Goal: Task Accomplishment & Management: Use online tool/utility

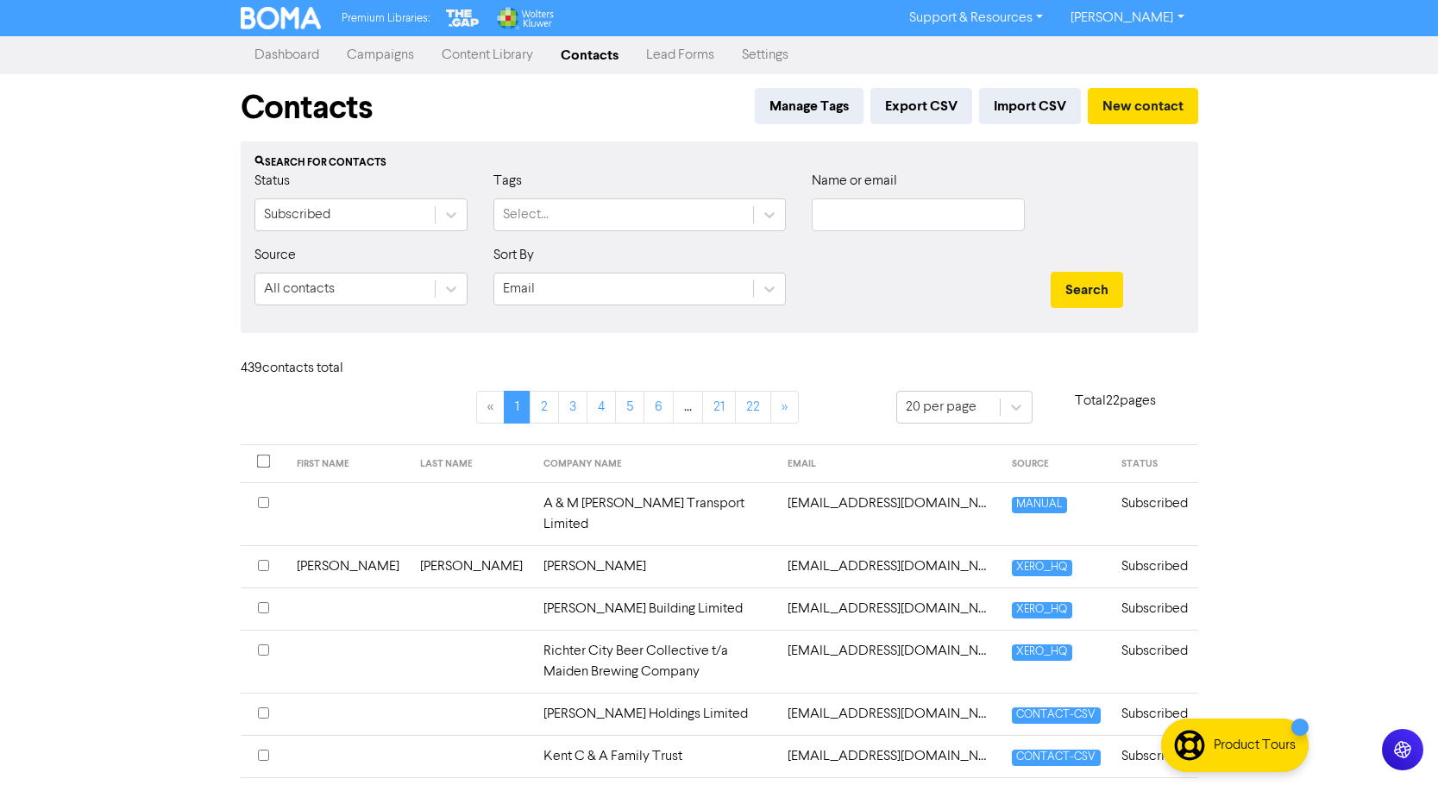
click at [380, 59] on link "Campaigns" at bounding box center [380, 55] width 95 height 34
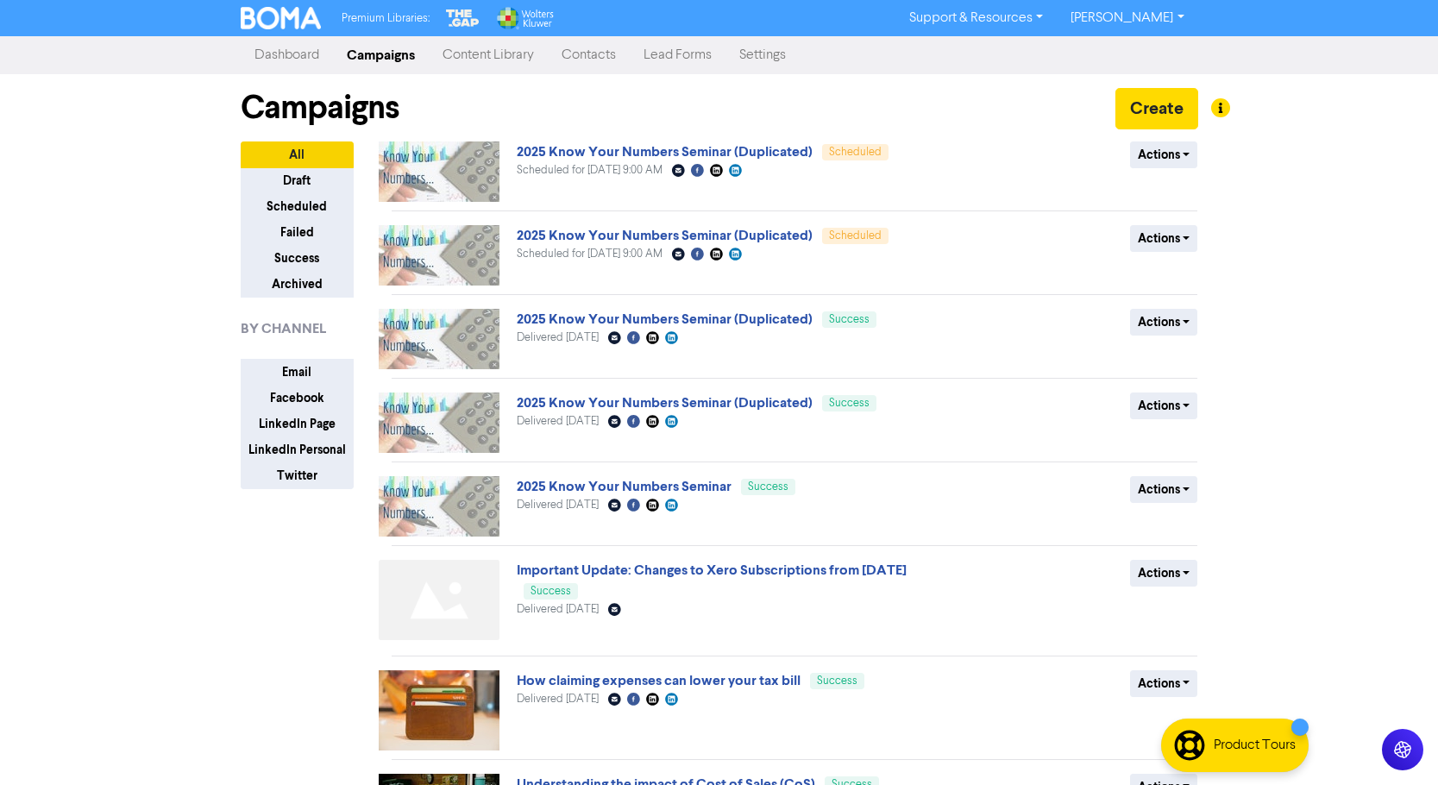
click at [503, 49] on link "Content Library" at bounding box center [488, 55] width 119 height 34
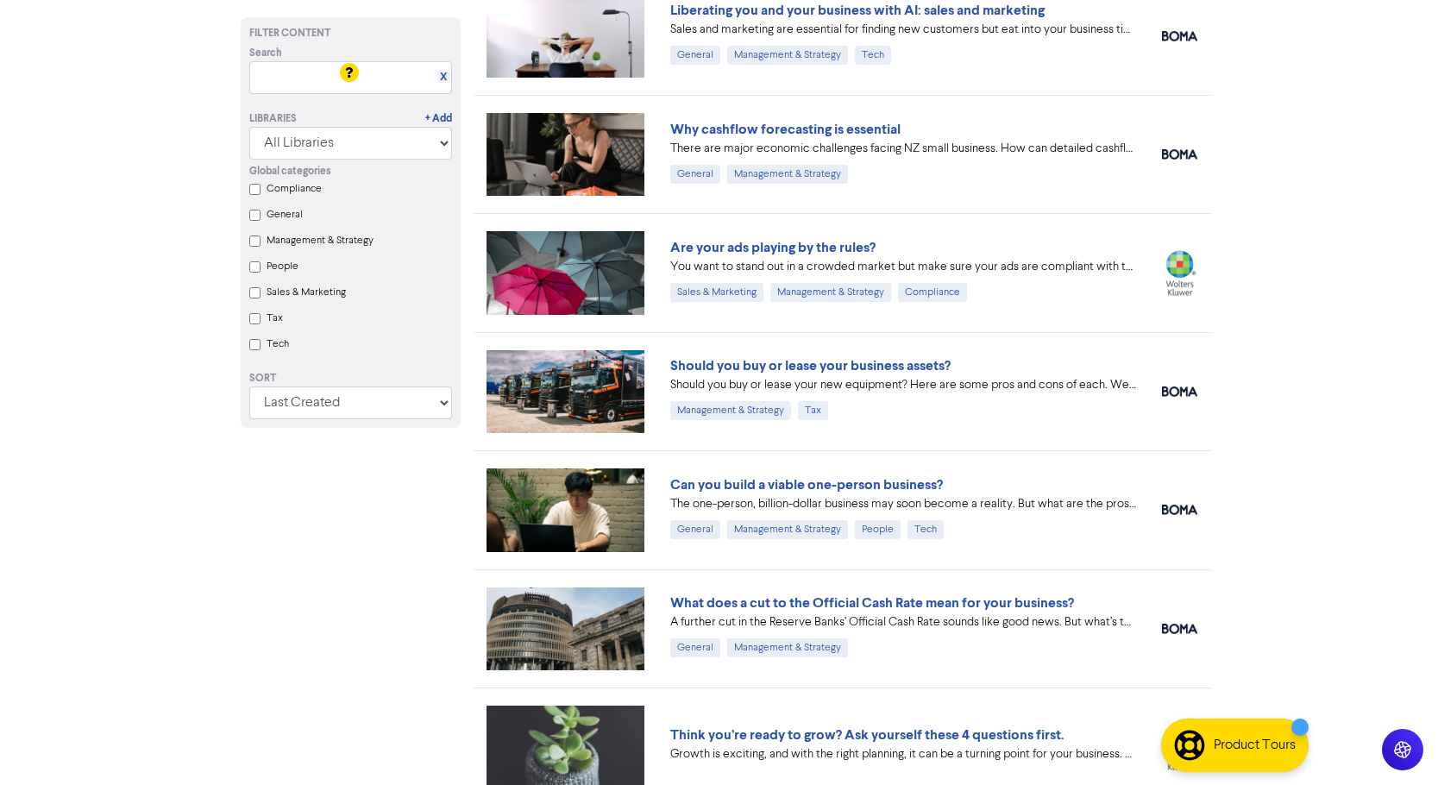
scroll to position [776, 0]
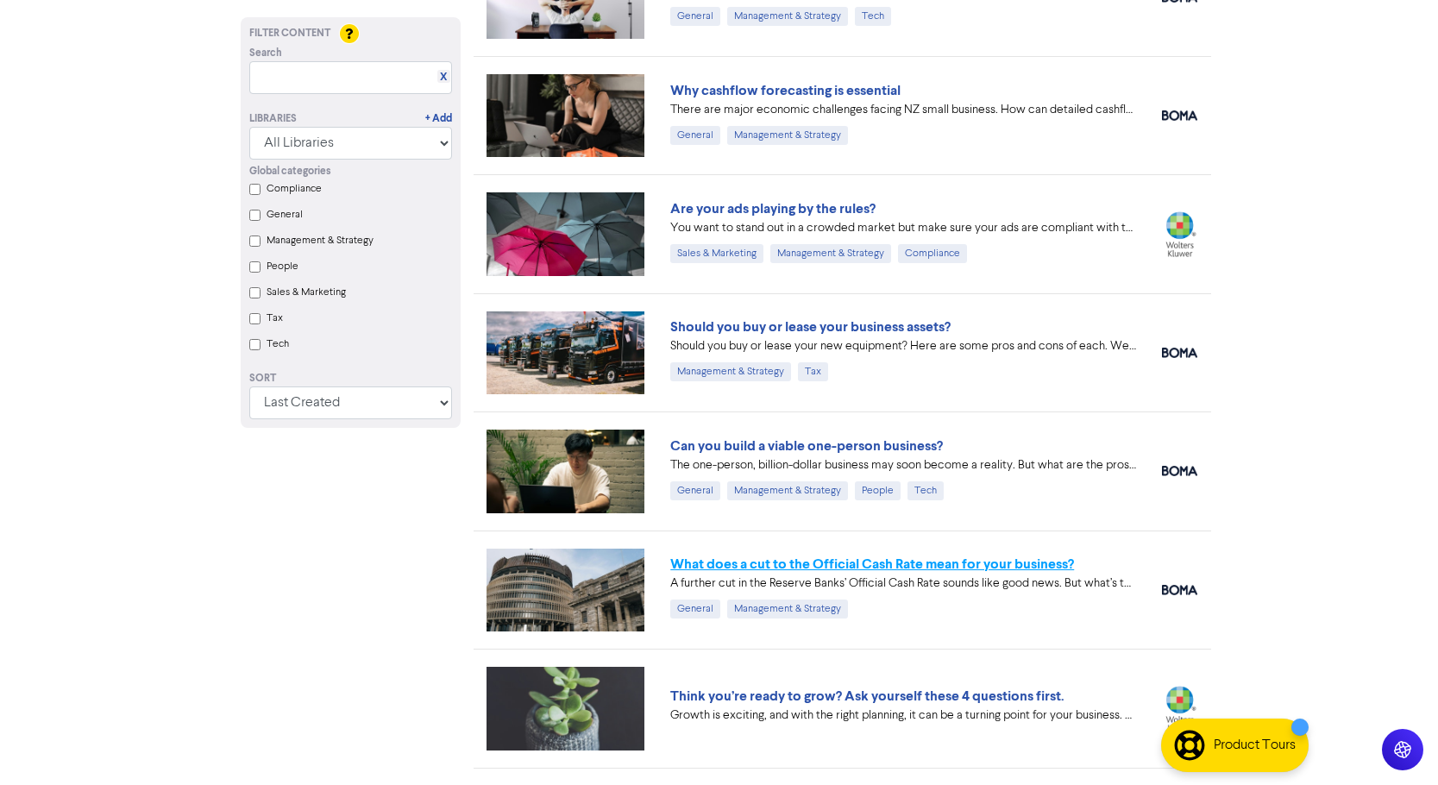
click at [775, 563] on link "What does a cut to the Official Cash Rate mean for your business?" at bounding box center [872, 563] width 404 height 17
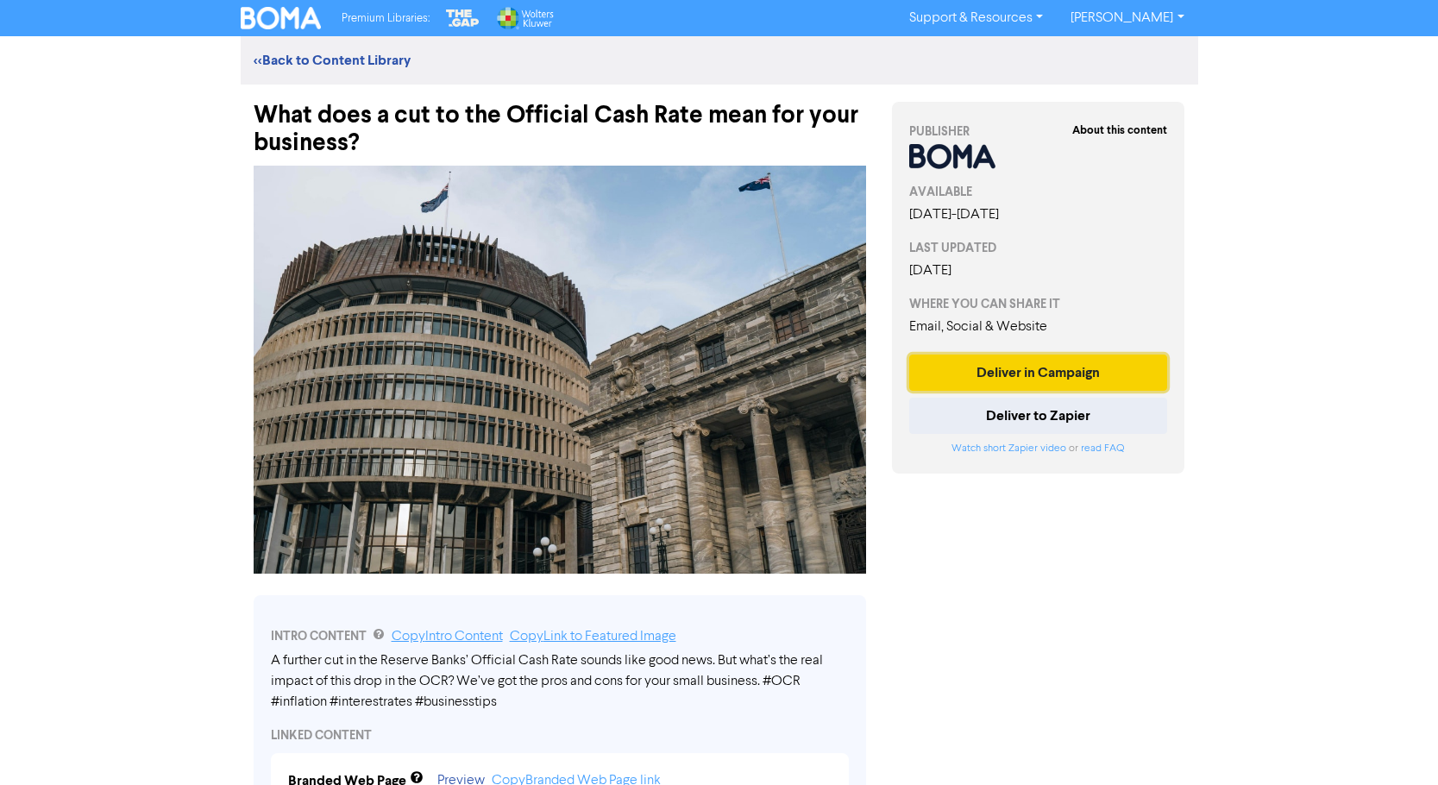
click at [1049, 367] on button "Deliver in Campaign" at bounding box center [1038, 372] width 259 height 36
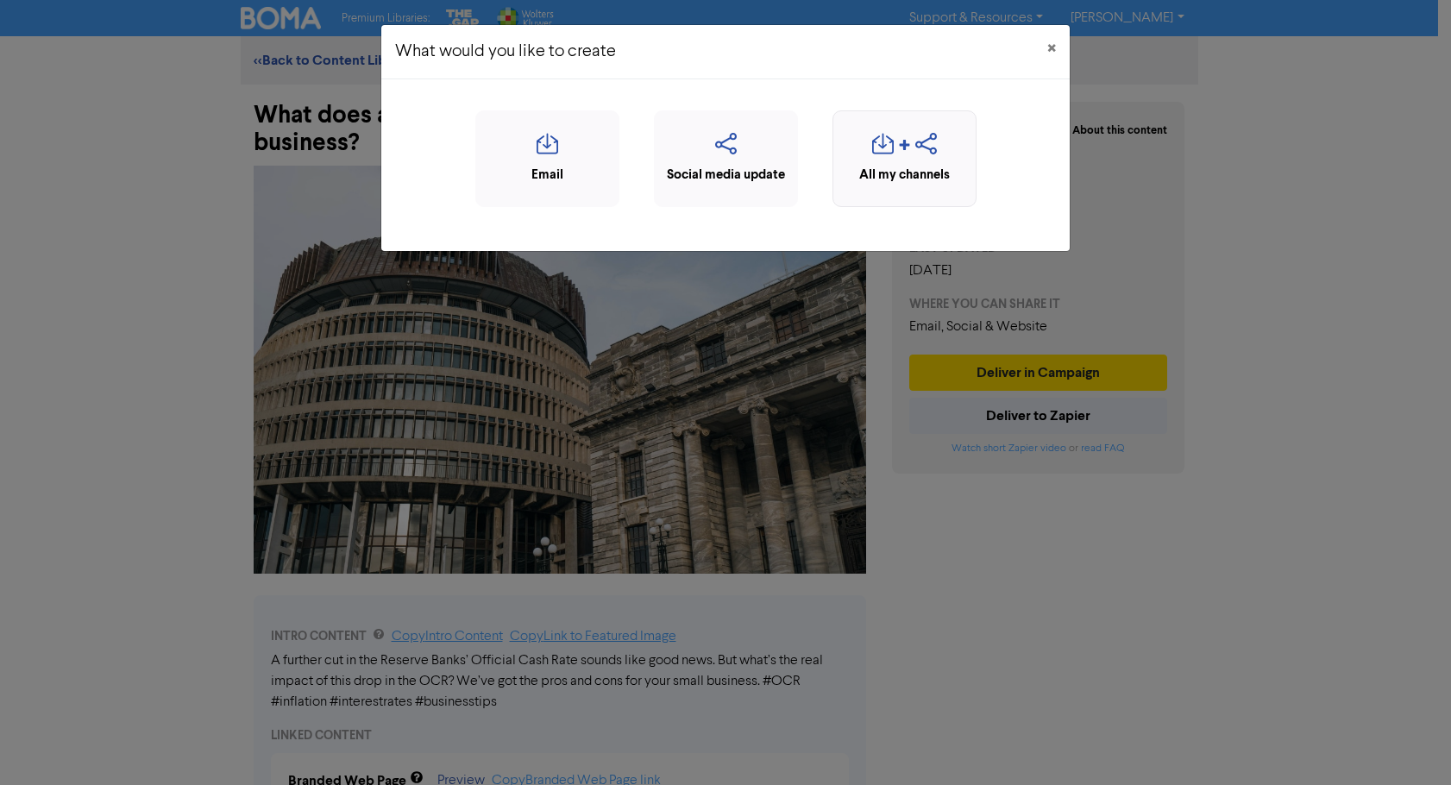
click at [914, 176] on div "All my channels" at bounding box center [904, 176] width 125 height 20
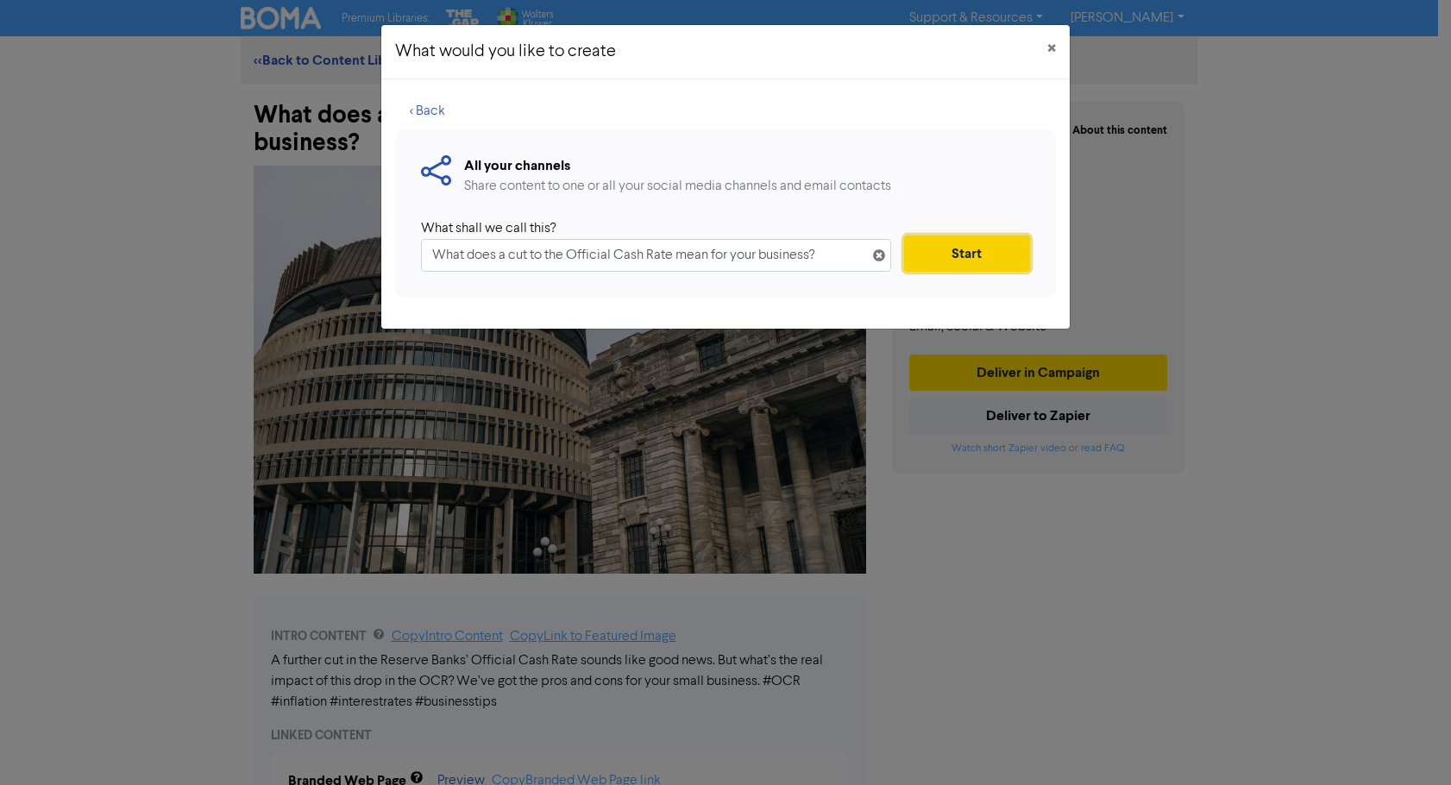
click at [960, 250] on button "Start" at bounding box center [967, 253] width 126 height 36
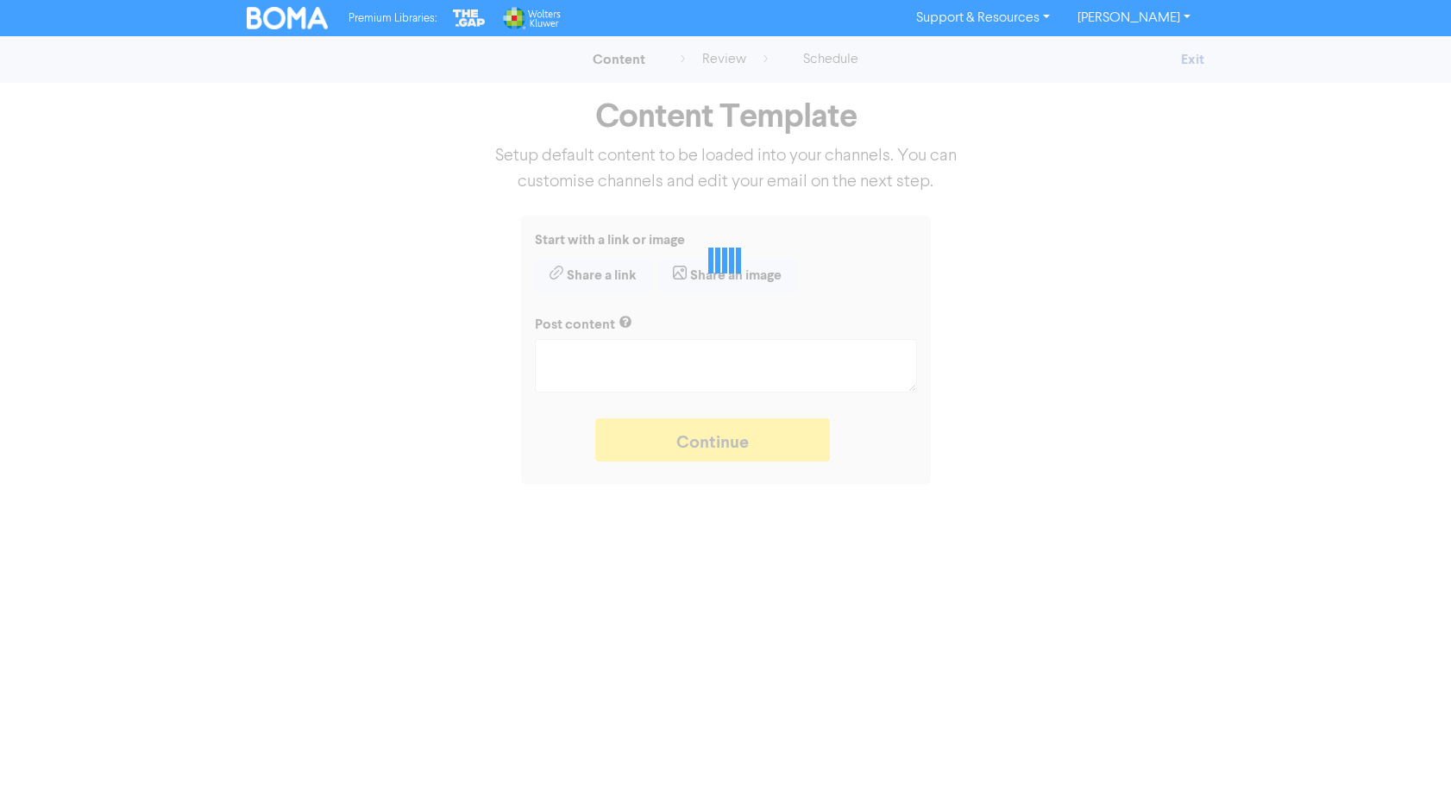
type textarea "x"
type textarea "A further cut in the Reserve Banks’ Official Cash Rate sounds like good news. B…"
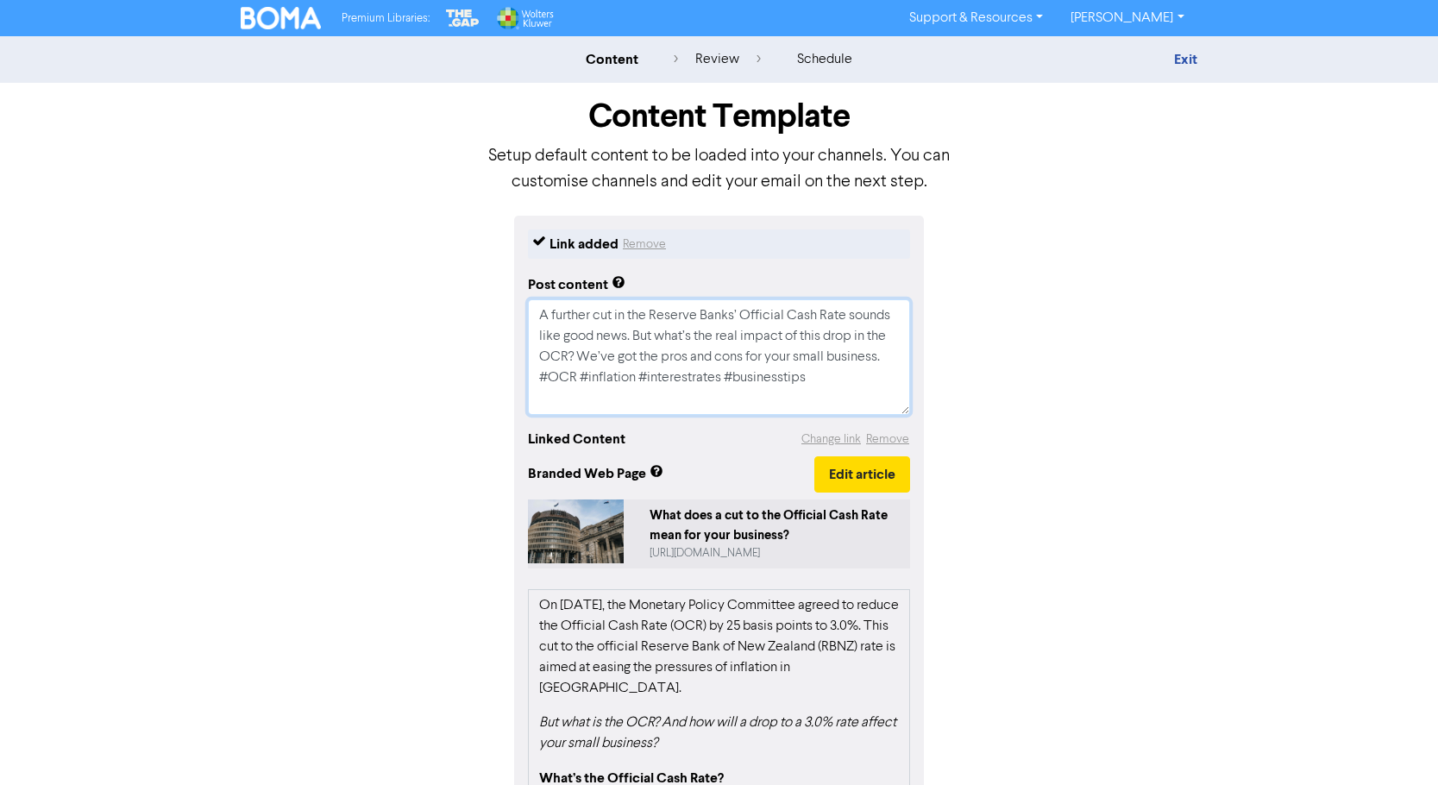
drag, startPoint x: 534, startPoint y: 316, endPoint x: 631, endPoint y: 381, distance: 117.4
click at [631, 381] on textarea "A further cut in the Reserve Banks’ Official Cash Rate sounds like good news. B…" at bounding box center [719, 357] width 382 height 116
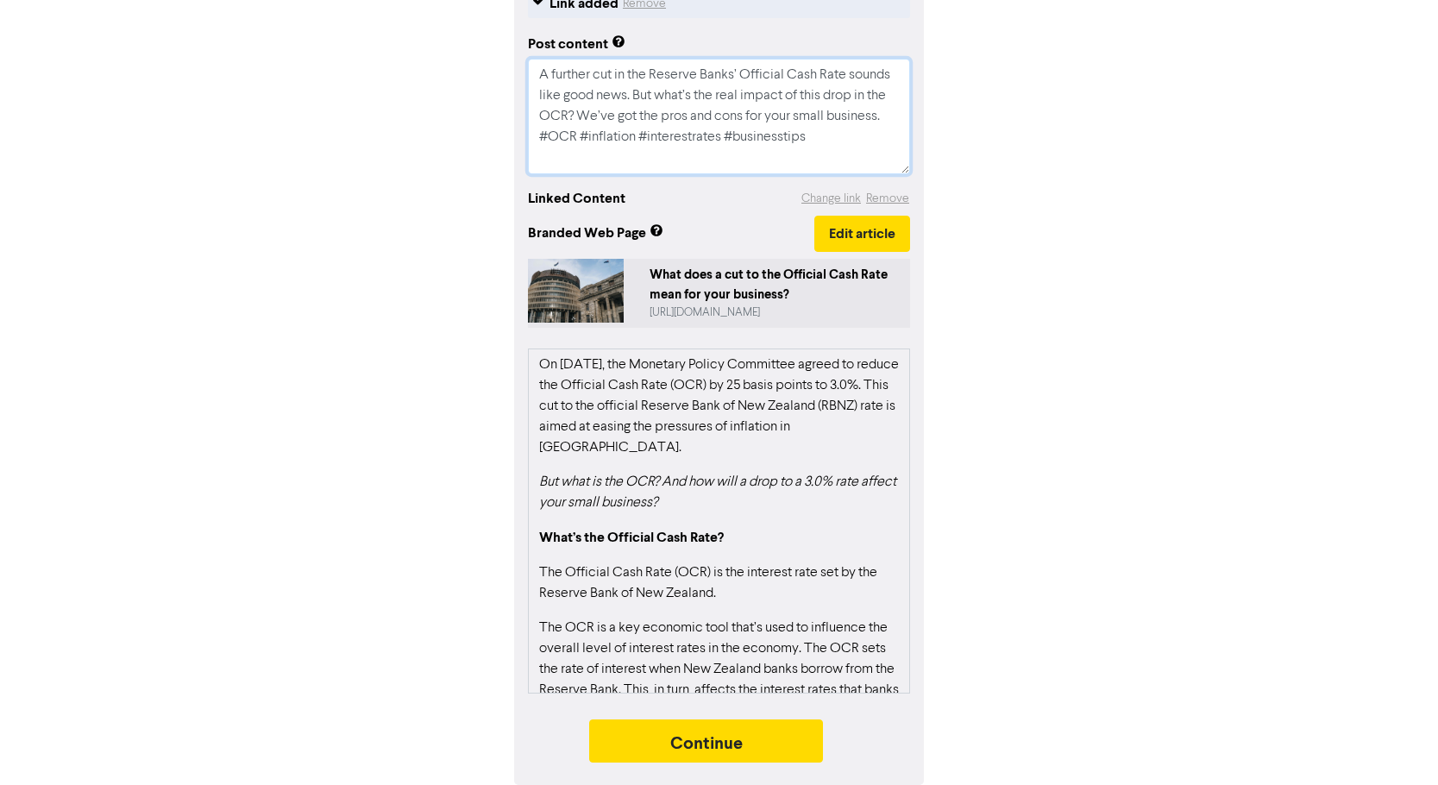
scroll to position [242, 0]
click at [734, 734] on button "Continue" at bounding box center [706, 740] width 235 height 43
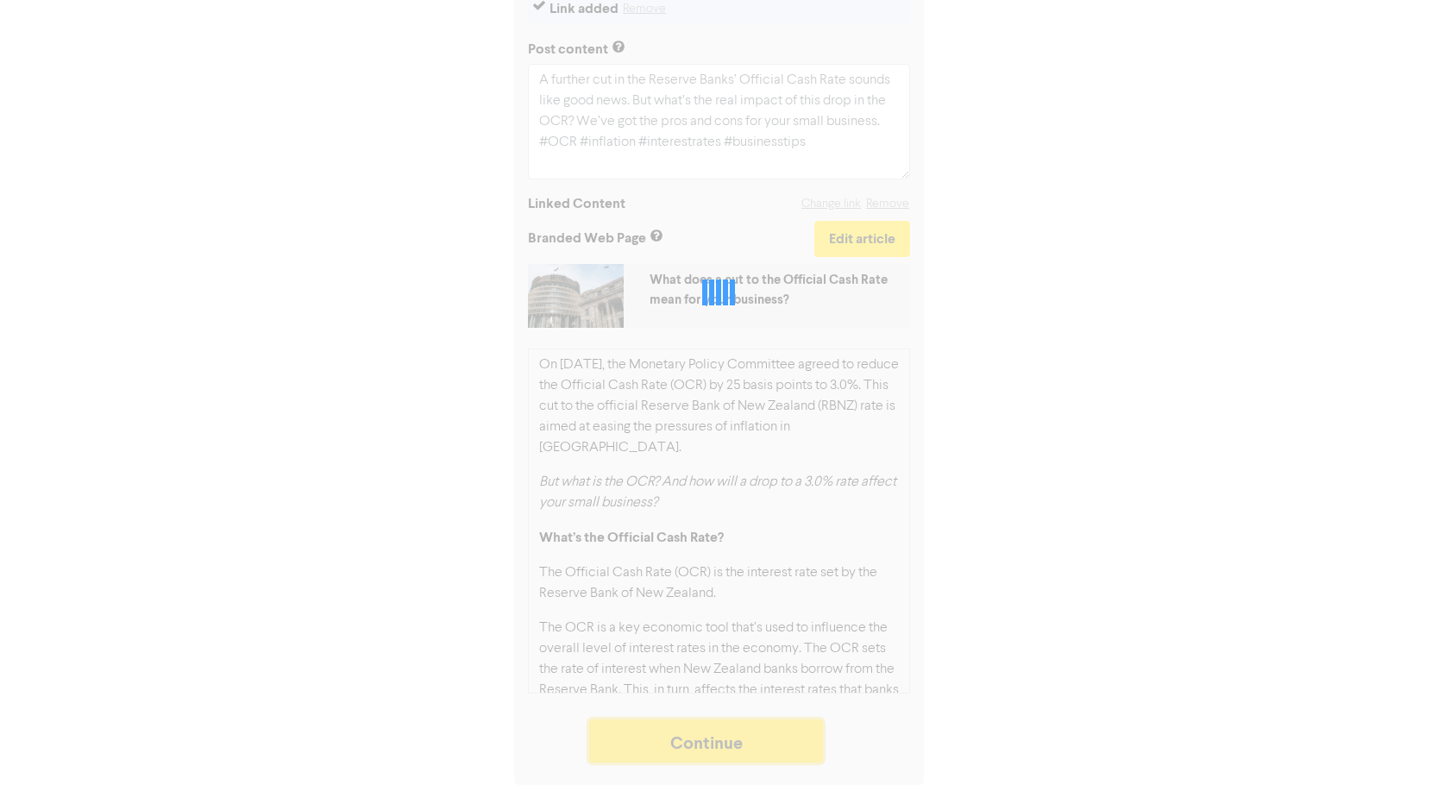
scroll to position [236, 0]
type textarea "x"
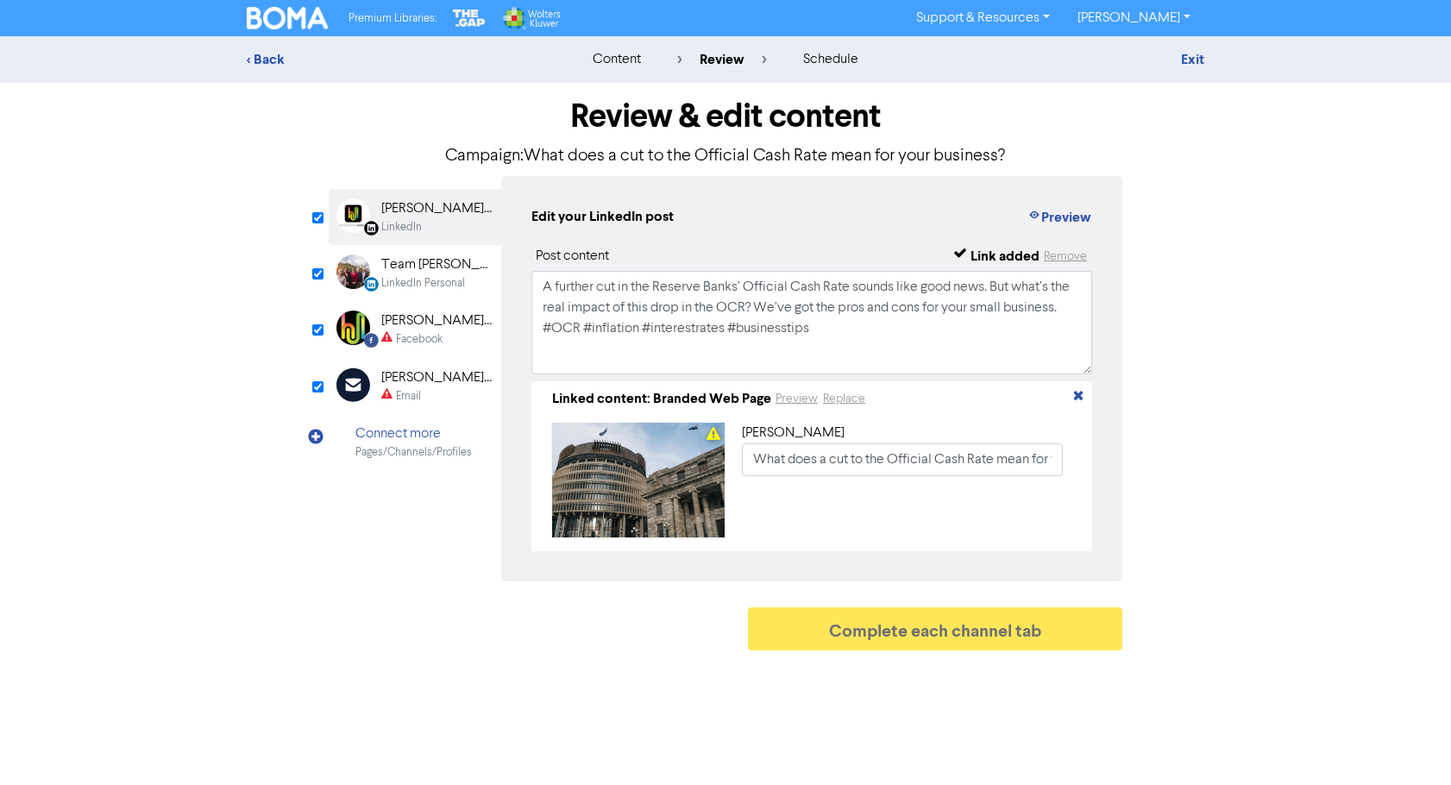
click at [410, 329] on div "[PERSON_NAME] [PERSON_NAME] Ltd" at bounding box center [436, 320] width 110 height 21
type input "A further cut in the Reserve Banks’ Official Cash Rate sounds like good news. B…"
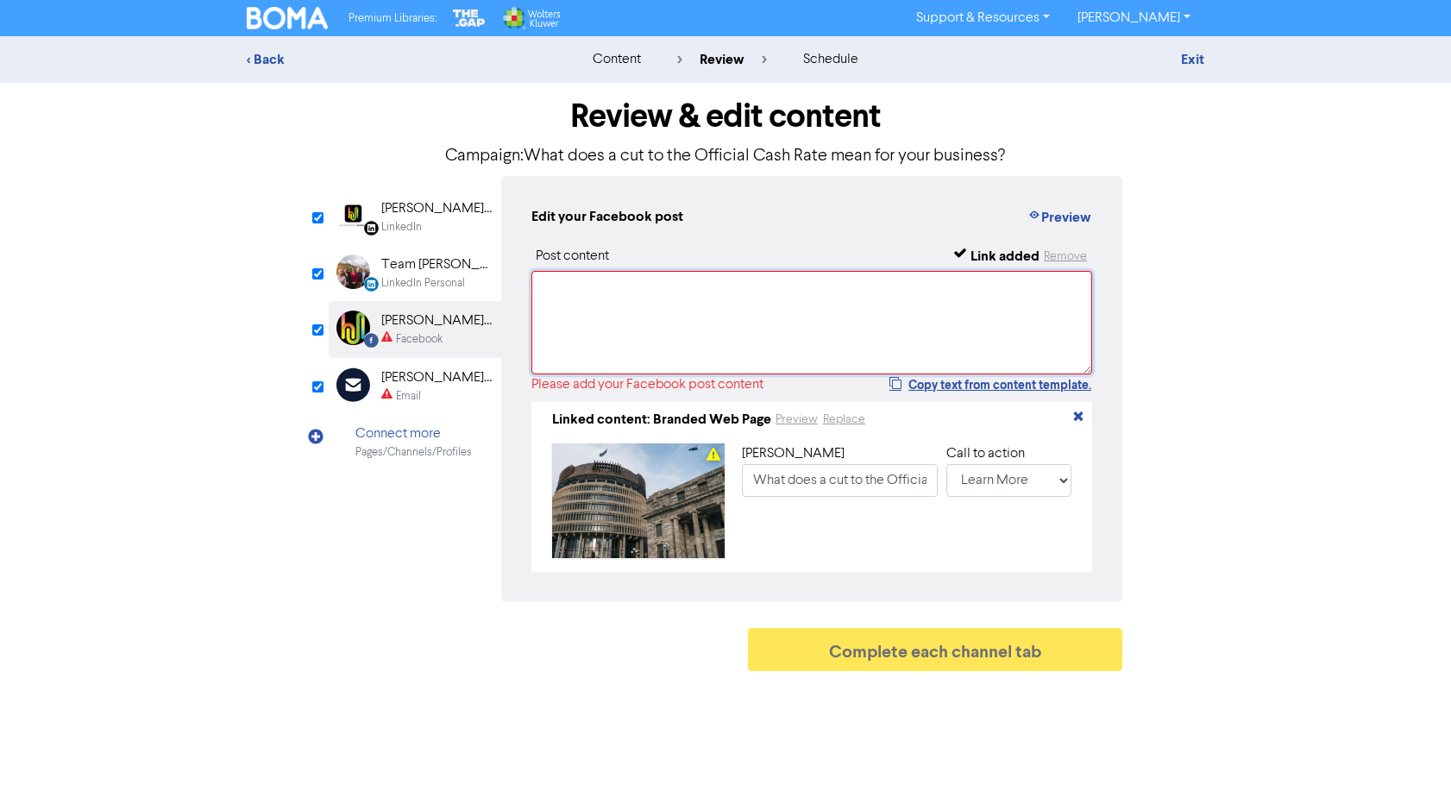
paste textarea "A further cut in the Reserve Banks’ Official Cash Rate sounds like good news. B…"
type textarea "A further cut in the Reserve Banks’ Official Cash Rate sounds like good news. B…"
type input "A further cut in the Reserve Banks’ Official Cash Rate sounds like good news. B…"
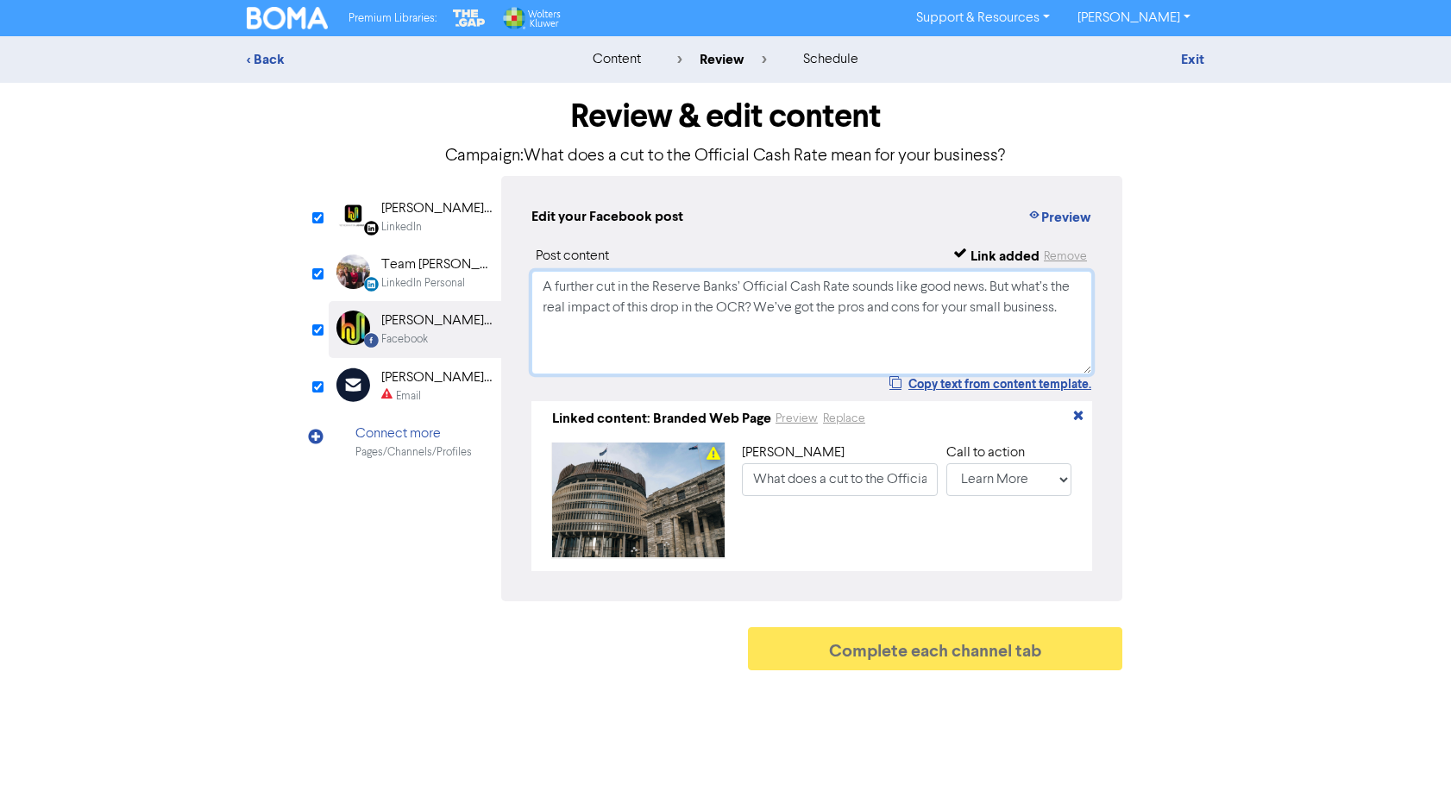
type textarea "A further cut in the Reserve Banks’ Official Cash Rate sounds like good news. B…"
click at [423, 385] on div "[PERSON_NAME] [PERSON_NAME] Ltd" at bounding box center [436, 377] width 110 height 21
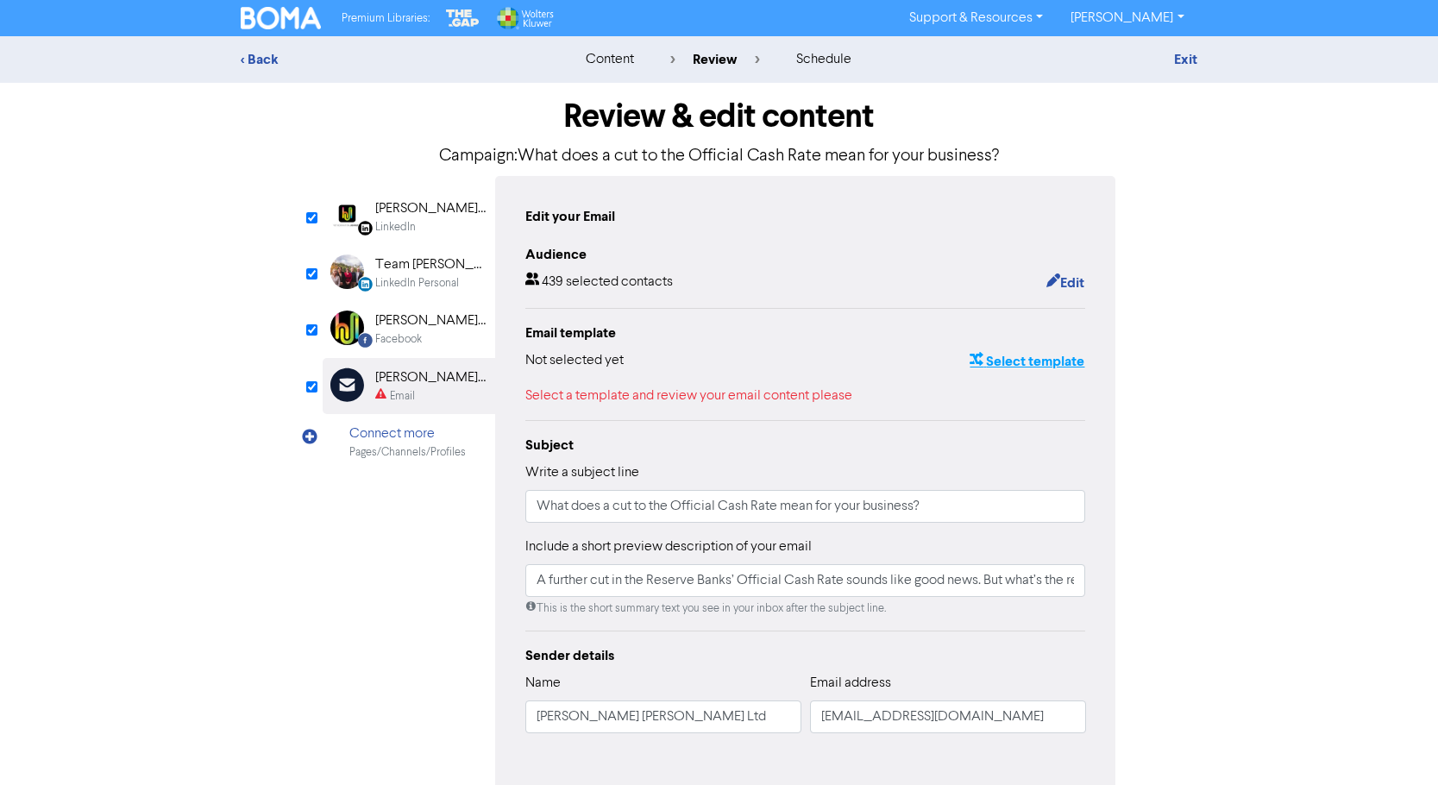
click at [1056, 360] on button "Select template" at bounding box center [1026, 361] width 116 height 22
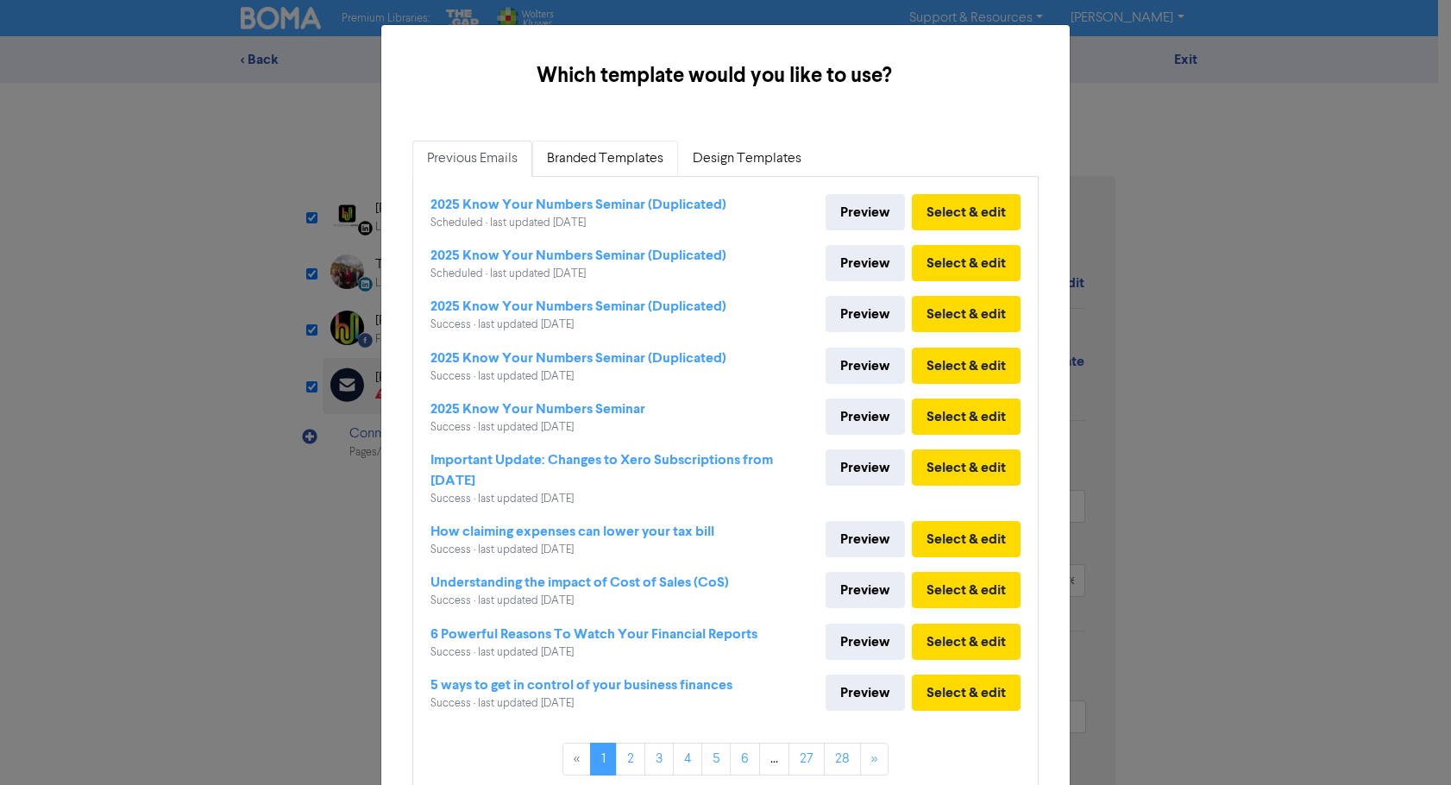
click at [627, 157] on link "Branded Templates" at bounding box center [605, 159] width 146 height 36
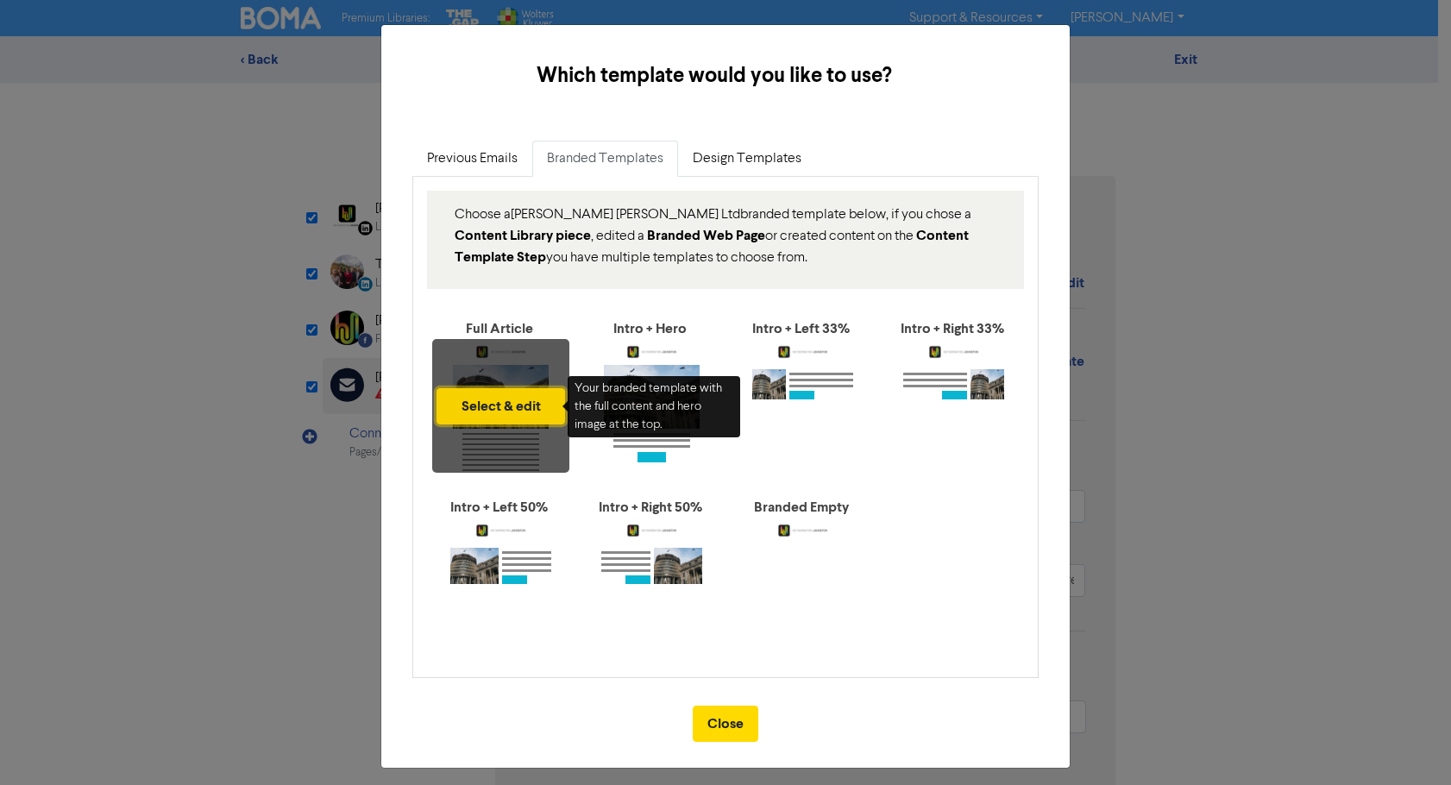
click at [485, 400] on button "Select & edit" at bounding box center [500, 406] width 128 height 36
type input "A further cut in the Reserve Banks’ Official Cash Rate sounds like good news. B…"
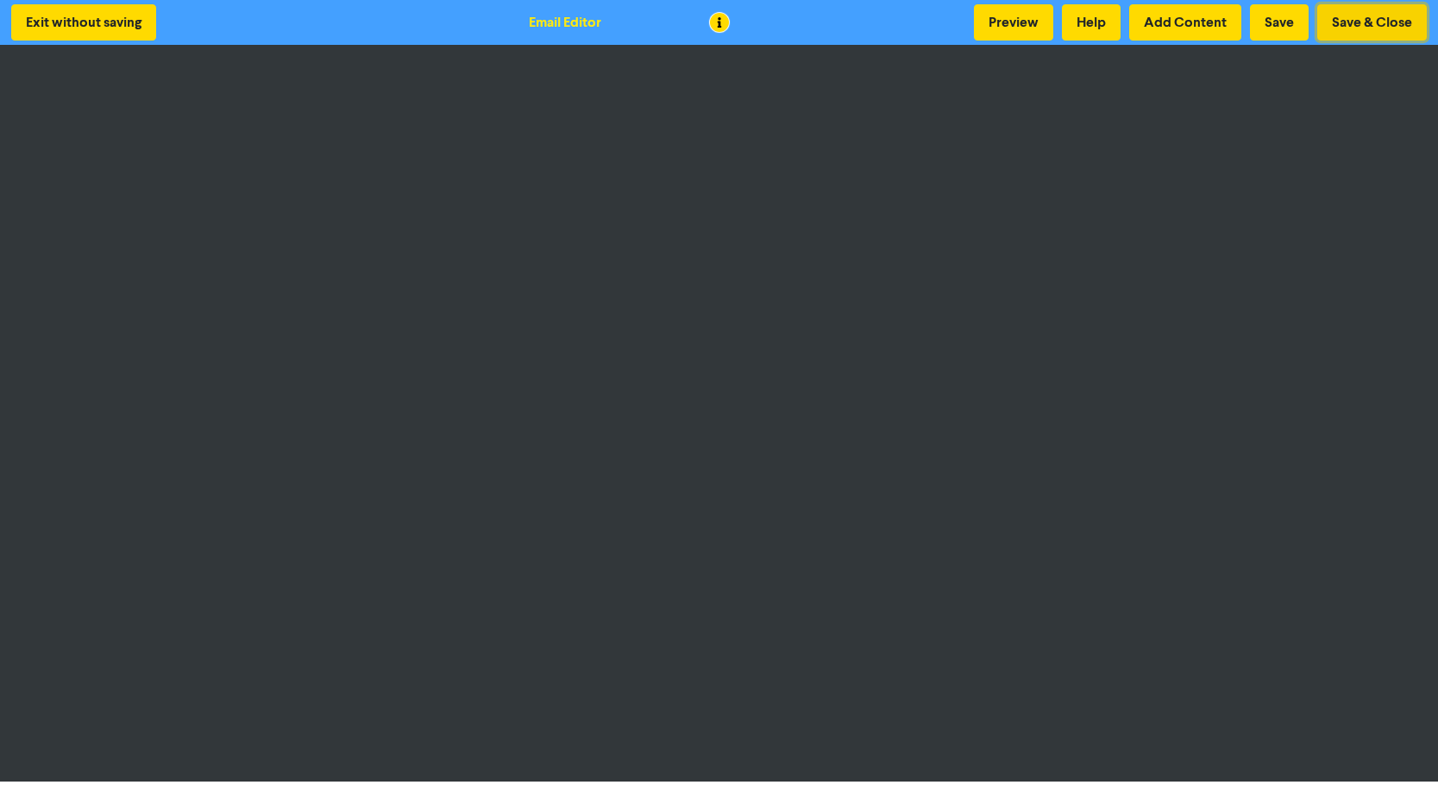
click at [1355, 9] on button "Save & Close" at bounding box center [1372, 22] width 110 height 36
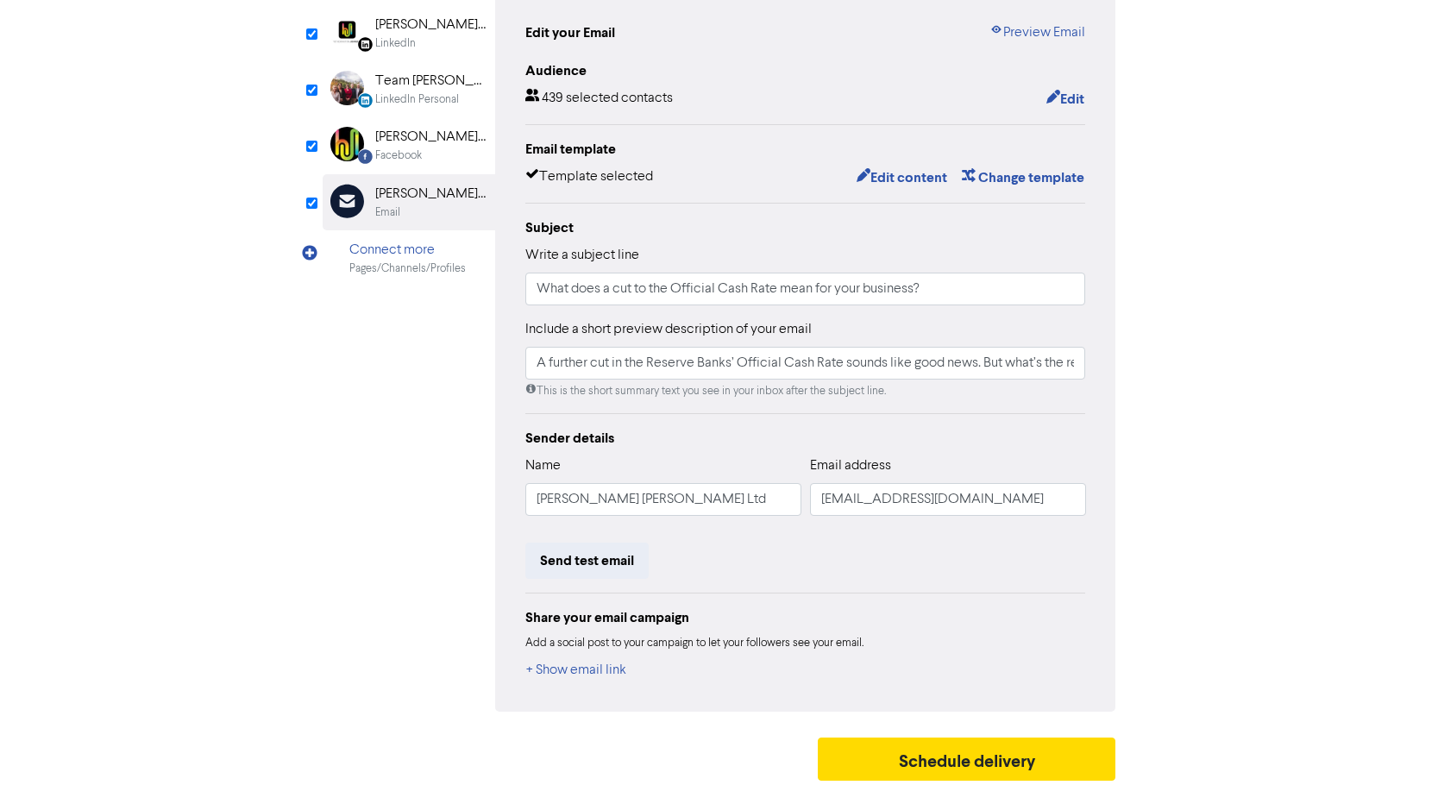
scroll to position [190, 0]
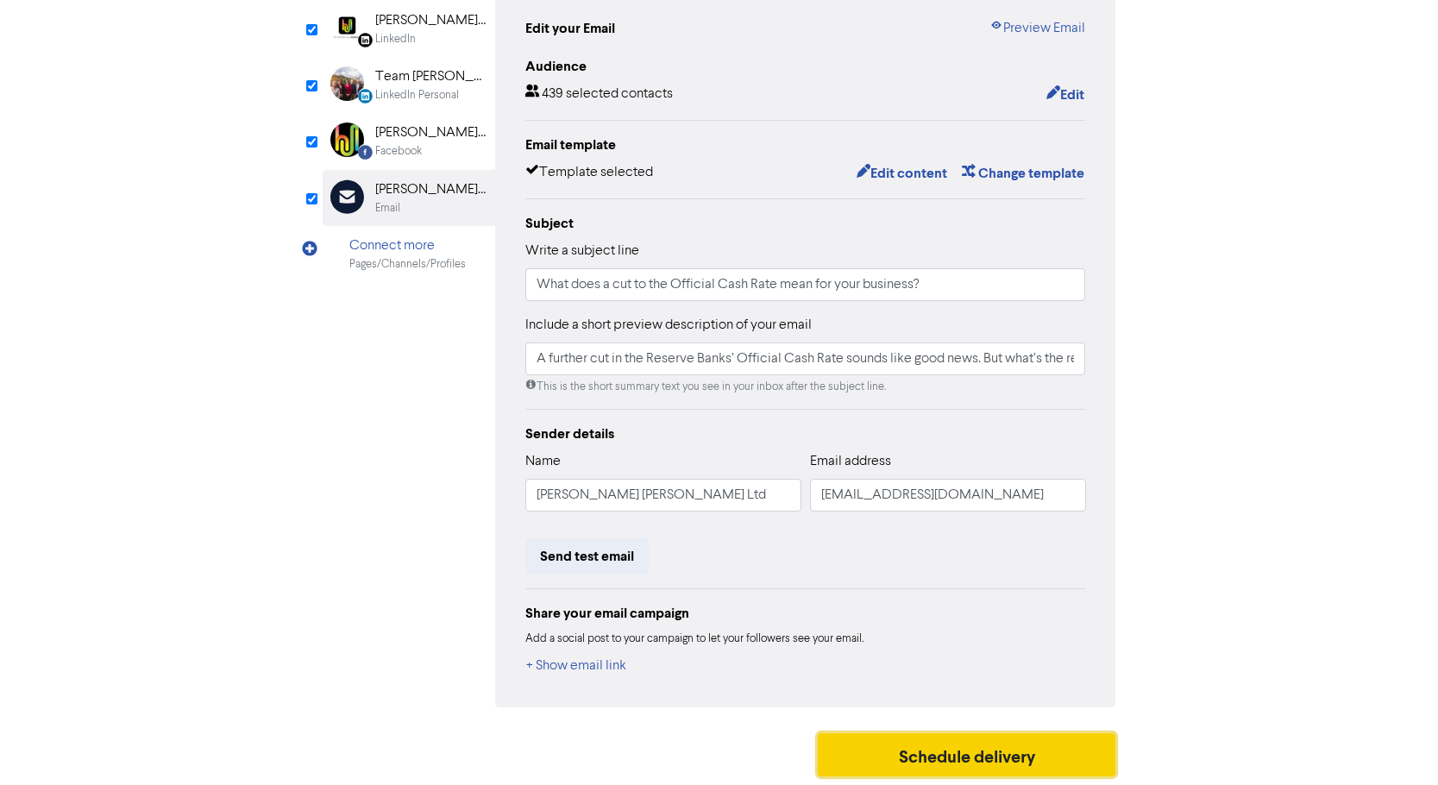
click at [1047, 749] on button "Schedule delivery" at bounding box center [967, 754] width 298 height 43
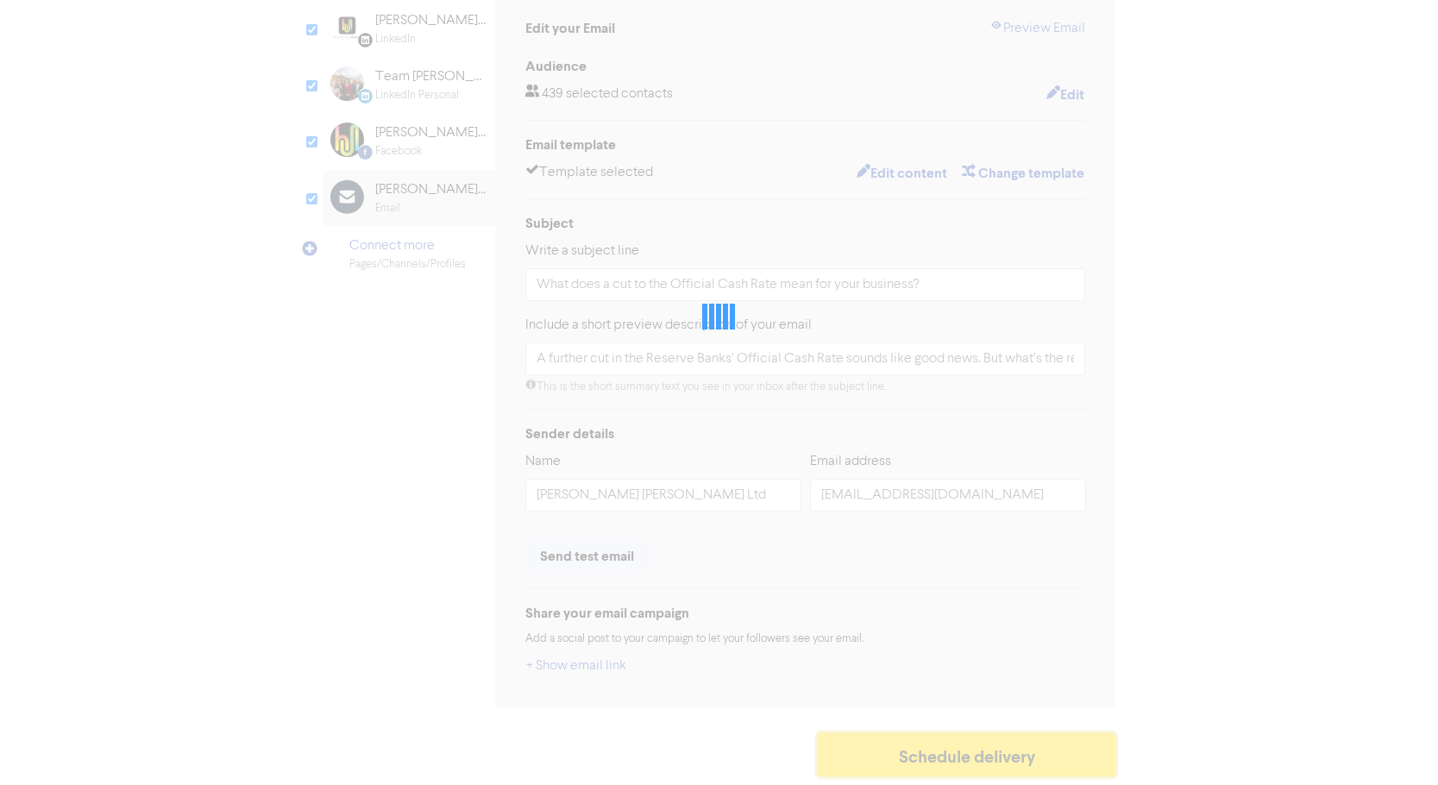
type input "A further cut in the Reserve Banks’ Official Cash Rate sounds like good news. B…"
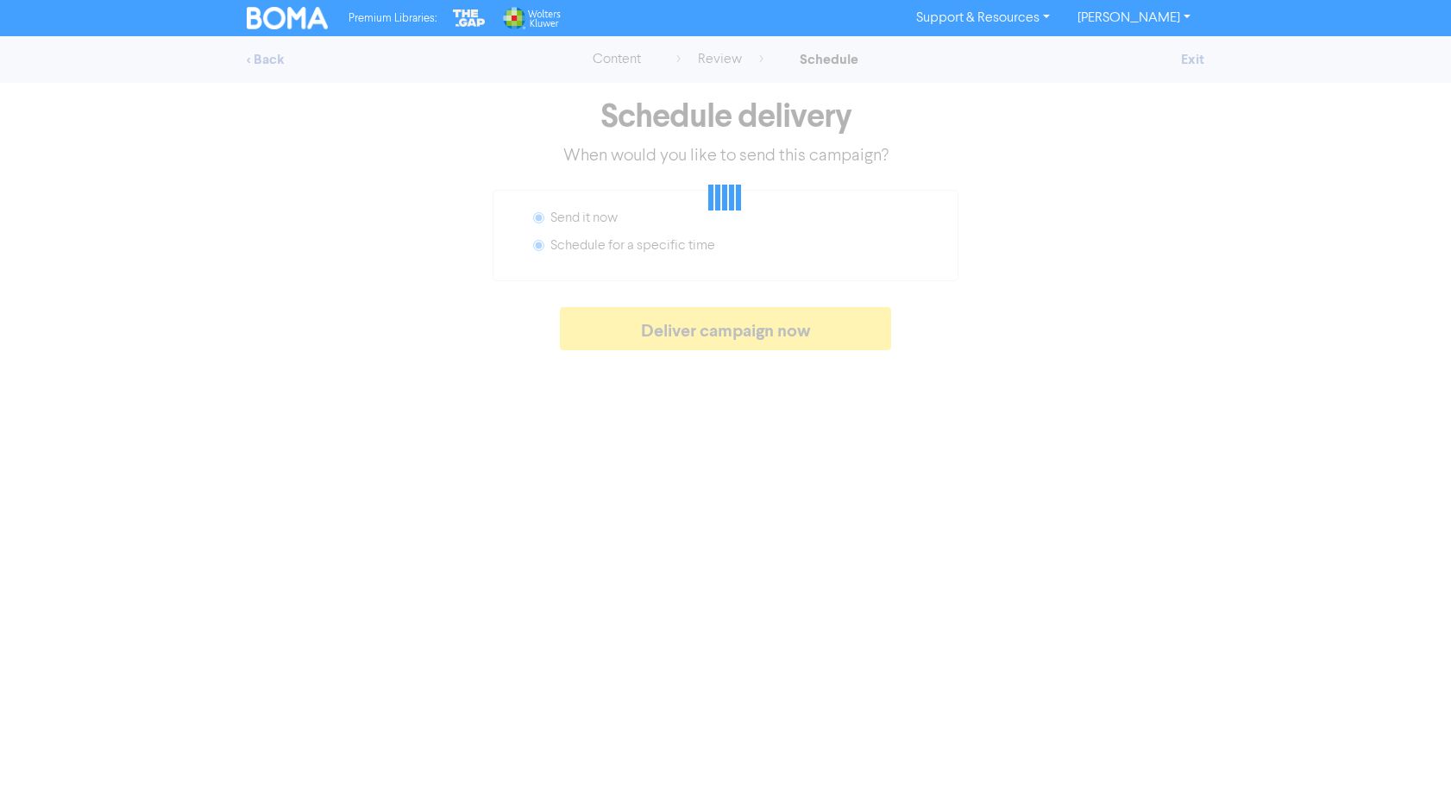
radio input "false"
radio input "true"
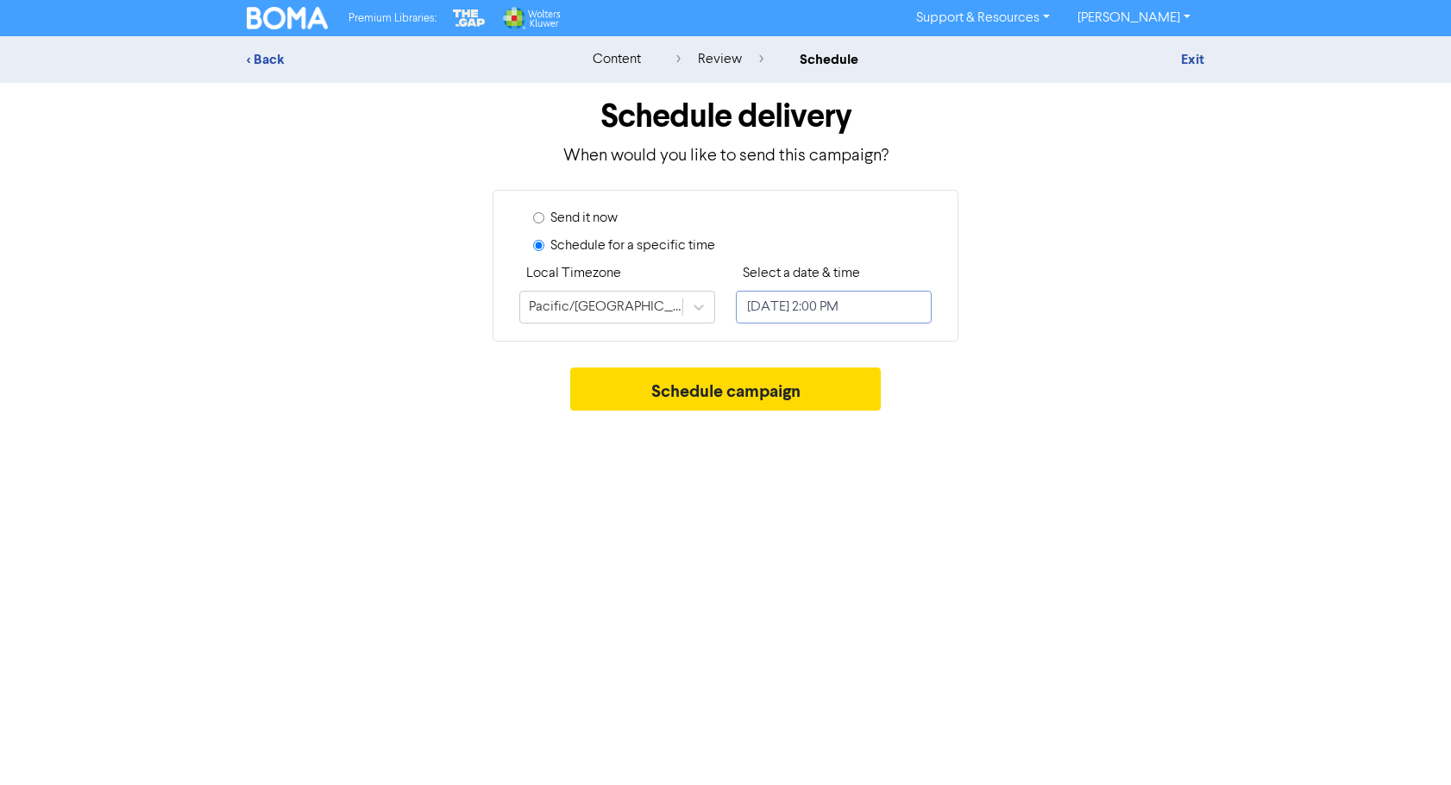
click at [767, 313] on input "[DATE] 2:00 PM" at bounding box center [834, 307] width 196 height 33
select select "8"
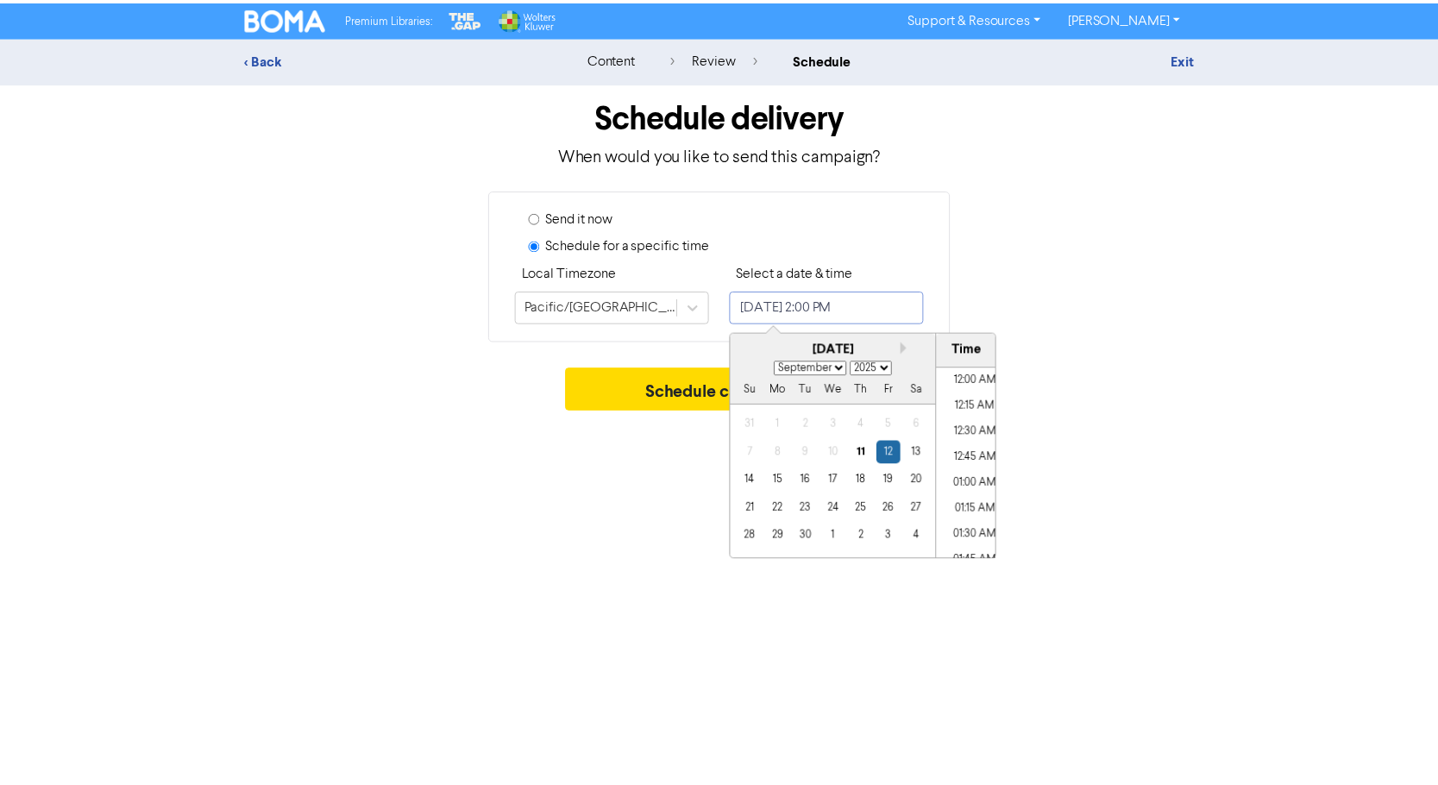
scroll to position [1366, 0]
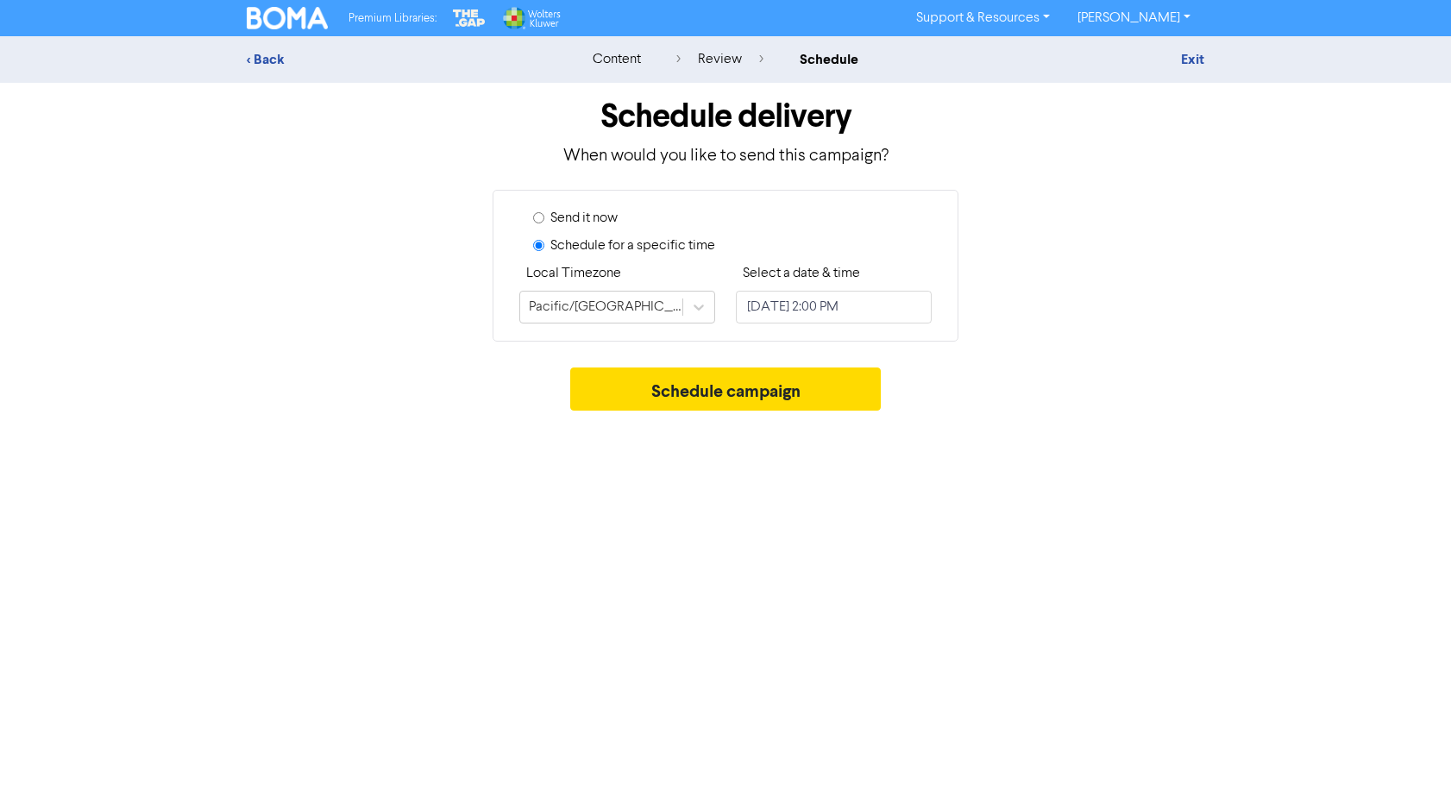
click at [1135, 480] on div "Premium Libraries: Support & Resources Video Tutorials FAQ & Guides Marketing E…" at bounding box center [725, 392] width 1451 height 785
click at [818, 391] on button "Schedule campaign" at bounding box center [725, 388] width 311 height 43
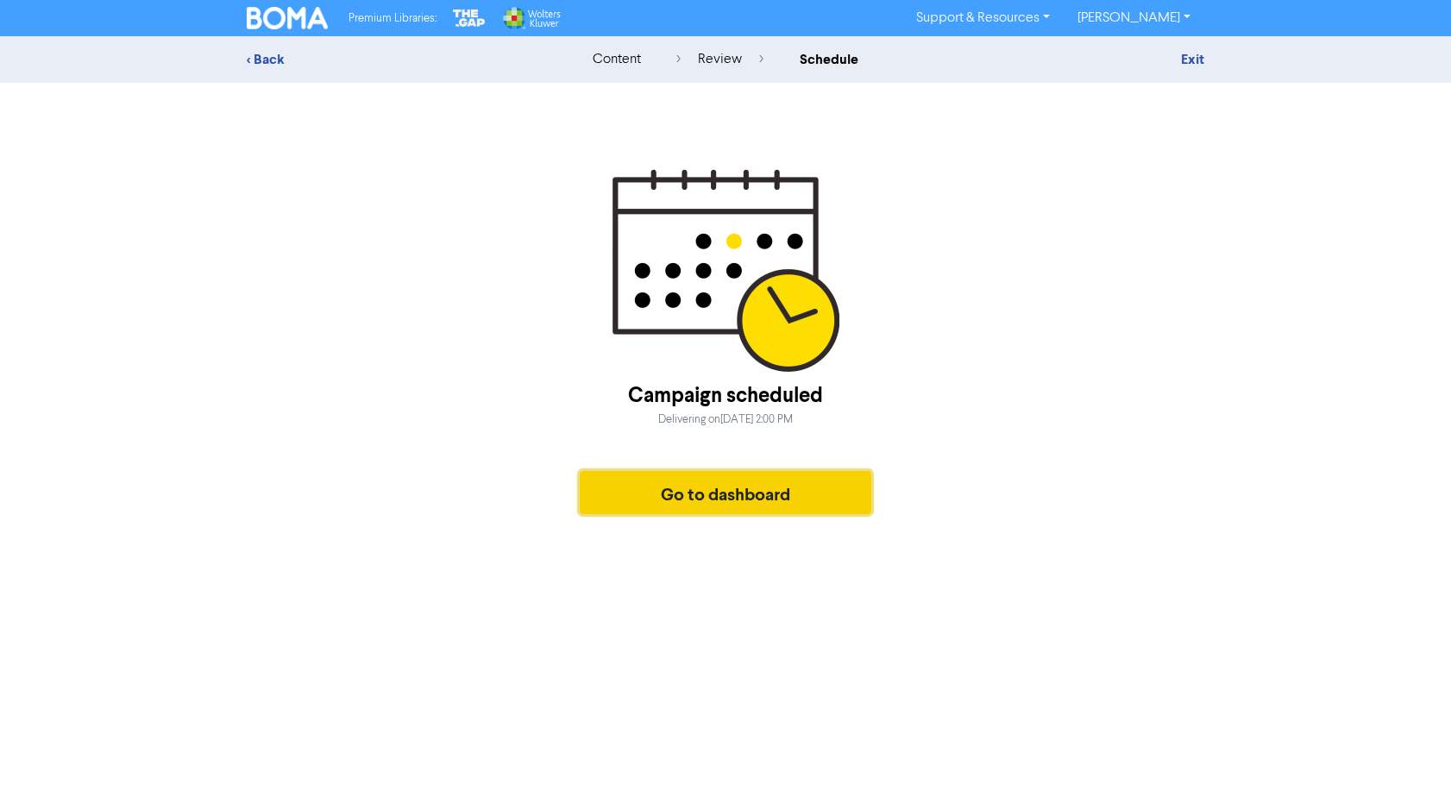
click at [715, 492] on button "Go to dashboard" at bounding box center [725, 492] width 291 height 43
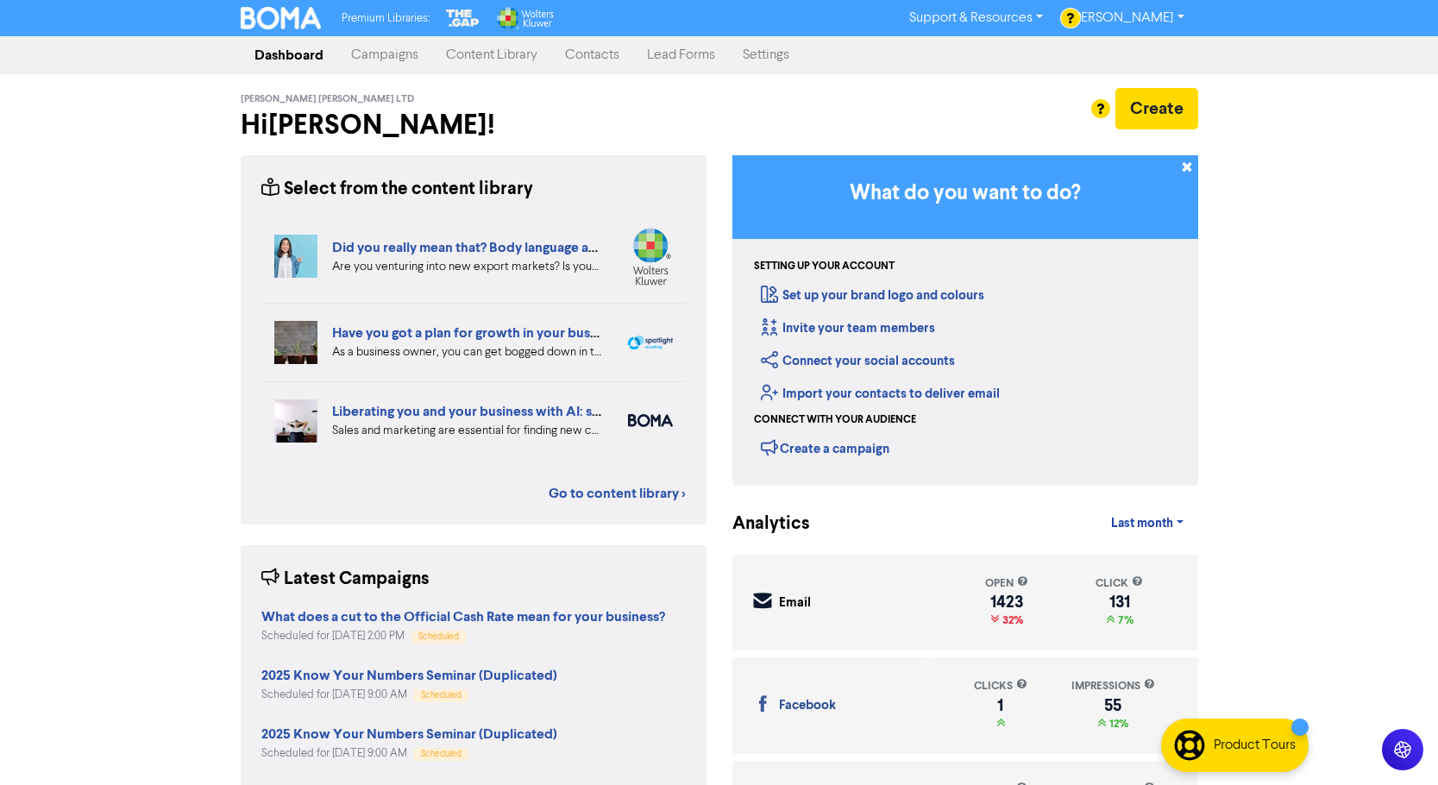
click at [466, 54] on link "Content Library" at bounding box center [491, 55] width 119 height 34
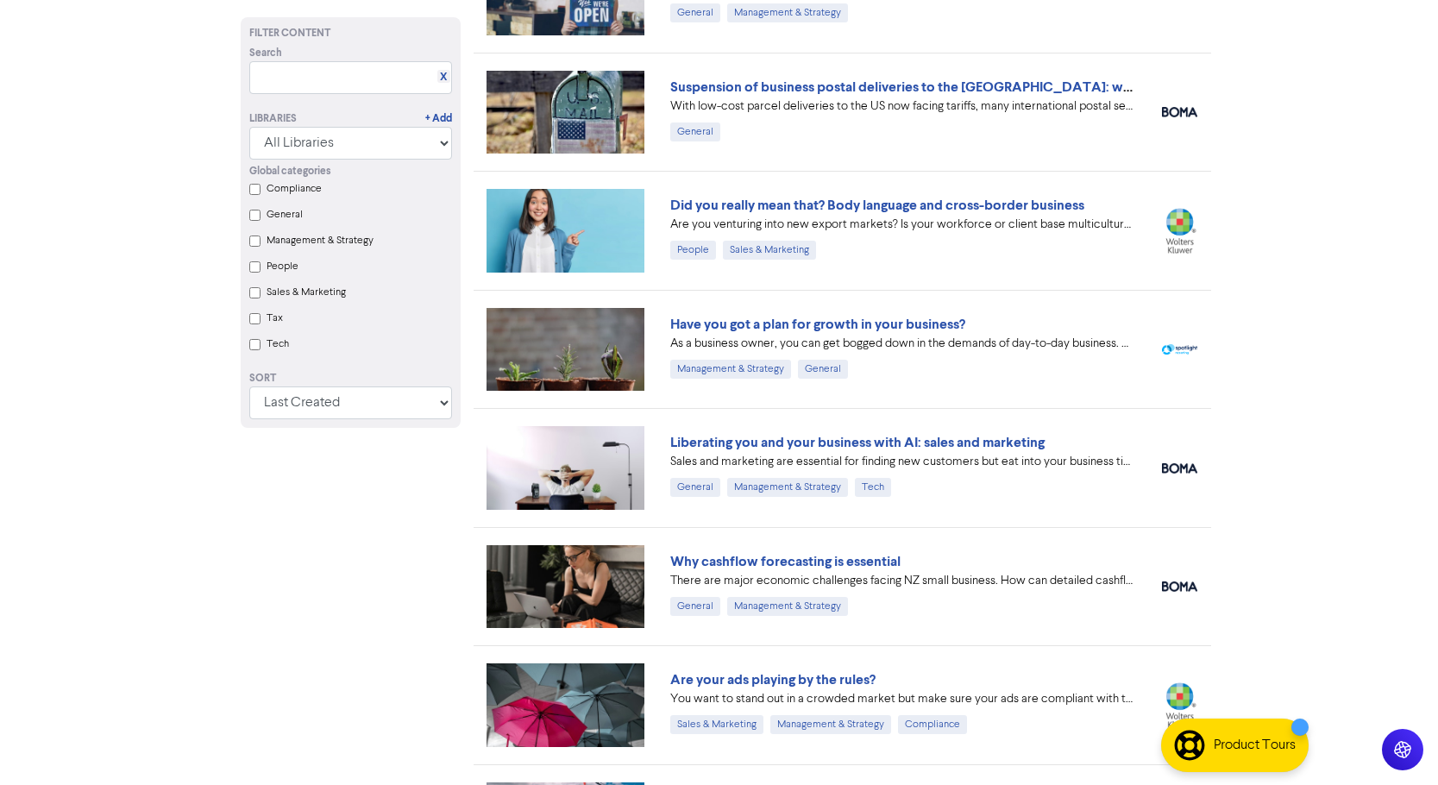
scroll to position [345, 0]
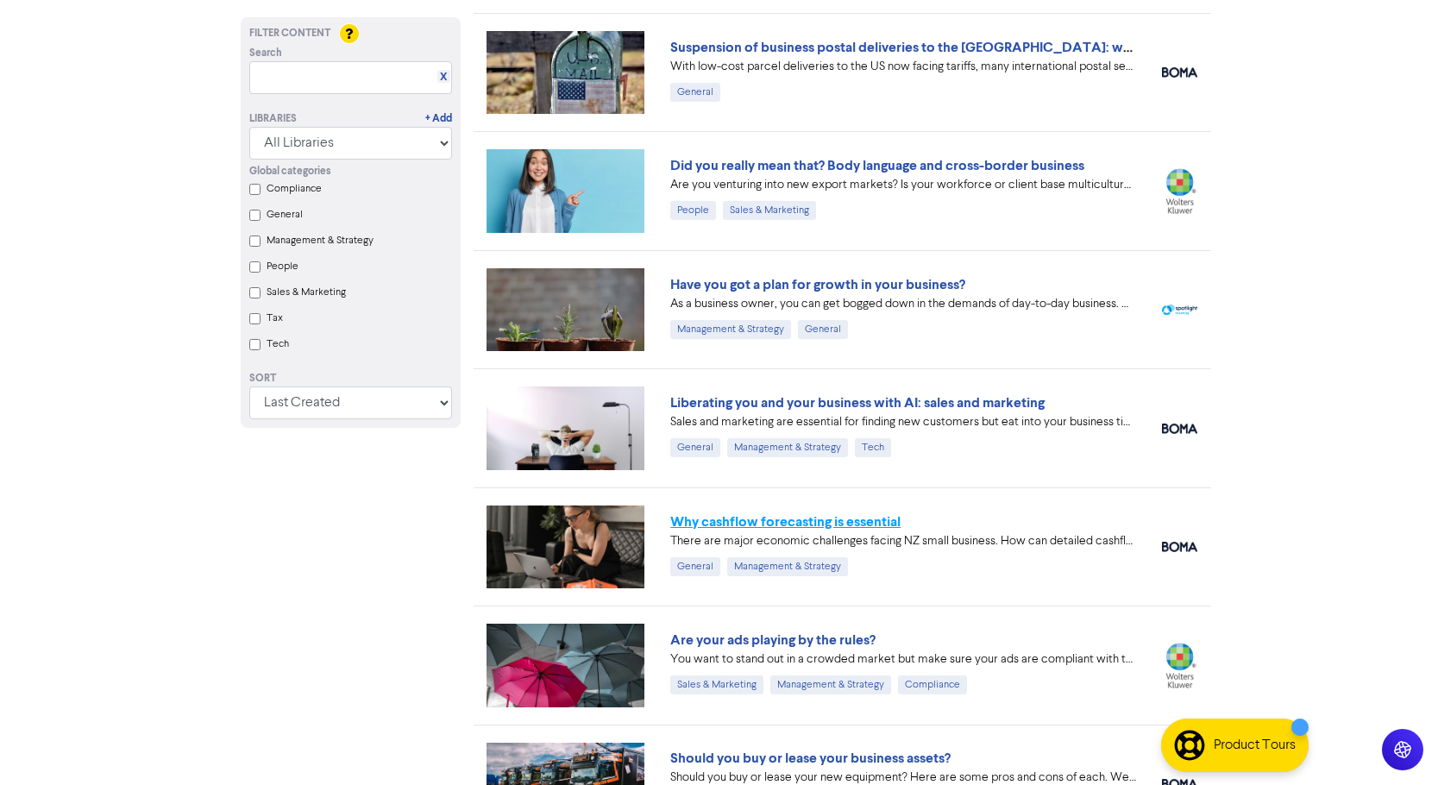
click at [795, 520] on link "Why cashflow forecasting is essential" at bounding box center [785, 521] width 230 height 17
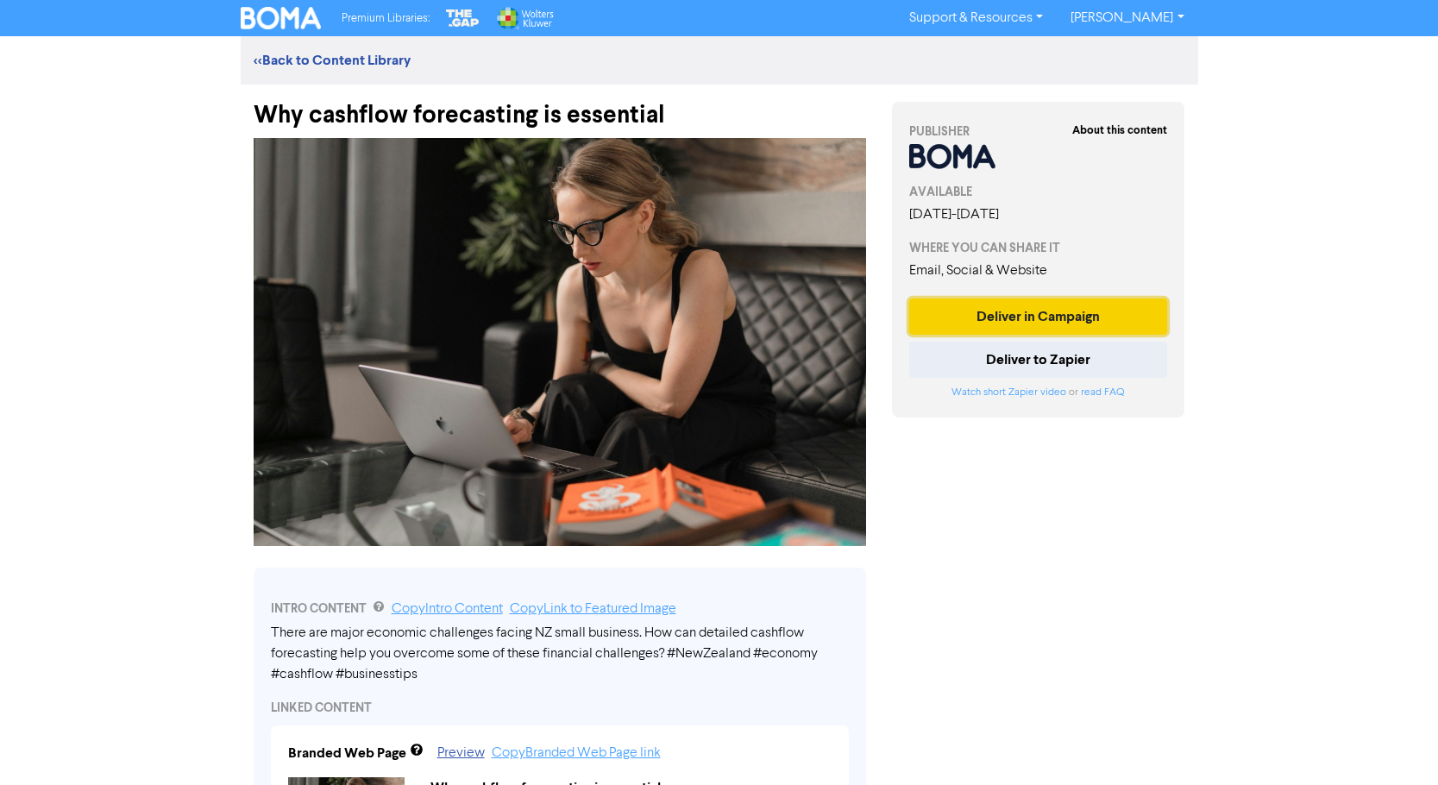
click at [1046, 310] on button "Deliver in Campaign" at bounding box center [1038, 316] width 259 height 36
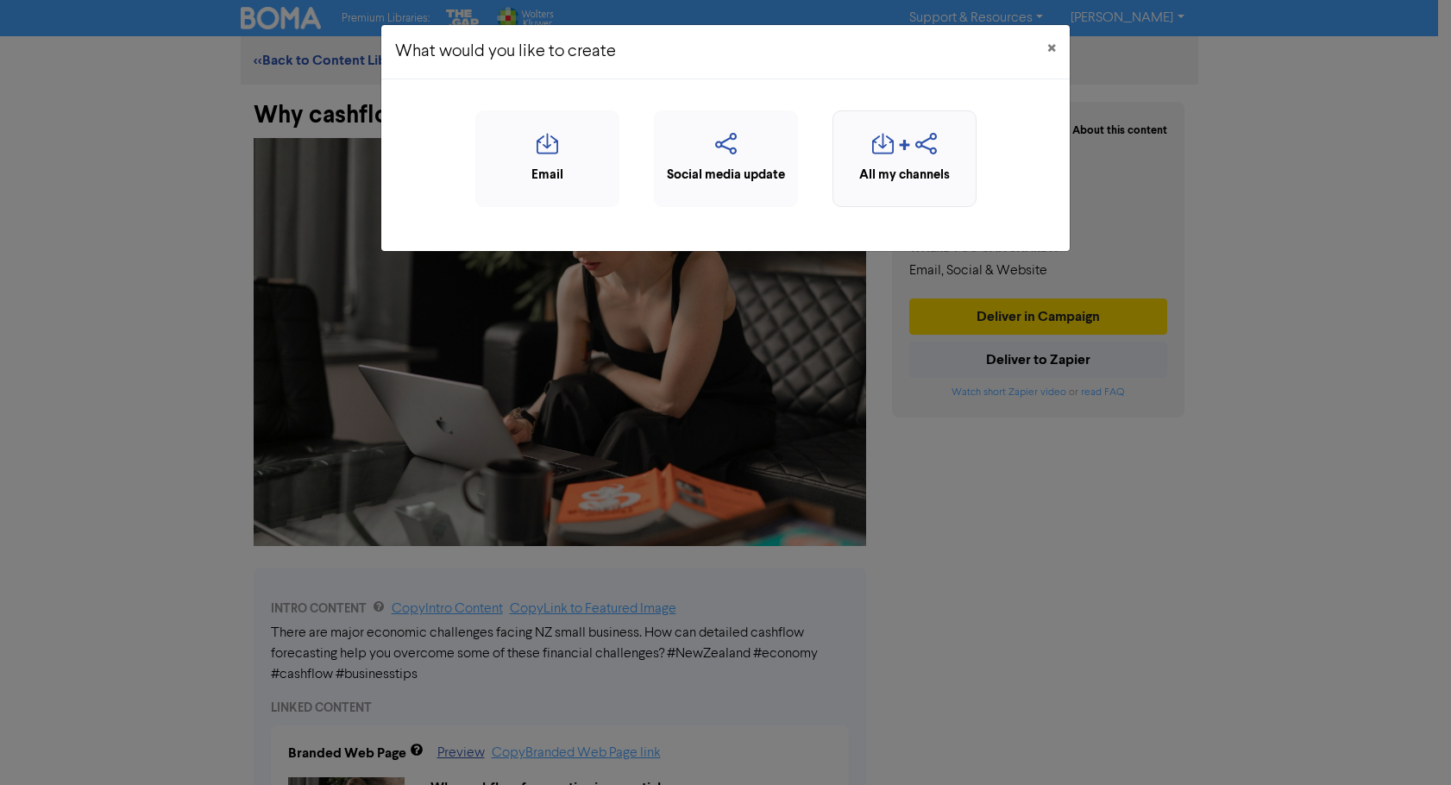
click at [904, 172] on div "All my channels" at bounding box center [904, 176] width 125 height 20
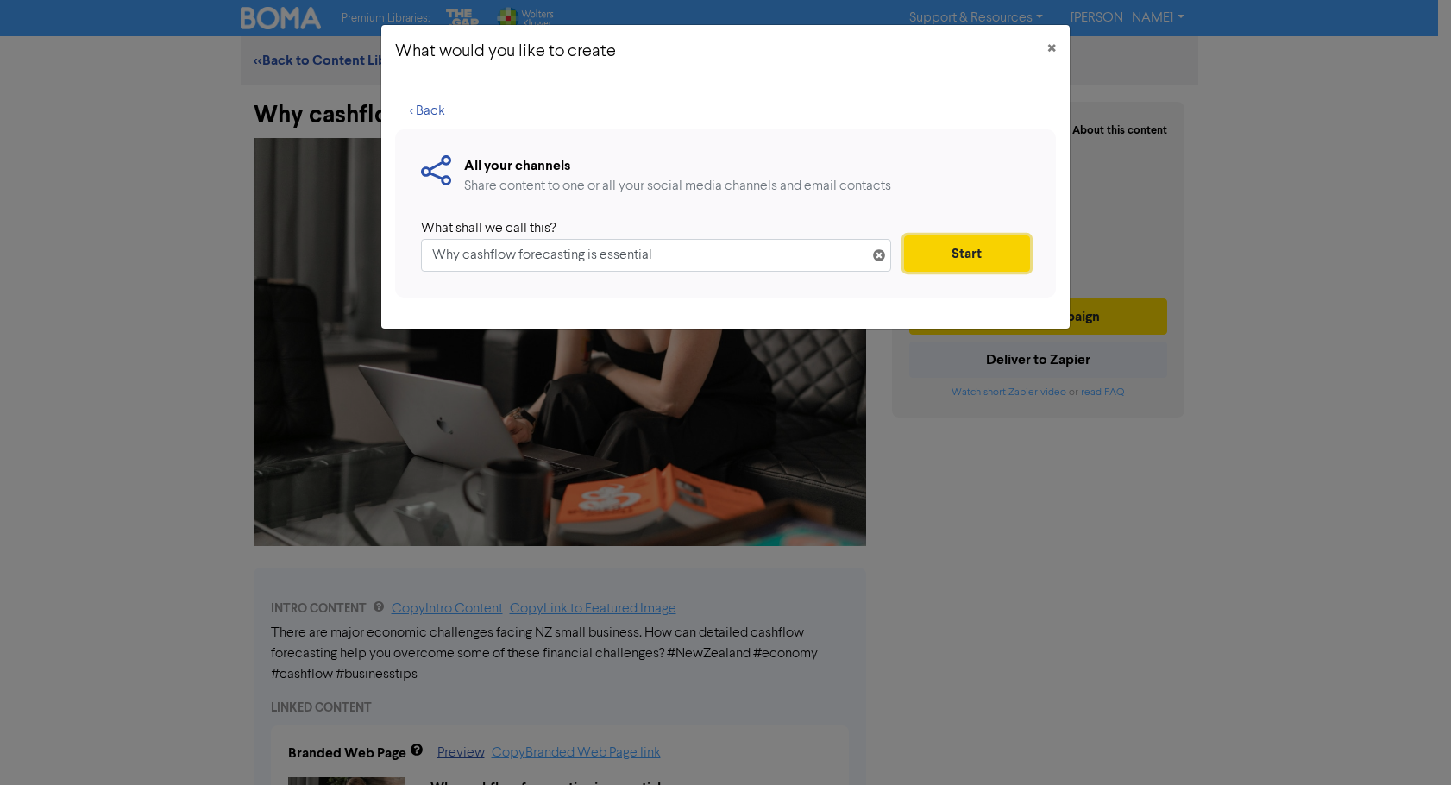
click at [939, 254] on button "Start" at bounding box center [967, 253] width 126 height 36
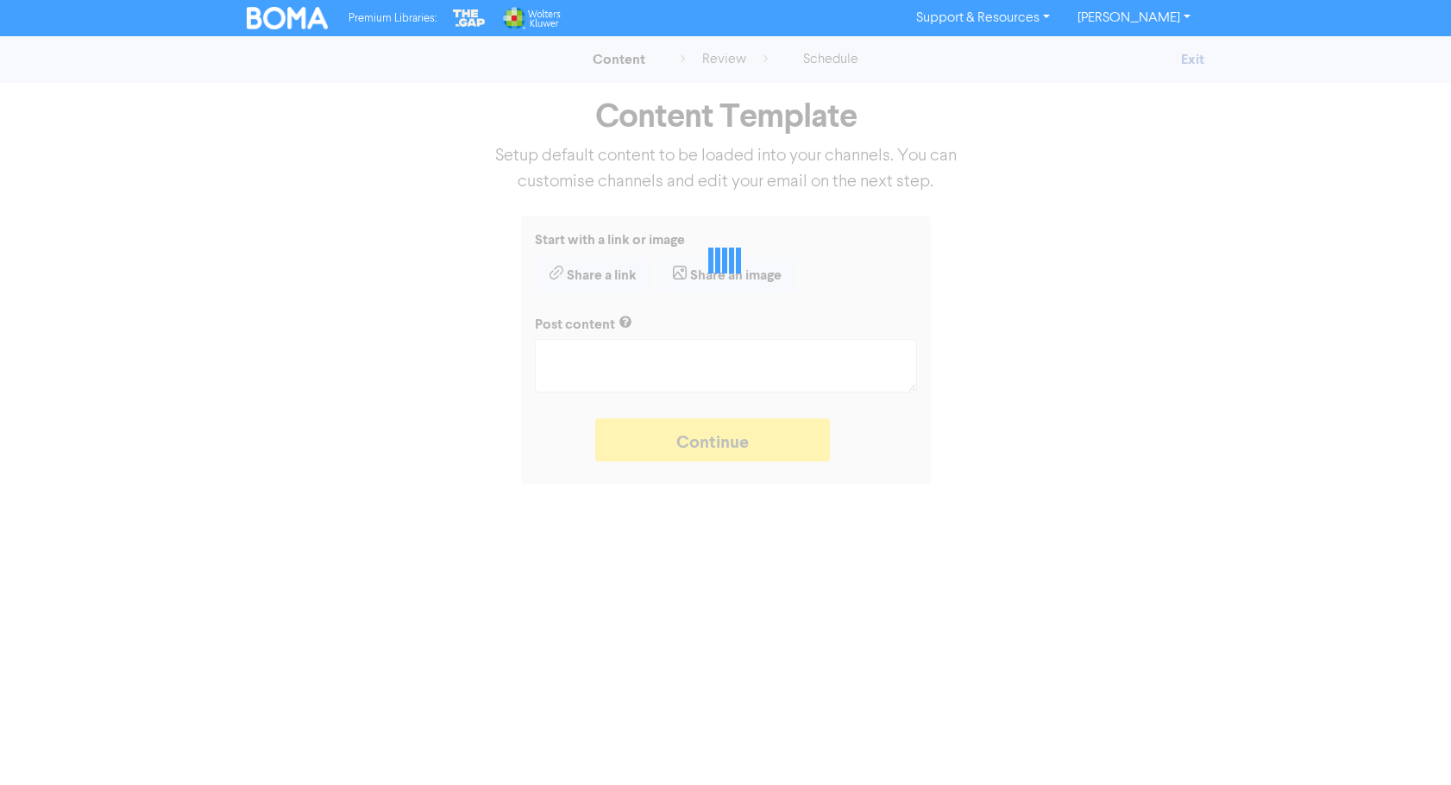
type textarea "x"
type textarea "There are major economic challenges facing NZ small business. How can detailed …"
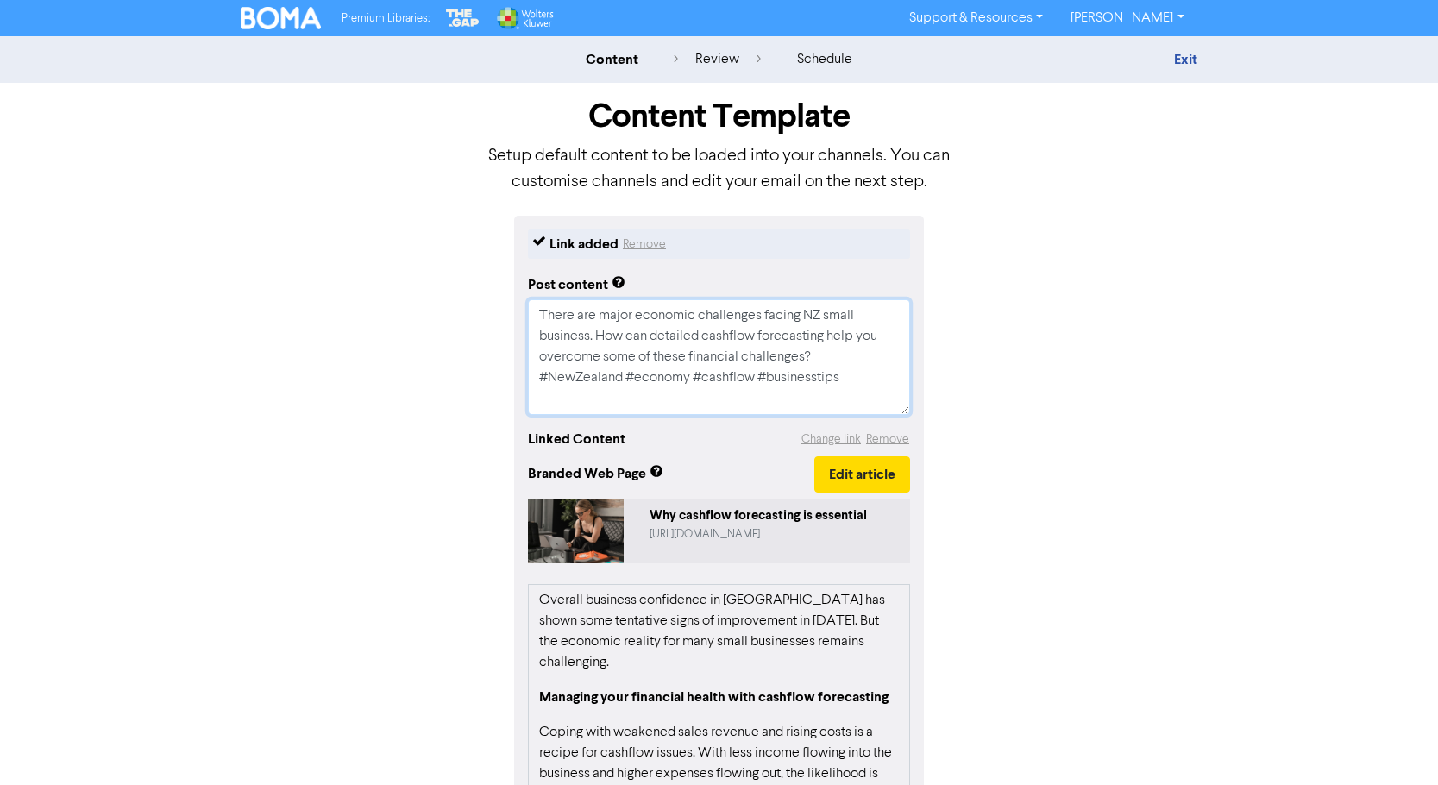
drag, startPoint x: 811, startPoint y: 354, endPoint x: 534, endPoint y: 320, distance: 279.7
click at [534, 320] on textarea "There are major economic challenges facing NZ small business. How can detailed …" at bounding box center [719, 357] width 382 height 116
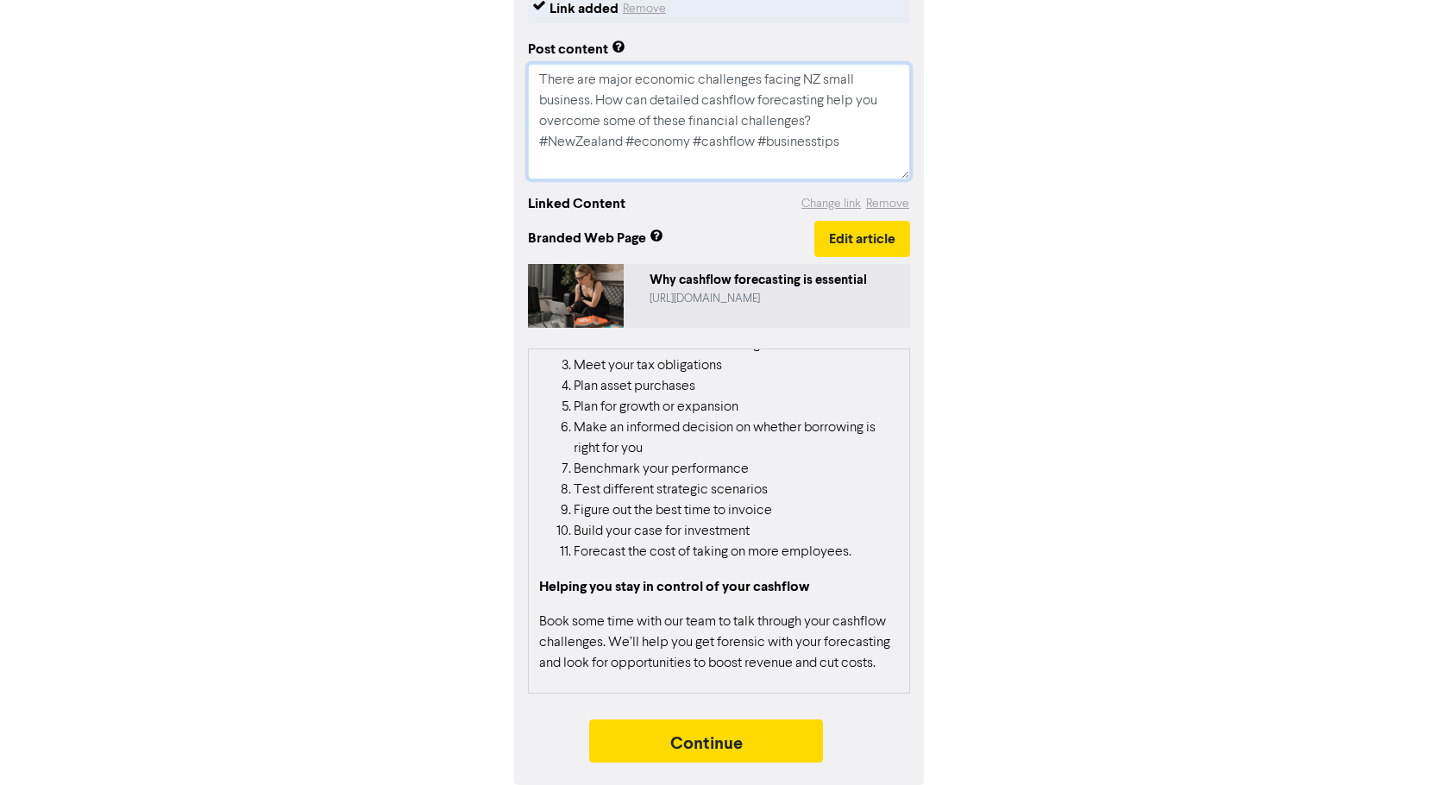
scroll to position [442, 0]
click at [789, 734] on button "Continue" at bounding box center [706, 740] width 235 height 43
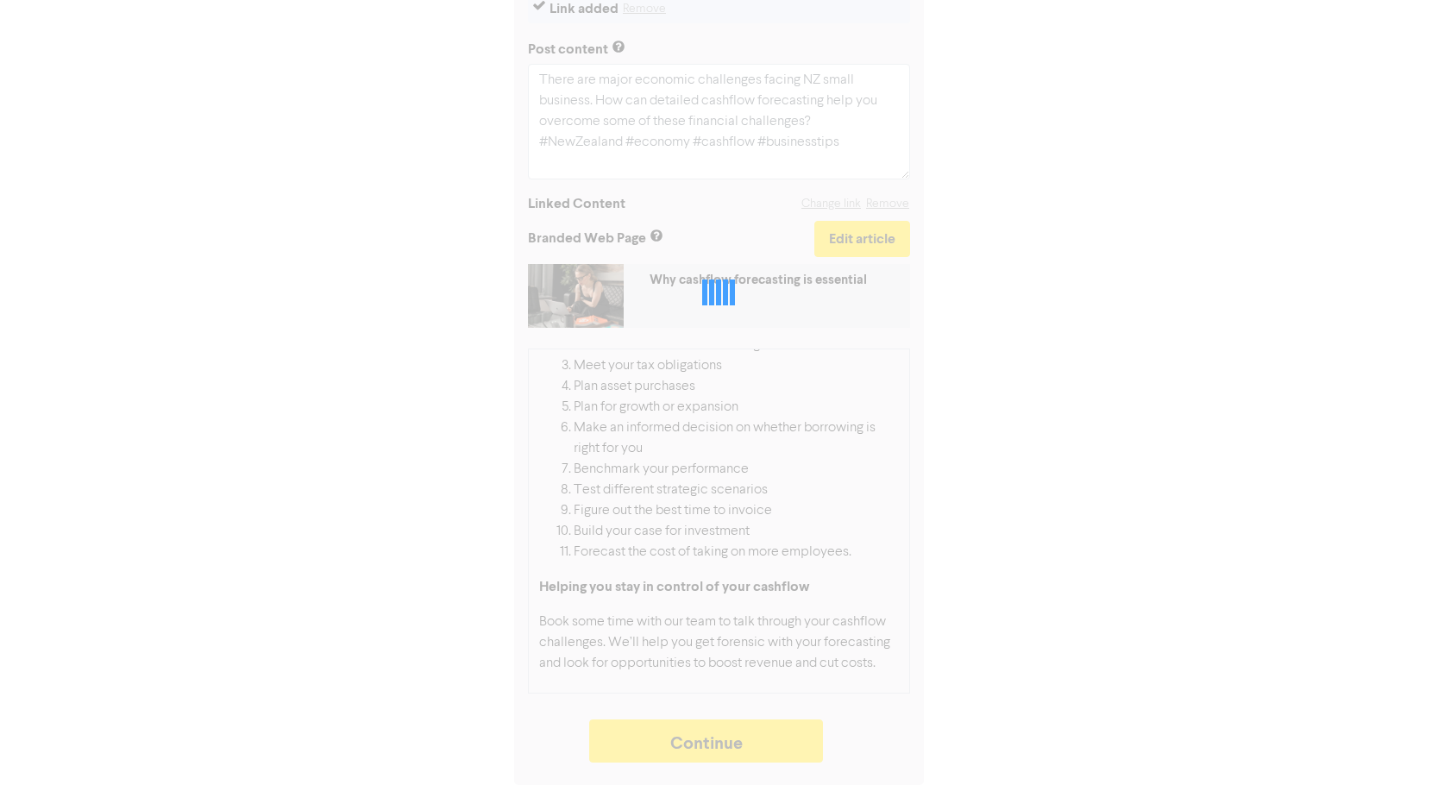
type textarea "x"
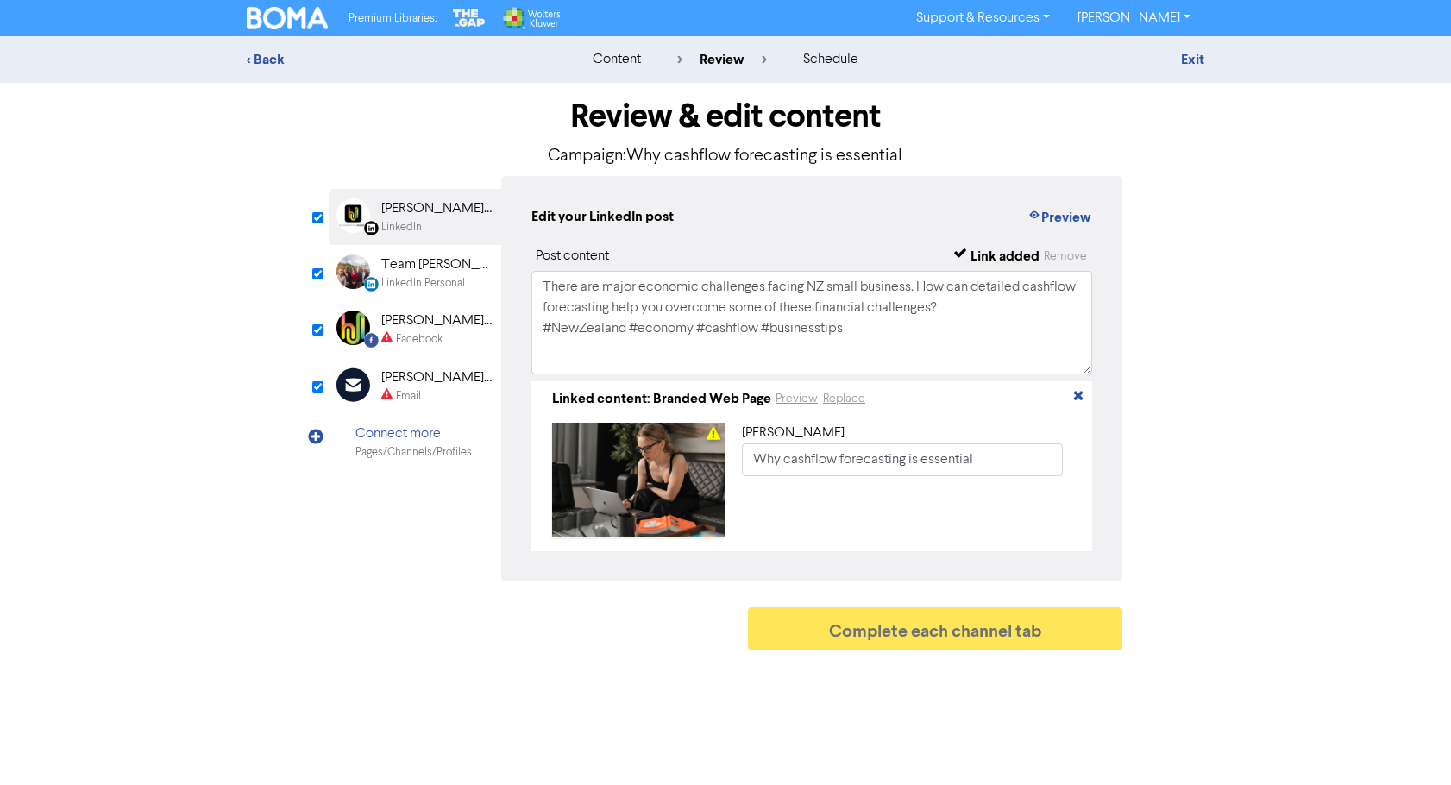
click at [437, 330] on div "[PERSON_NAME] [PERSON_NAME] Ltd" at bounding box center [436, 320] width 110 height 21
type input "There are major economic challenges facing NZ small business. How can detailed …"
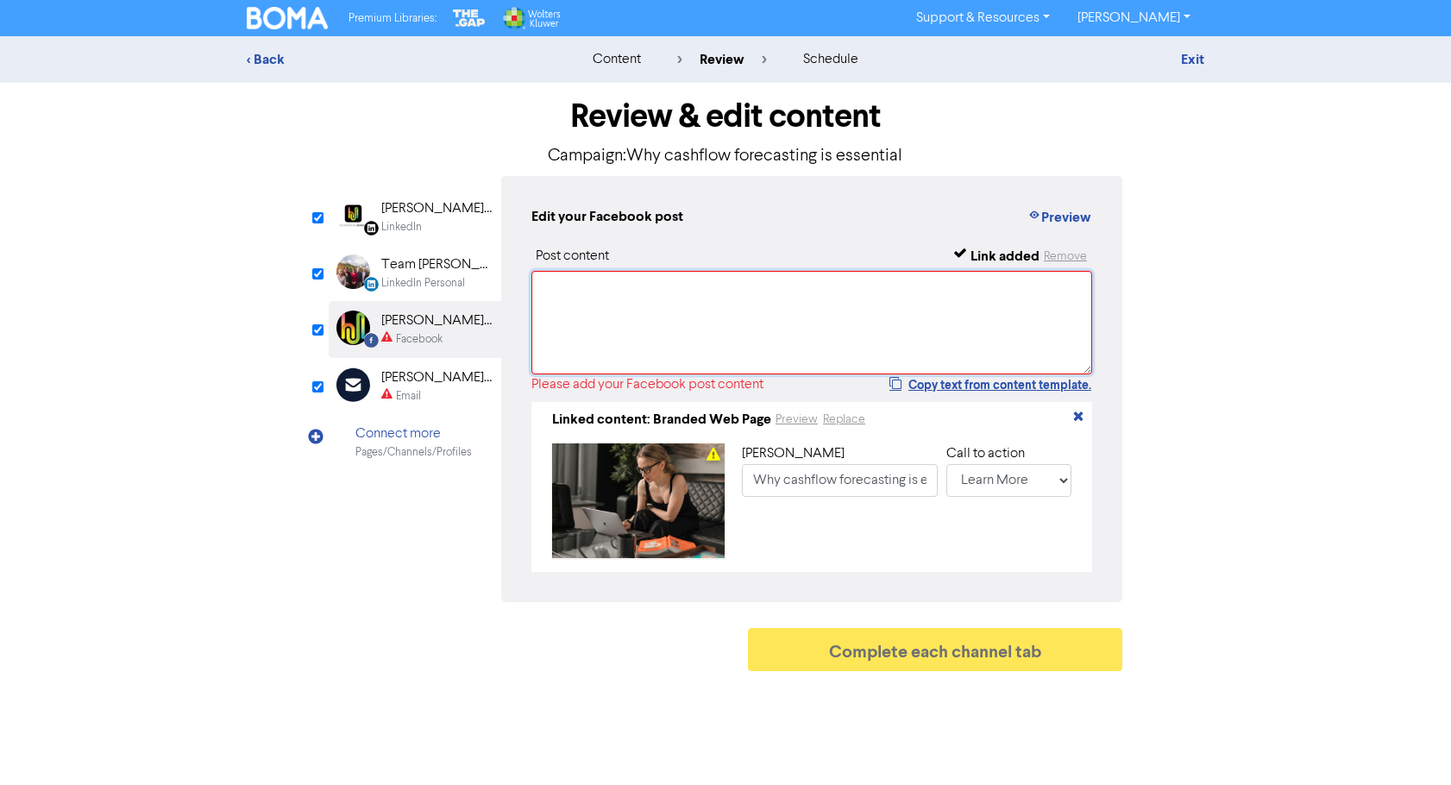
paste textarea "There are major economic challenges facing NZ small business. How can detailed …"
type textarea "There are major economic challenges facing NZ small business. How can detailed …"
type input "There are major economic challenges facing NZ small business. How can detailed …"
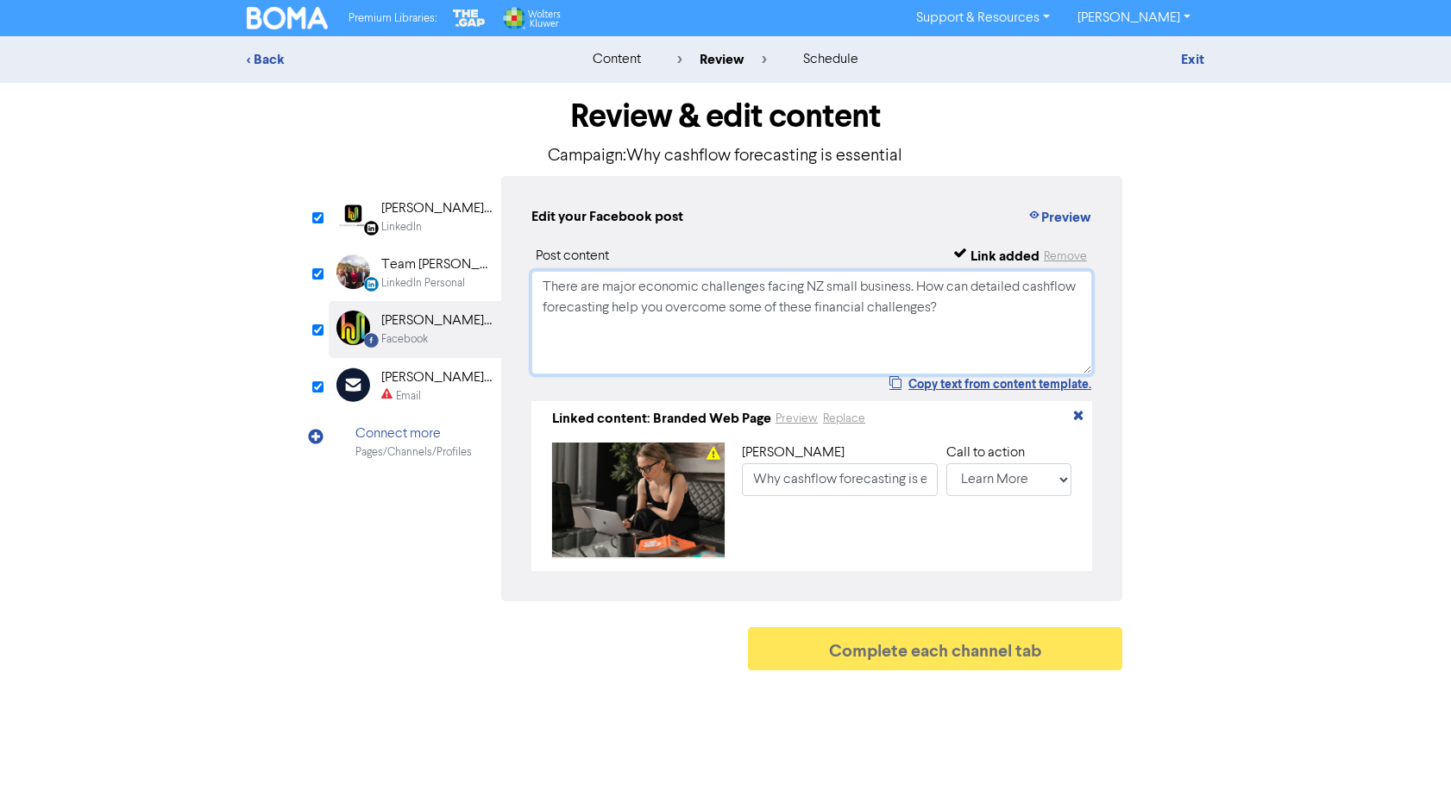
type textarea "There are major economic challenges facing NZ small business. How can detailed …"
click at [429, 388] on div "Email" at bounding box center [436, 396] width 110 height 16
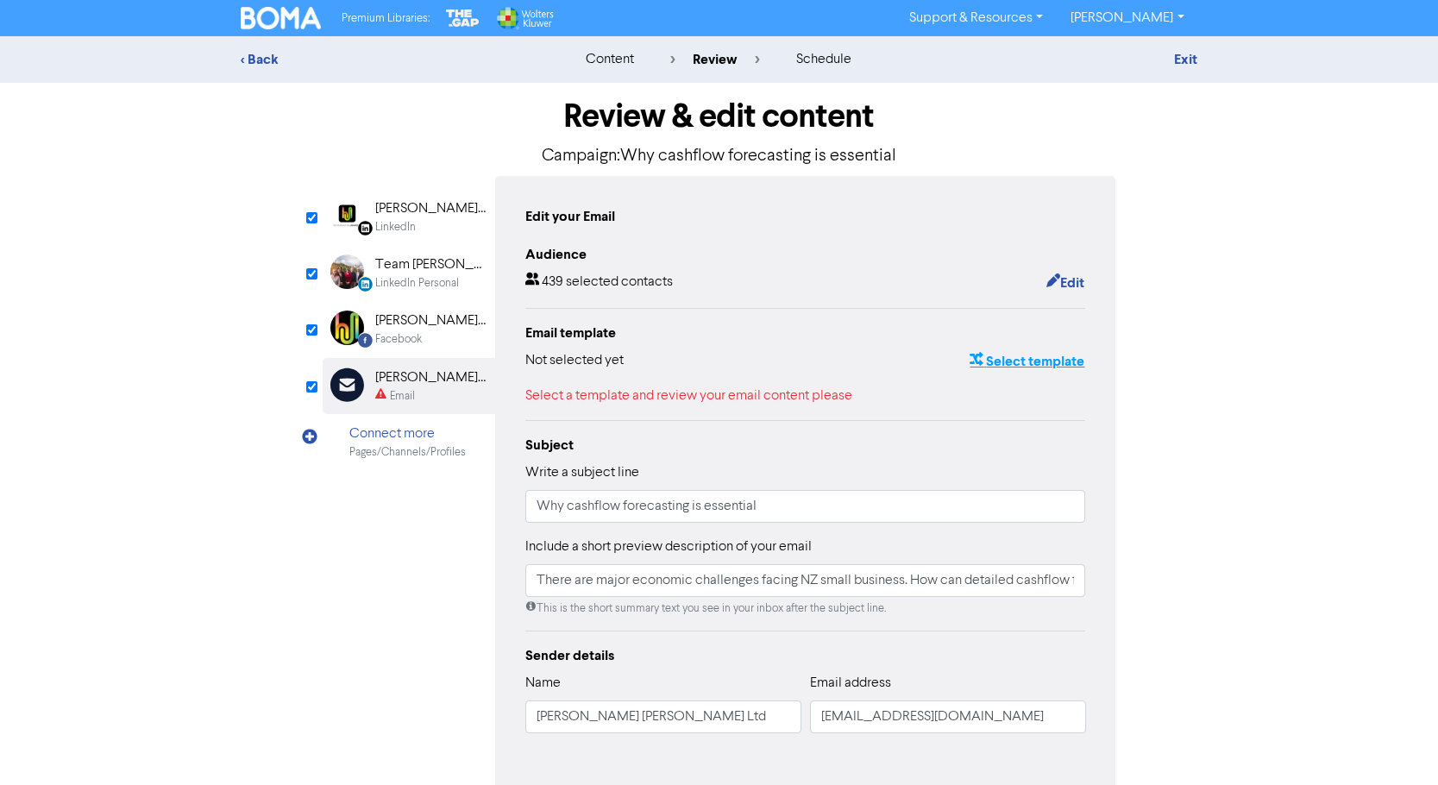
click at [1014, 360] on button "Select template" at bounding box center [1026, 361] width 116 height 22
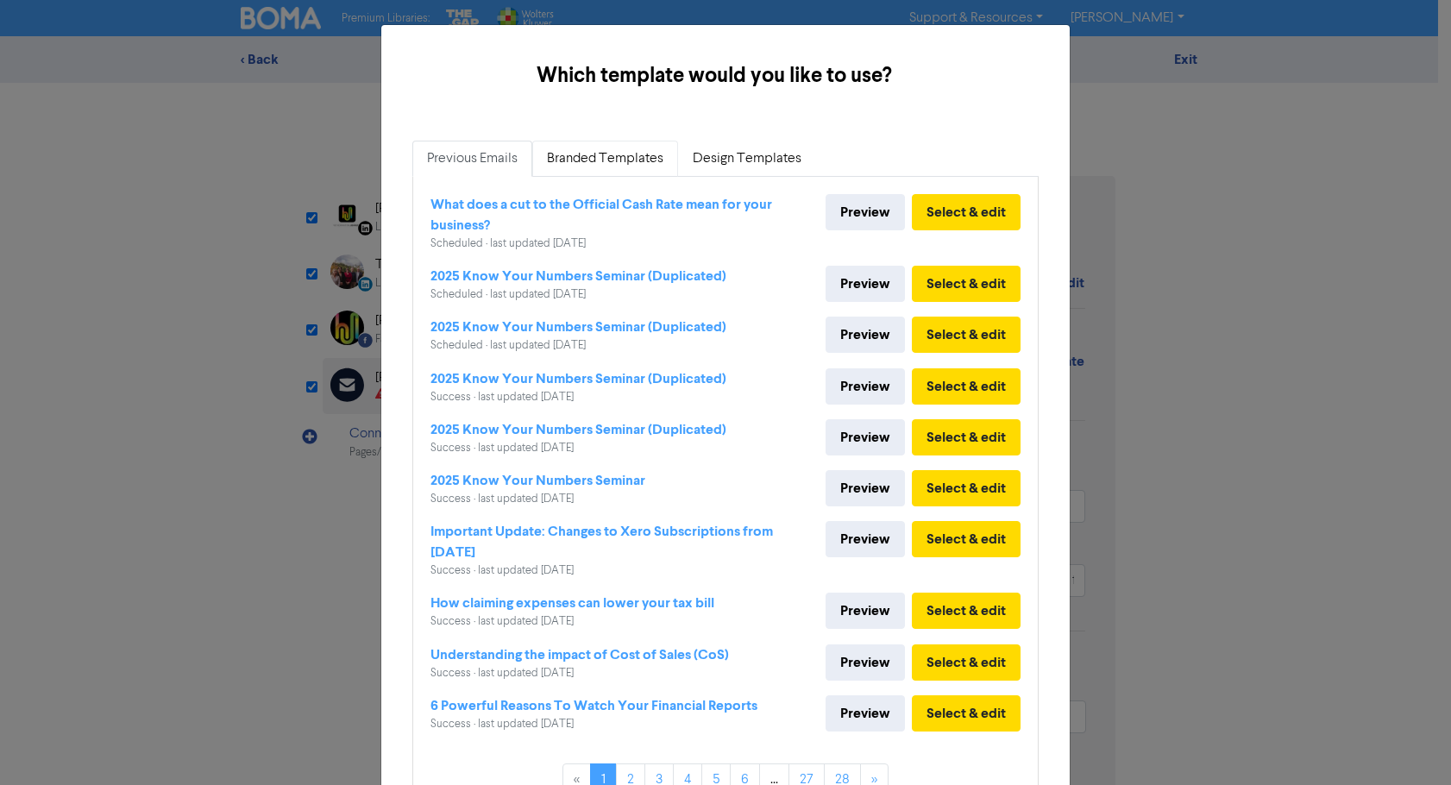
click at [611, 157] on link "Branded Templates" at bounding box center [605, 159] width 146 height 36
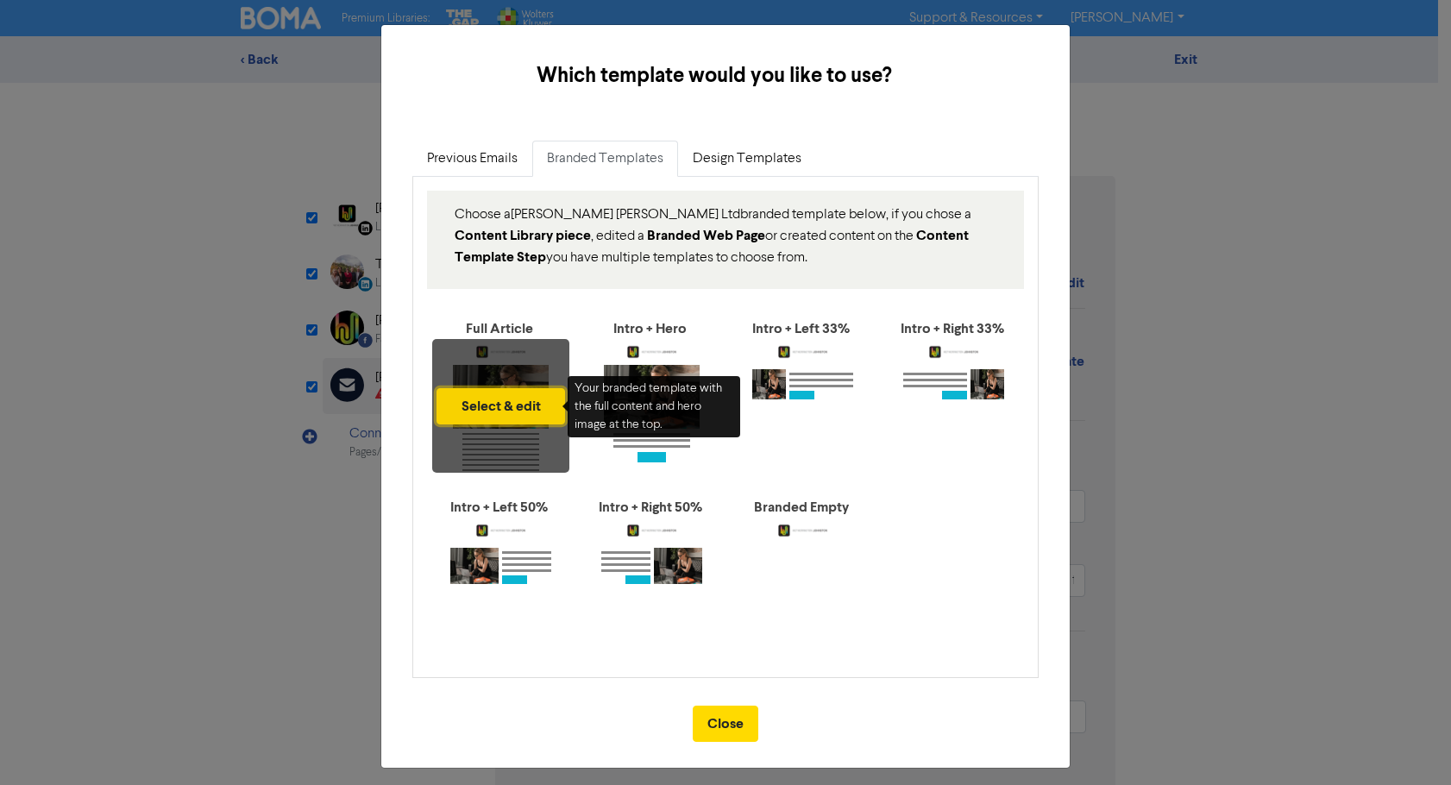
click at [486, 398] on button "Select & edit" at bounding box center [500, 406] width 128 height 36
type input "There are major economic challenges facing NZ small business. How can detailed …"
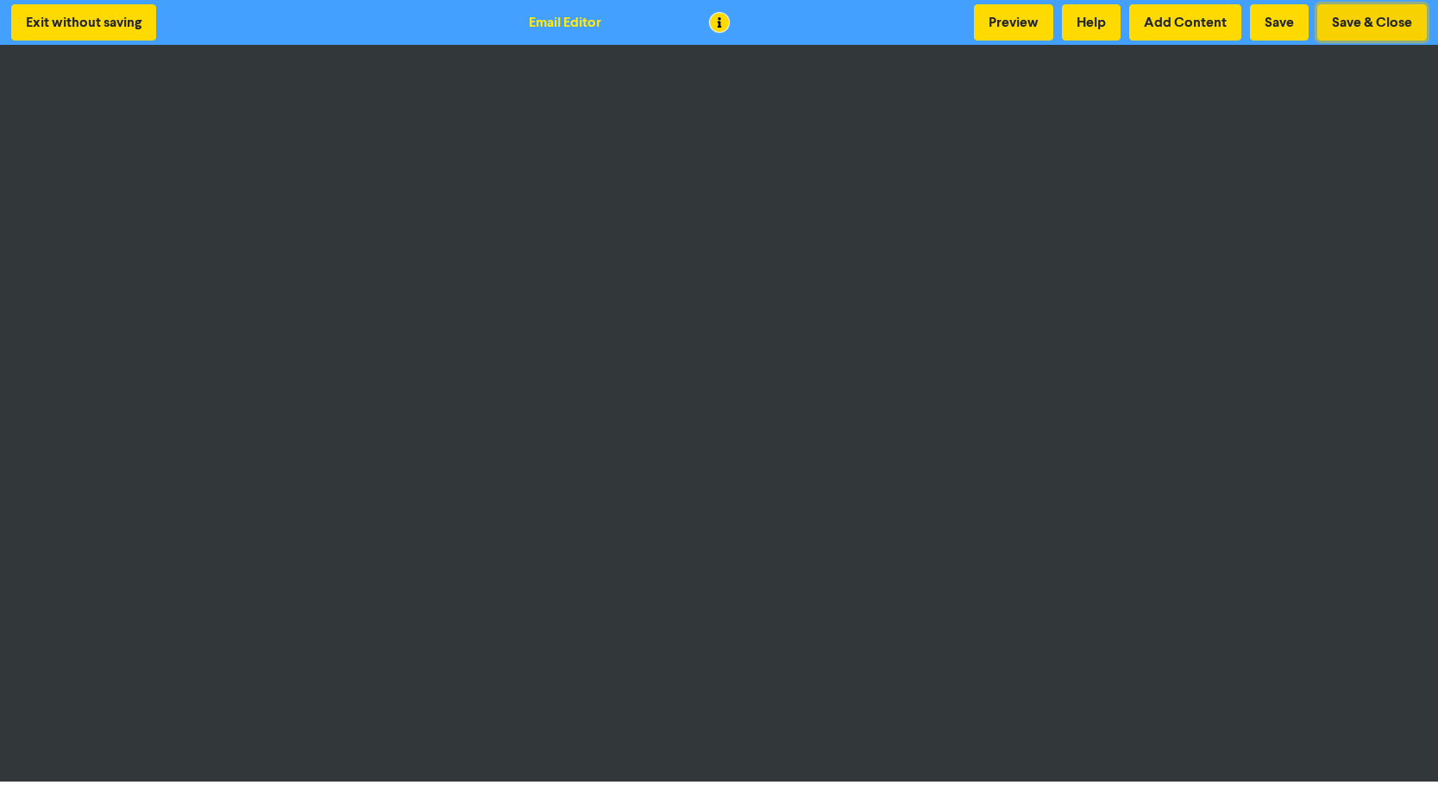
click at [1366, 23] on button "Save & Close" at bounding box center [1372, 22] width 110 height 36
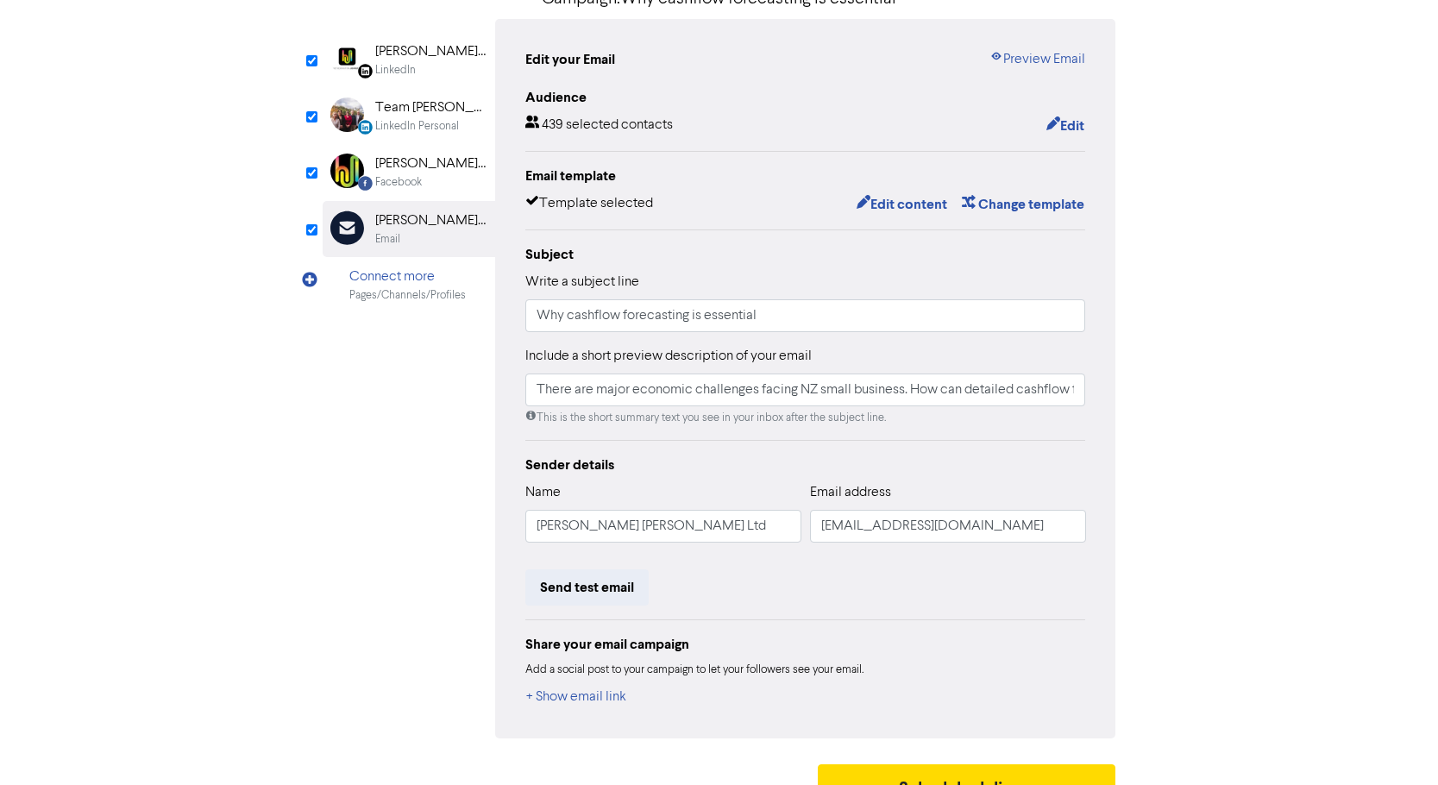
scroll to position [190, 0]
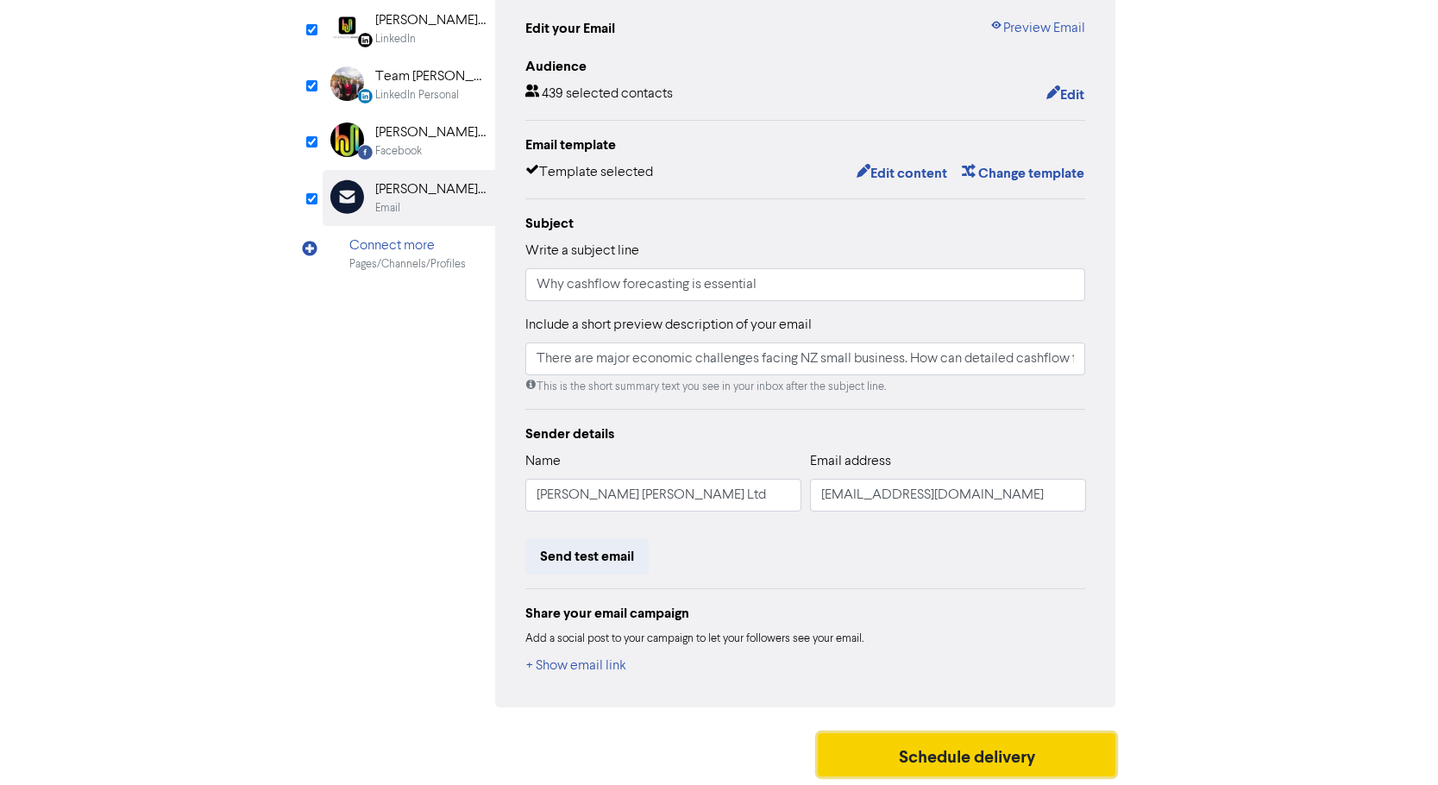
click at [957, 750] on button "Schedule delivery" at bounding box center [967, 754] width 298 height 43
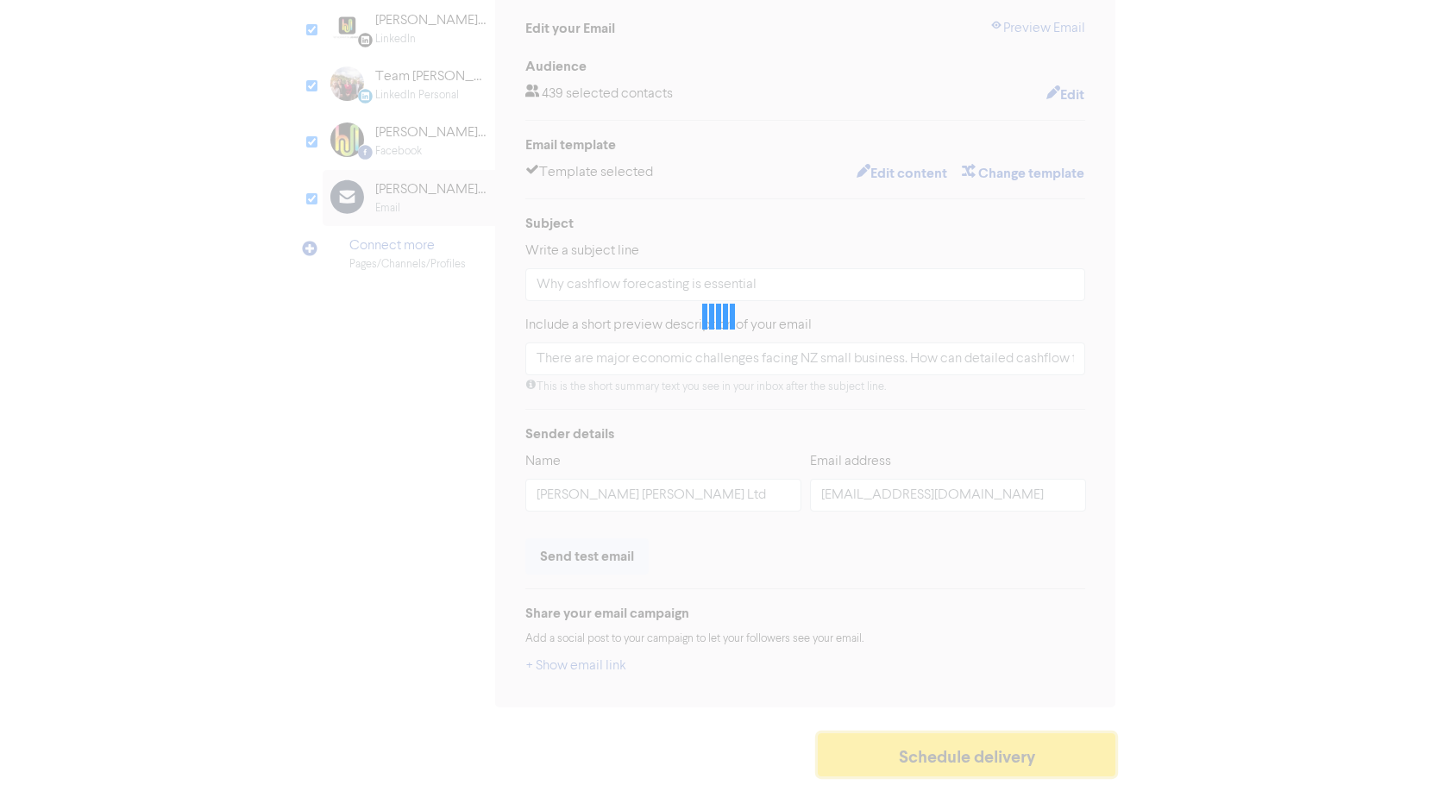
type input "There are major economic challenges facing NZ small business. How can detailed …"
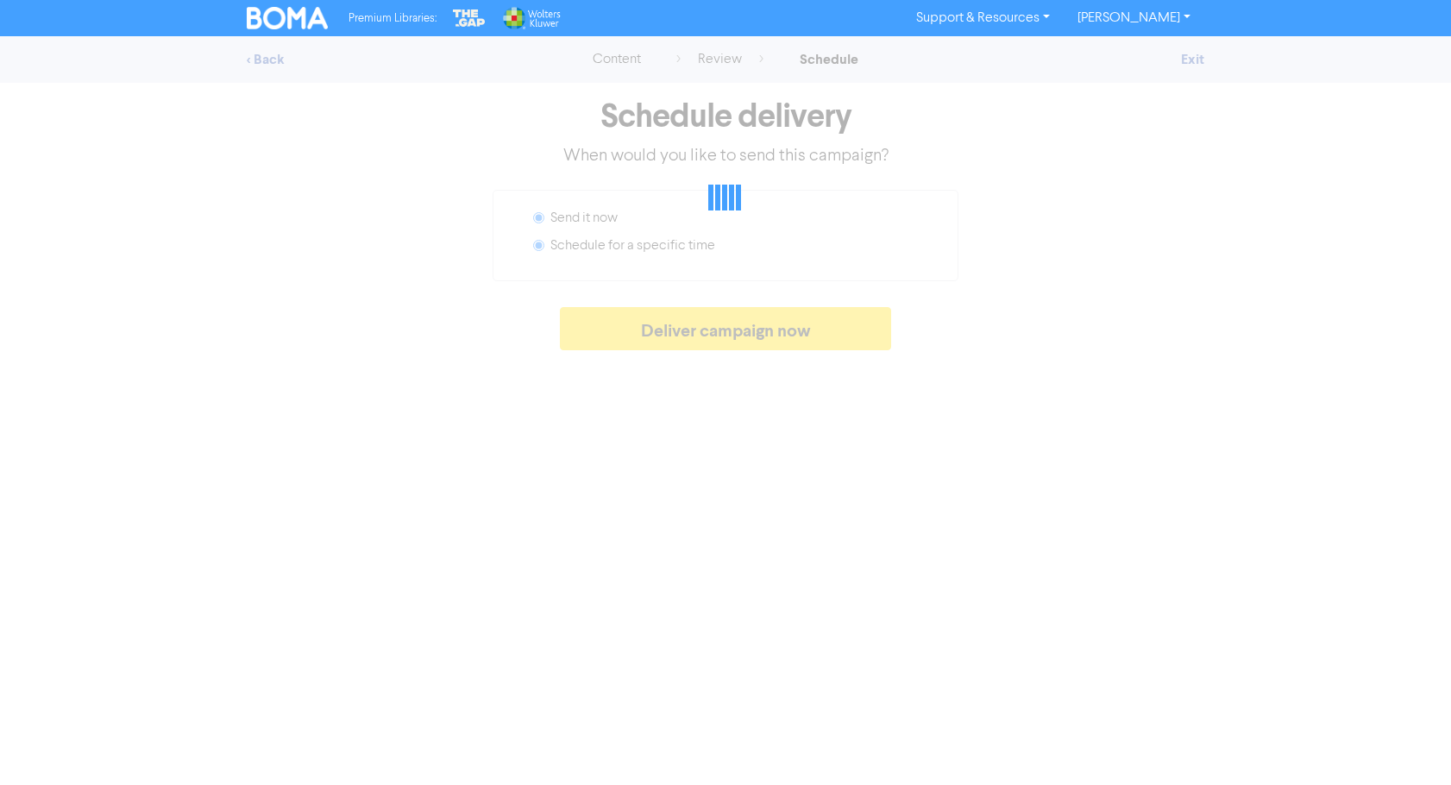
radio input "false"
radio input "true"
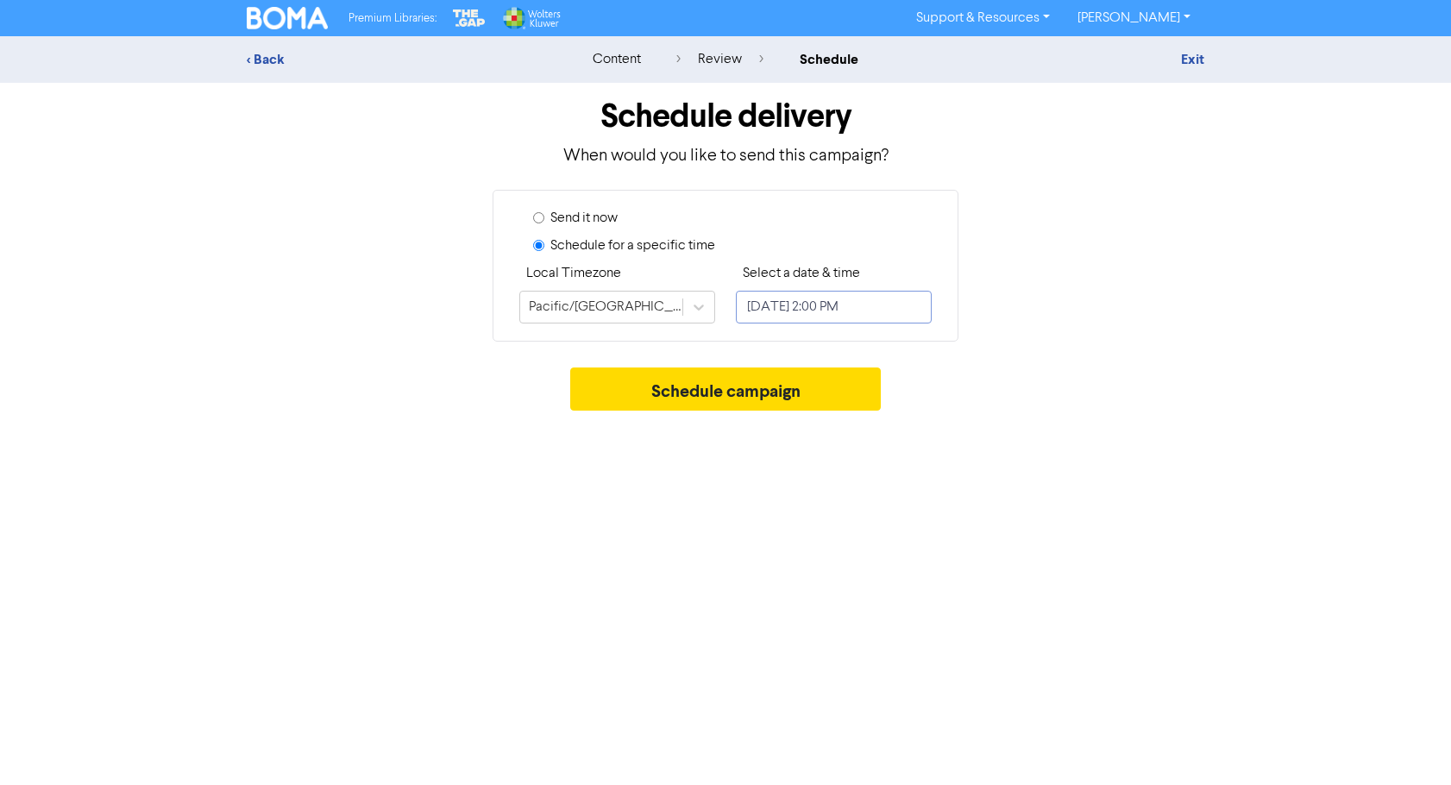
click at [828, 306] on input "[DATE] 2:00 PM" at bounding box center [834, 307] width 196 height 33
select select "8"
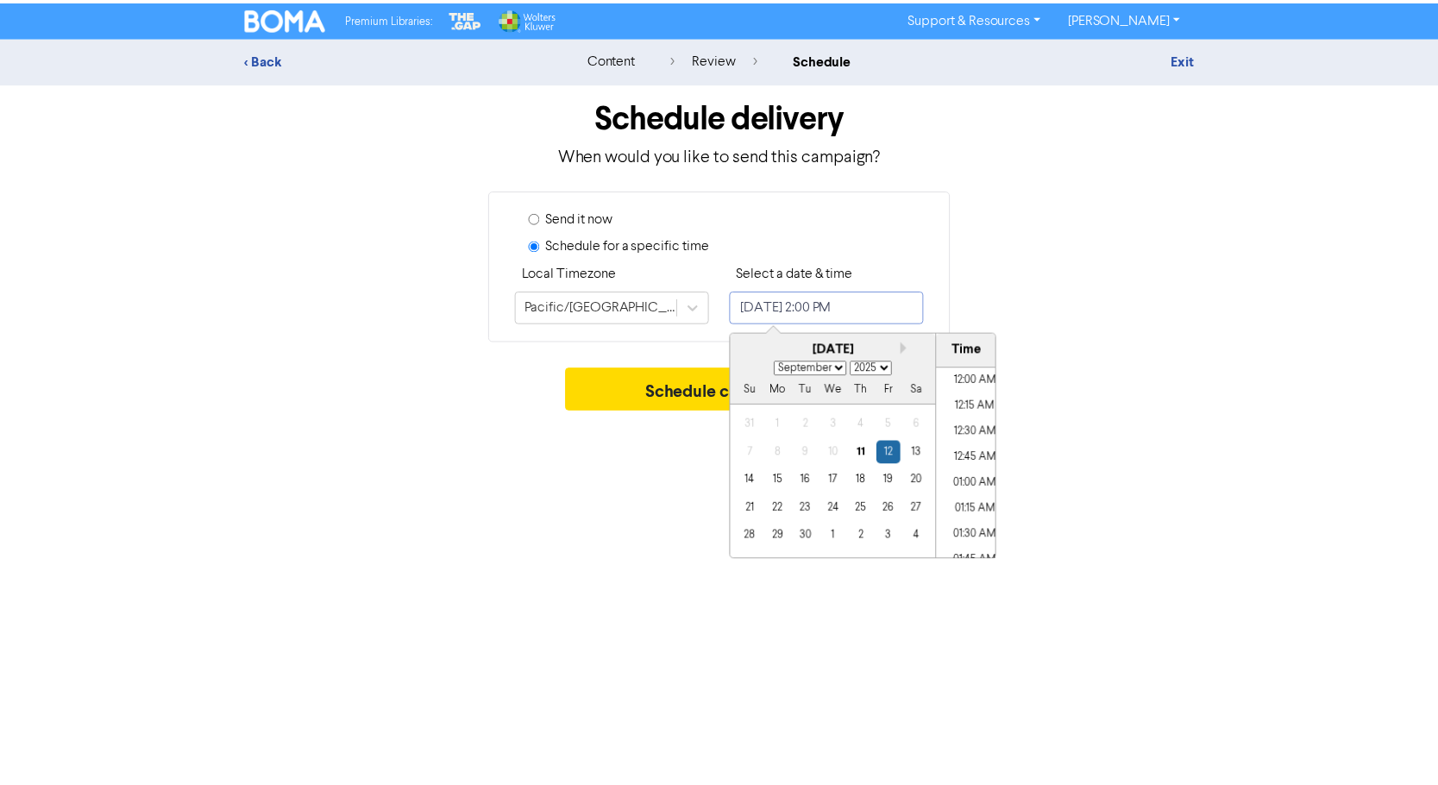
scroll to position [1366, 0]
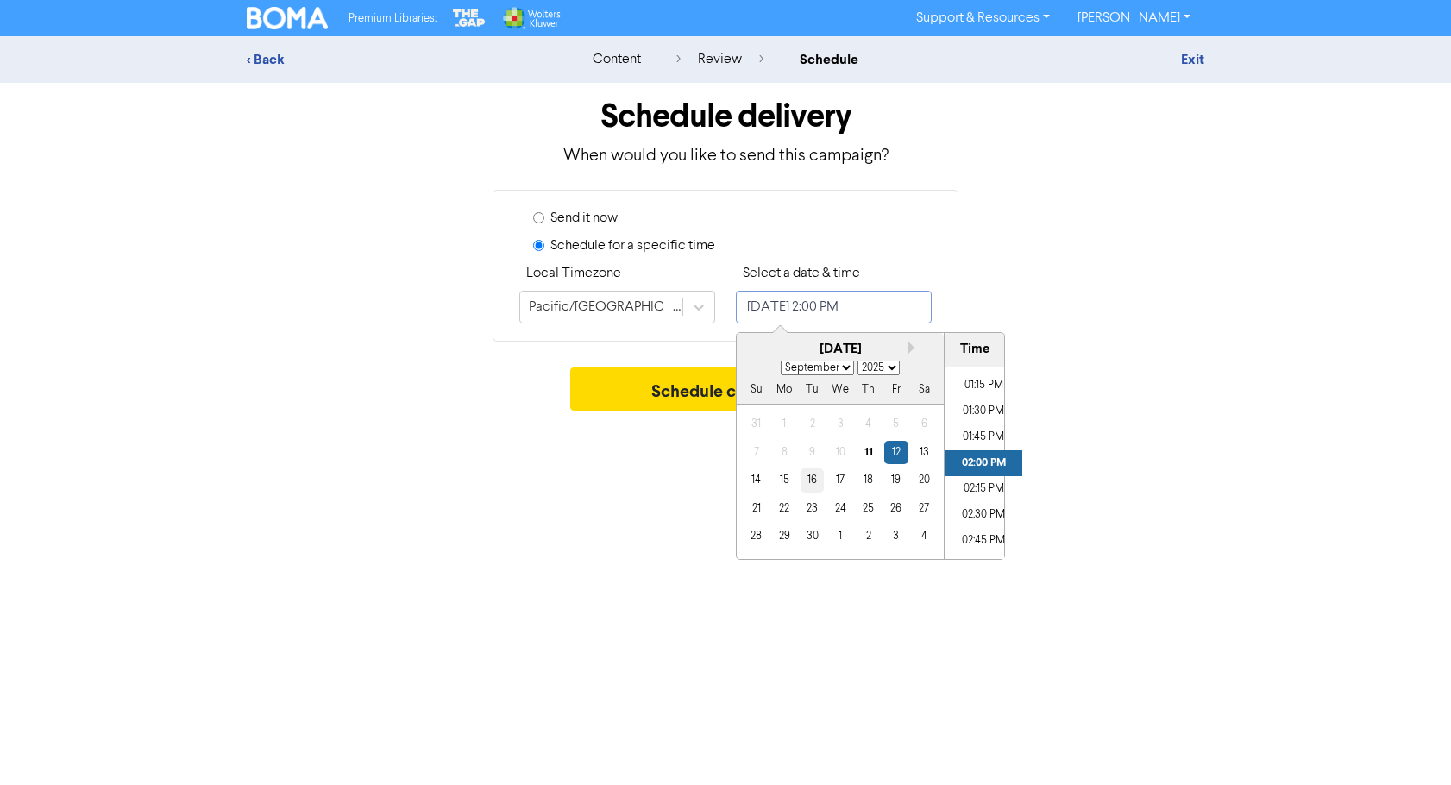
click at [812, 479] on div "16" at bounding box center [811, 479] width 23 height 23
type input "[DATE] 2:00 PM"
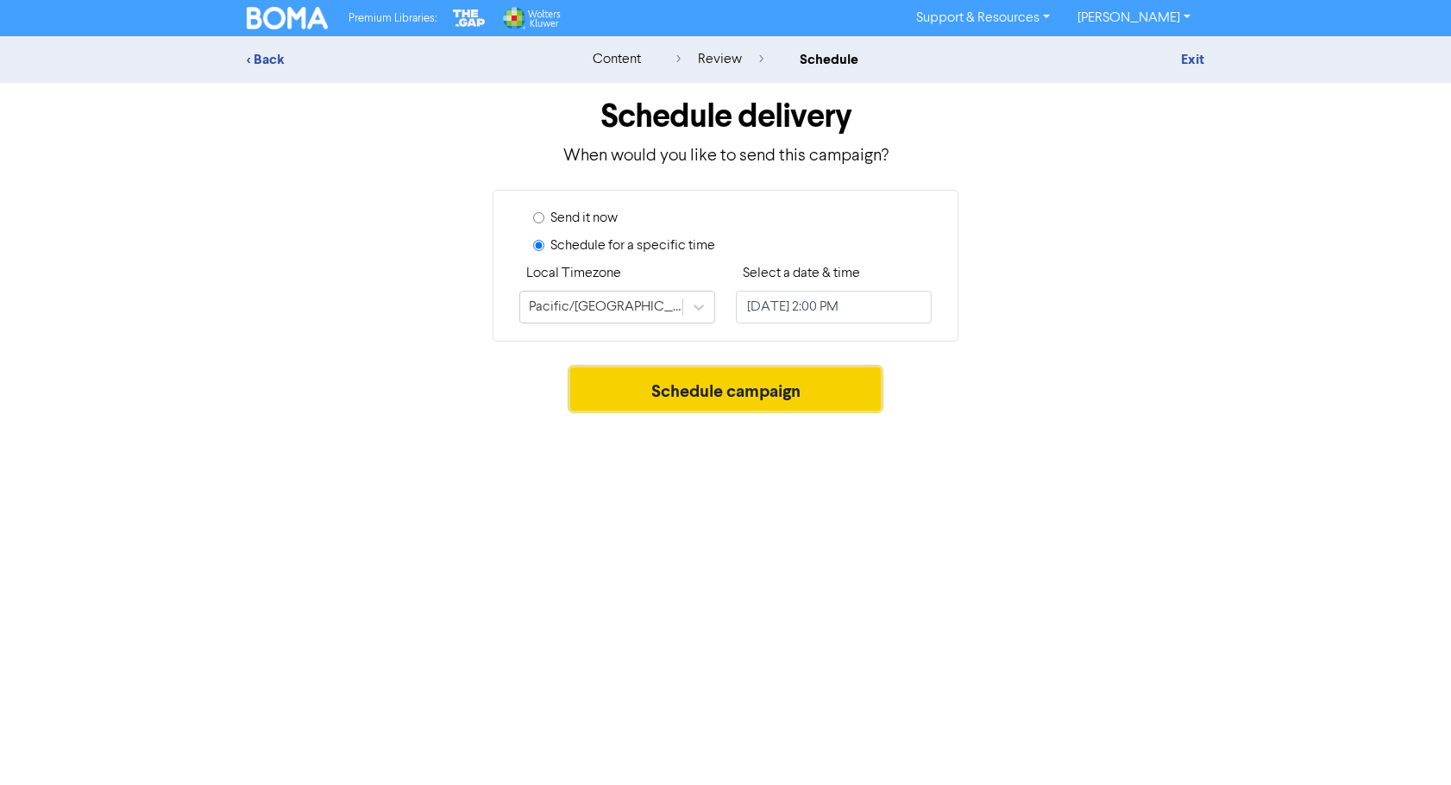
click at [682, 386] on button "Schedule campaign" at bounding box center [725, 388] width 311 height 43
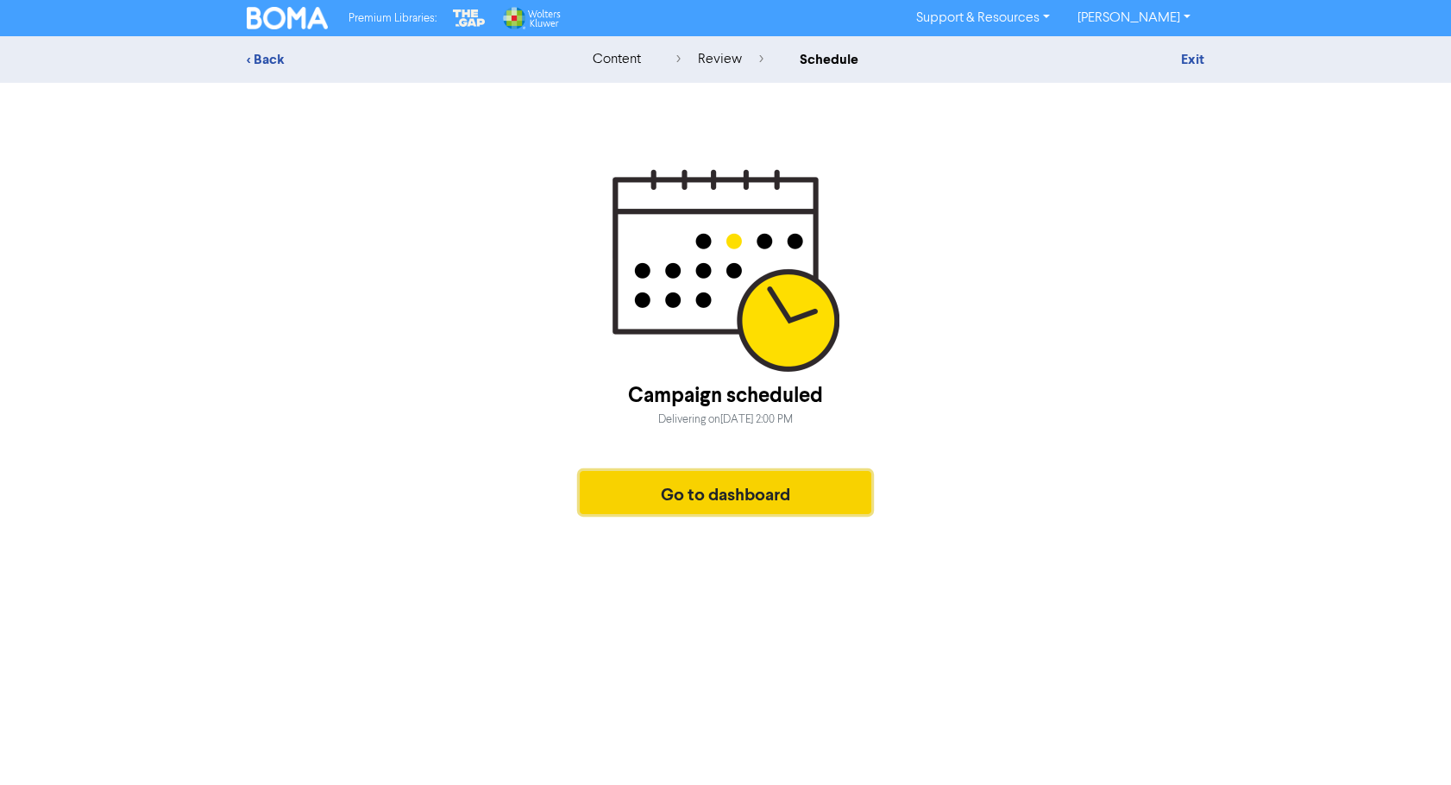
click at [714, 492] on button "Go to dashboard" at bounding box center [725, 492] width 291 height 43
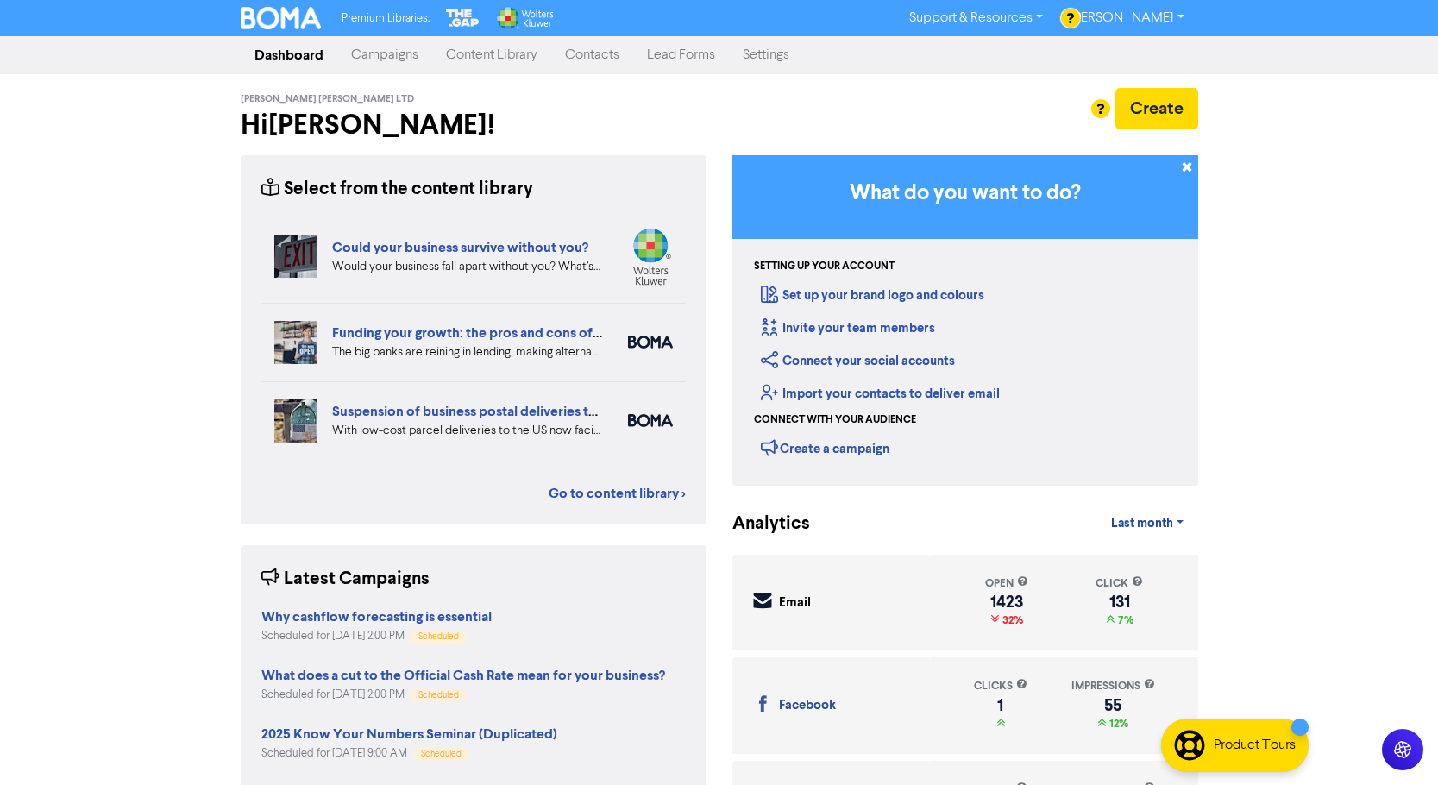
click at [375, 52] on link "Campaigns" at bounding box center [384, 55] width 95 height 34
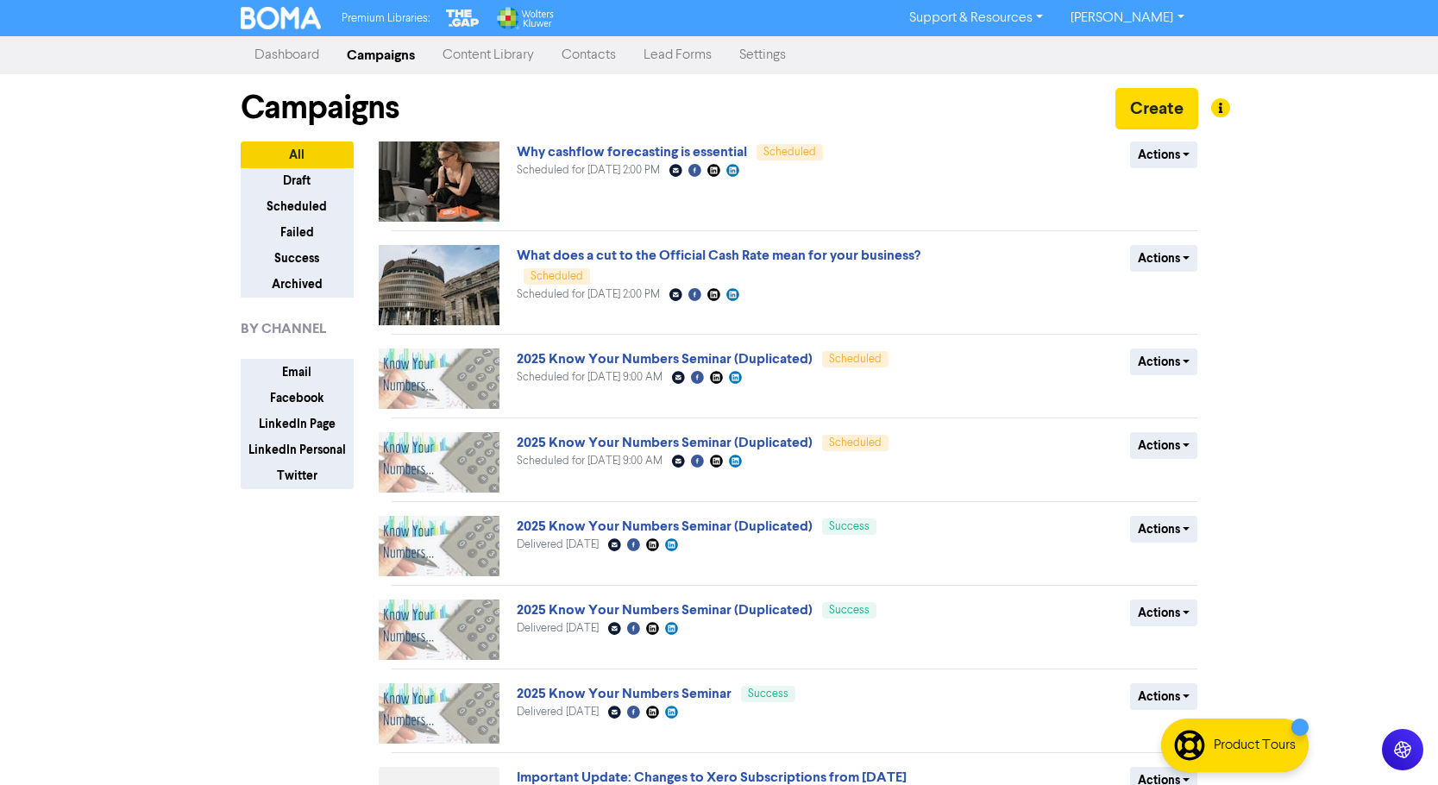
click at [498, 49] on link "Content Library" at bounding box center [488, 55] width 119 height 34
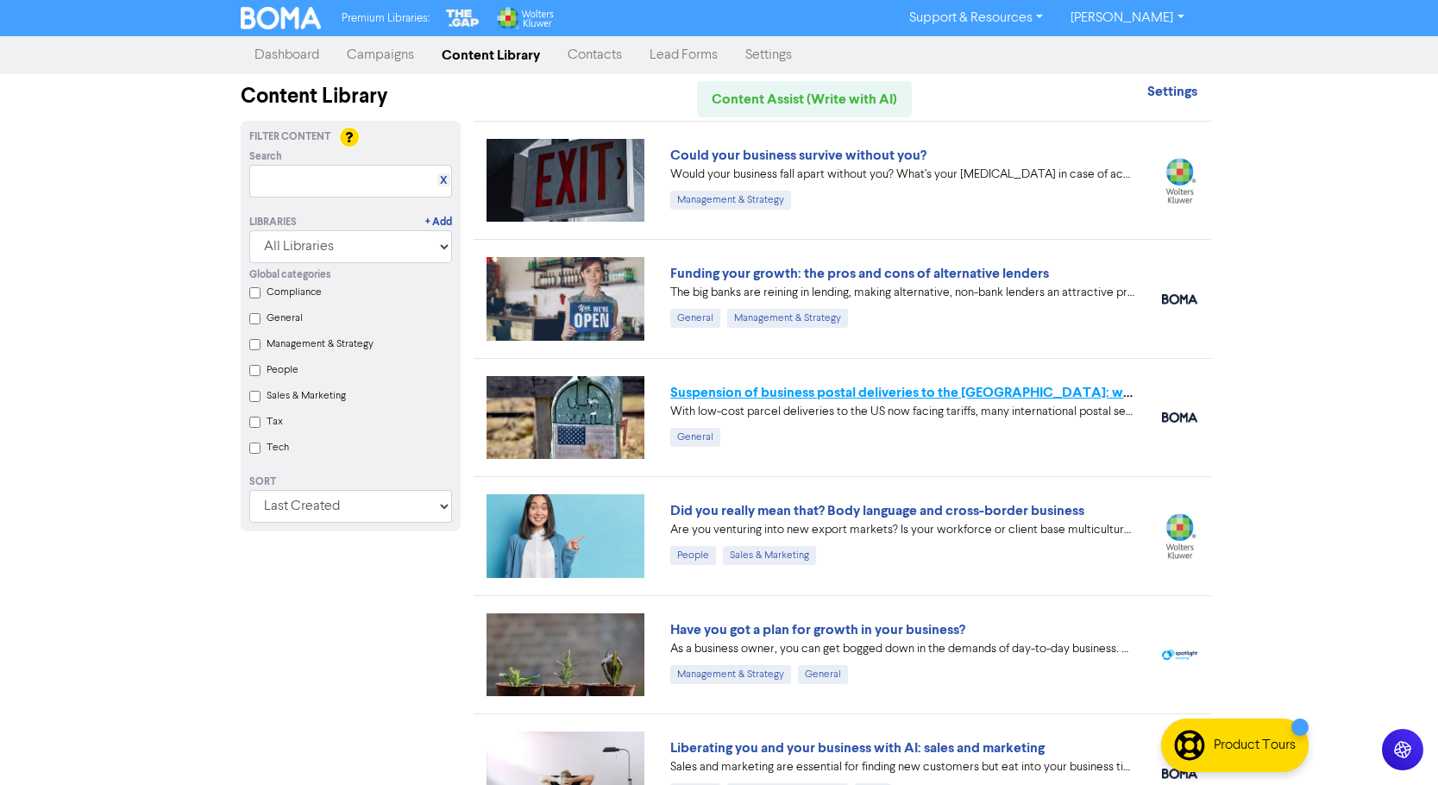
click at [825, 392] on link "Suspension of business postal deliveries to the [GEOGRAPHIC_DATA]: what options…" at bounding box center [973, 392] width 607 height 17
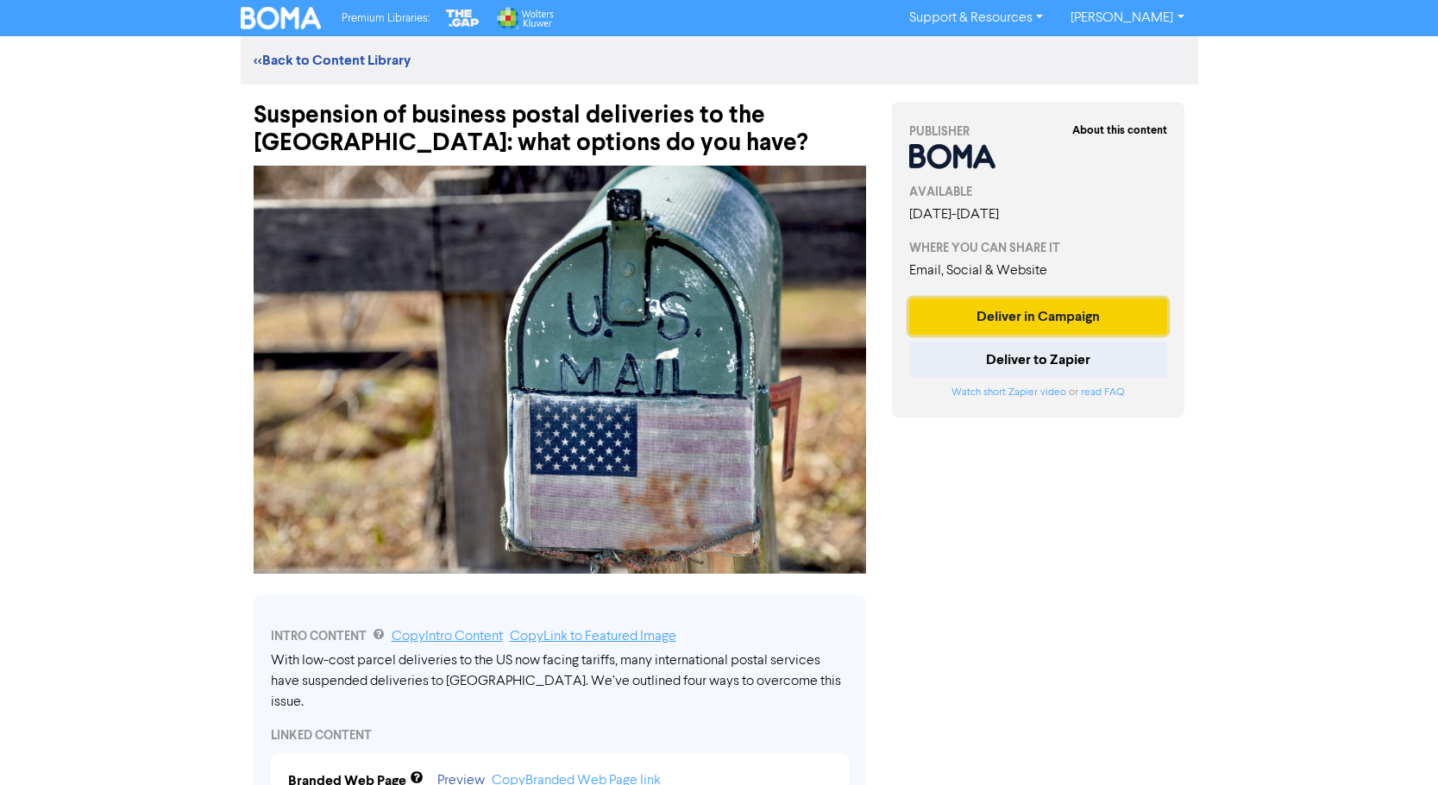
click at [981, 312] on button "Deliver in Campaign" at bounding box center [1038, 316] width 259 height 36
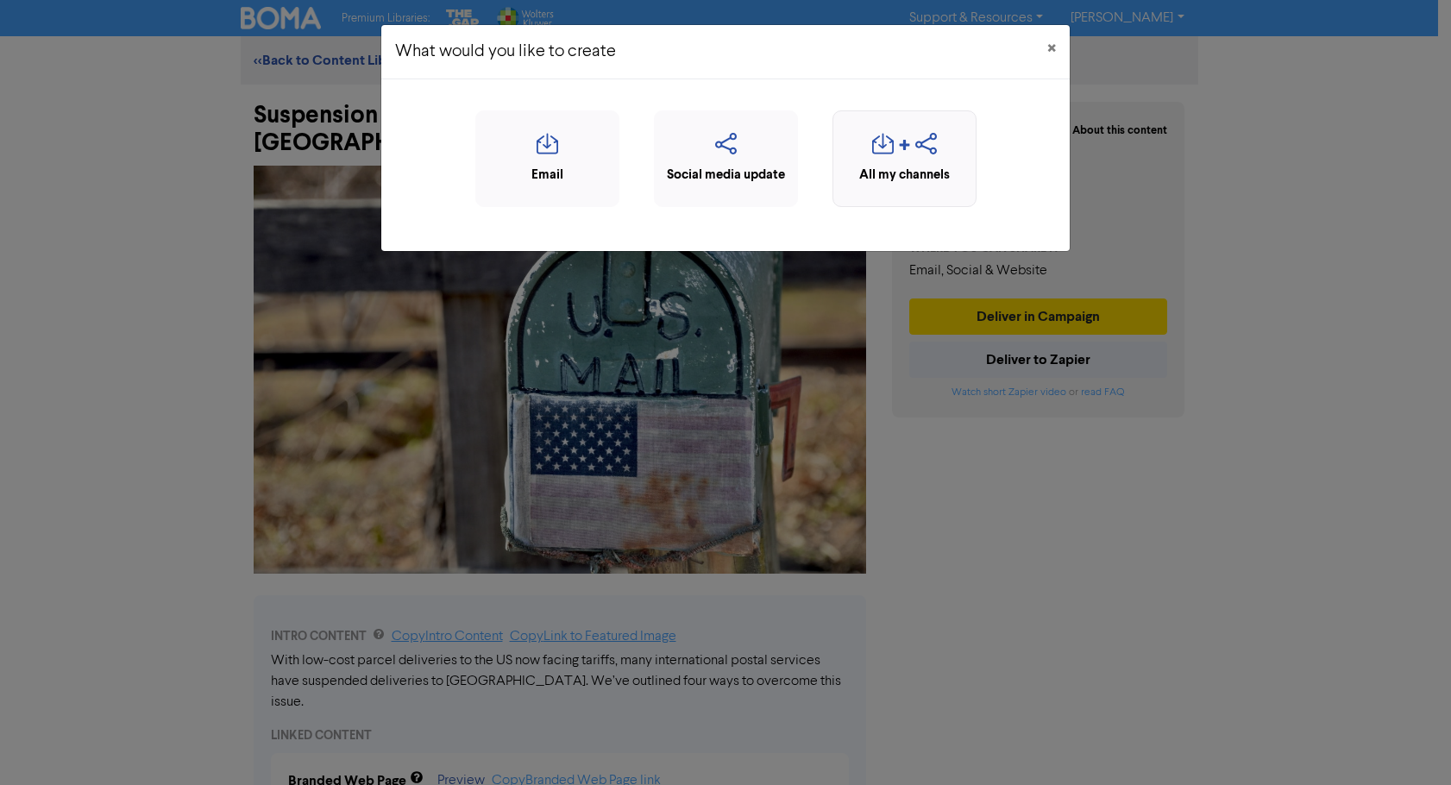
click at [892, 189] on div "All my channels" at bounding box center [904, 158] width 144 height 97
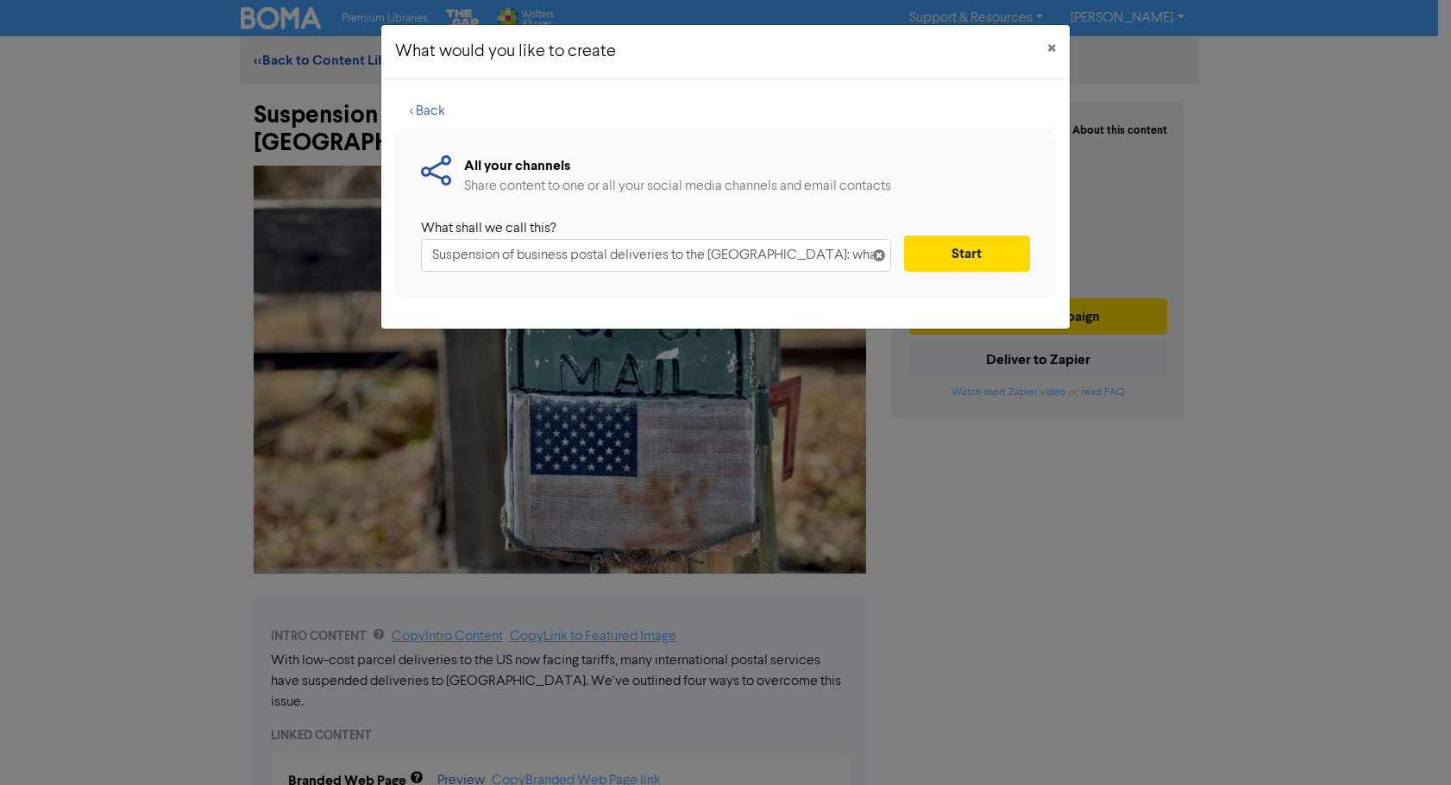
scroll to position [0, 17]
click at [951, 251] on button "Start" at bounding box center [967, 253] width 126 height 36
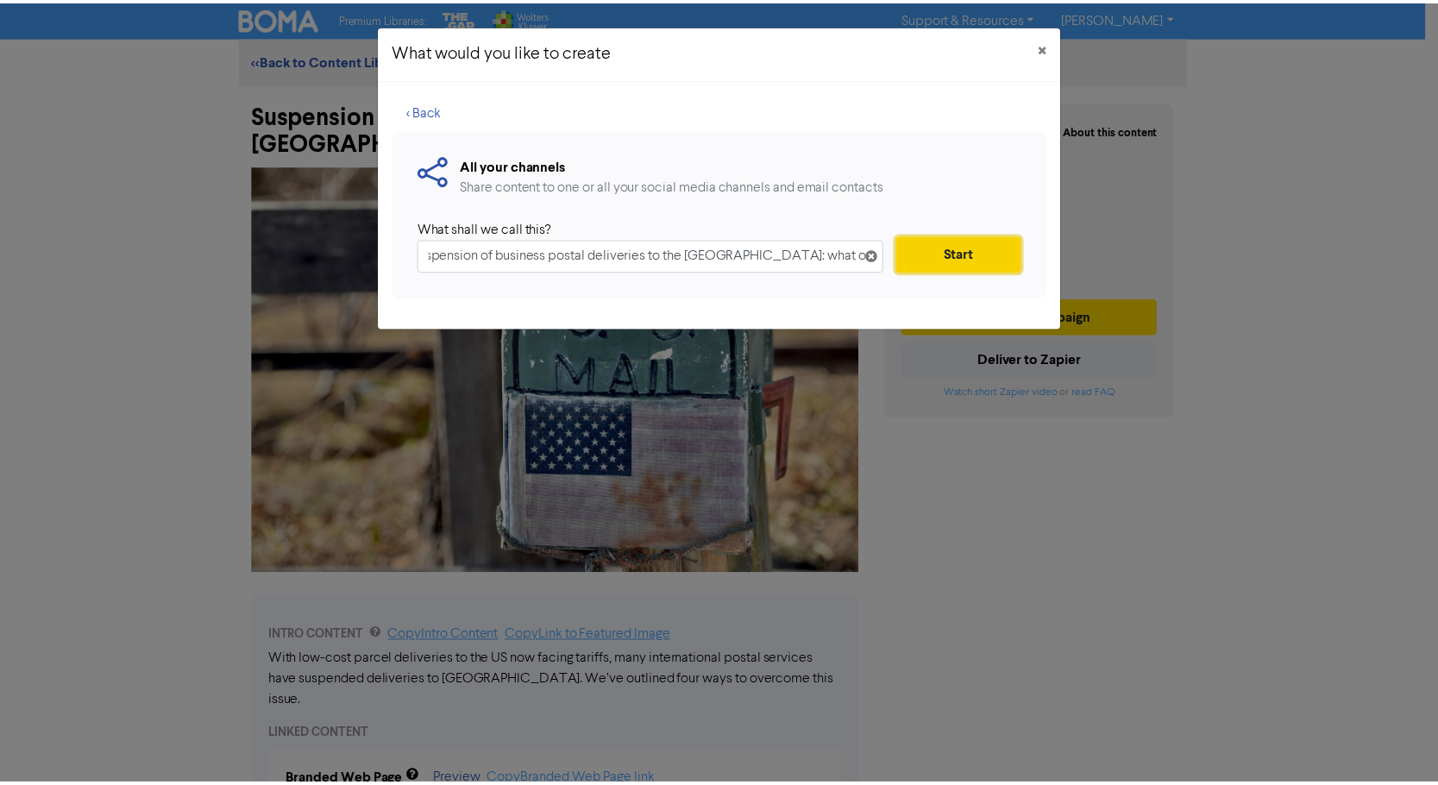
scroll to position [0, 0]
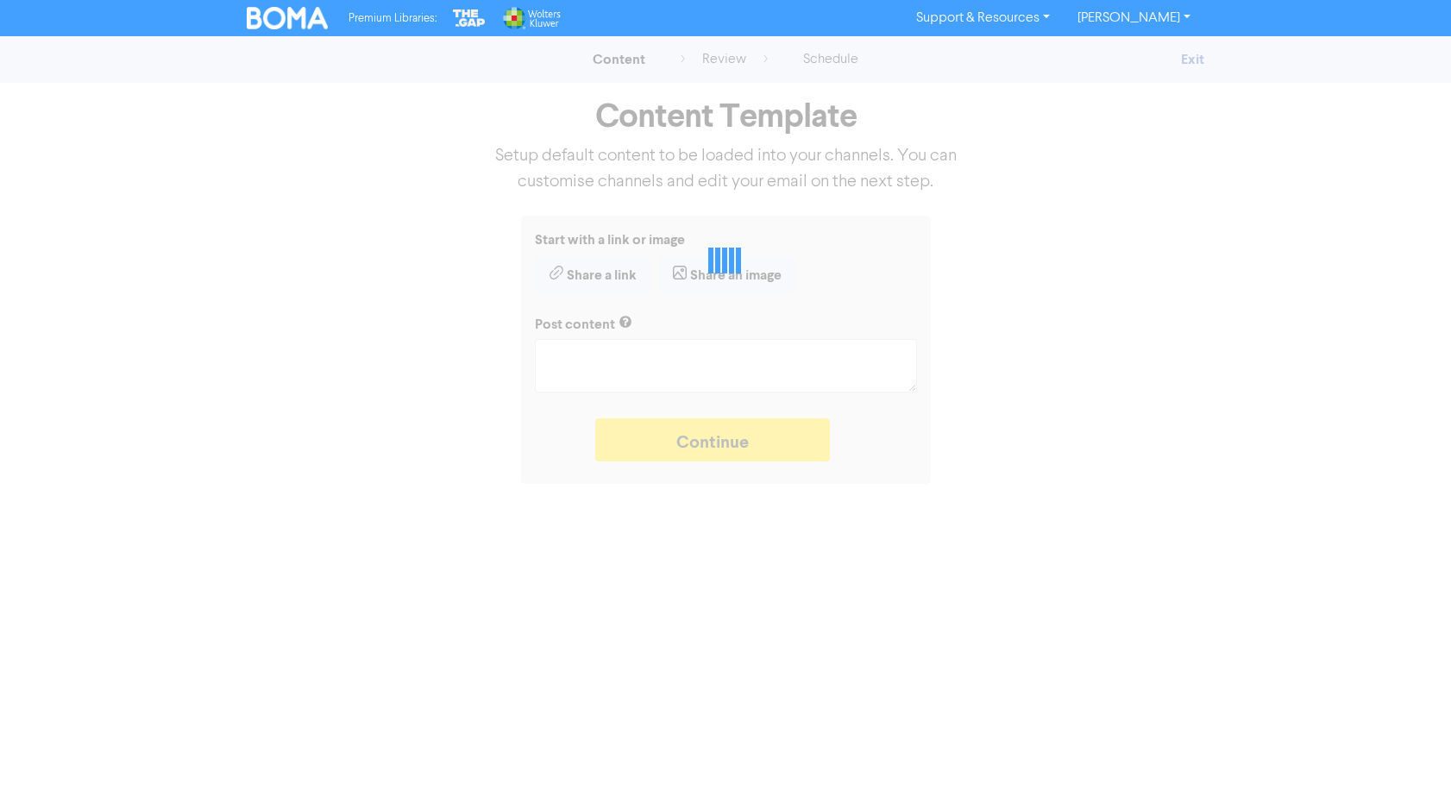
type textarea "x"
type textarea "With low-cost parcel deliveries to the US now facing tariffs, many internationa…"
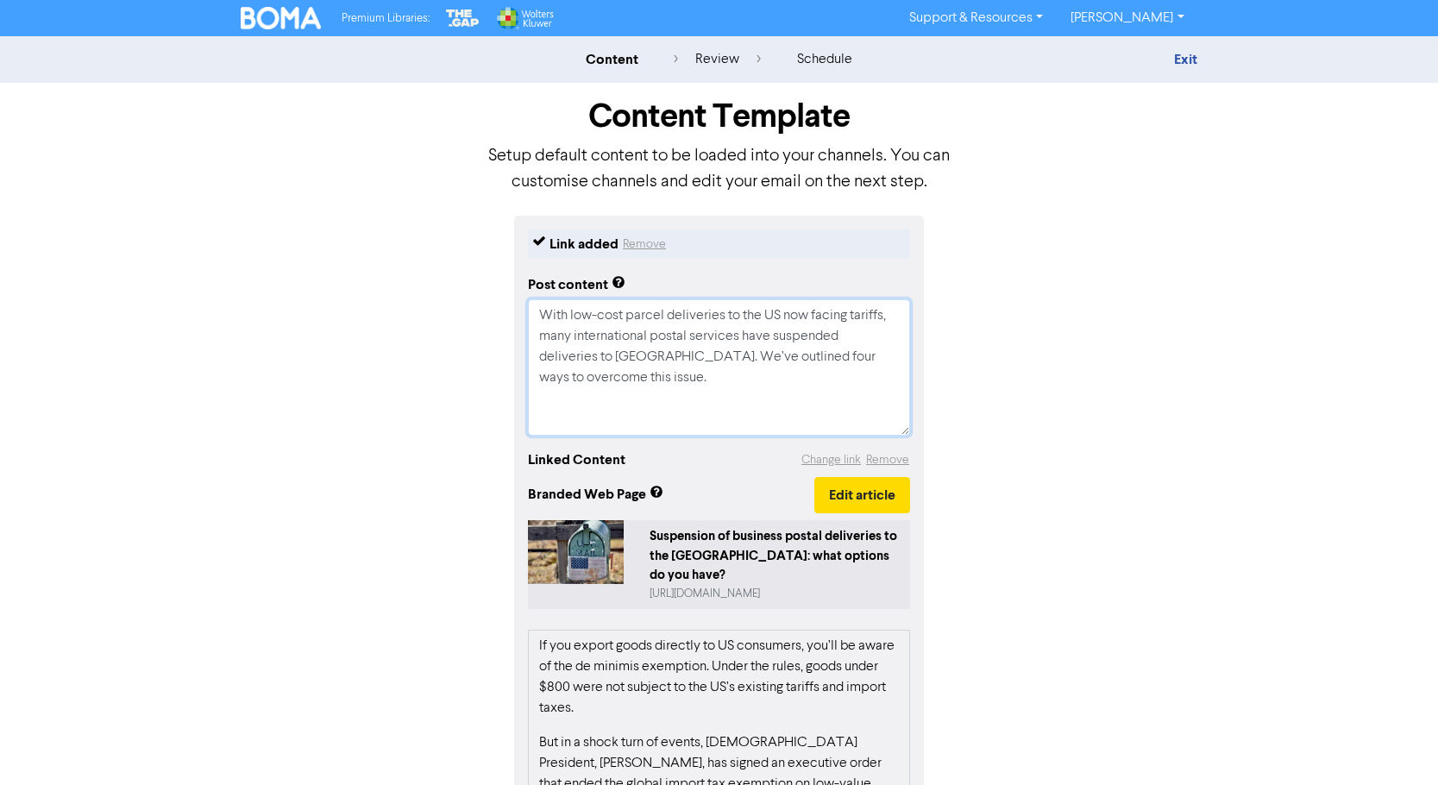
drag, startPoint x: 708, startPoint y: 381, endPoint x: 532, endPoint y: 317, distance: 187.1
click at [532, 317] on textarea "With low-cost parcel deliveries to the US now facing tariffs, many internationa…" at bounding box center [719, 367] width 382 height 136
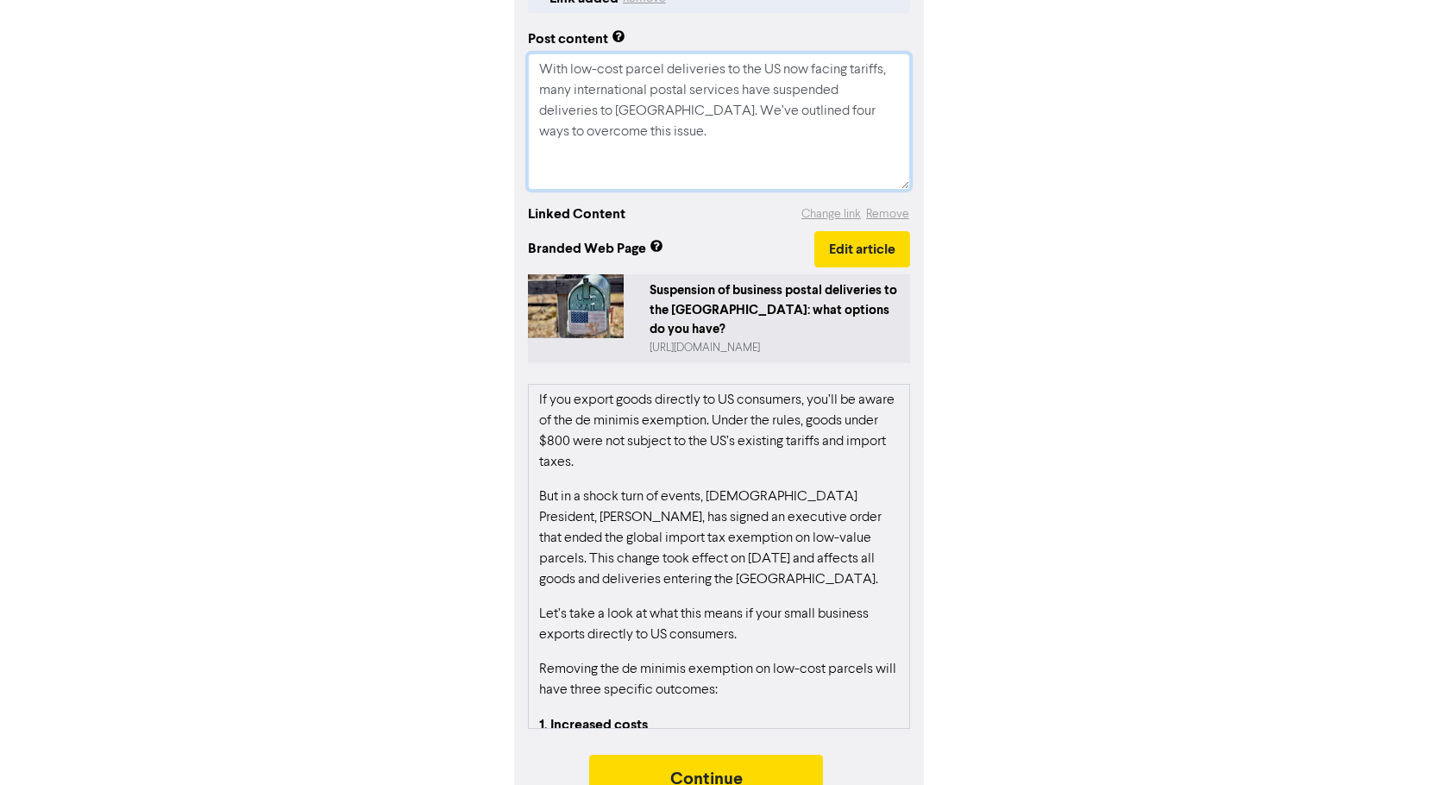
scroll to position [263, 0]
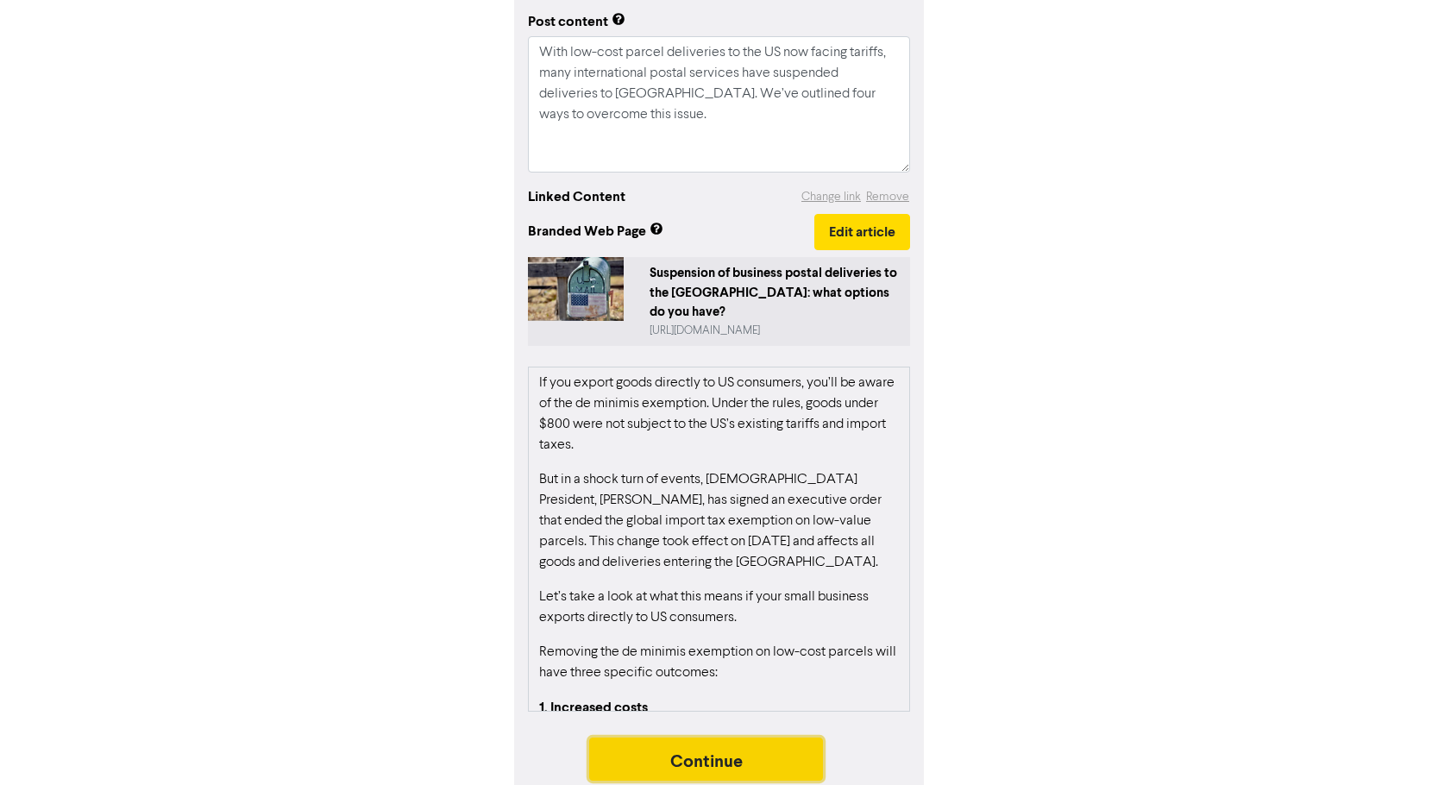
click at [779, 738] on button "Continue" at bounding box center [706, 758] width 235 height 43
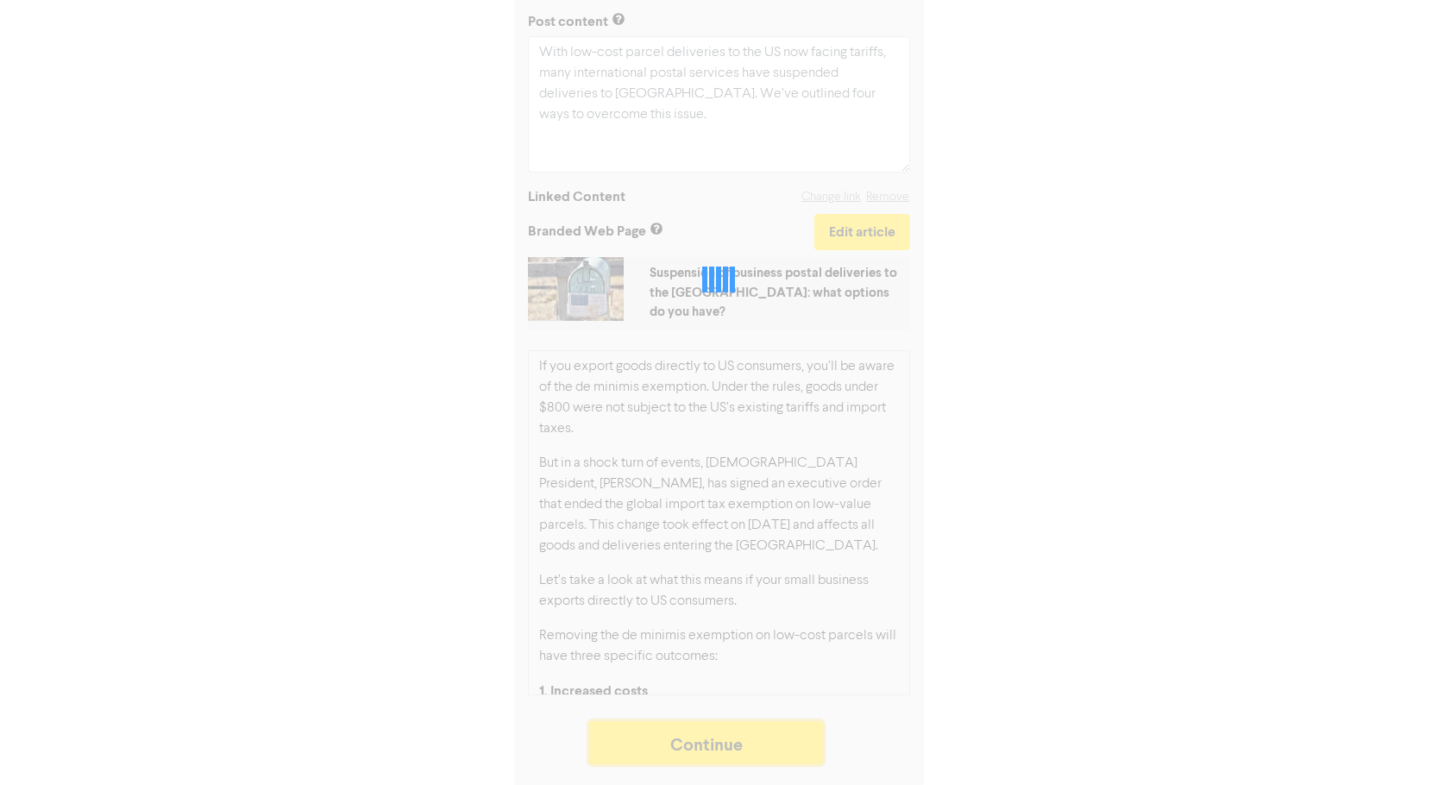
scroll to position [257, 0]
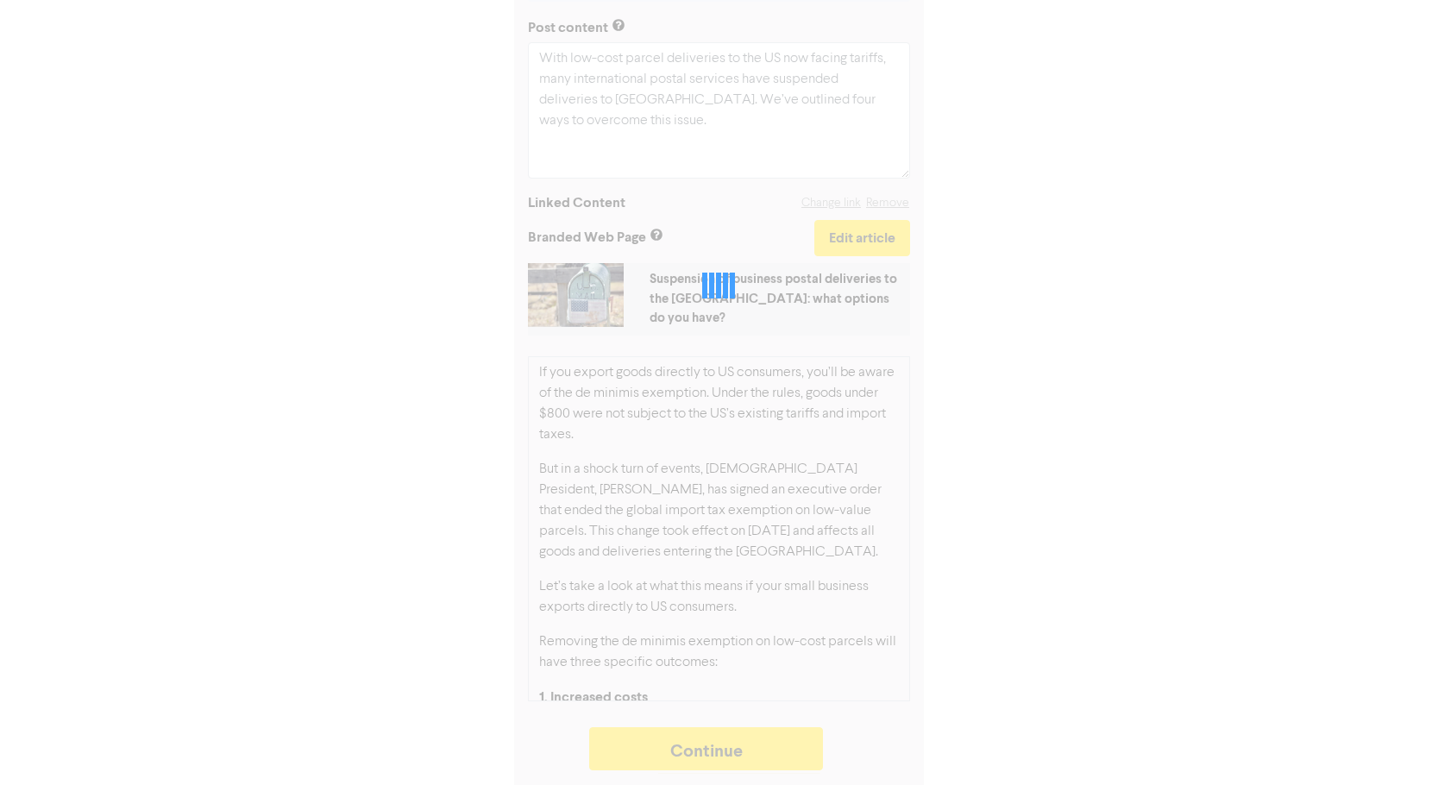
type textarea "x"
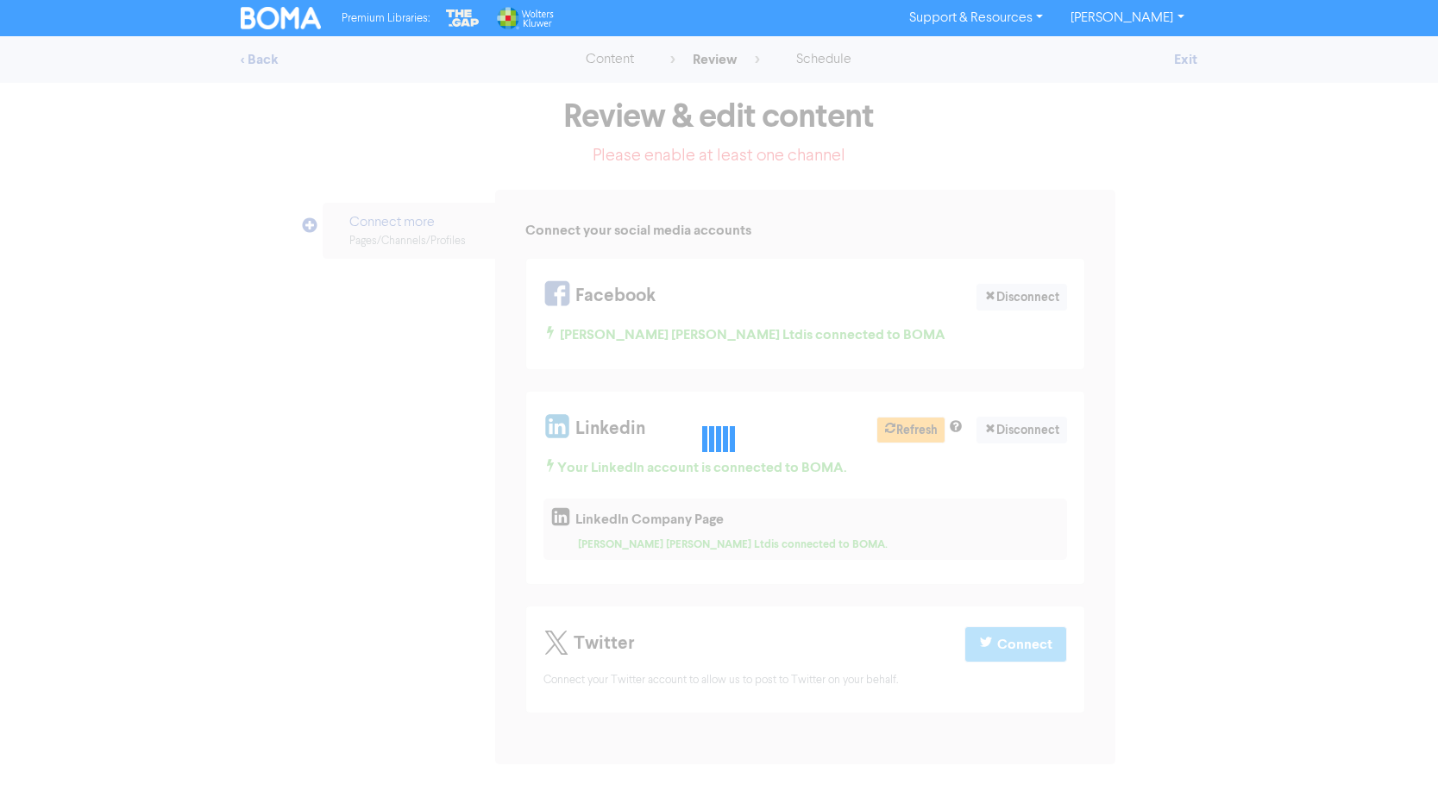
select select "LEARN_MORE"
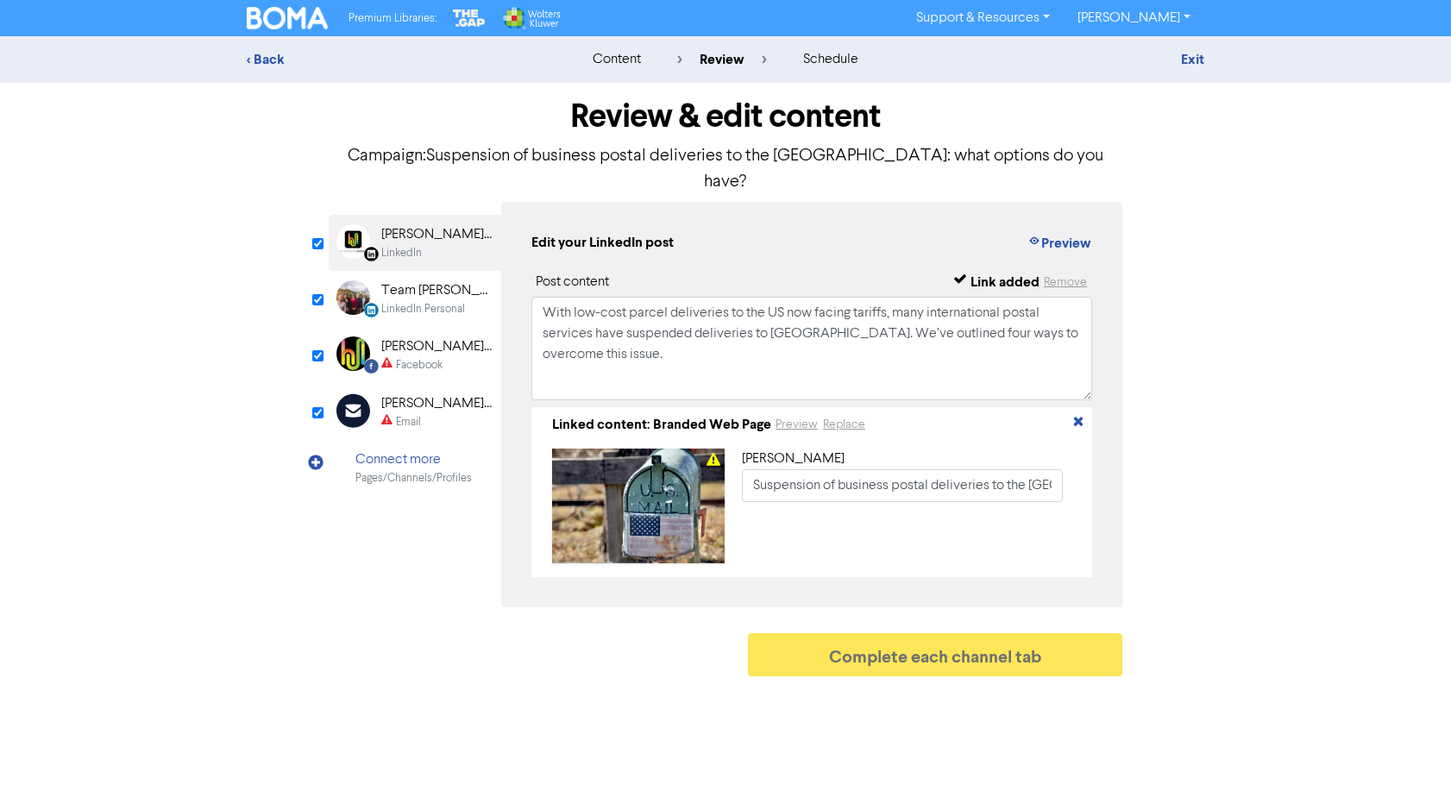
click at [435, 336] on div "[PERSON_NAME] [PERSON_NAME] Ltd" at bounding box center [436, 346] width 110 height 21
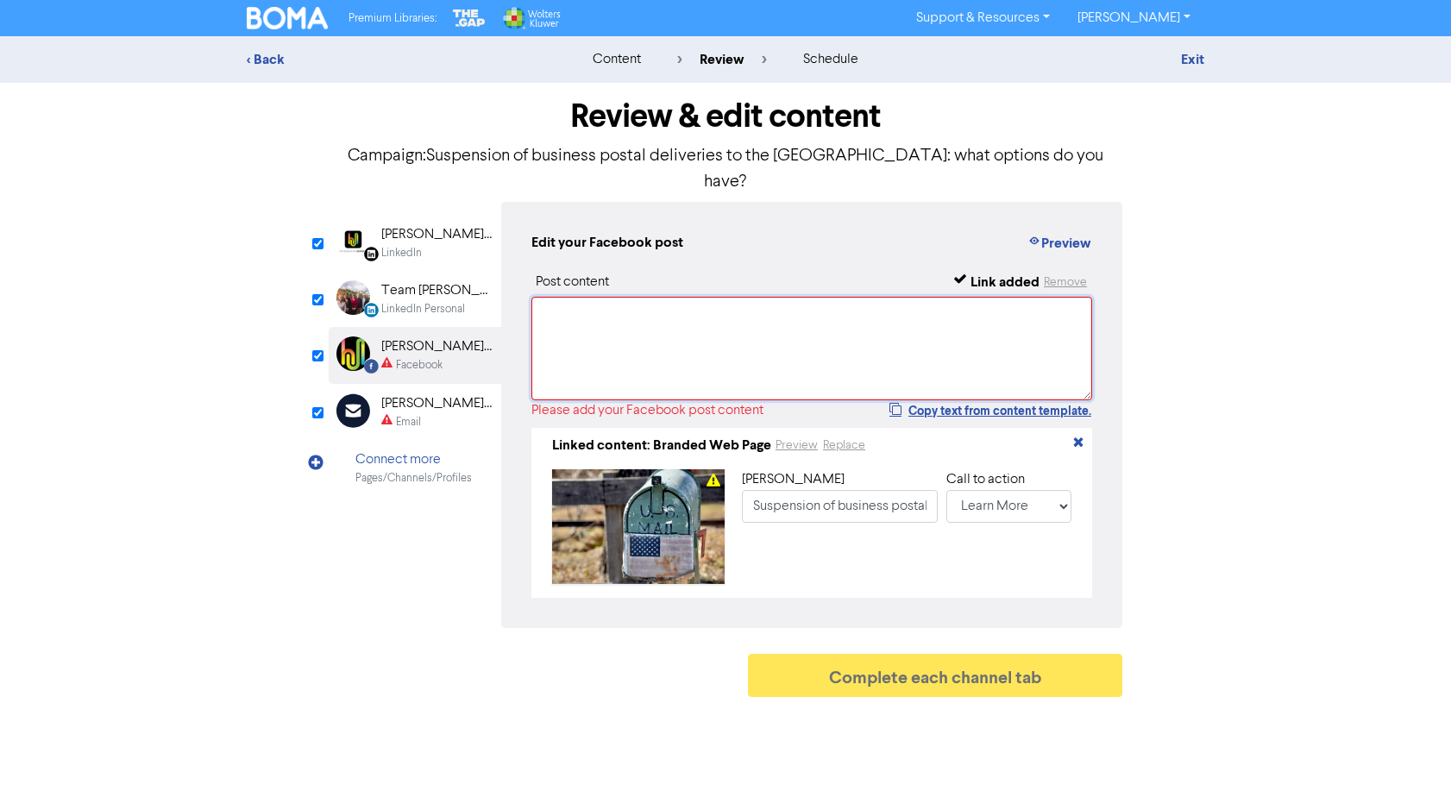
paste textarea "With low-cost parcel deliveries to the US now facing tariffs, many internationa…"
type textarea "With low-cost parcel deliveries to the US now facing tariffs, many internationa…"
type input "With low-cost parcel deliveries to the US now facing tariffs, many internationa…"
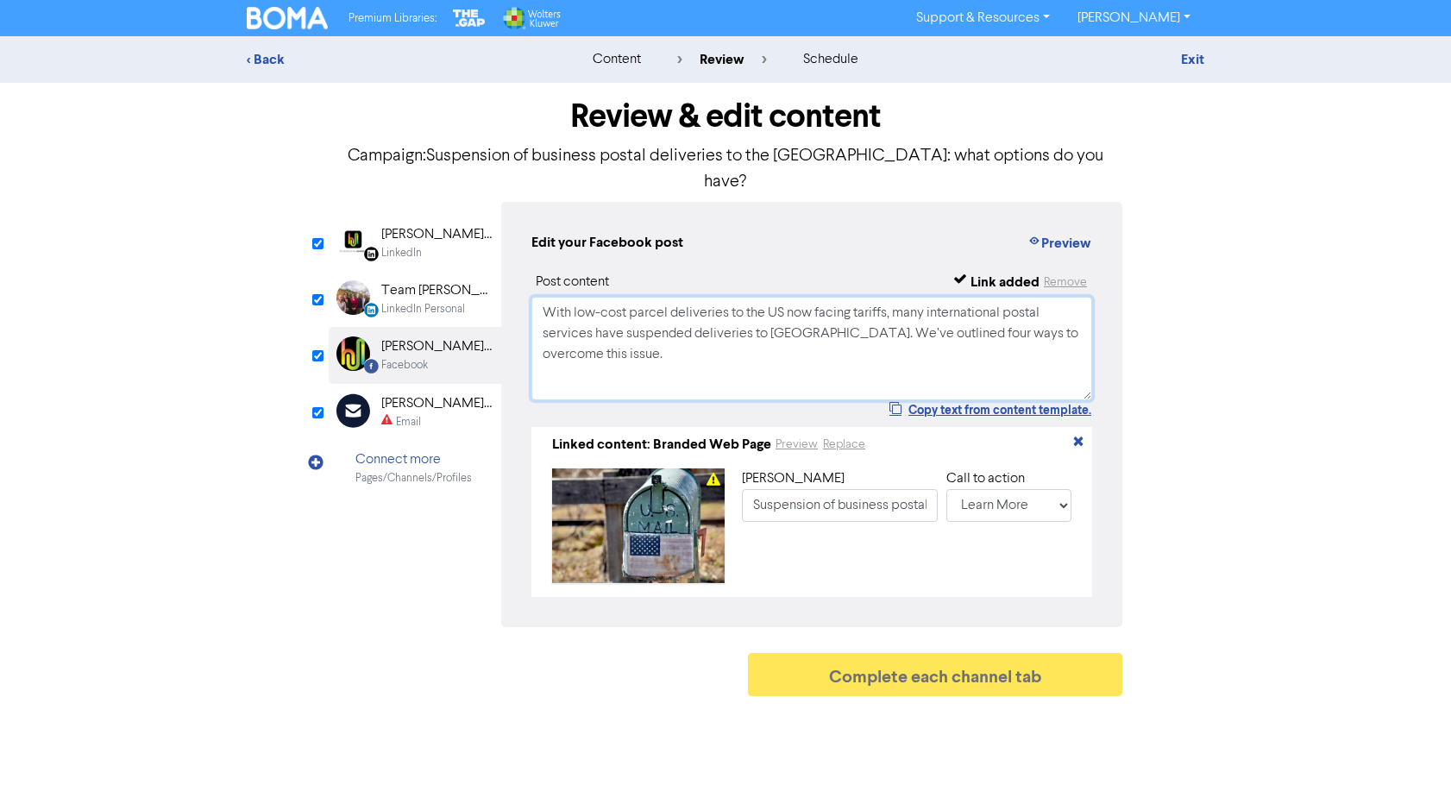
type textarea "With low-cost parcel deliveries to the US now facing tariffs, many internationa…"
click at [428, 414] on div "Email" at bounding box center [436, 422] width 110 height 16
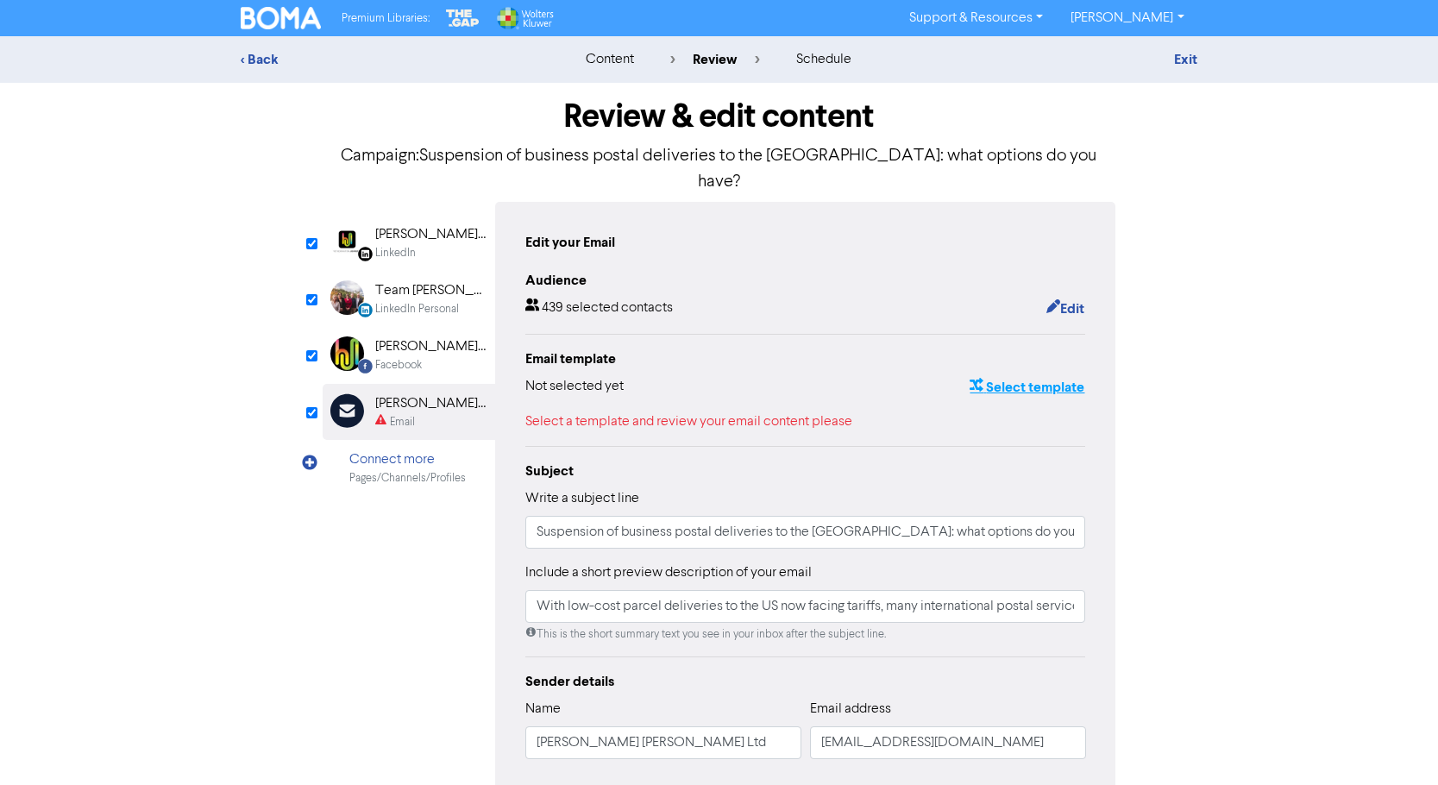
click at [1012, 376] on button "Select template" at bounding box center [1026, 387] width 116 height 22
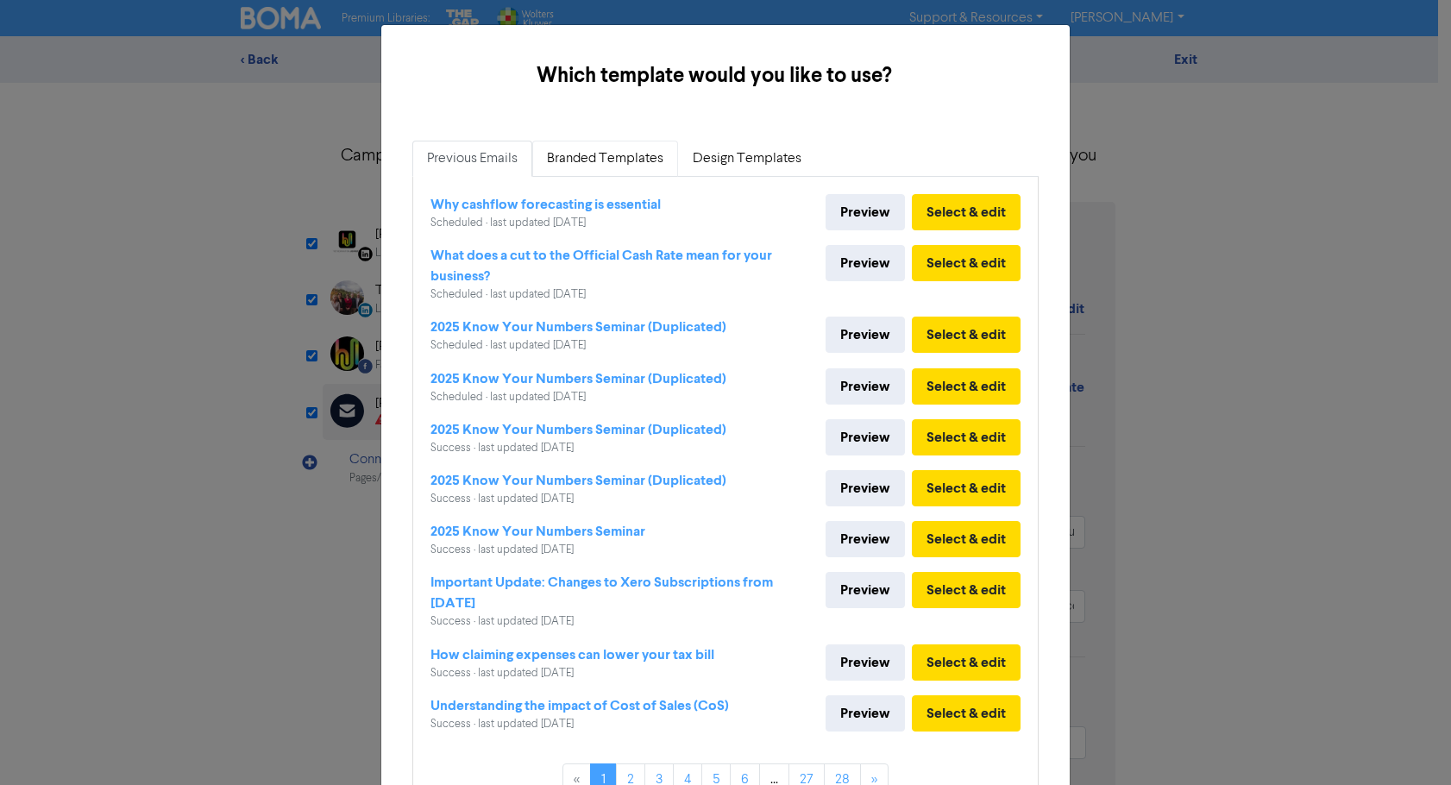
click at [624, 164] on link "Branded Templates" at bounding box center [605, 159] width 146 height 36
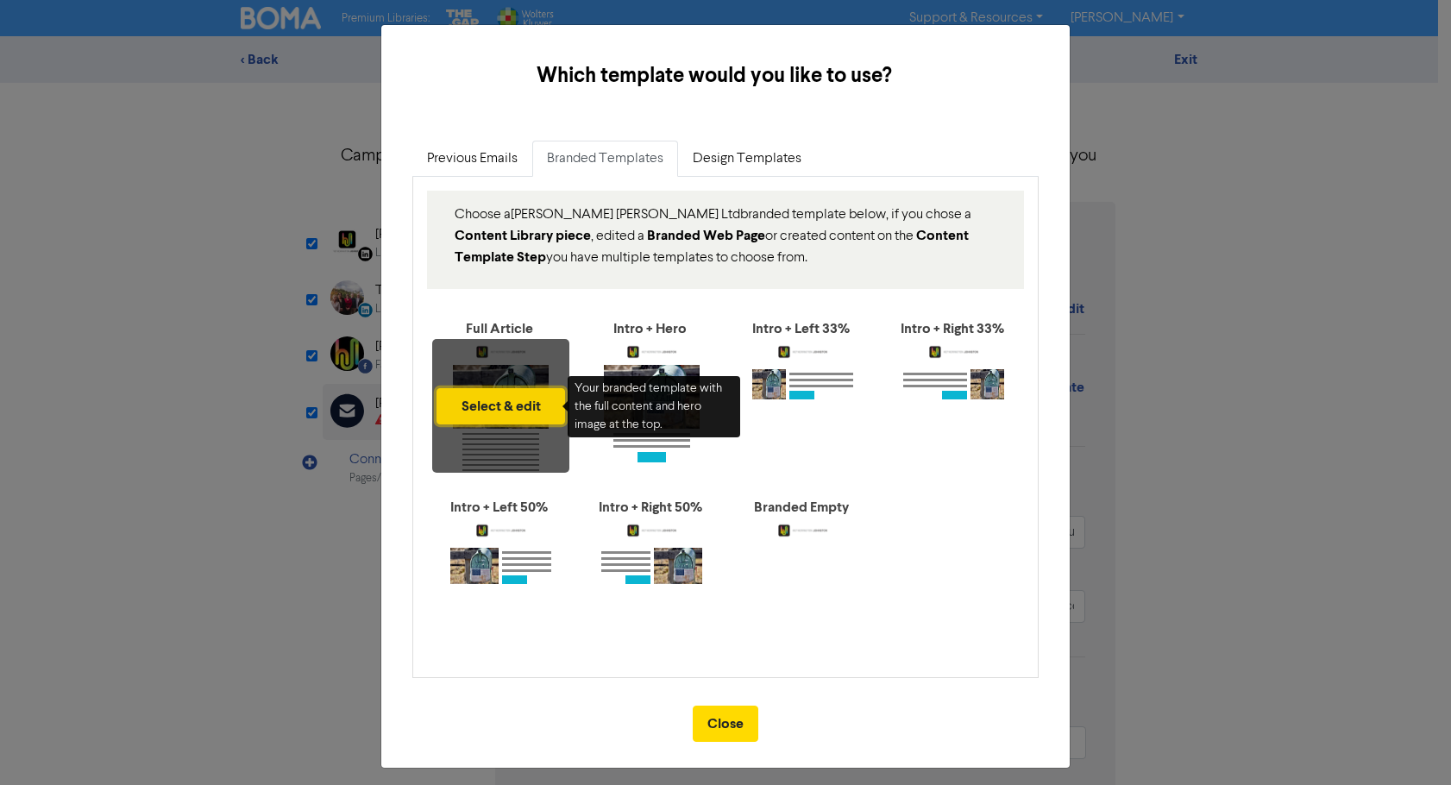
click at [498, 406] on button "Select & edit" at bounding box center [500, 406] width 128 height 36
type input "With low-cost parcel deliveries to the US now facing tariffs, many internationa…"
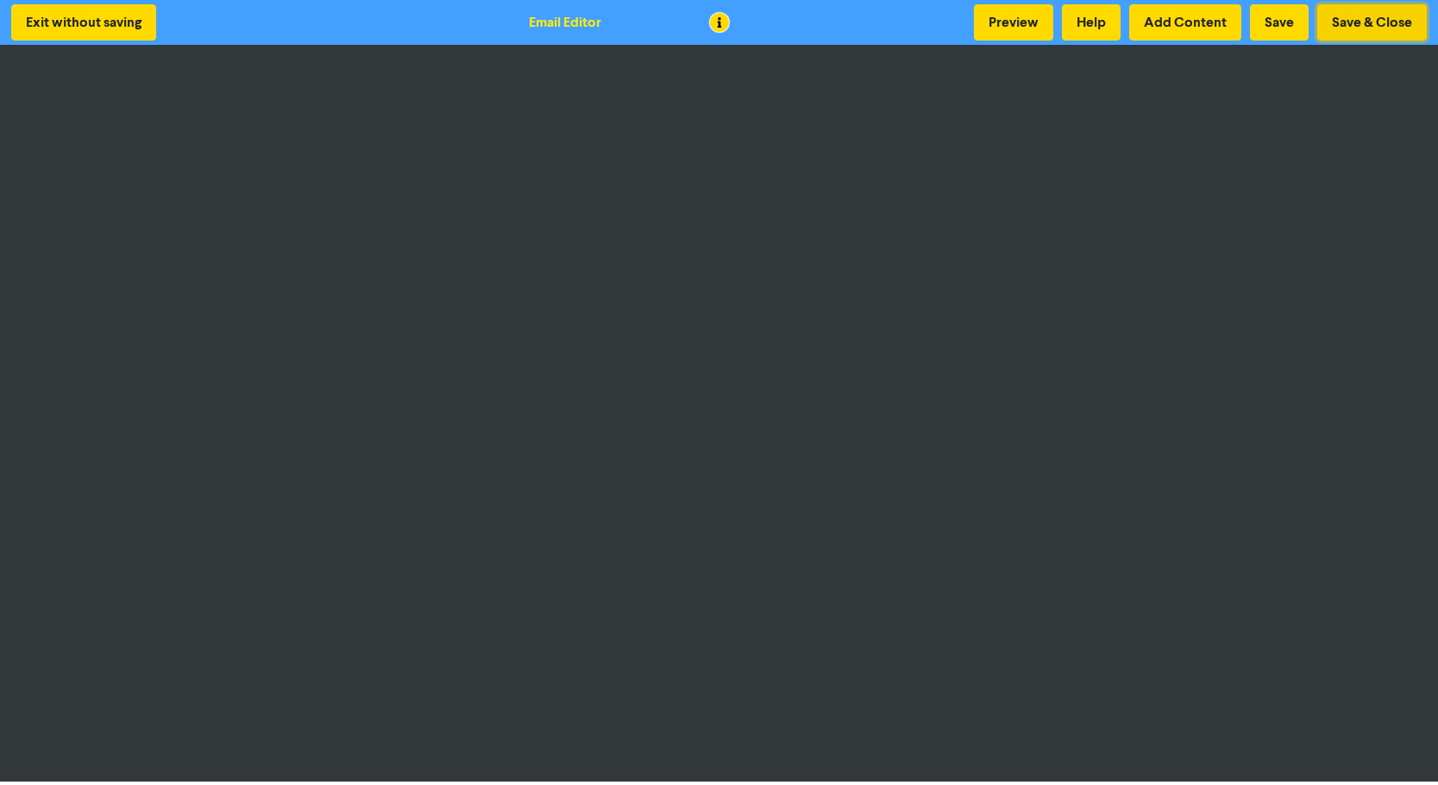
click at [1368, 18] on button "Save & Close" at bounding box center [1372, 22] width 110 height 36
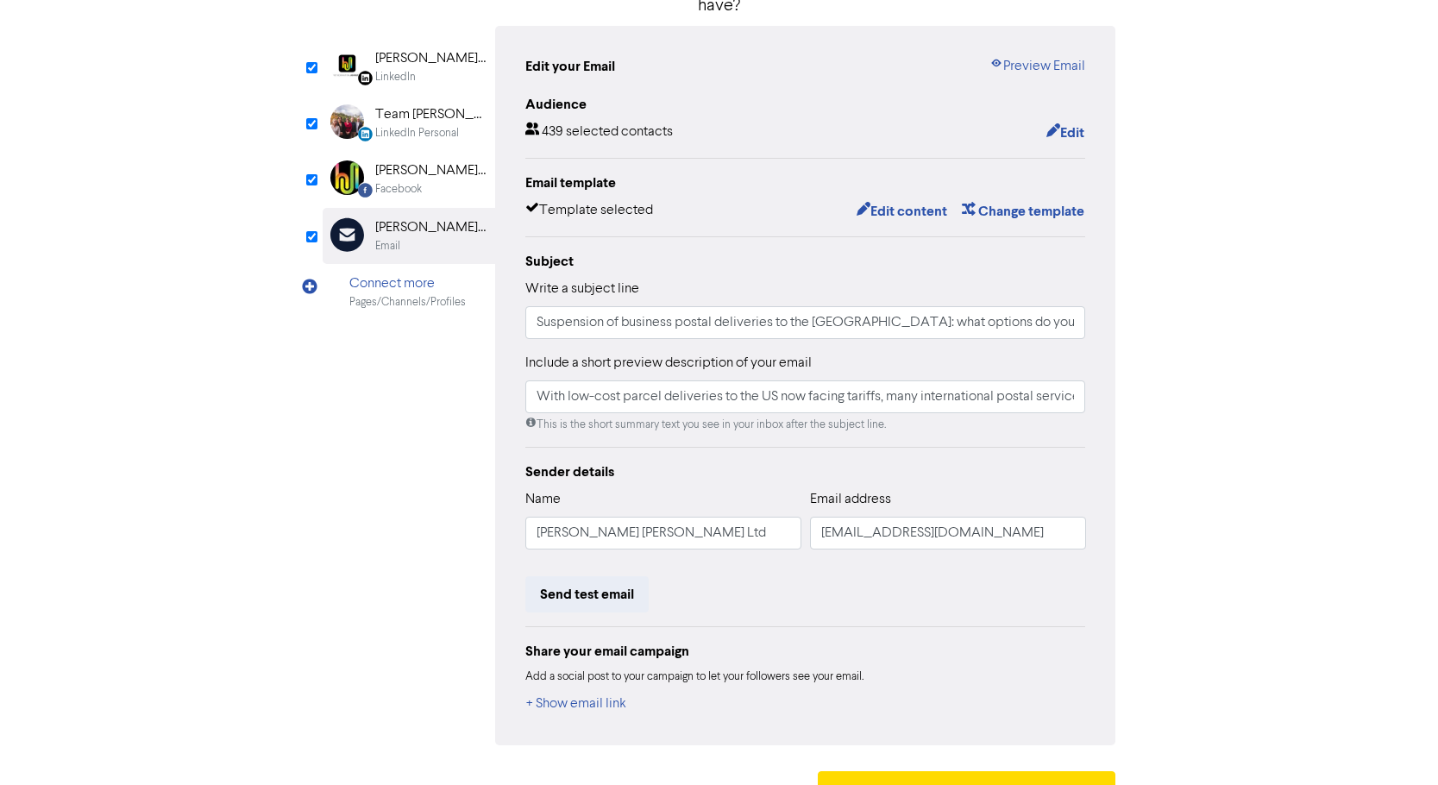
scroll to position [190, 0]
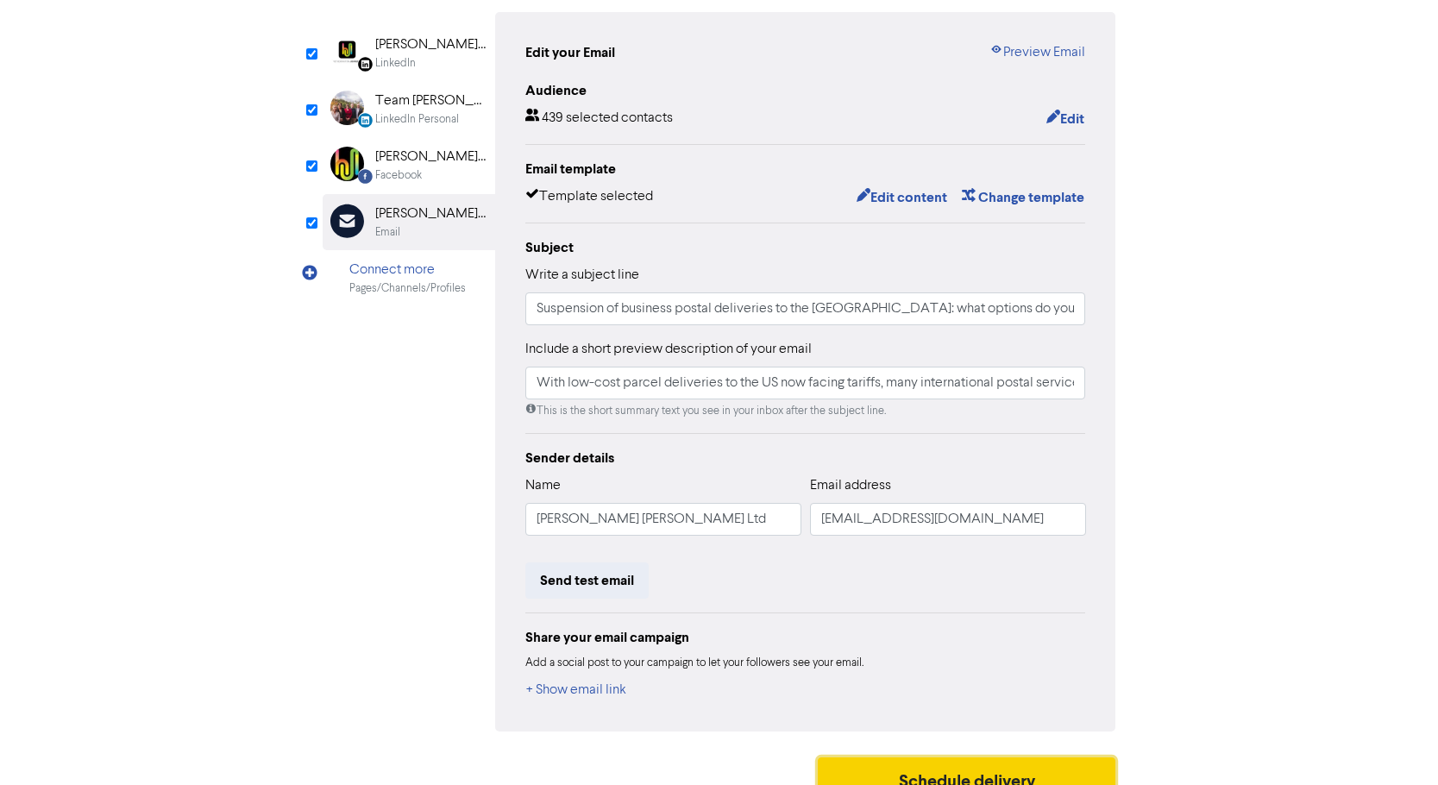
click at [1056, 761] on button "Schedule delivery" at bounding box center [967, 778] width 298 height 43
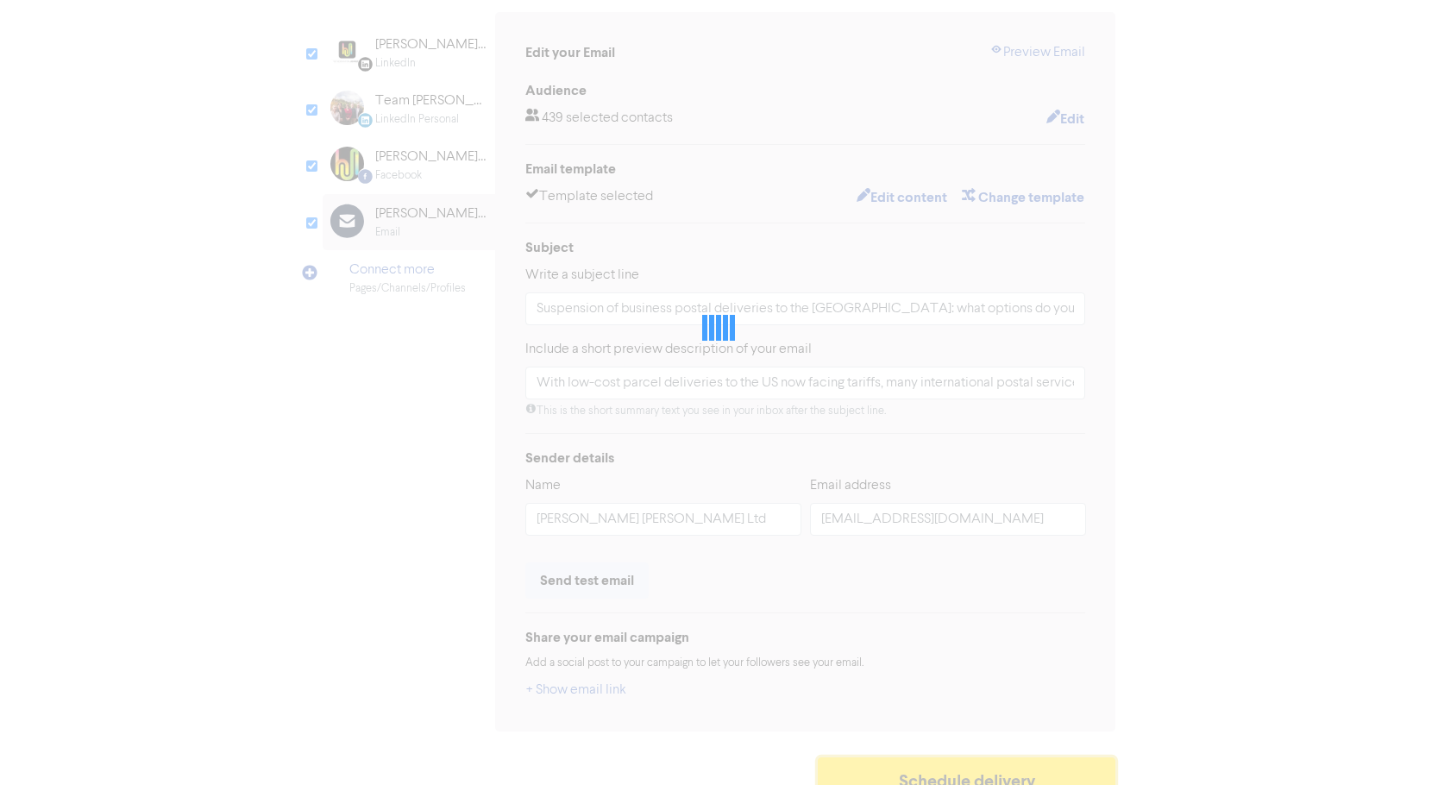
type input "With low-cost parcel deliveries to the US now facing tariffs, many internationa…"
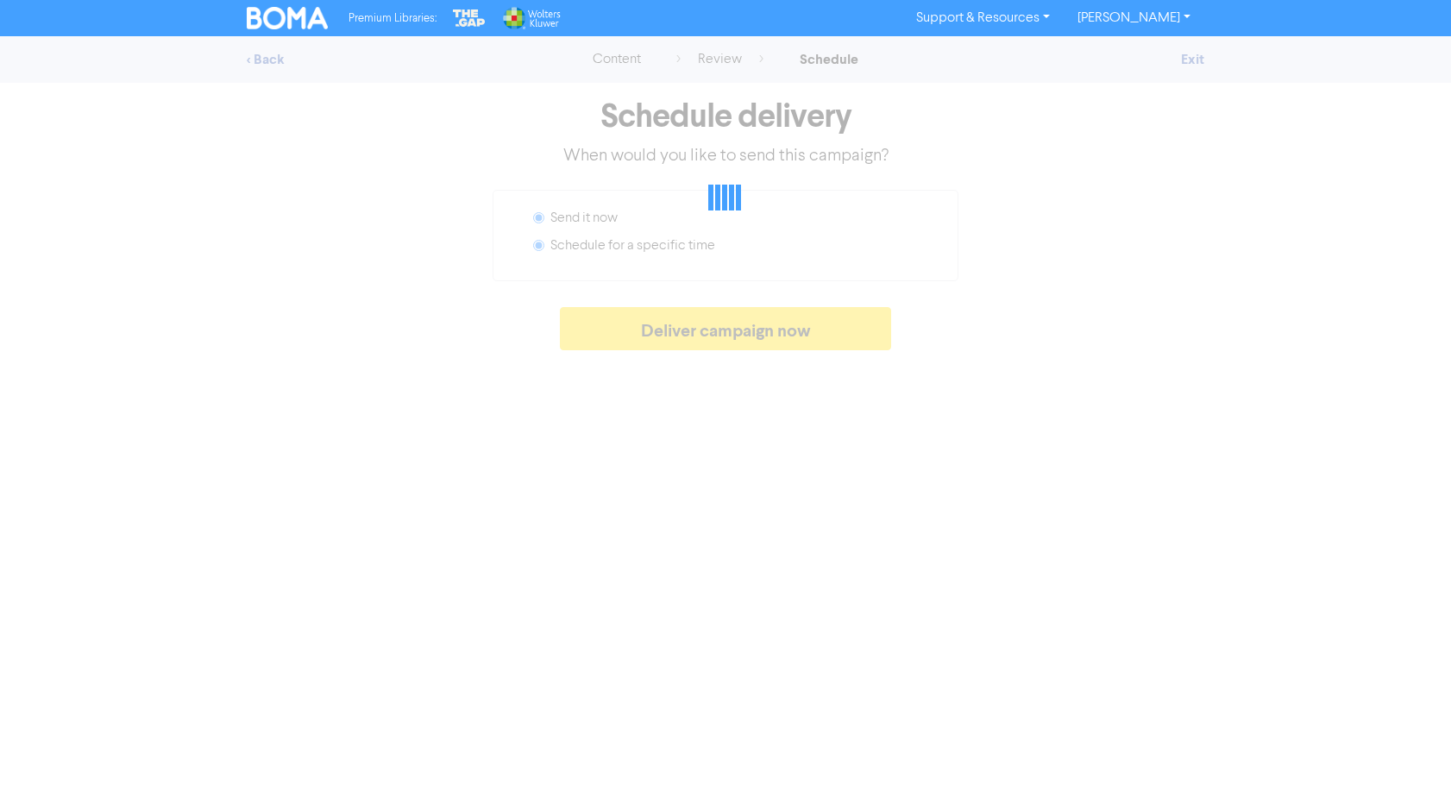
radio input "false"
radio input "true"
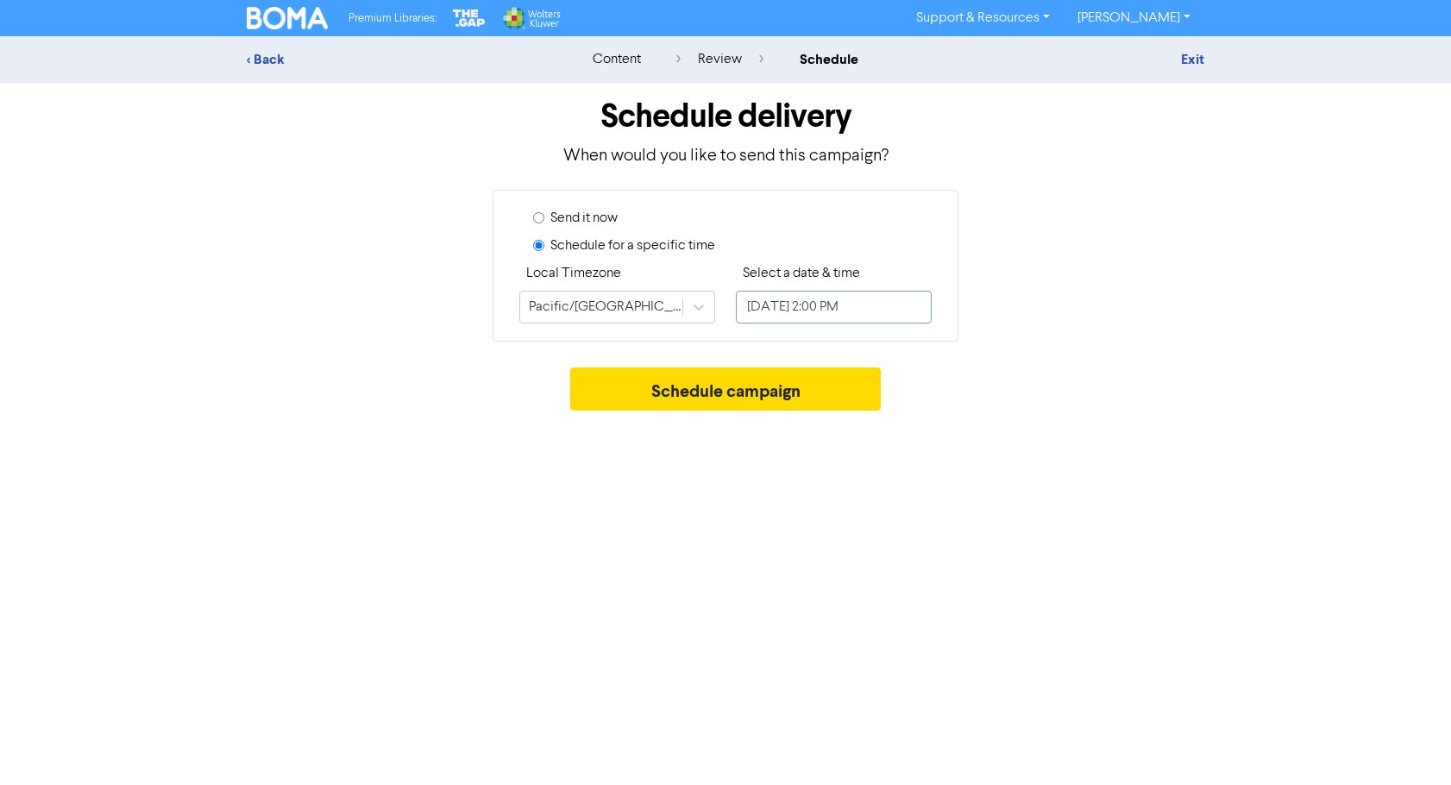
click at [847, 311] on input "[DATE] 2:00 PM" at bounding box center [834, 307] width 196 height 33
select select "8"
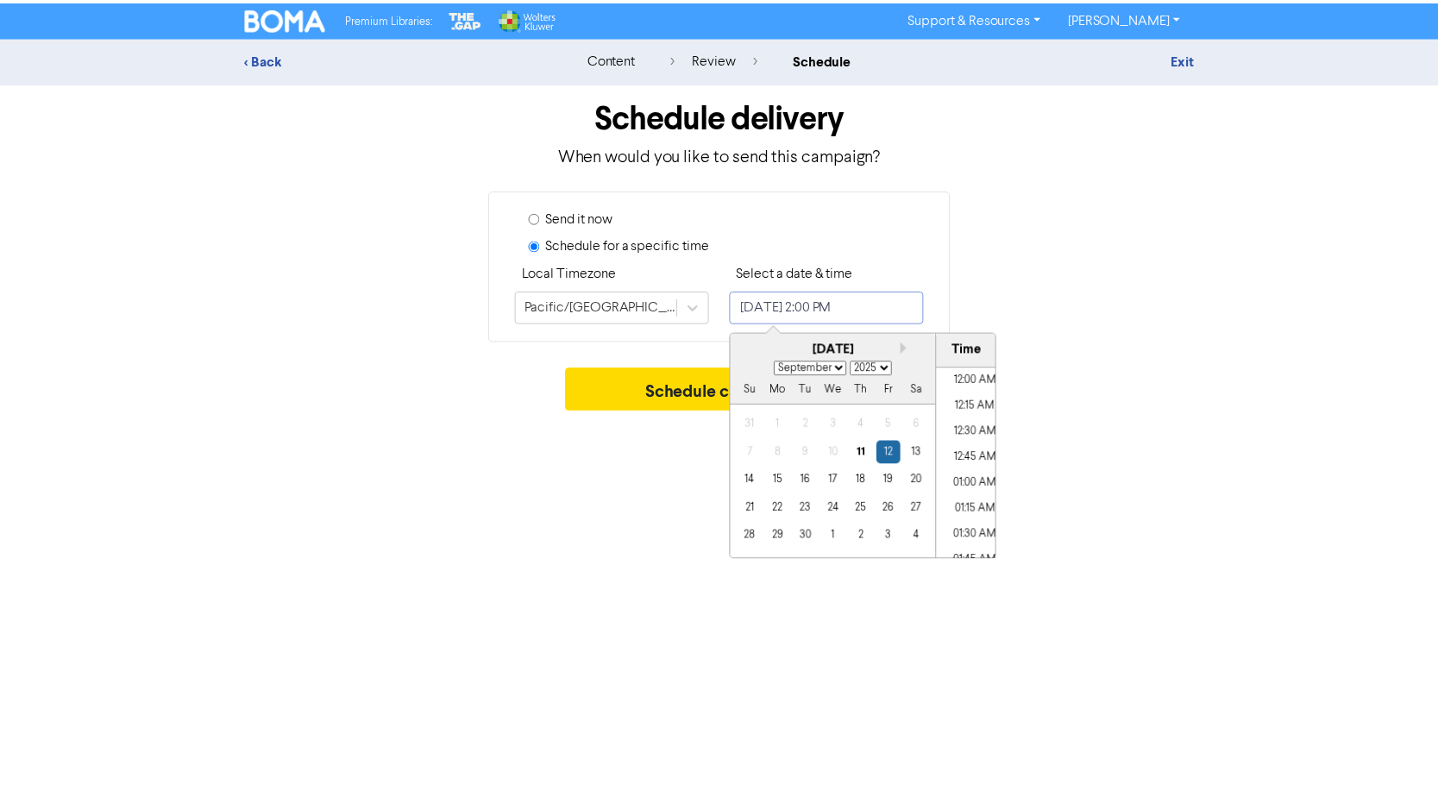
scroll to position [1366, 0]
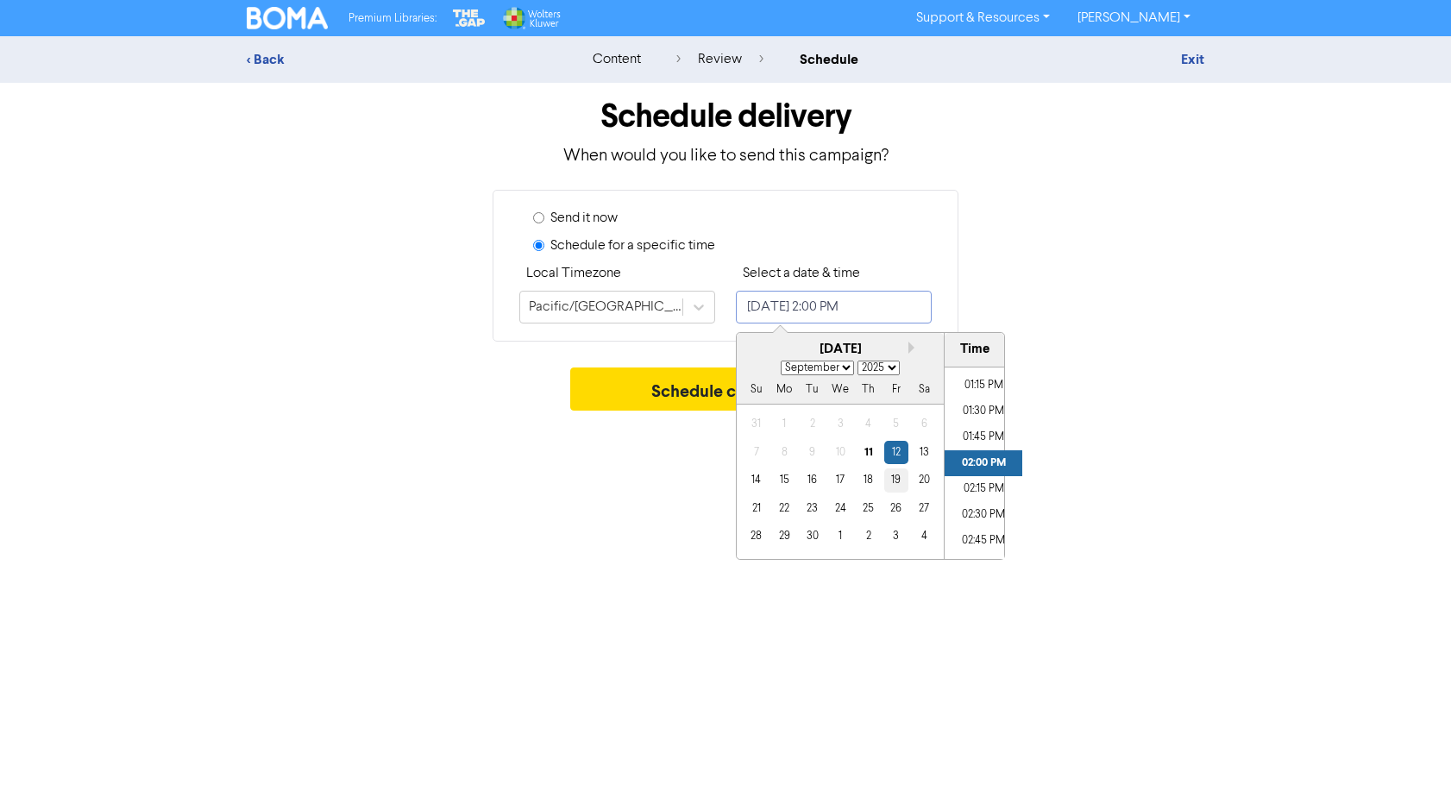
click at [891, 476] on div "19" at bounding box center [895, 479] width 23 height 23
type input "[DATE] 2:00 PM"
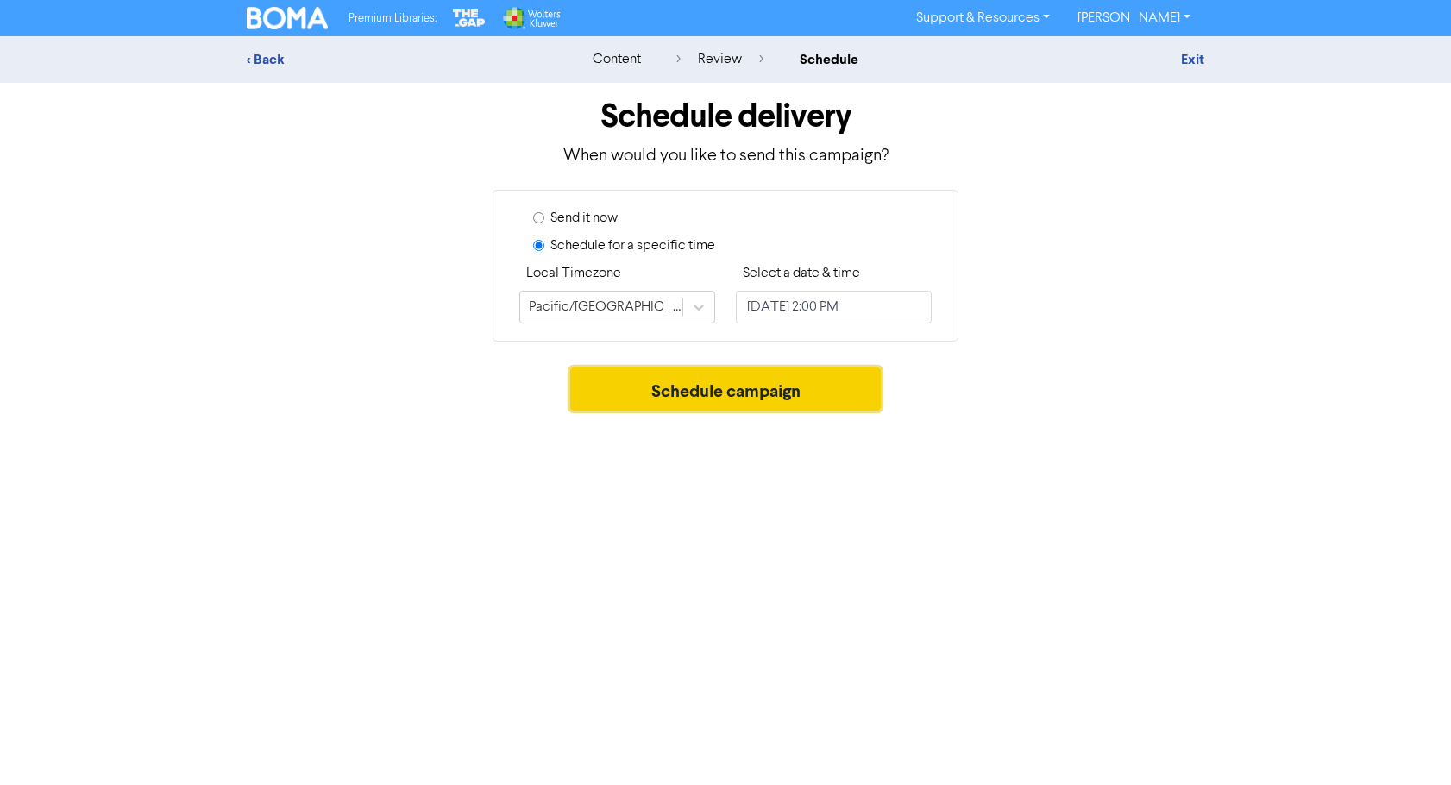
click at [616, 386] on button "Schedule campaign" at bounding box center [725, 388] width 311 height 43
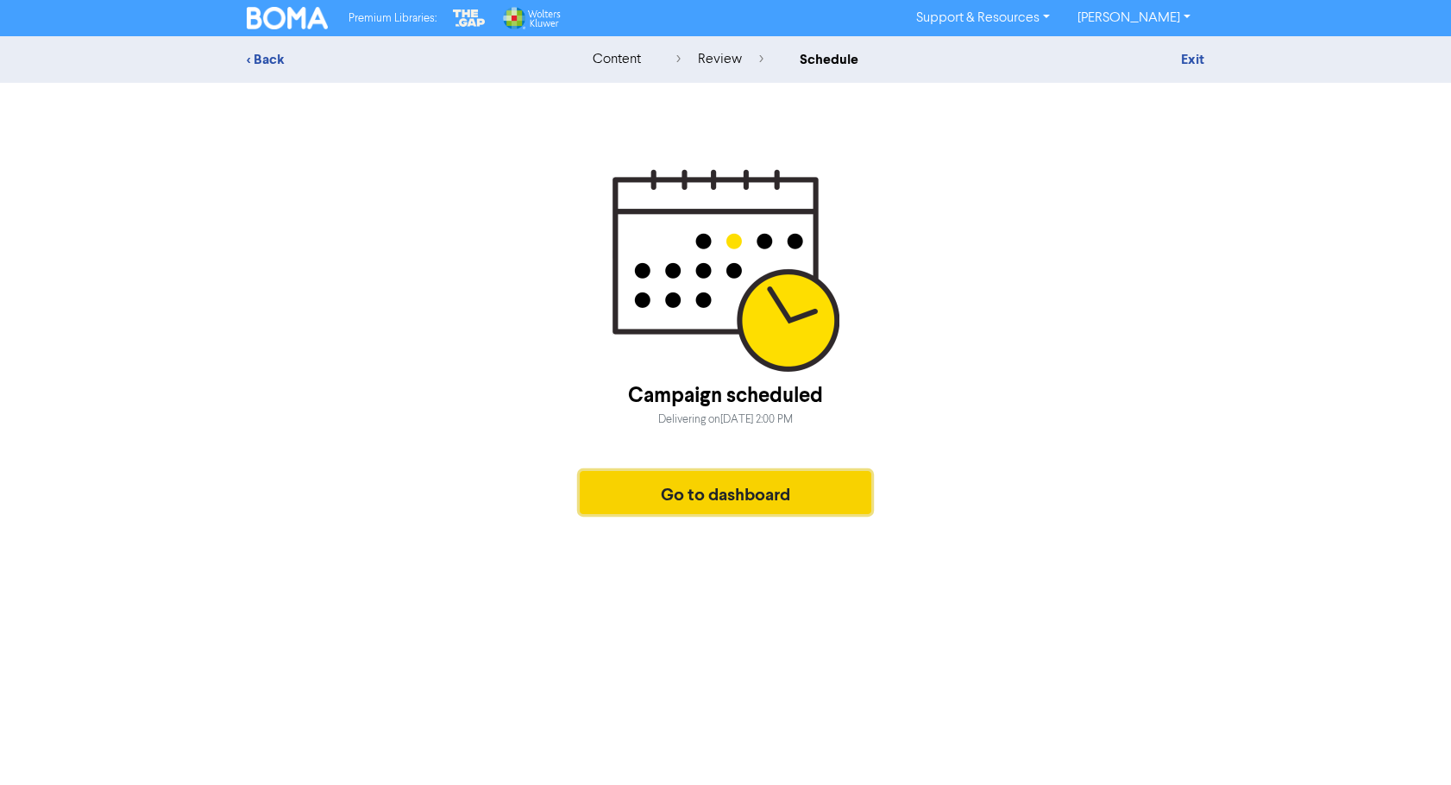
click at [655, 493] on button "Go to dashboard" at bounding box center [725, 492] width 291 height 43
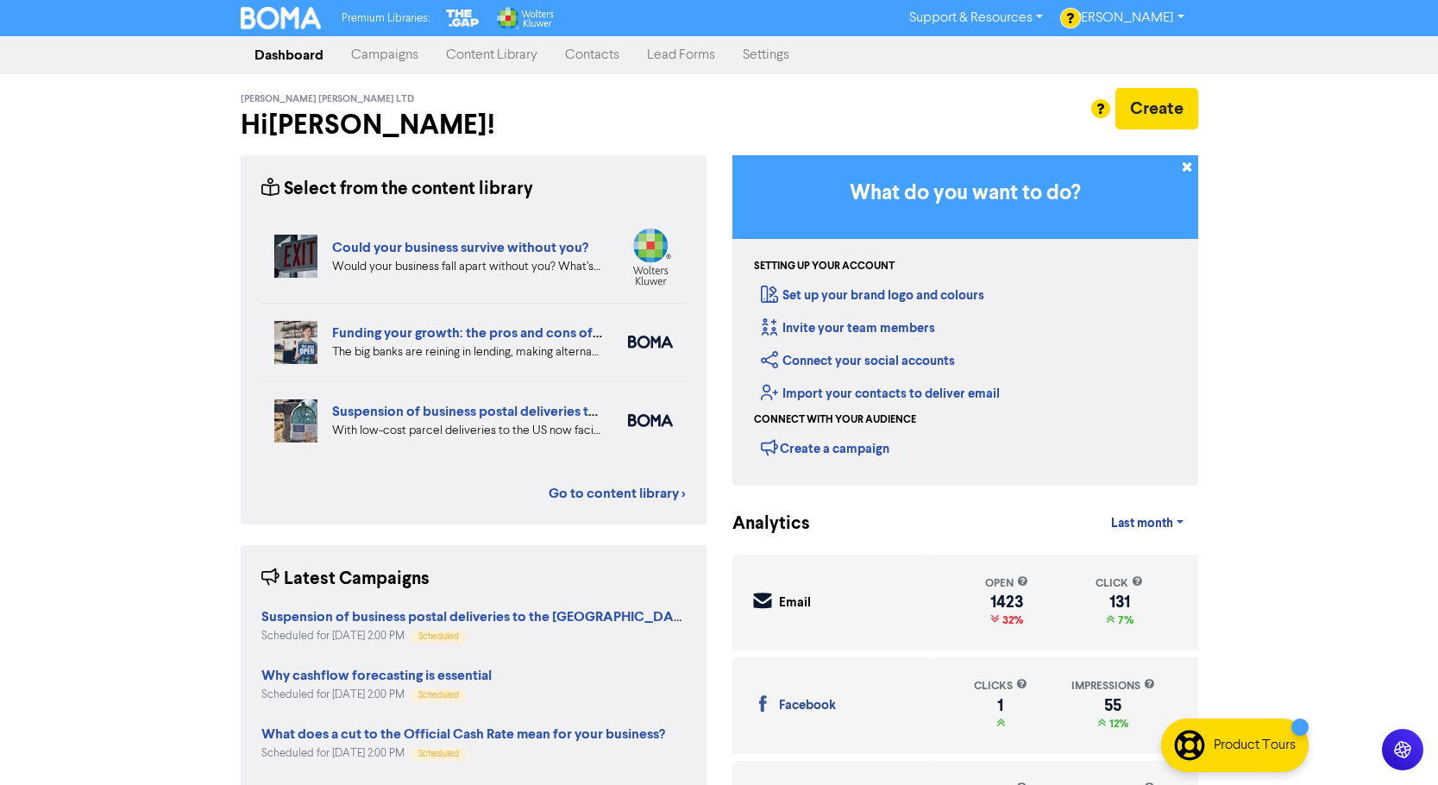
click at [476, 60] on link "Content Library" at bounding box center [491, 55] width 119 height 34
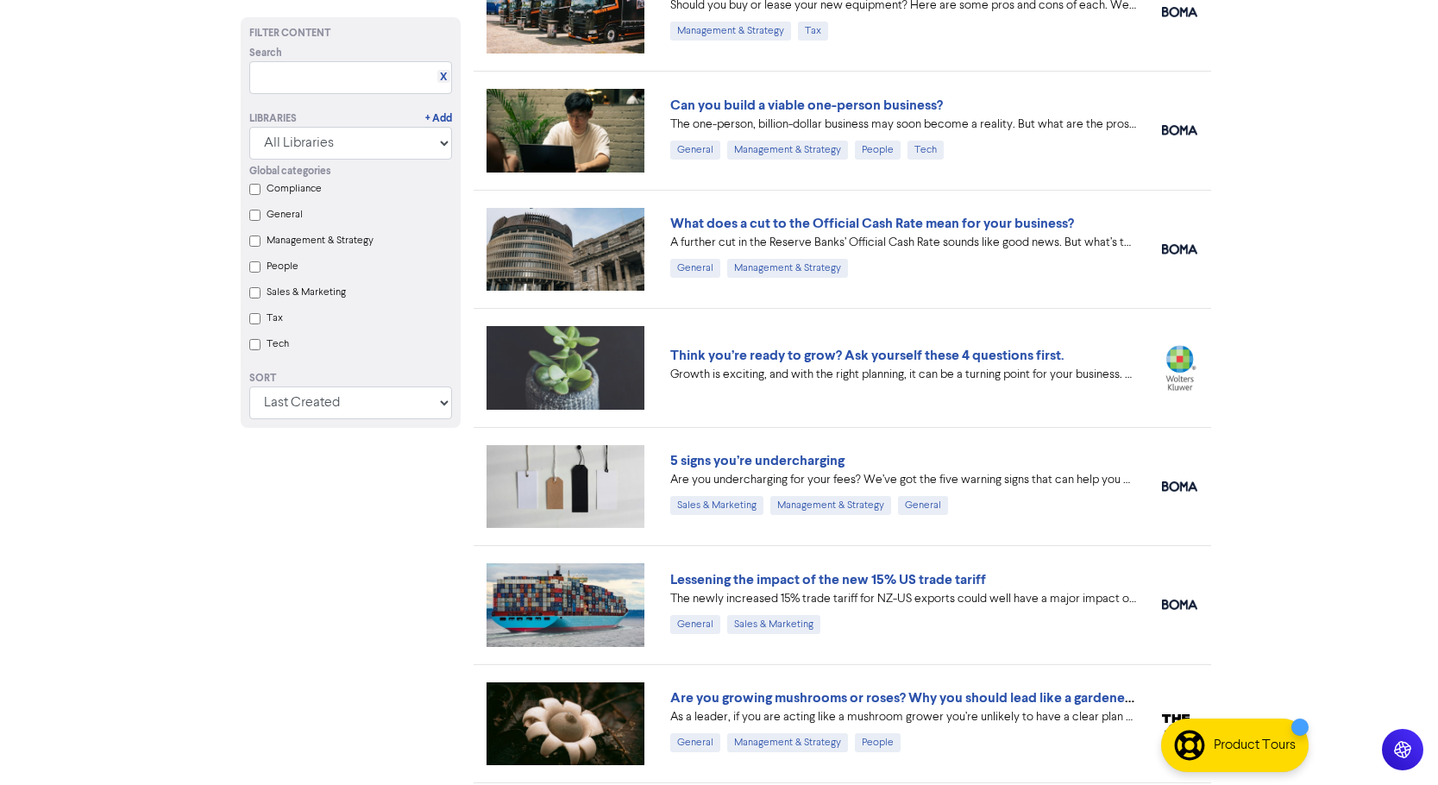
scroll to position [1121, 0]
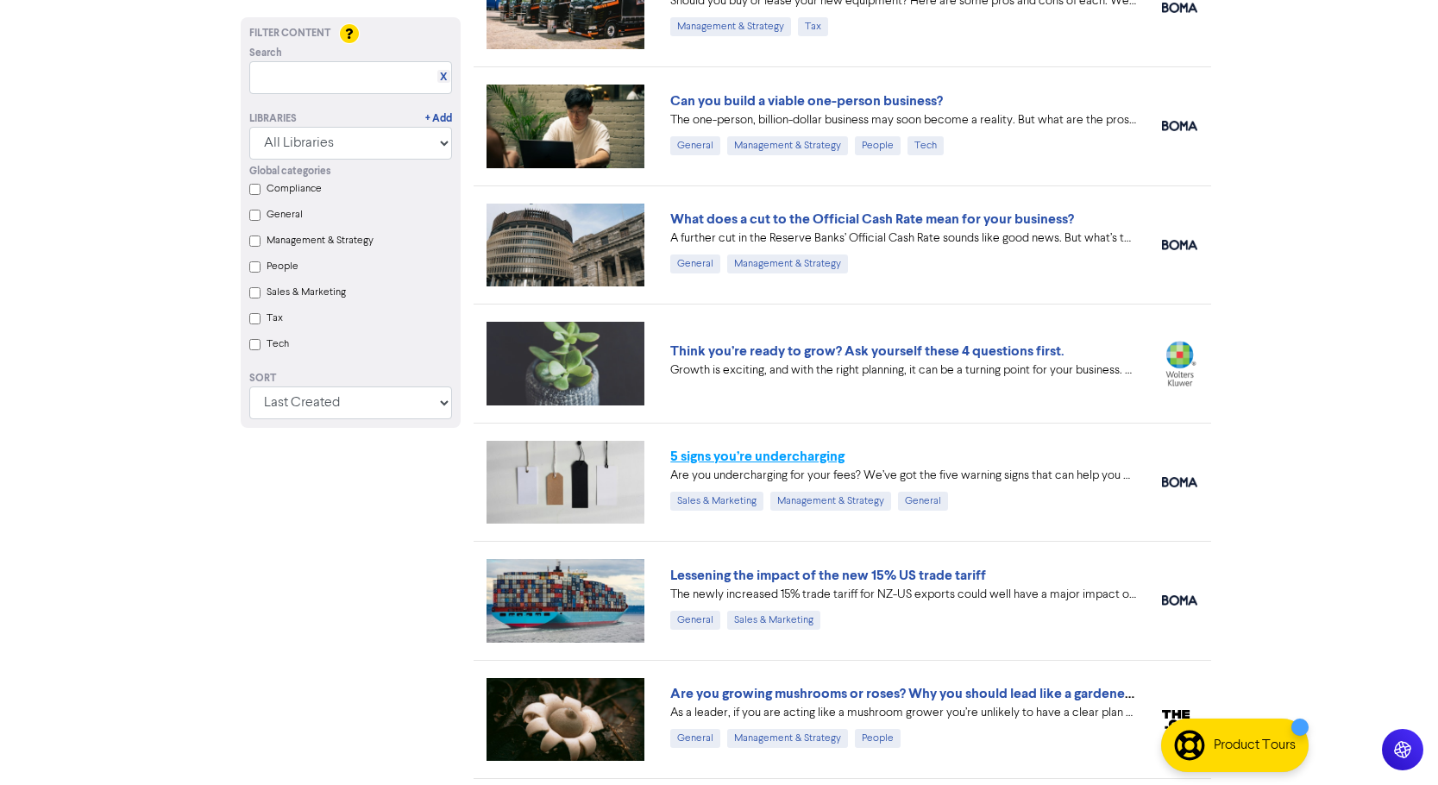
click at [791, 456] on link "5 signs you’re undercharging" at bounding box center [757, 456] width 174 height 17
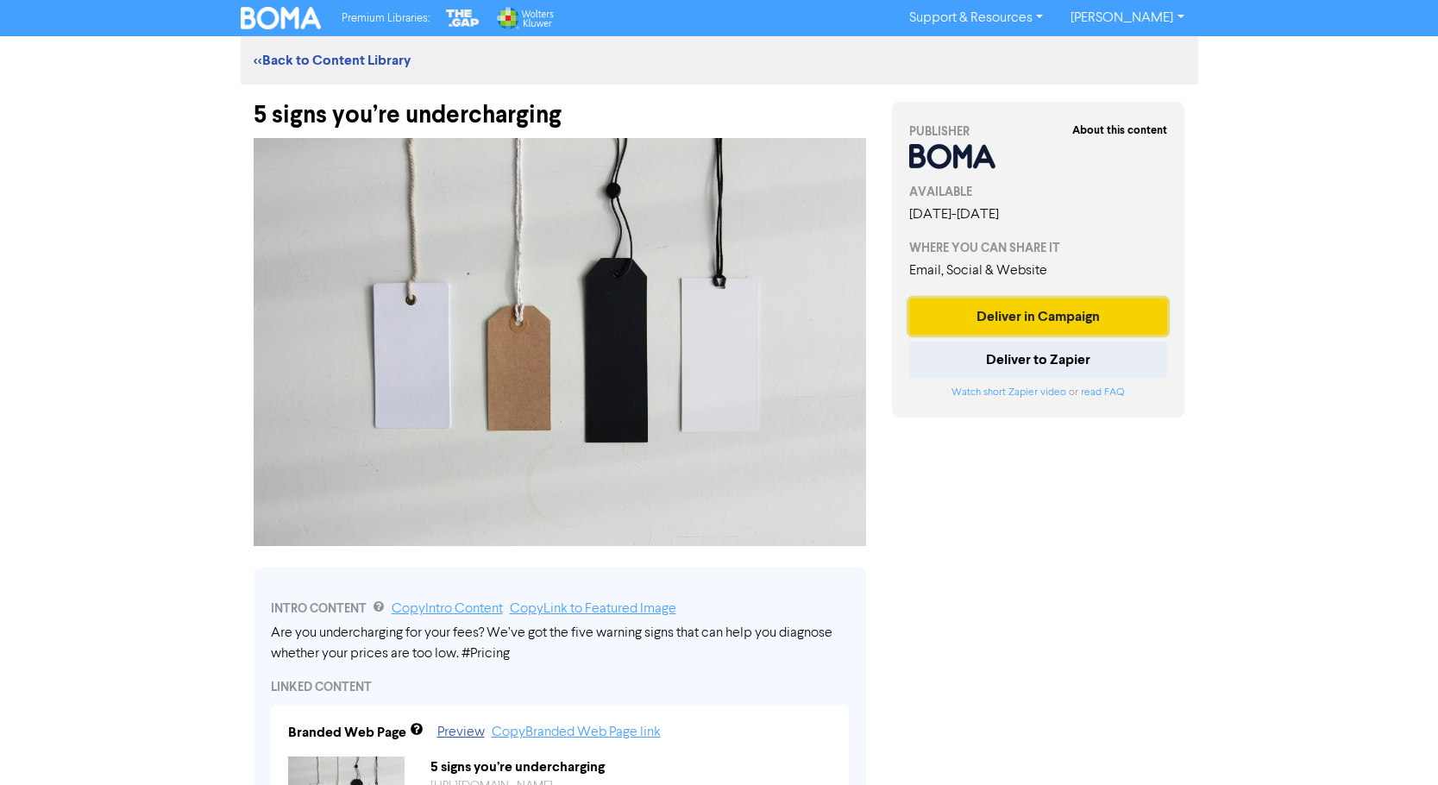
click at [965, 322] on button "Deliver in Campaign" at bounding box center [1038, 316] width 259 height 36
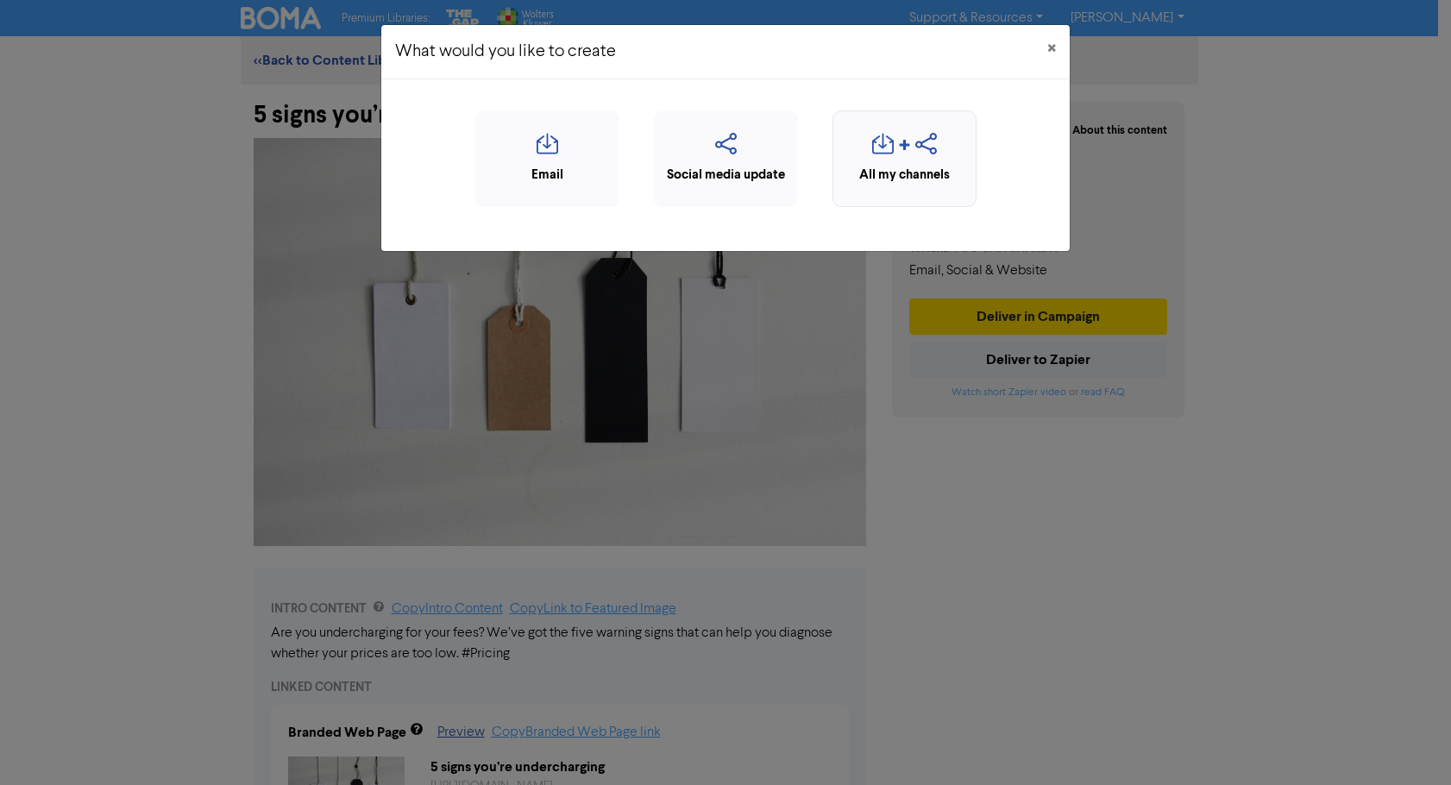
click at [915, 155] on icon "button" at bounding box center [926, 149] width 22 height 33
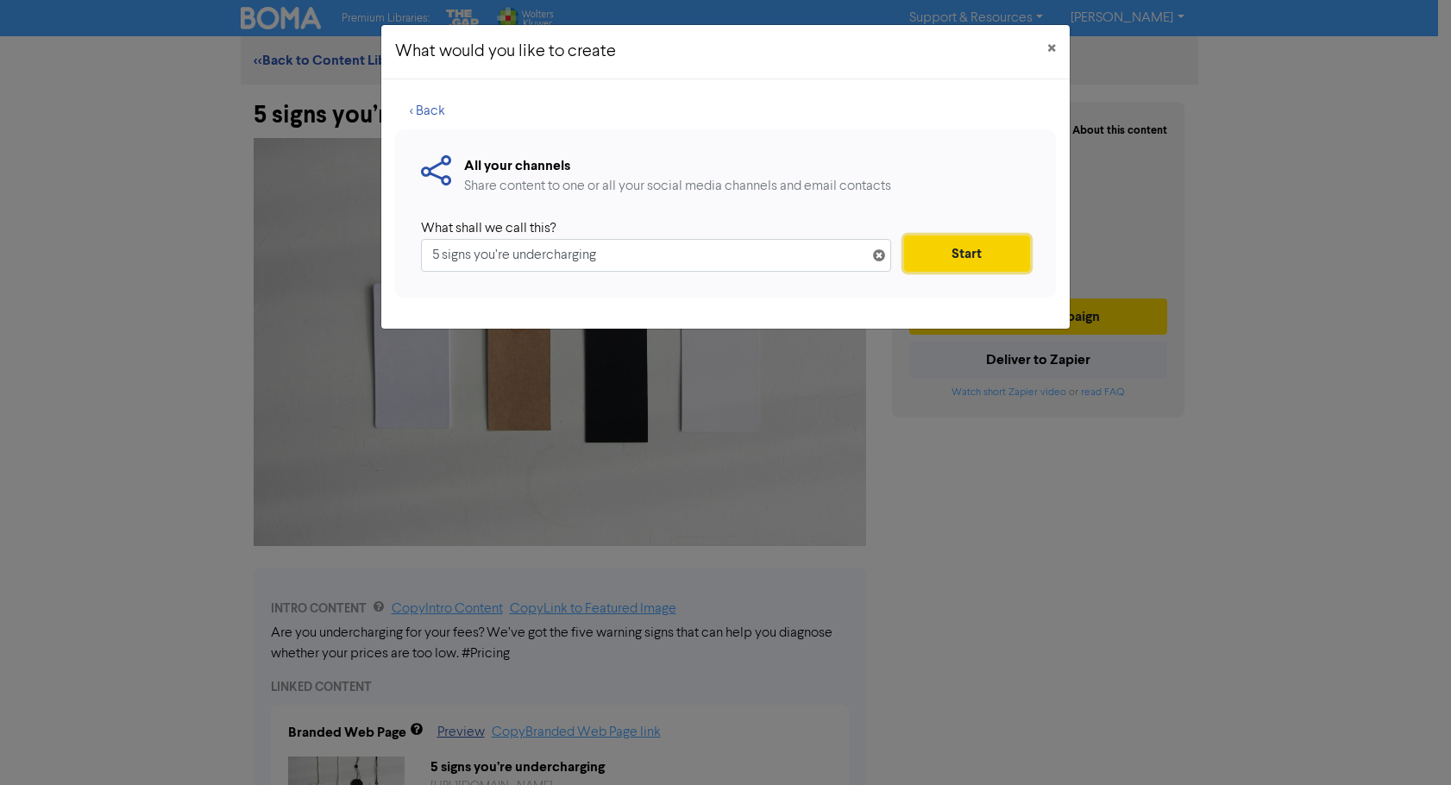
click at [953, 254] on button "Start" at bounding box center [967, 253] width 126 height 36
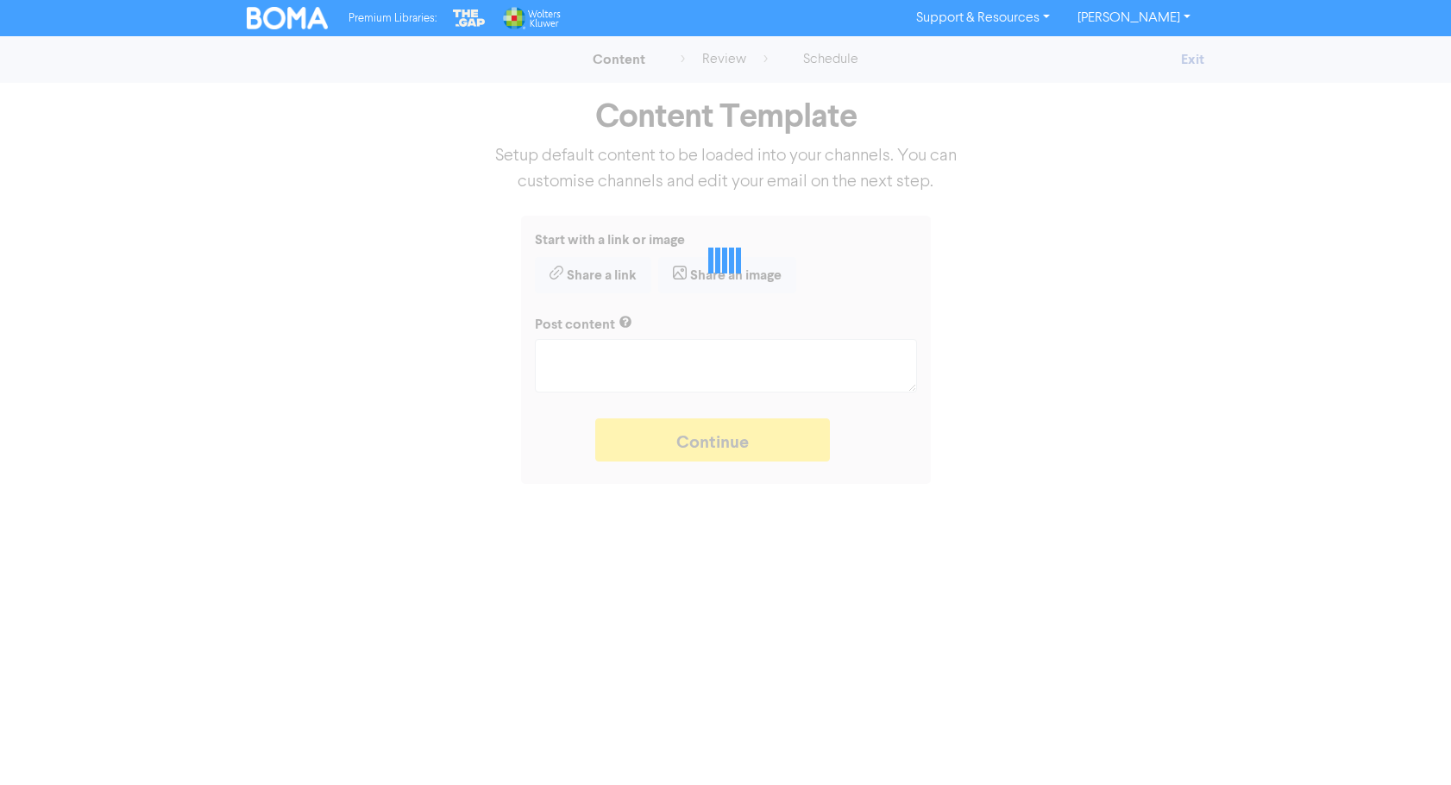
type textarea "x"
type textarea "Are you undercharging for your fees? We’ve got the five warning signs that can …"
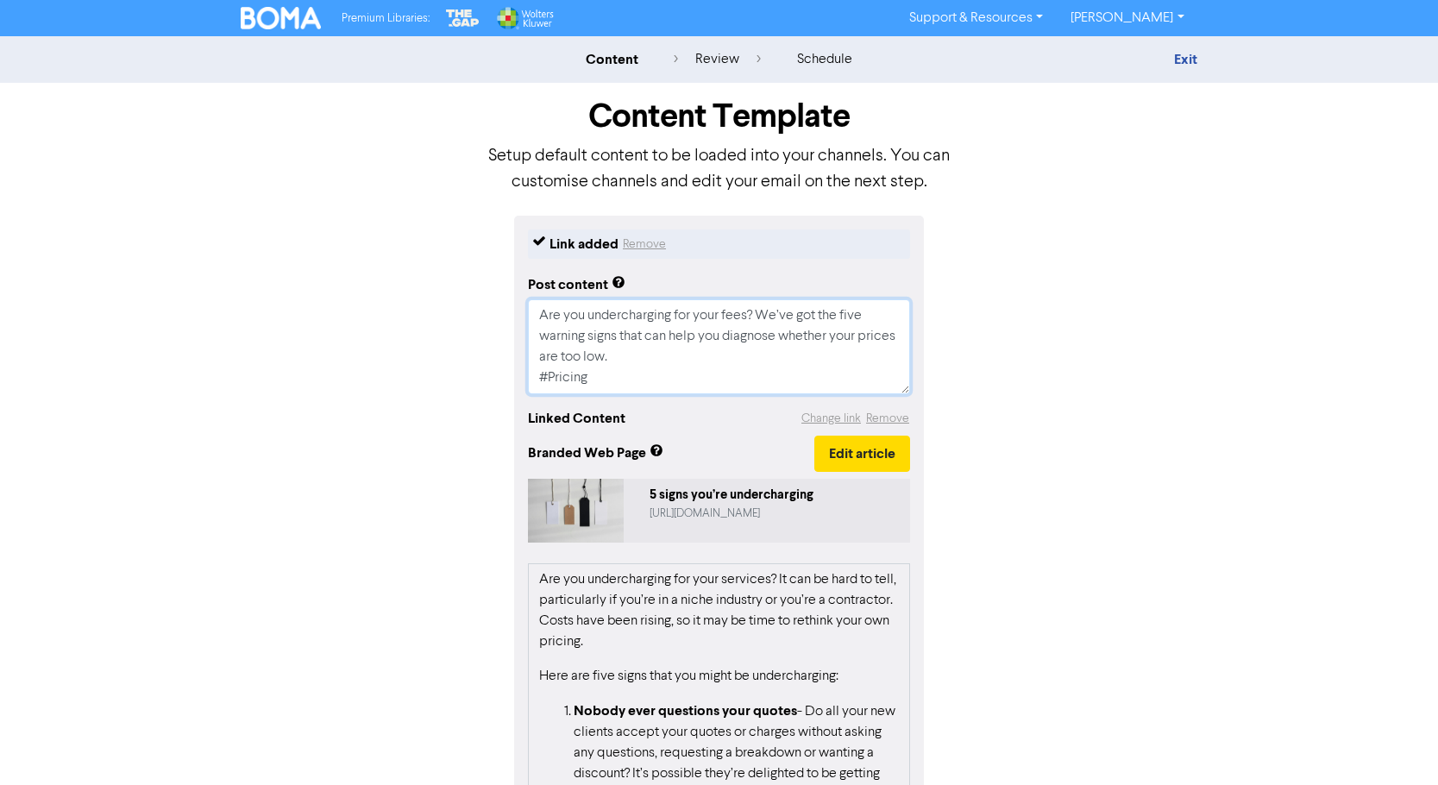
drag, startPoint x: 661, startPoint y: 367, endPoint x: 523, endPoint y: 317, distance: 146.8
click at [523, 317] on div "Link added Remove Post content Are you undercharging for your fees? We’ve got t…" at bounding box center [719, 608] width 410 height 784
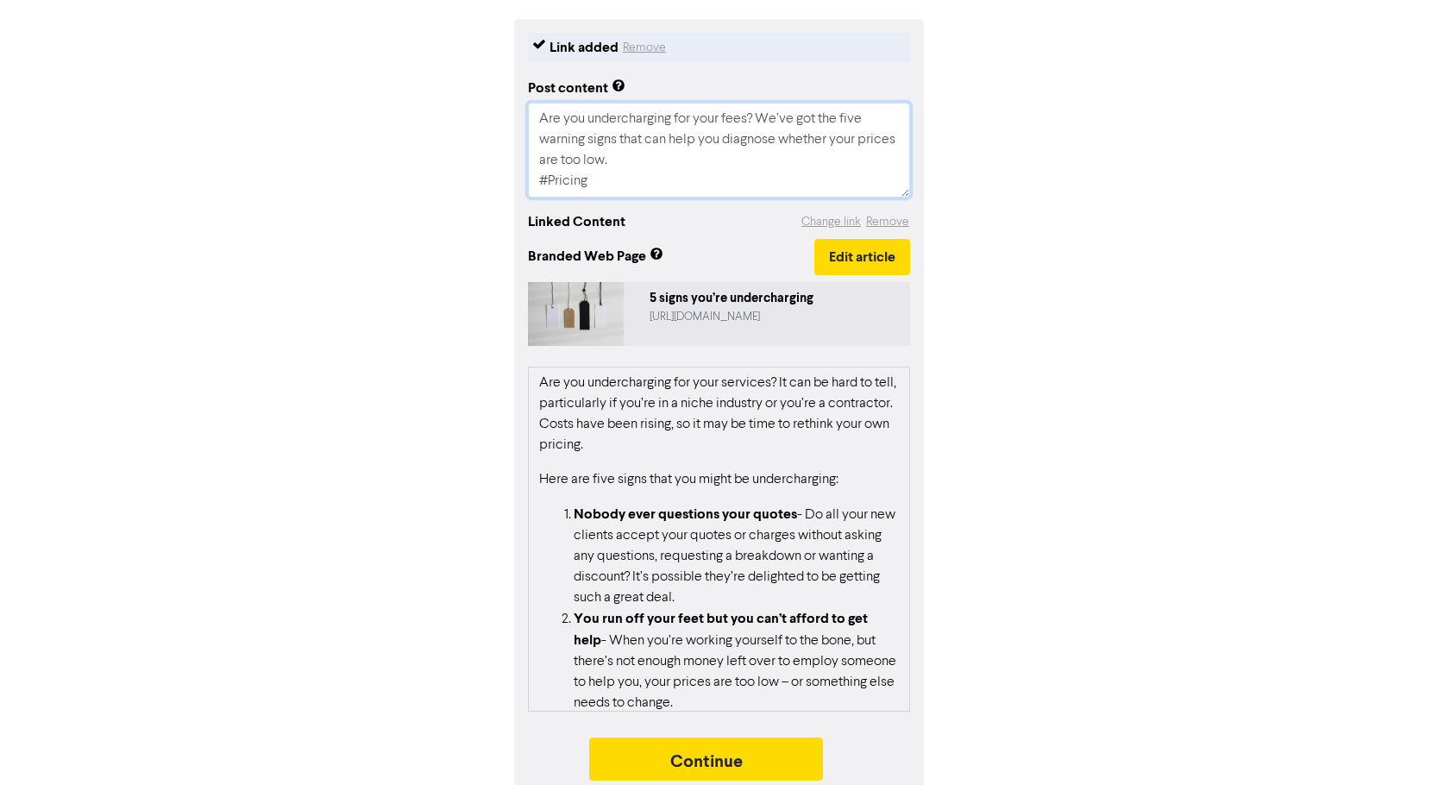
scroll to position [216, 0]
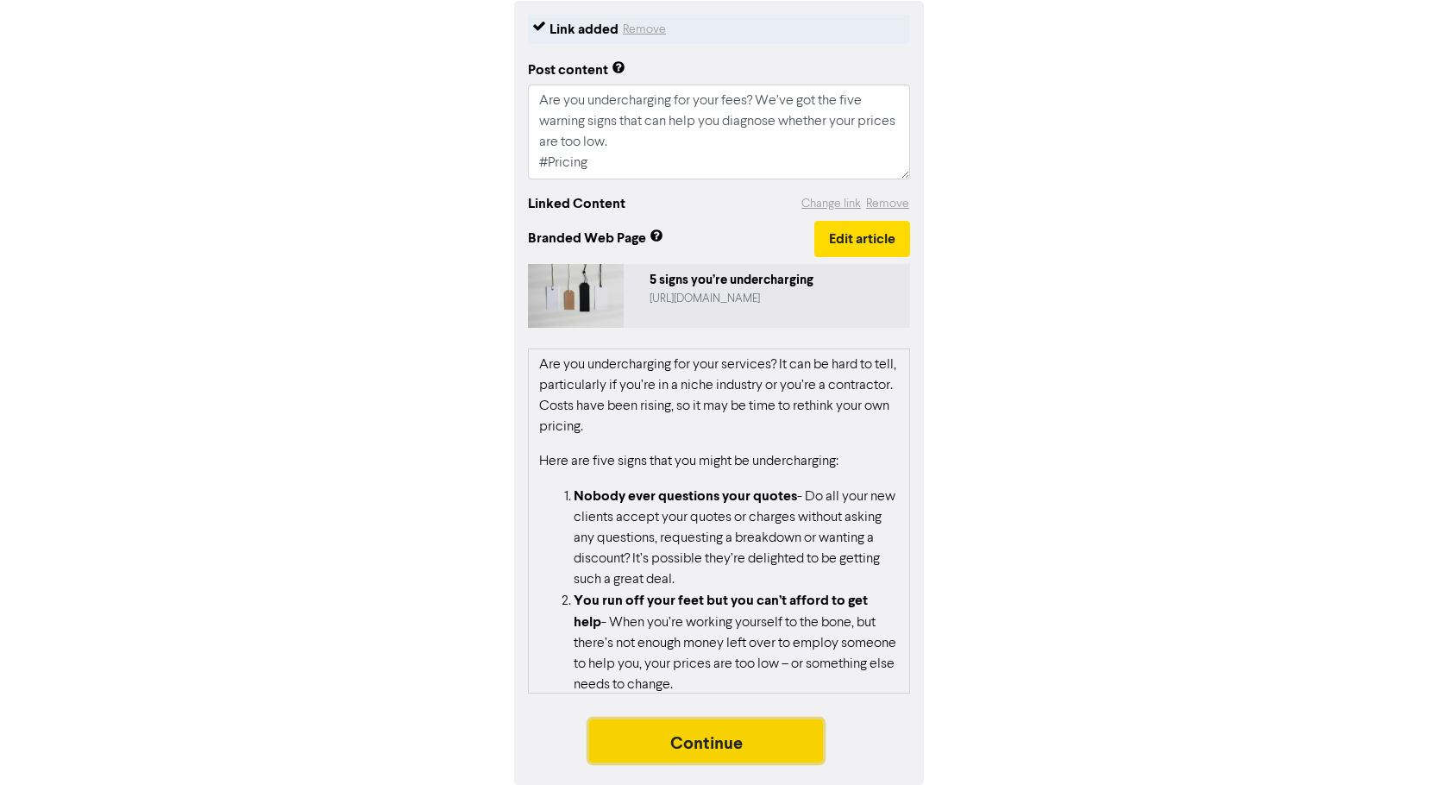
click at [723, 745] on button "Continue" at bounding box center [706, 740] width 235 height 43
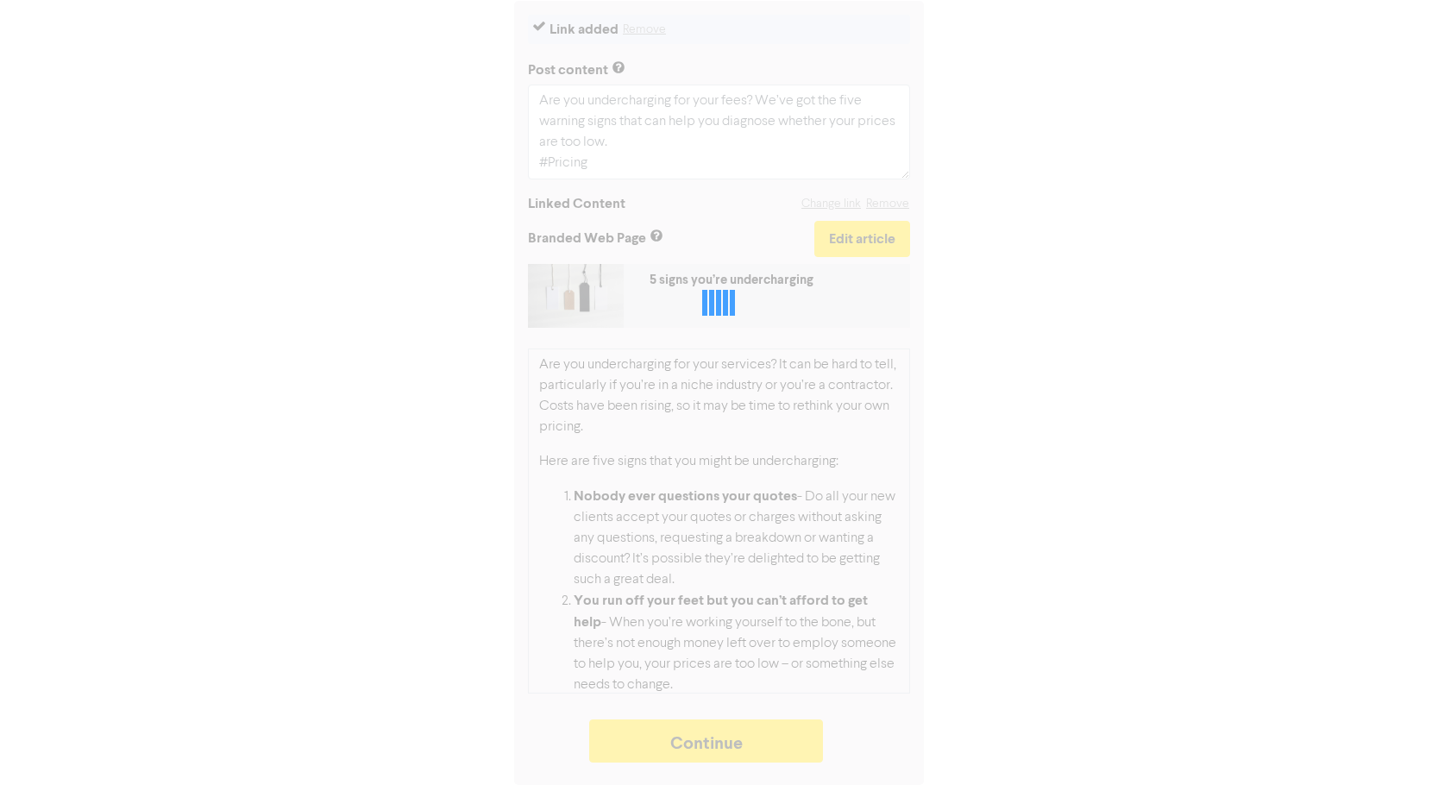
type textarea "x"
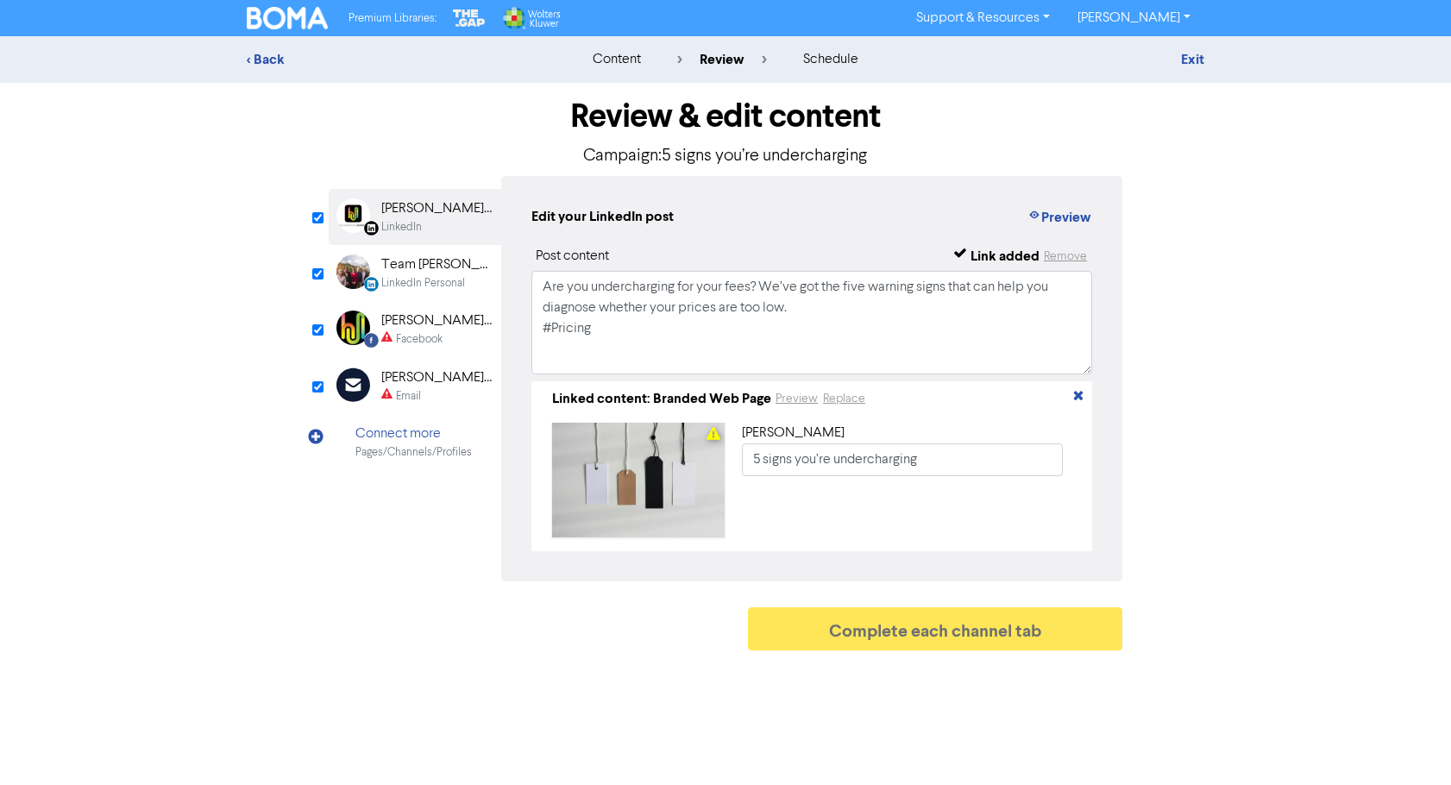
click at [439, 336] on div "Facebook" at bounding box center [419, 339] width 47 height 16
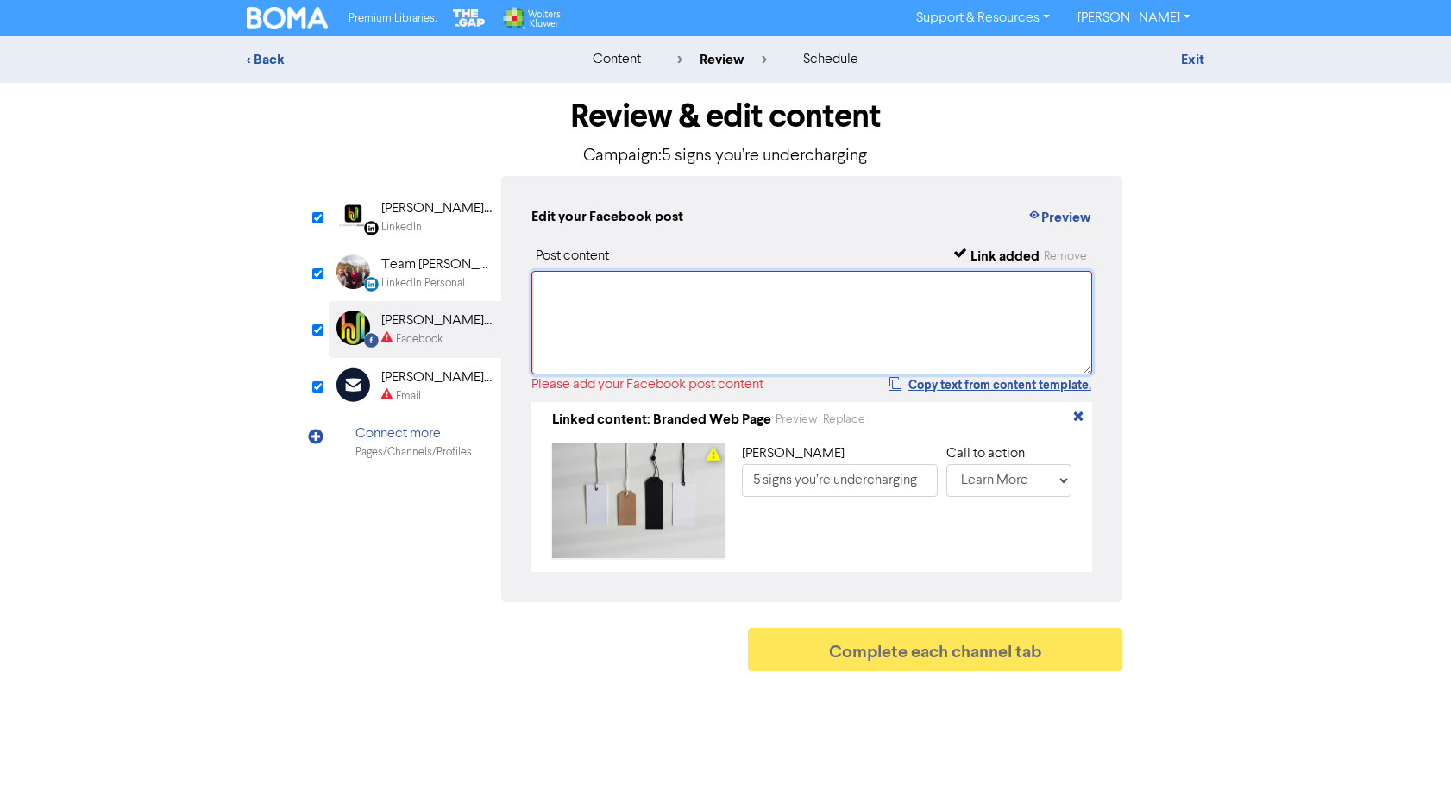
paste textarea "Are you undercharging for your fees? We’ve got the five warning signs that can …"
type textarea "Are you undercharging for your fees? We’ve got the five warning signs that can …"
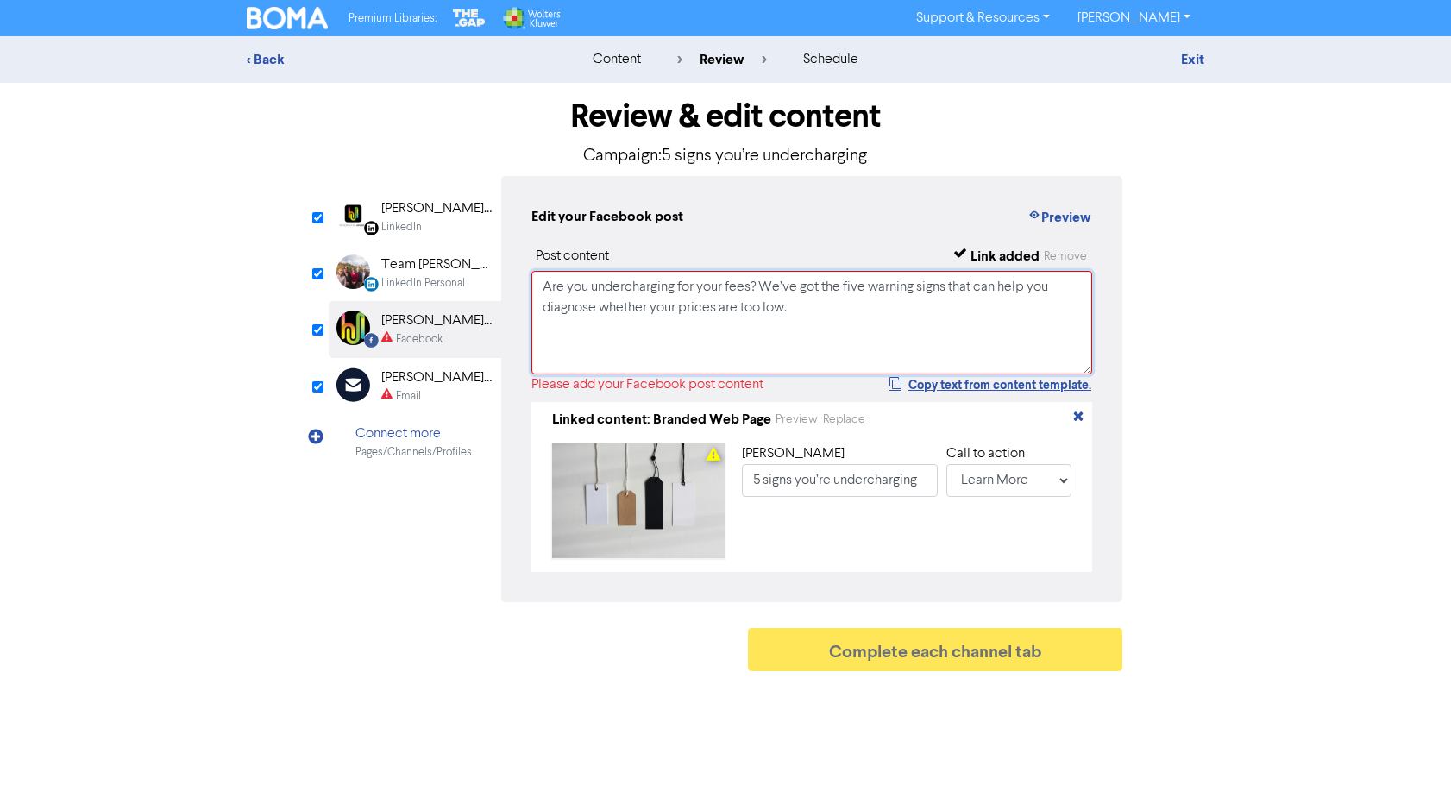
type input "Are you undercharging for your fees? We’ve got the five warning signs that can …"
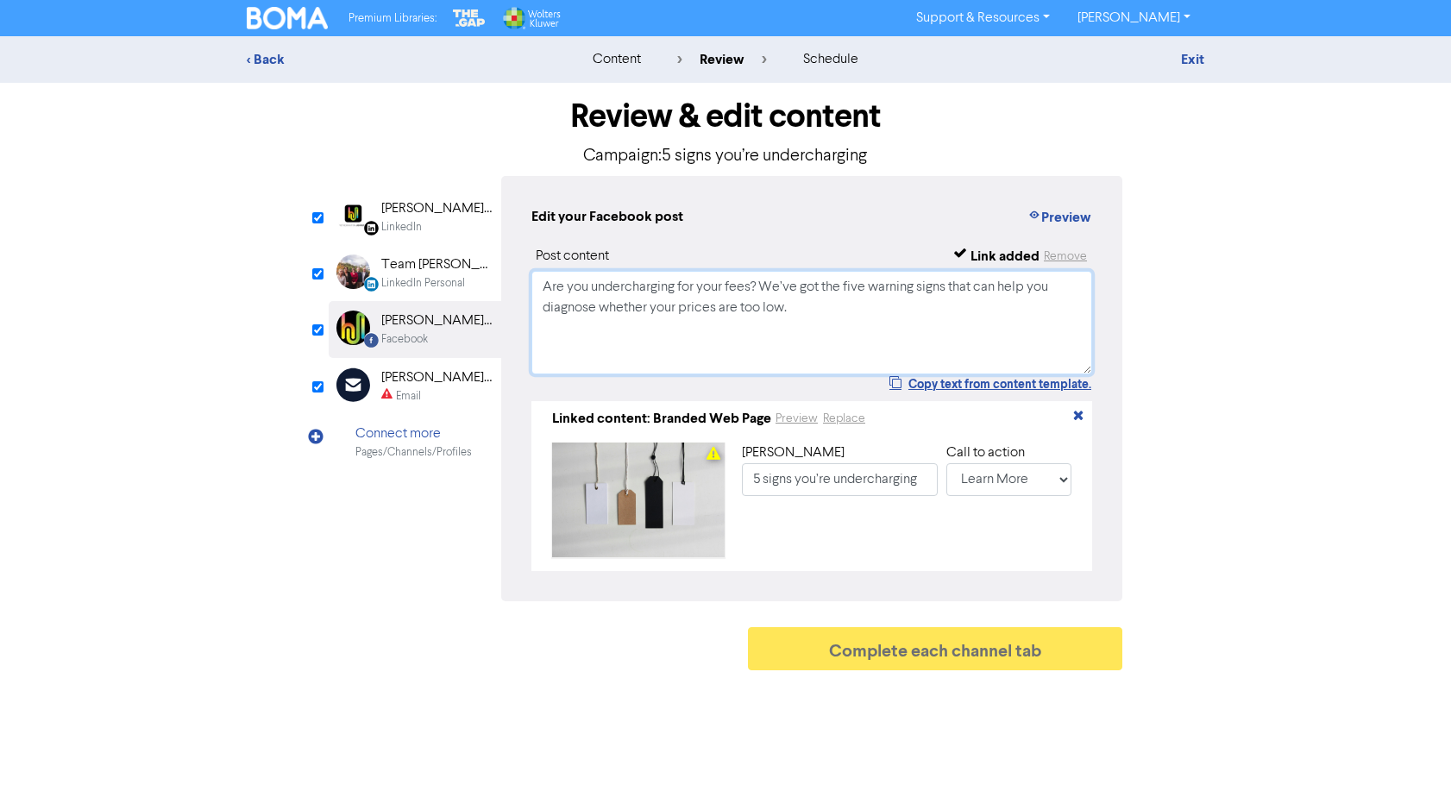
type textarea "Are you undercharging for your fees? We’ve got the five warning signs that can …"
click at [411, 378] on div "[PERSON_NAME] [PERSON_NAME] Ltd" at bounding box center [436, 377] width 110 height 21
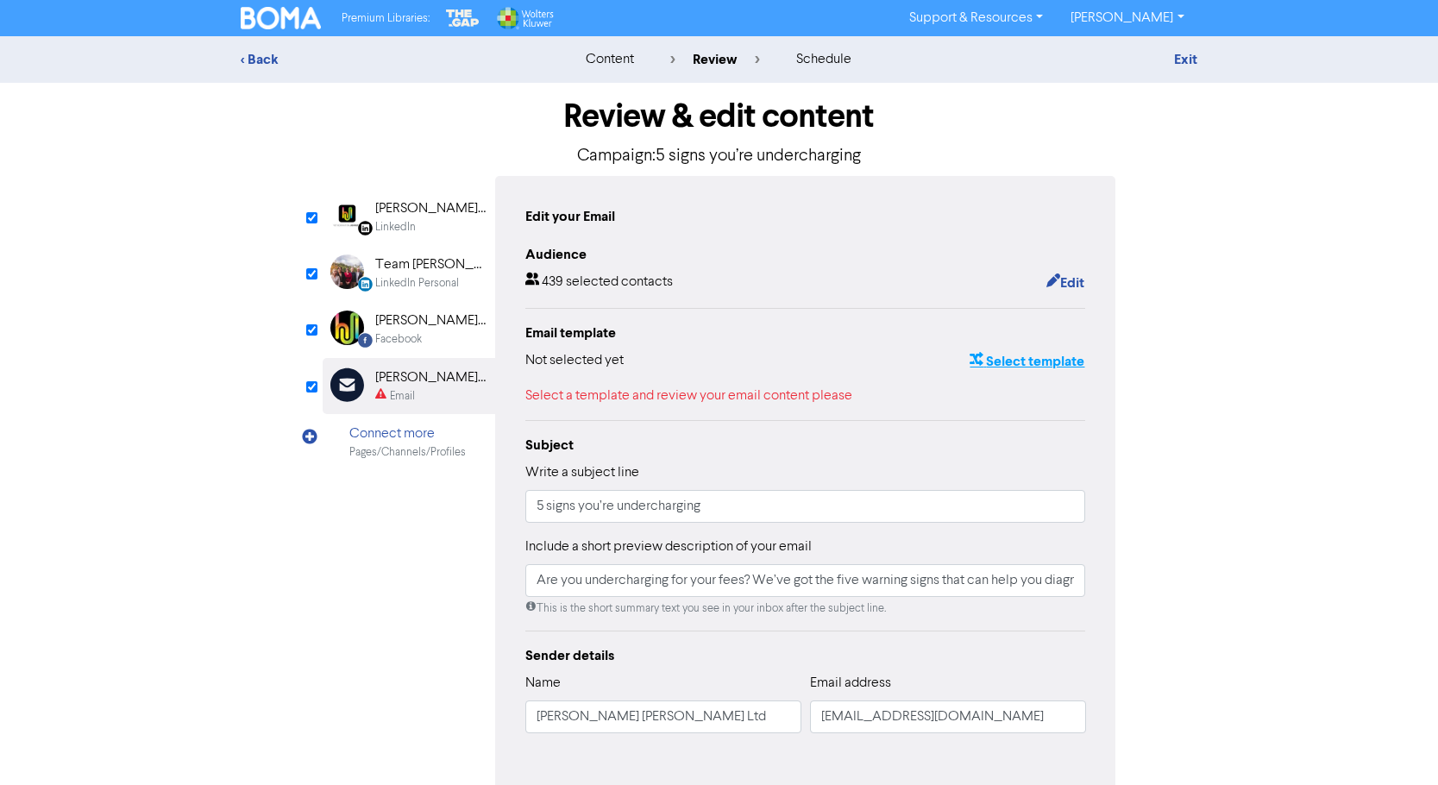
click at [1016, 368] on button "Select template" at bounding box center [1026, 361] width 116 height 22
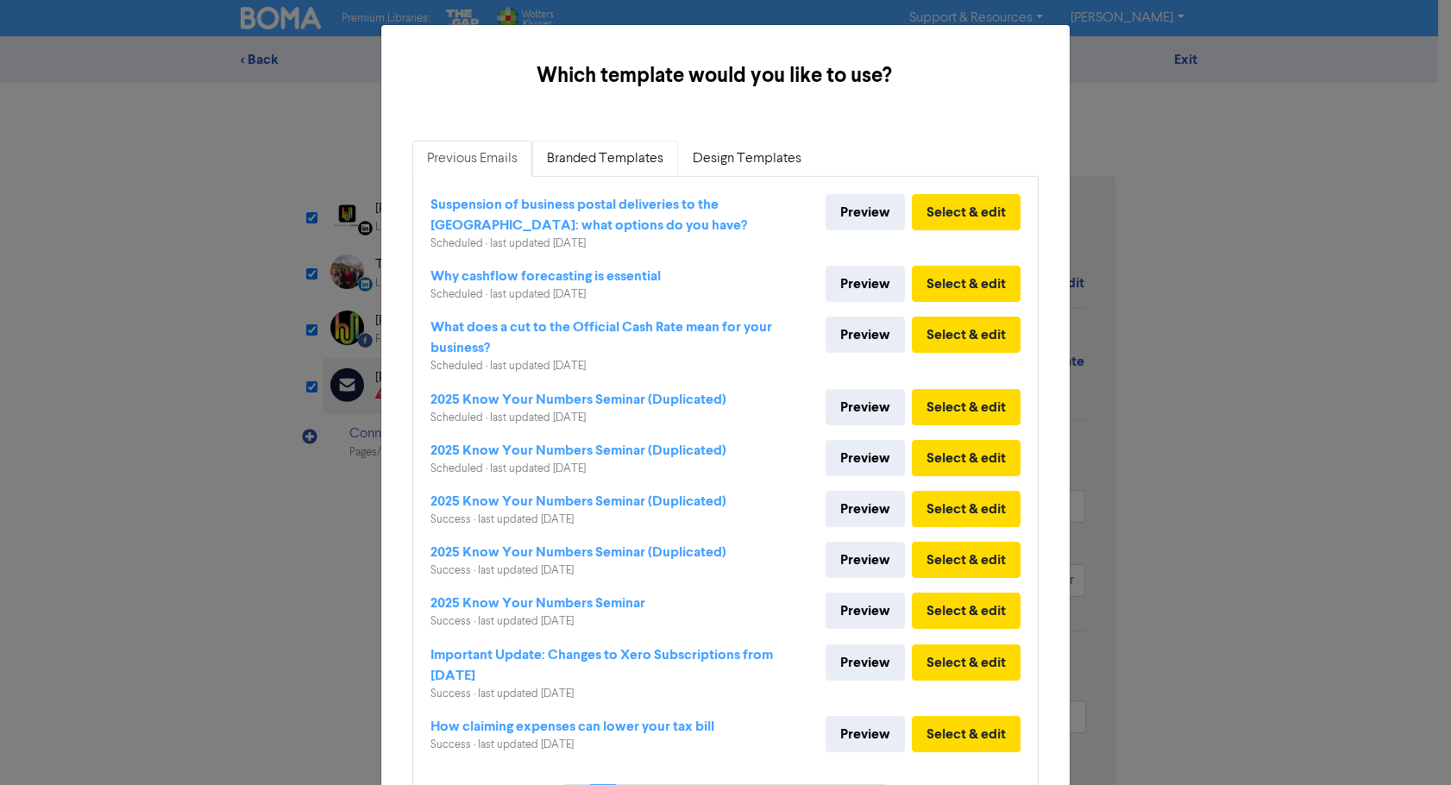
click at [615, 161] on link "Branded Templates" at bounding box center [605, 159] width 146 height 36
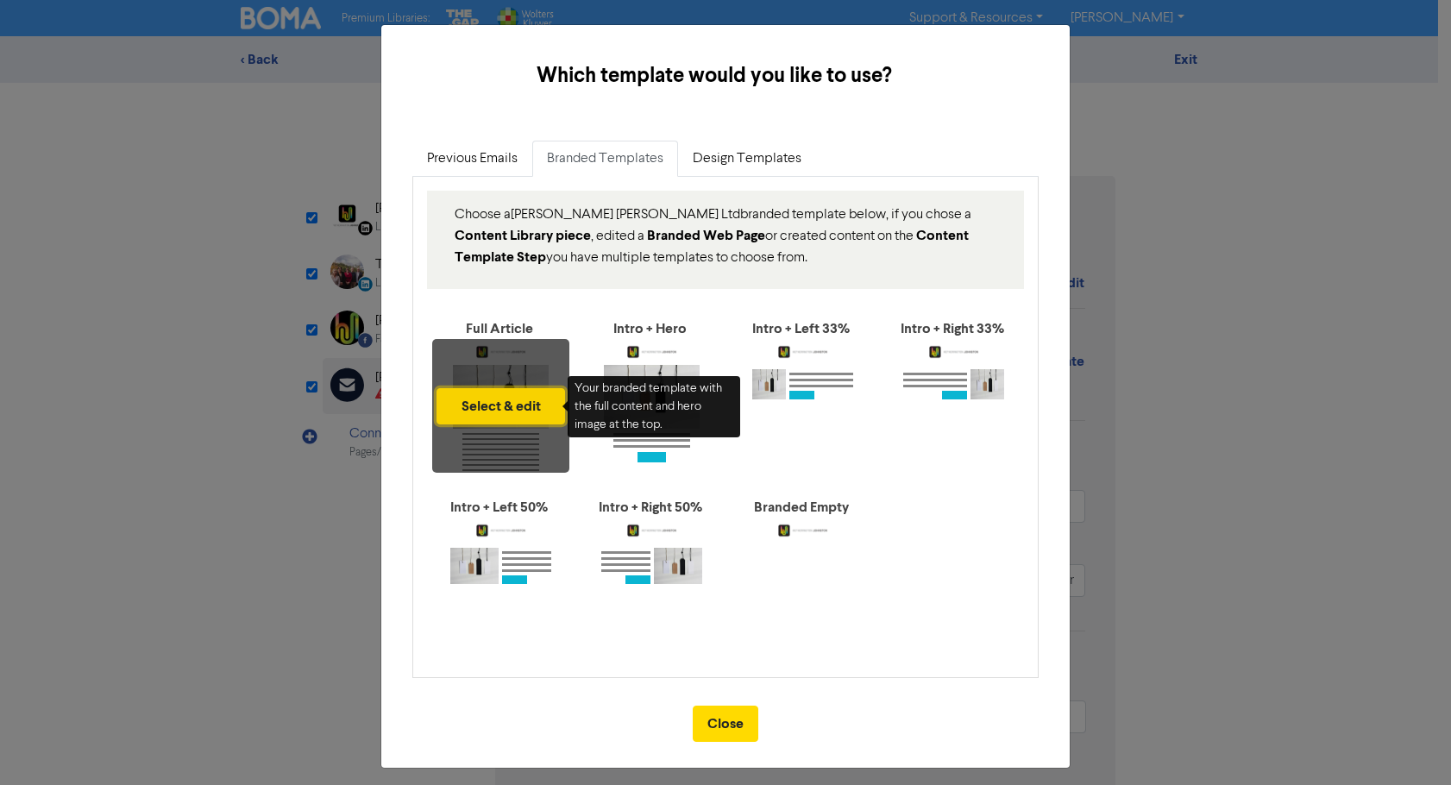
click at [489, 391] on button "Select & edit" at bounding box center [500, 406] width 128 height 36
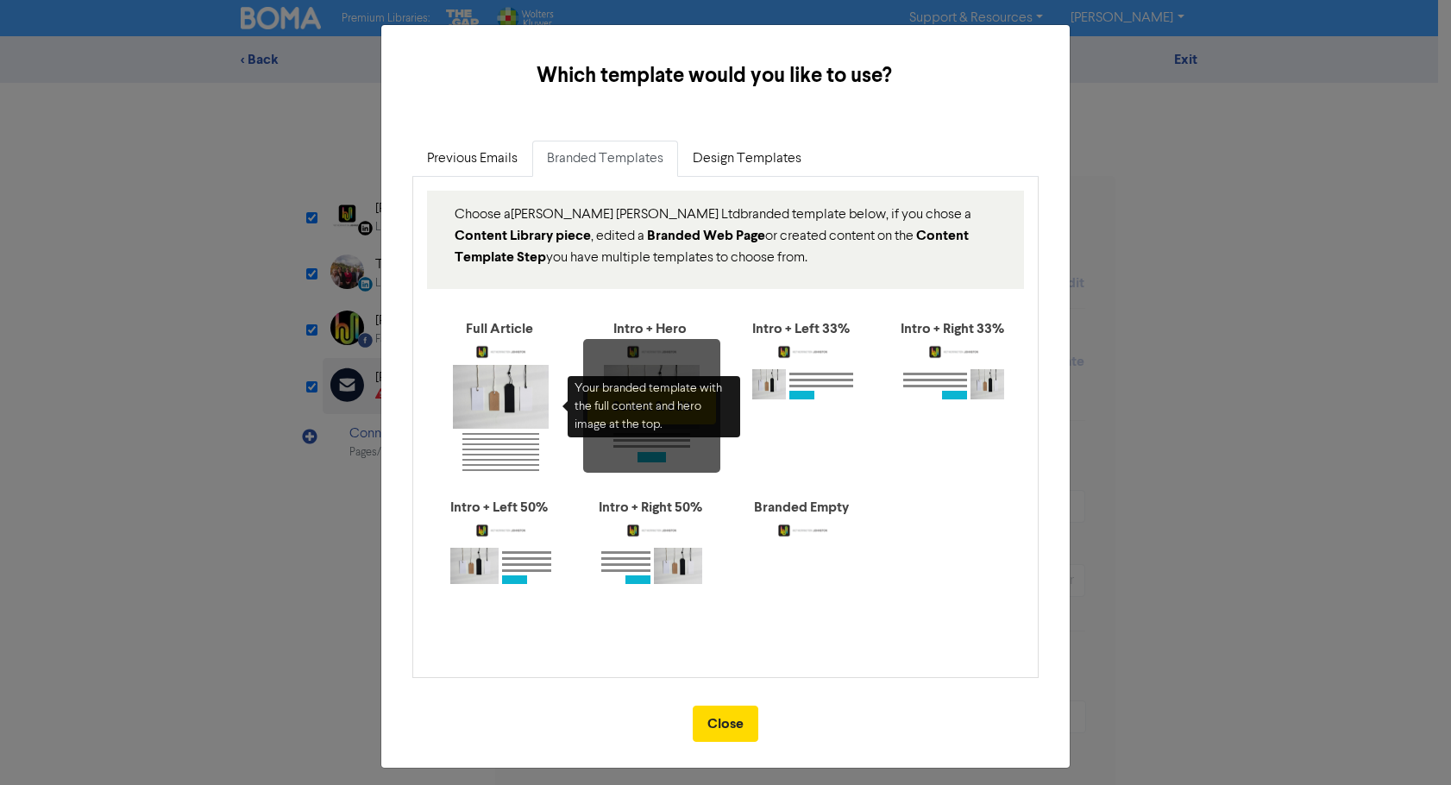
type input "Are you undercharging for your fees? We’ve got the five warning signs that can …"
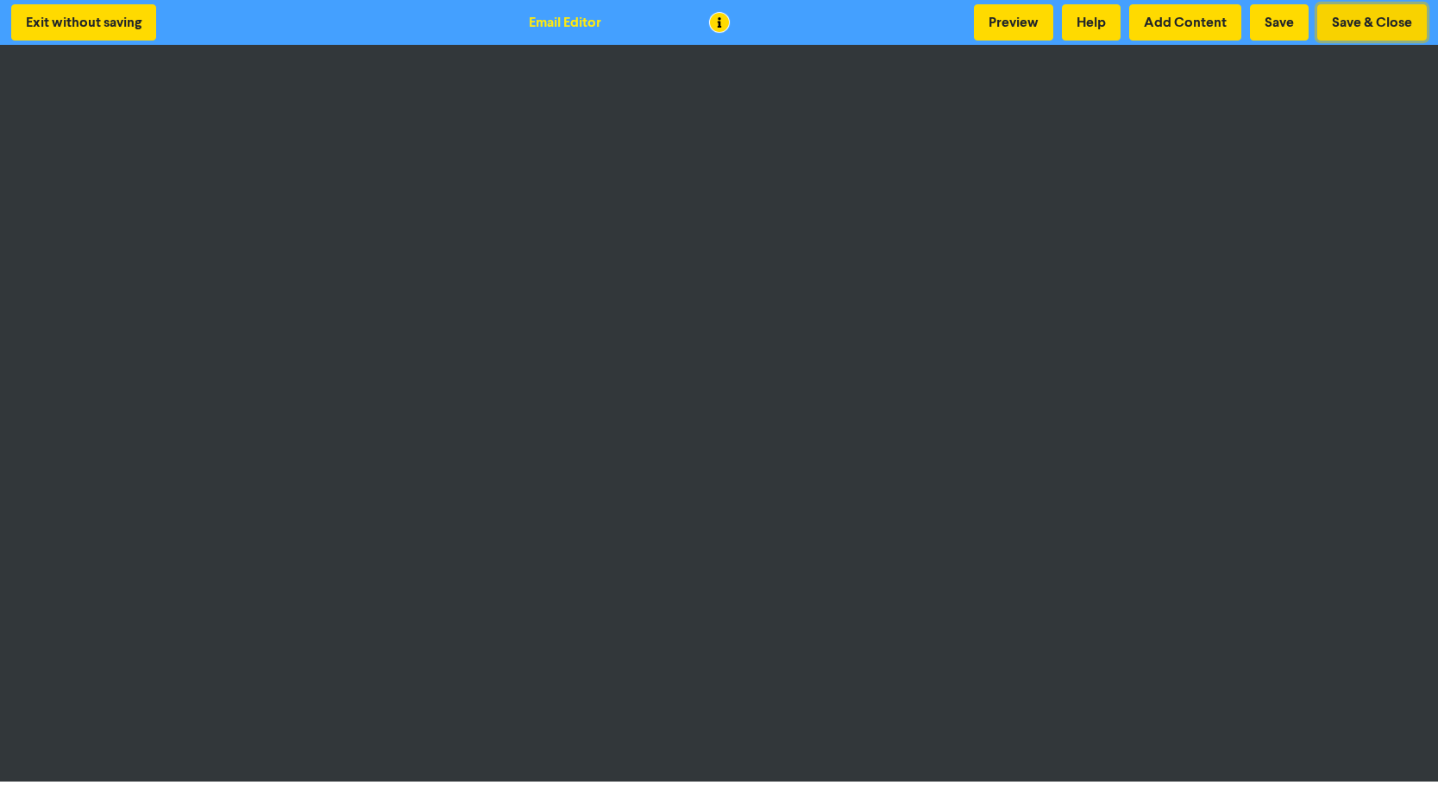
click at [1404, 19] on button "Save & Close" at bounding box center [1372, 22] width 110 height 36
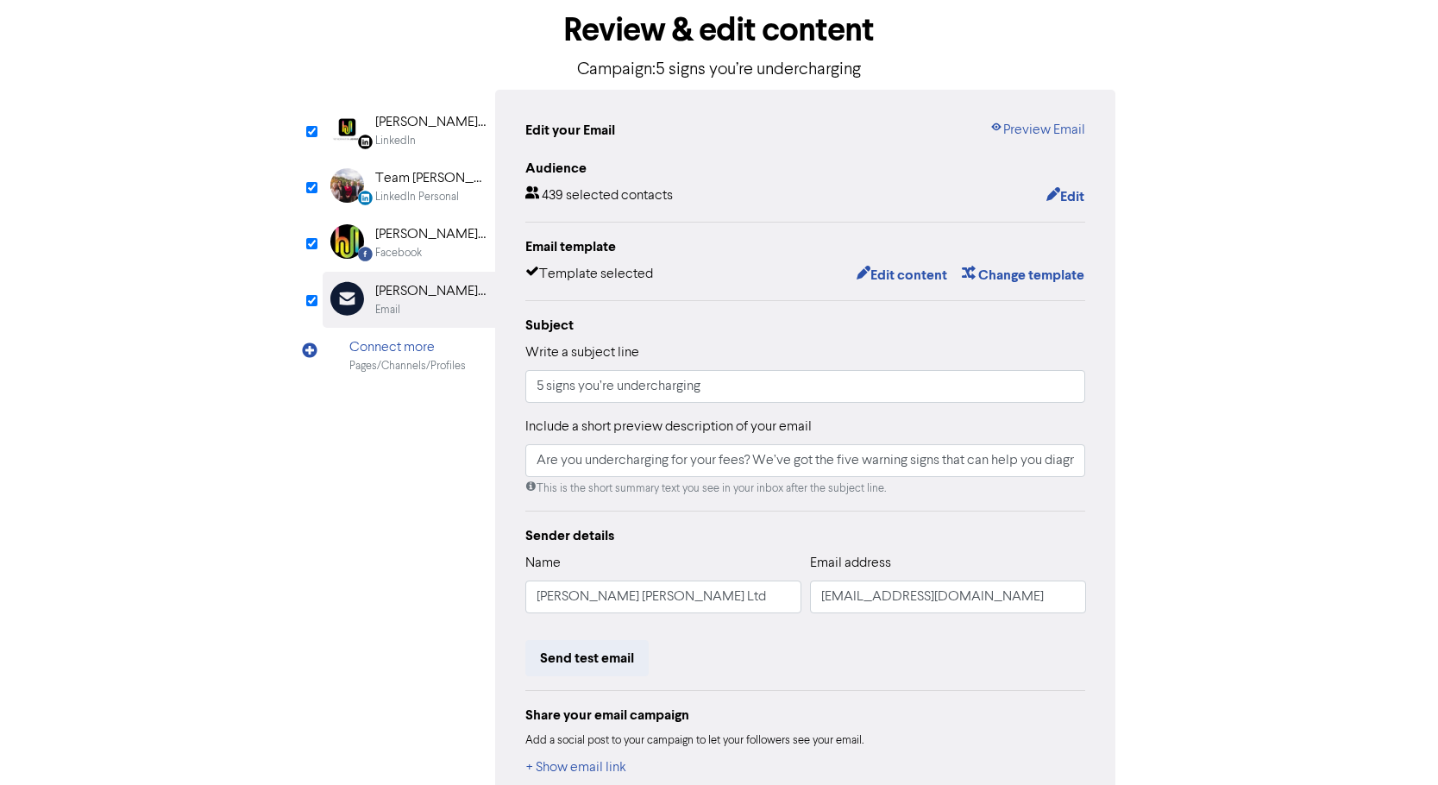
scroll to position [190, 0]
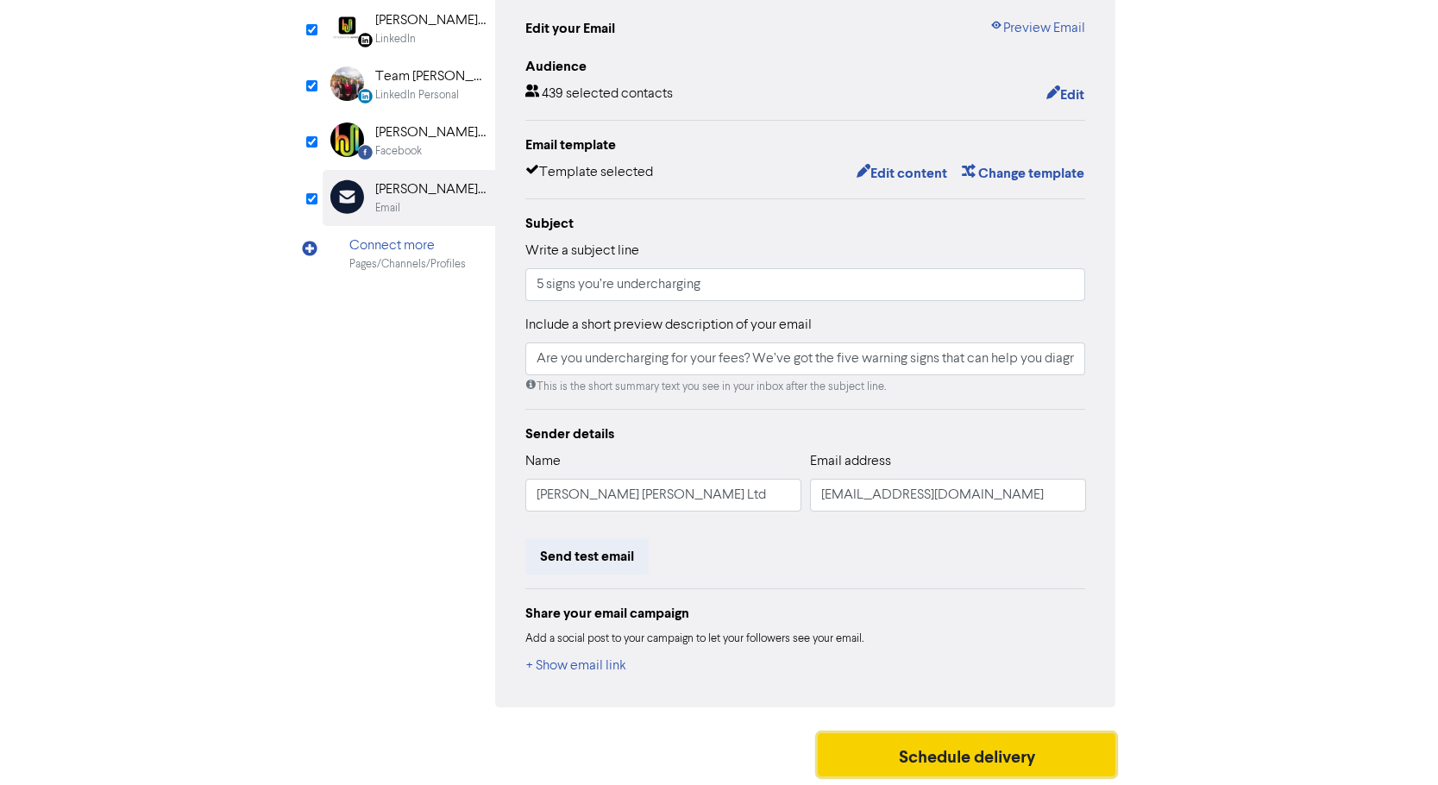
click at [939, 747] on button "Schedule delivery" at bounding box center [967, 754] width 298 height 43
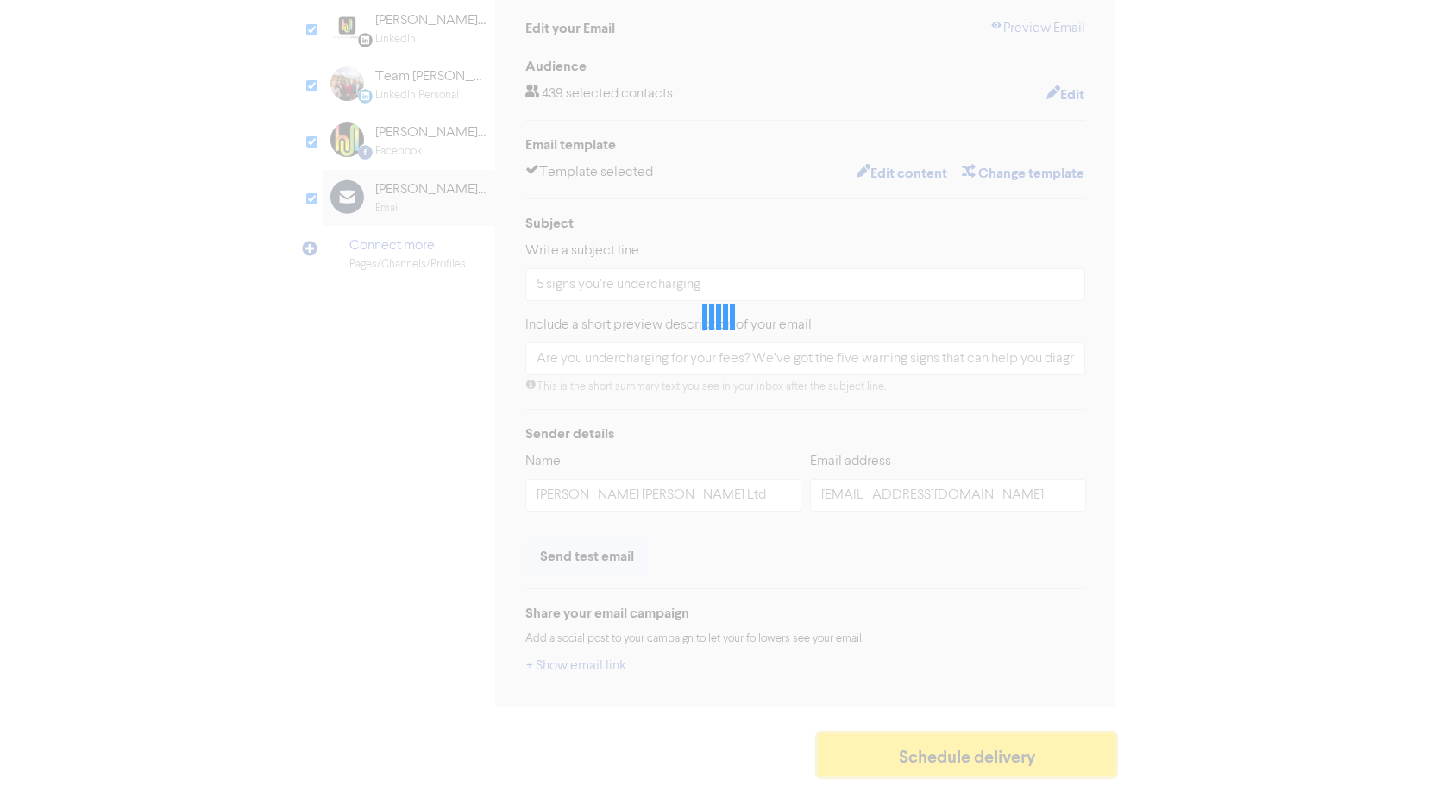
type input "Are you undercharging for your fees? We’ve got the five warning signs that can …"
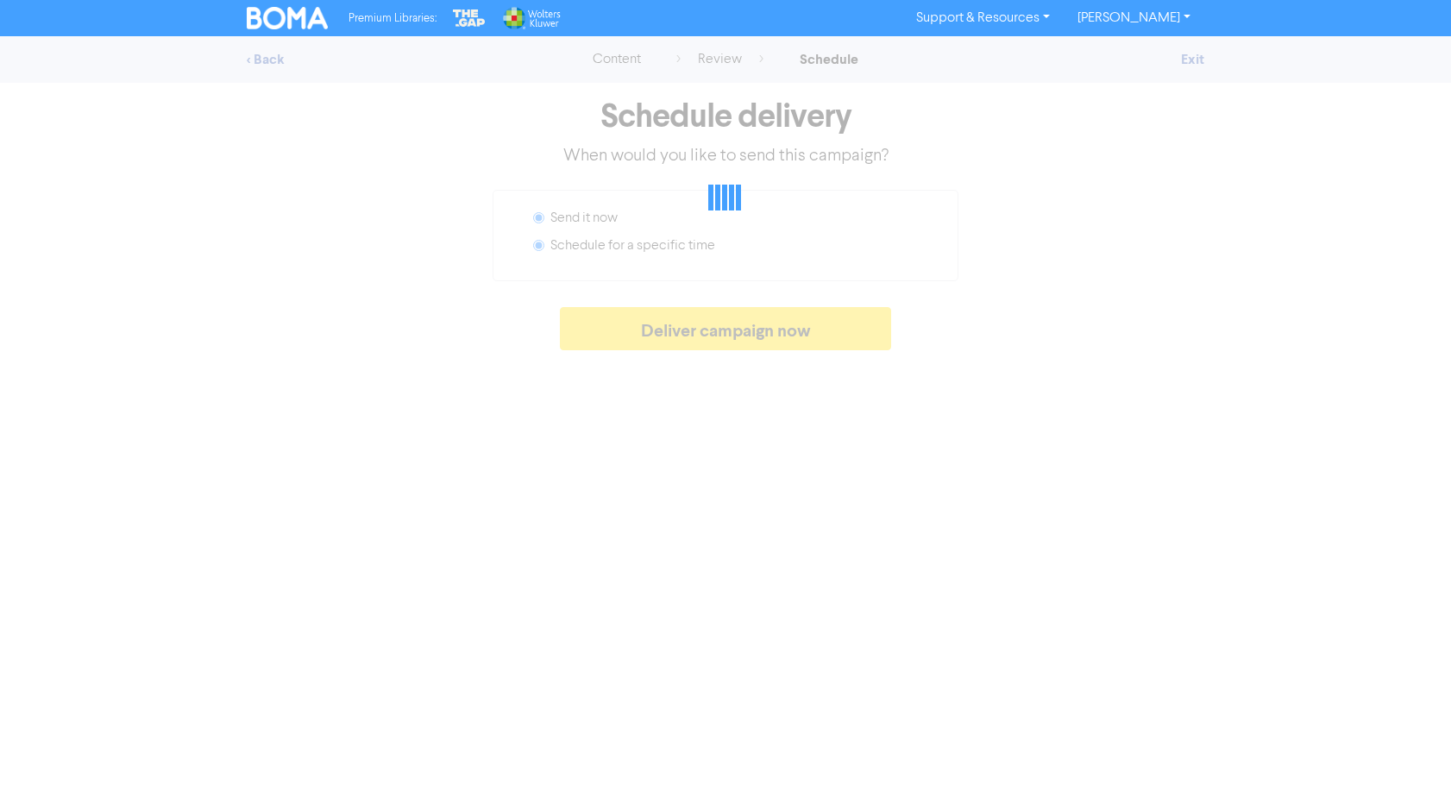
radio input "false"
radio input "true"
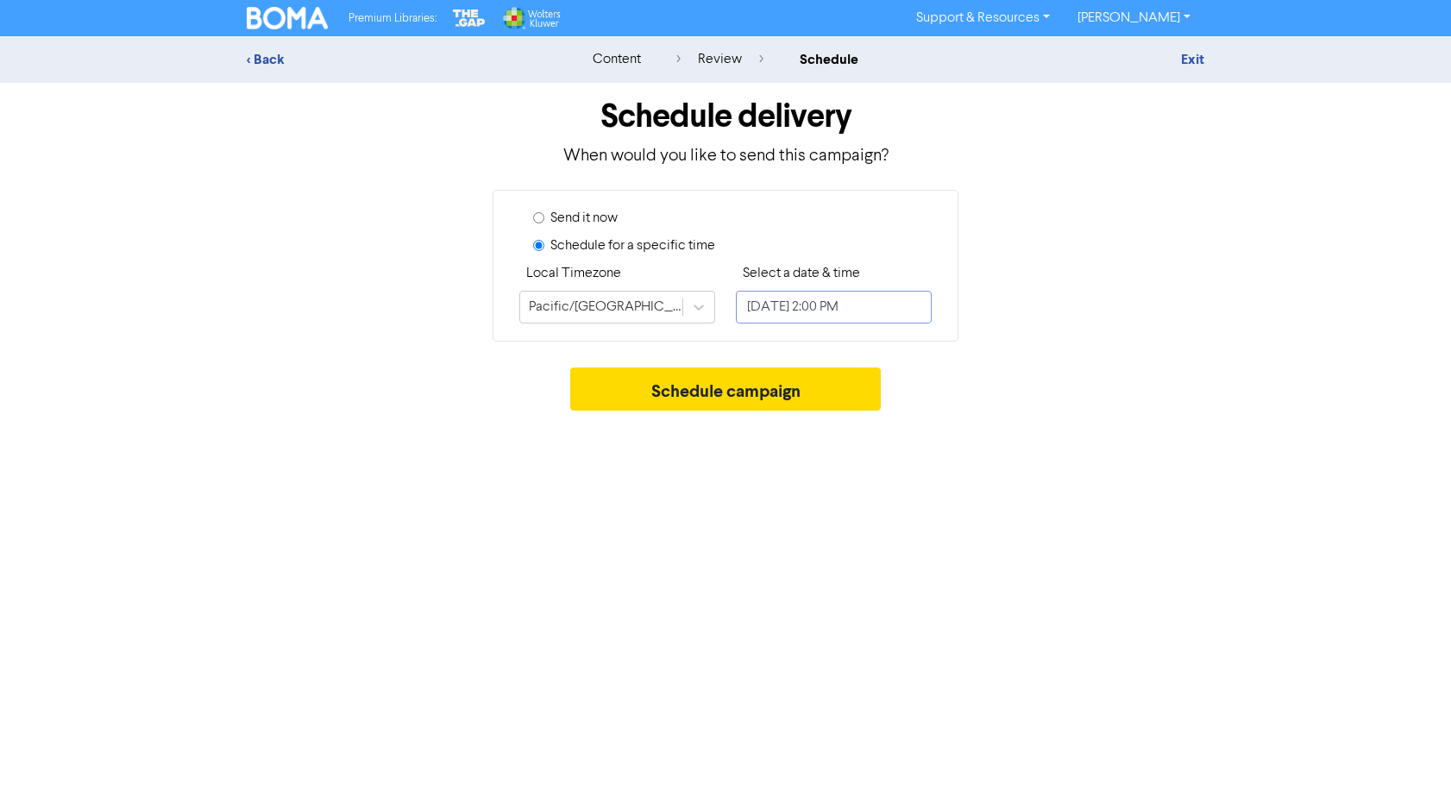
click at [785, 308] on input "[DATE] 2:00 PM" at bounding box center [834, 307] width 196 height 33
select select "8"
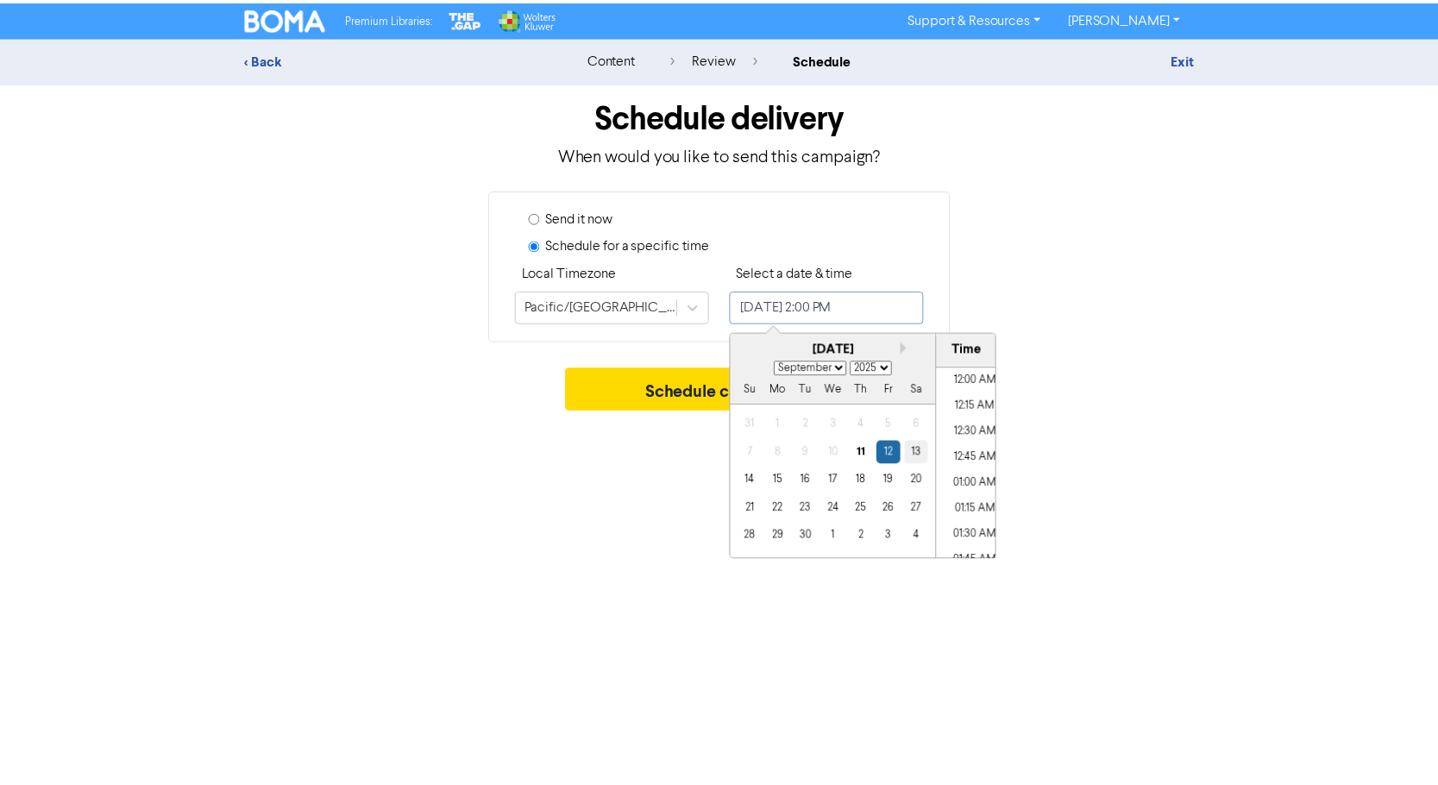
scroll to position [1366, 0]
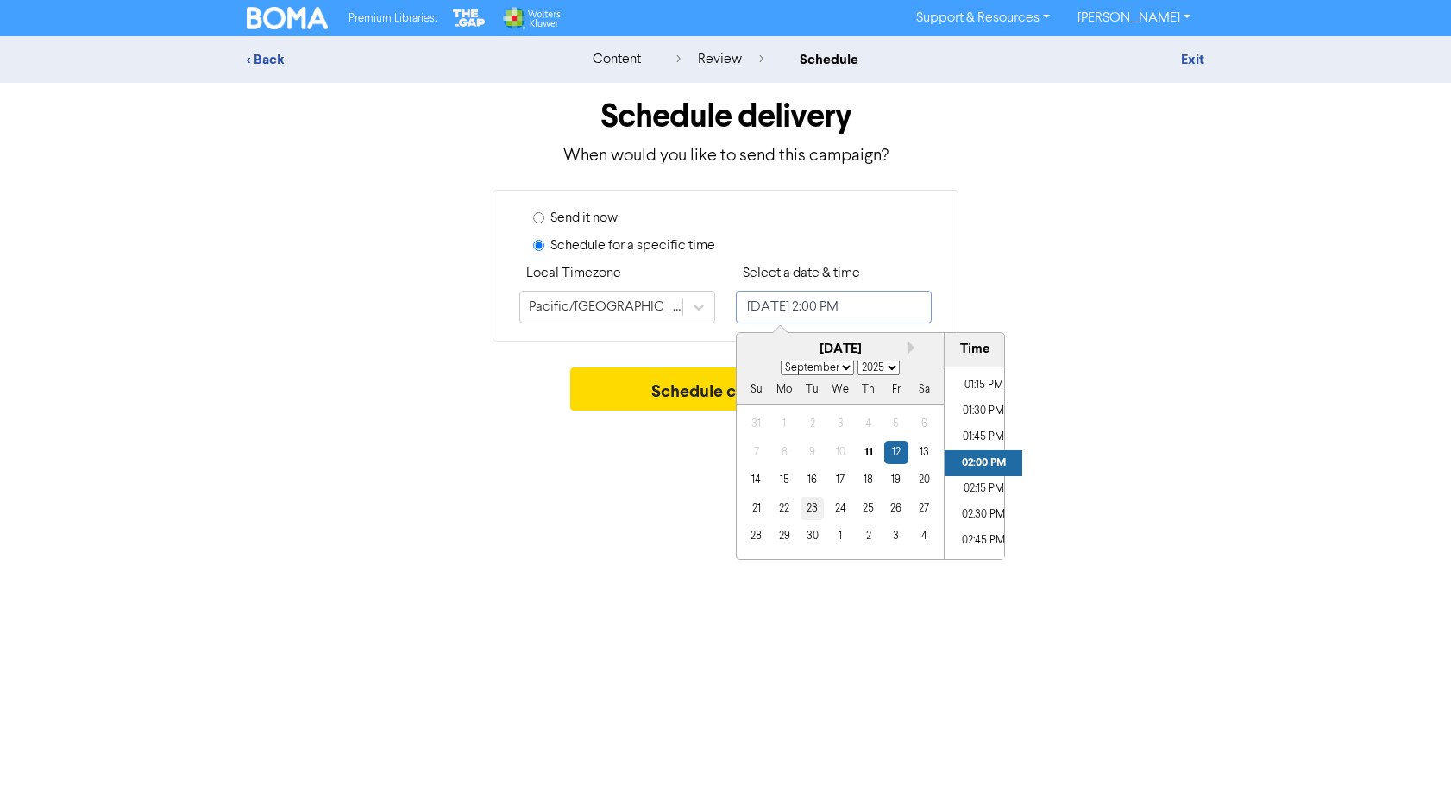
click at [807, 504] on div "23" at bounding box center [811, 508] width 23 height 23
type input "[DATE] 2:00 PM"
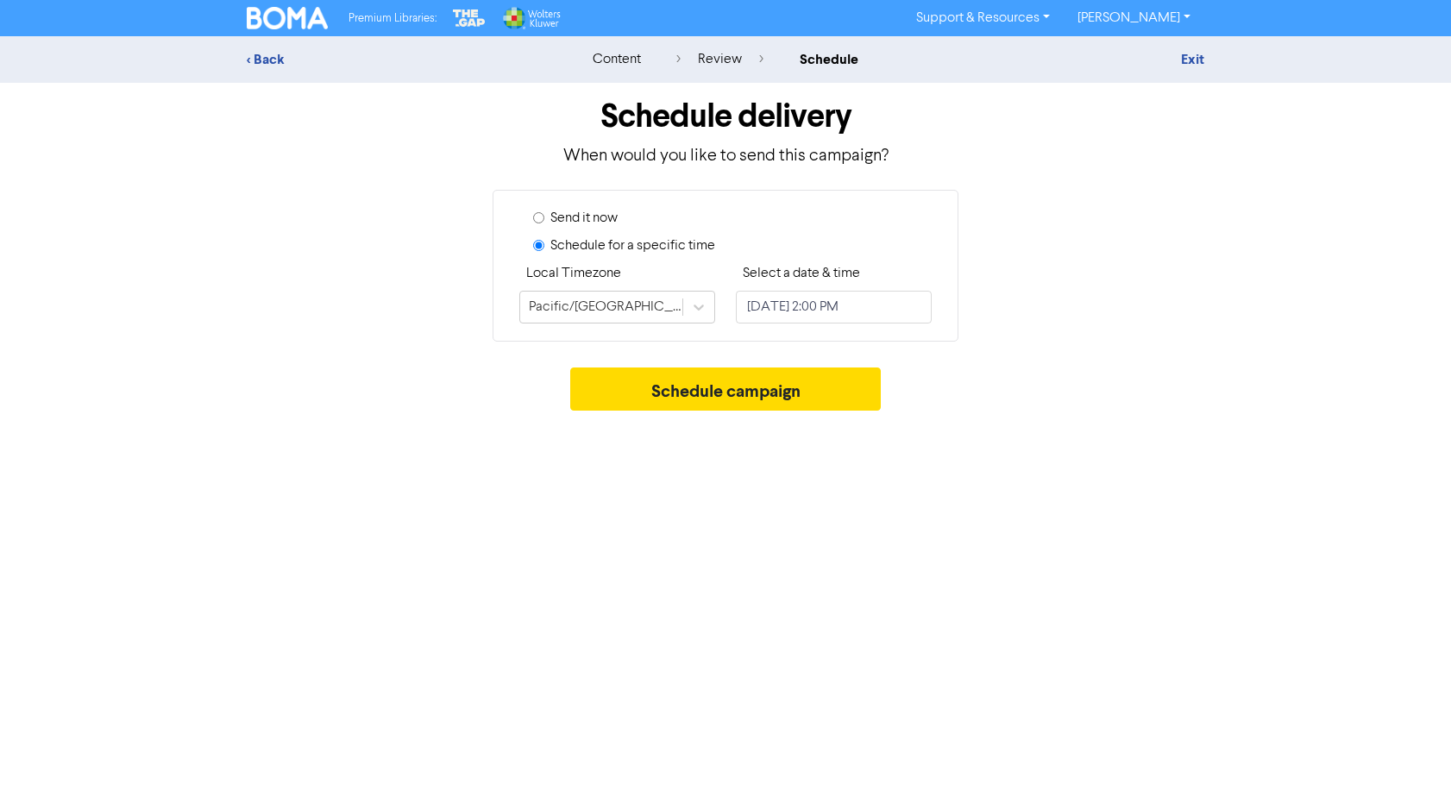
click at [1102, 518] on div "Premium Libraries: Support & Resources Video Tutorials FAQ & Guides Marketing E…" at bounding box center [725, 392] width 1451 height 785
click at [811, 387] on button "Schedule campaign" at bounding box center [725, 388] width 311 height 43
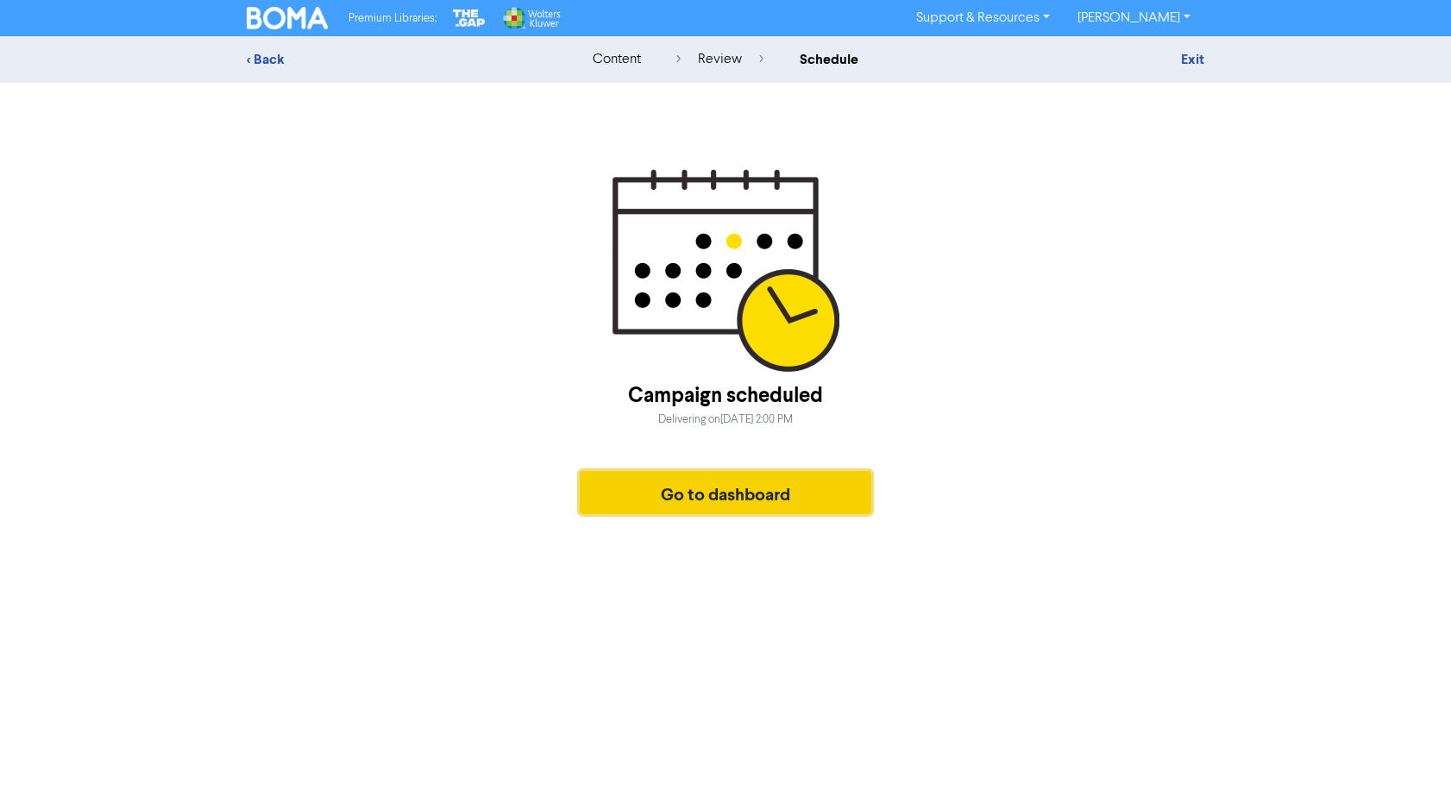
click at [723, 491] on button "Go to dashboard" at bounding box center [725, 492] width 291 height 43
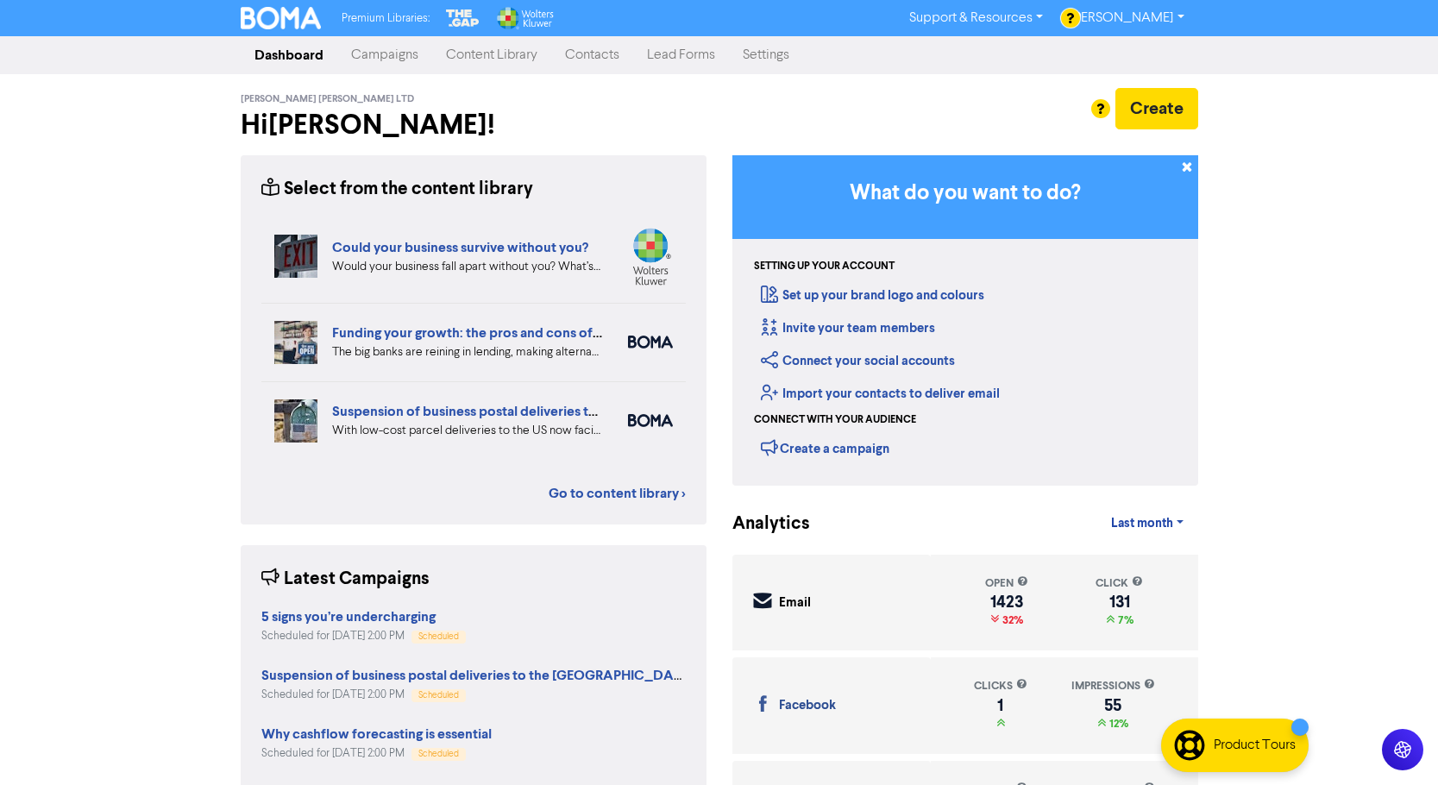
click at [475, 55] on link "Content Library" at bounding box center [491, 55] width 119 height 34
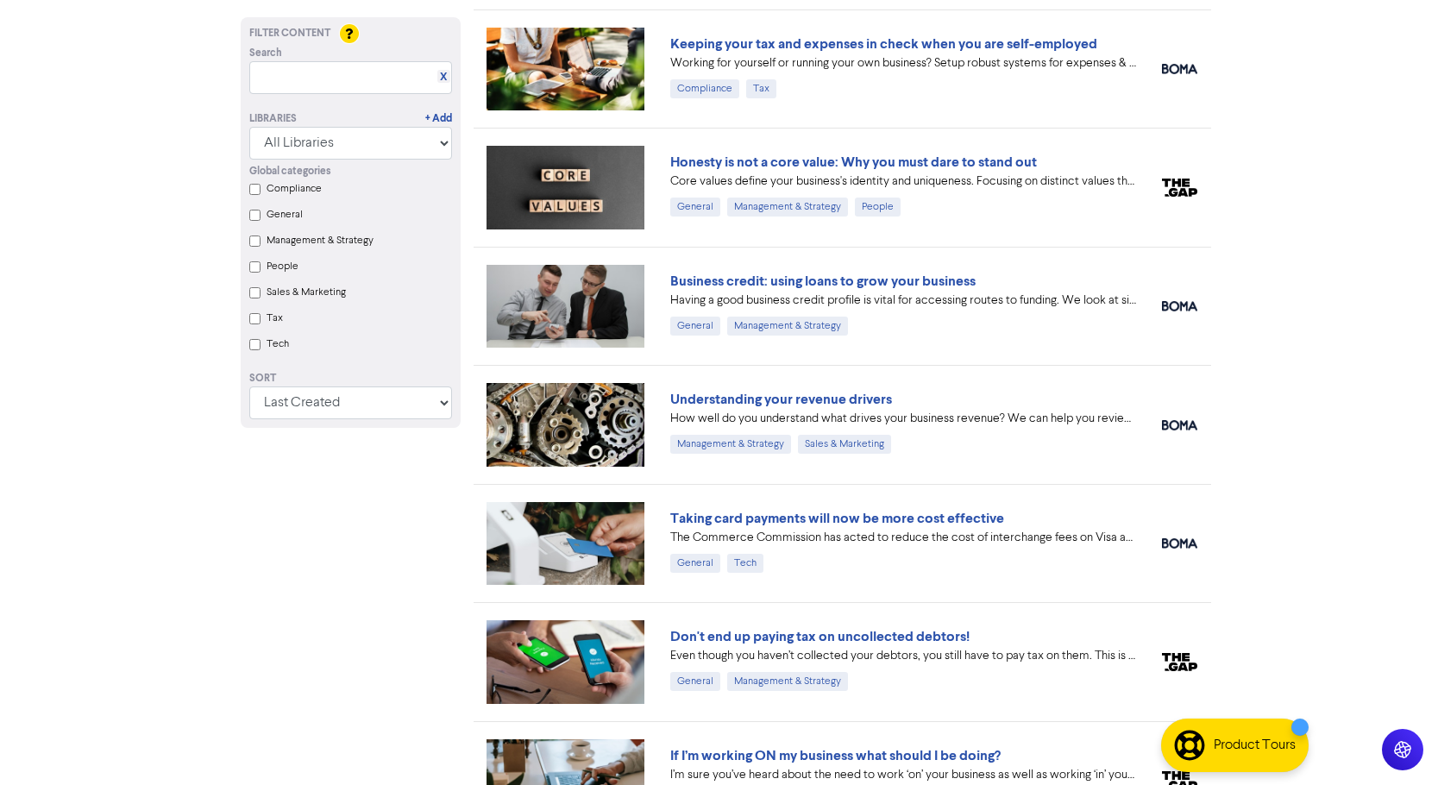
scroll to position [2156, 0]
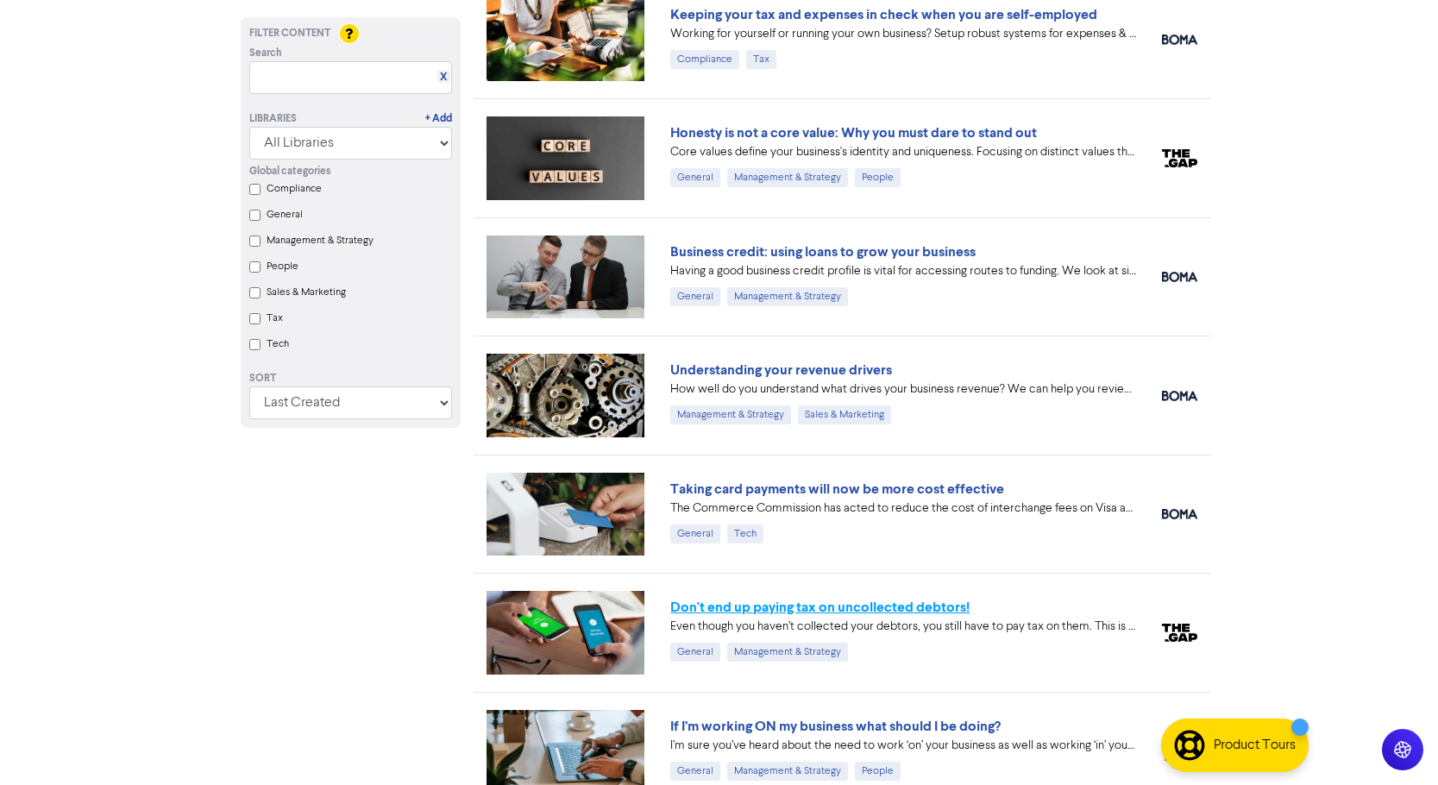
click at [794, 606] on link "Don't end up paying tax on uncollected debtors!" at bounding box center [819, 606] width 299 height 17
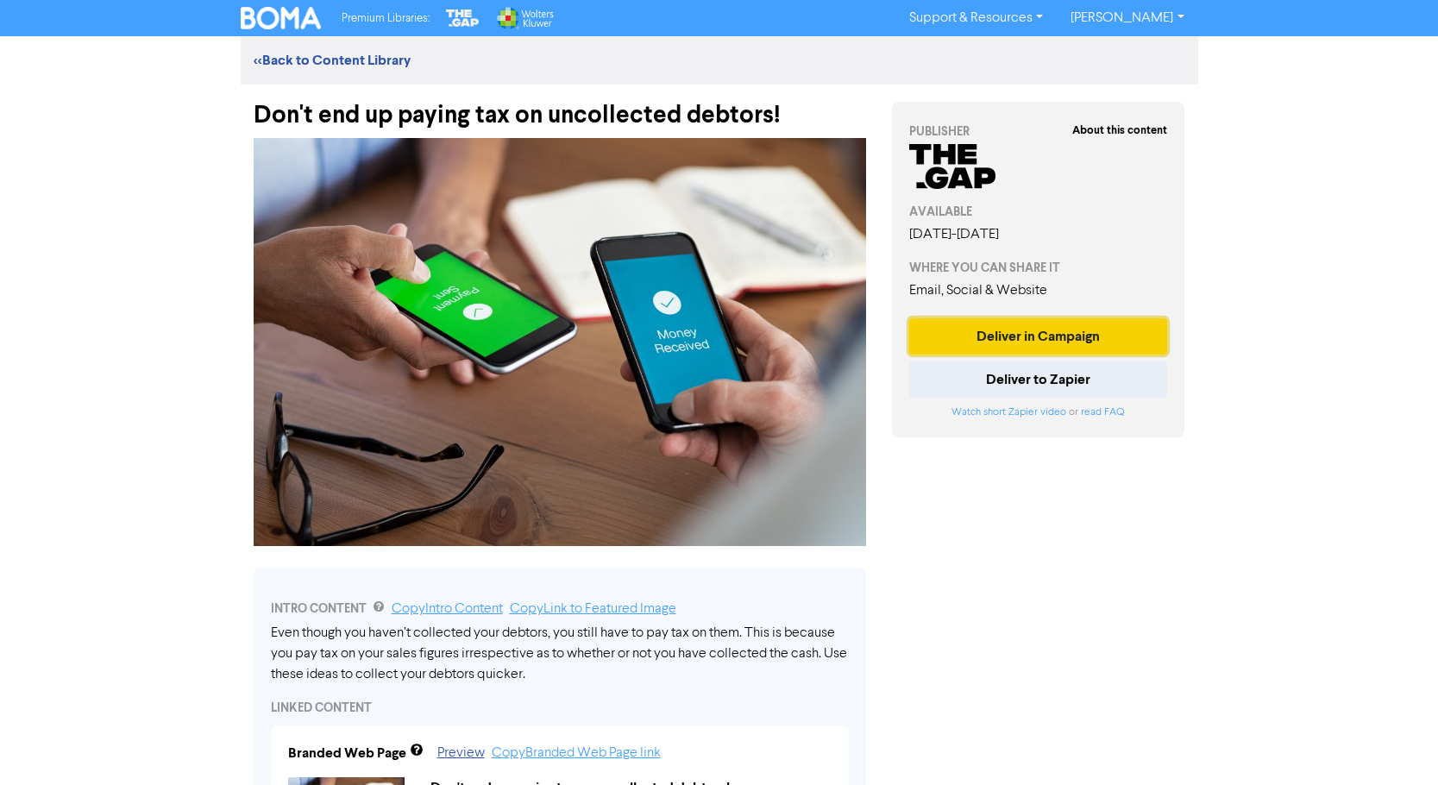
click at [958, 324] on button "Deliver in Campaign" at bounding box center [1038, 336] width 259 height 36
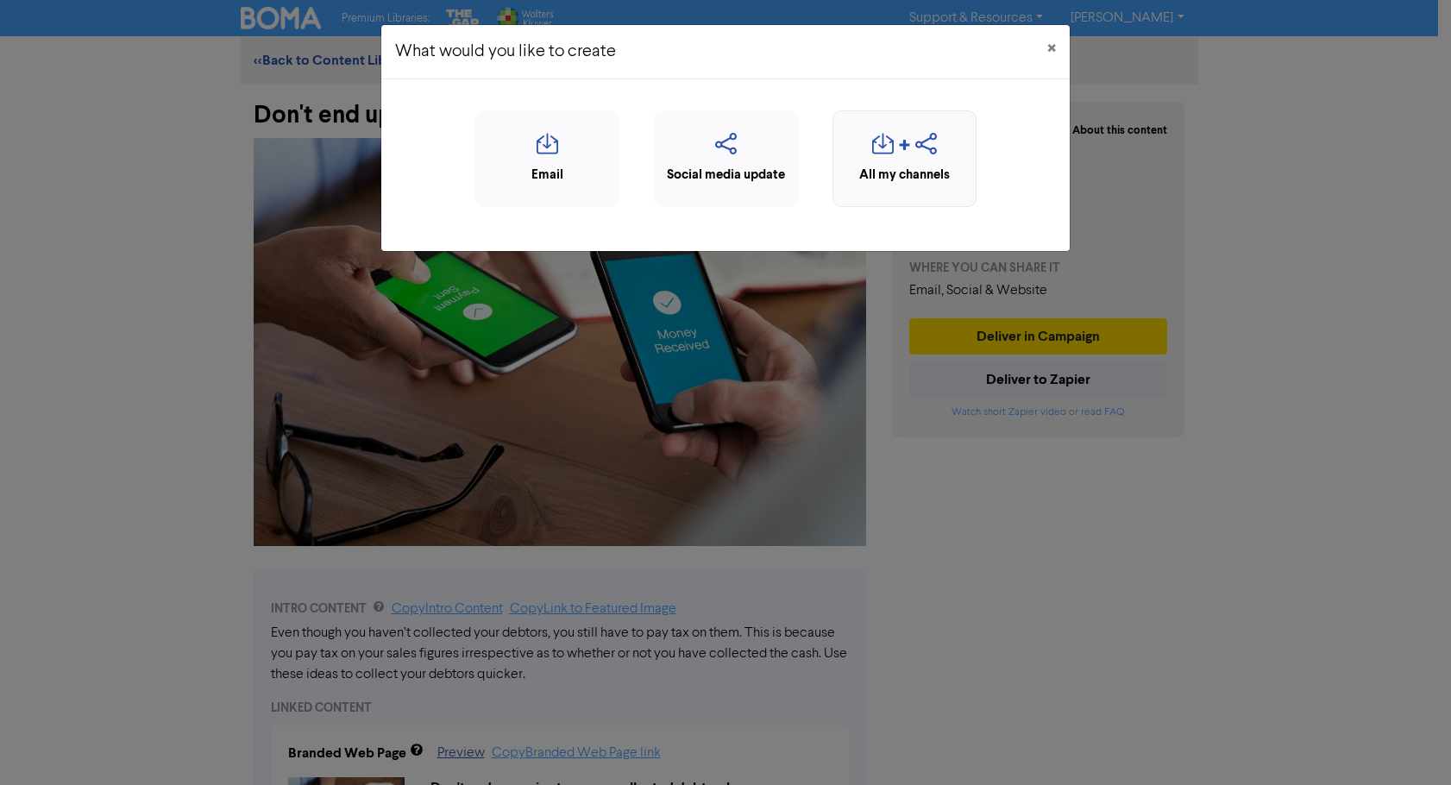
click at [924, 172] on div "All my channels" at bounding box center [904, 176] width 125 height 20
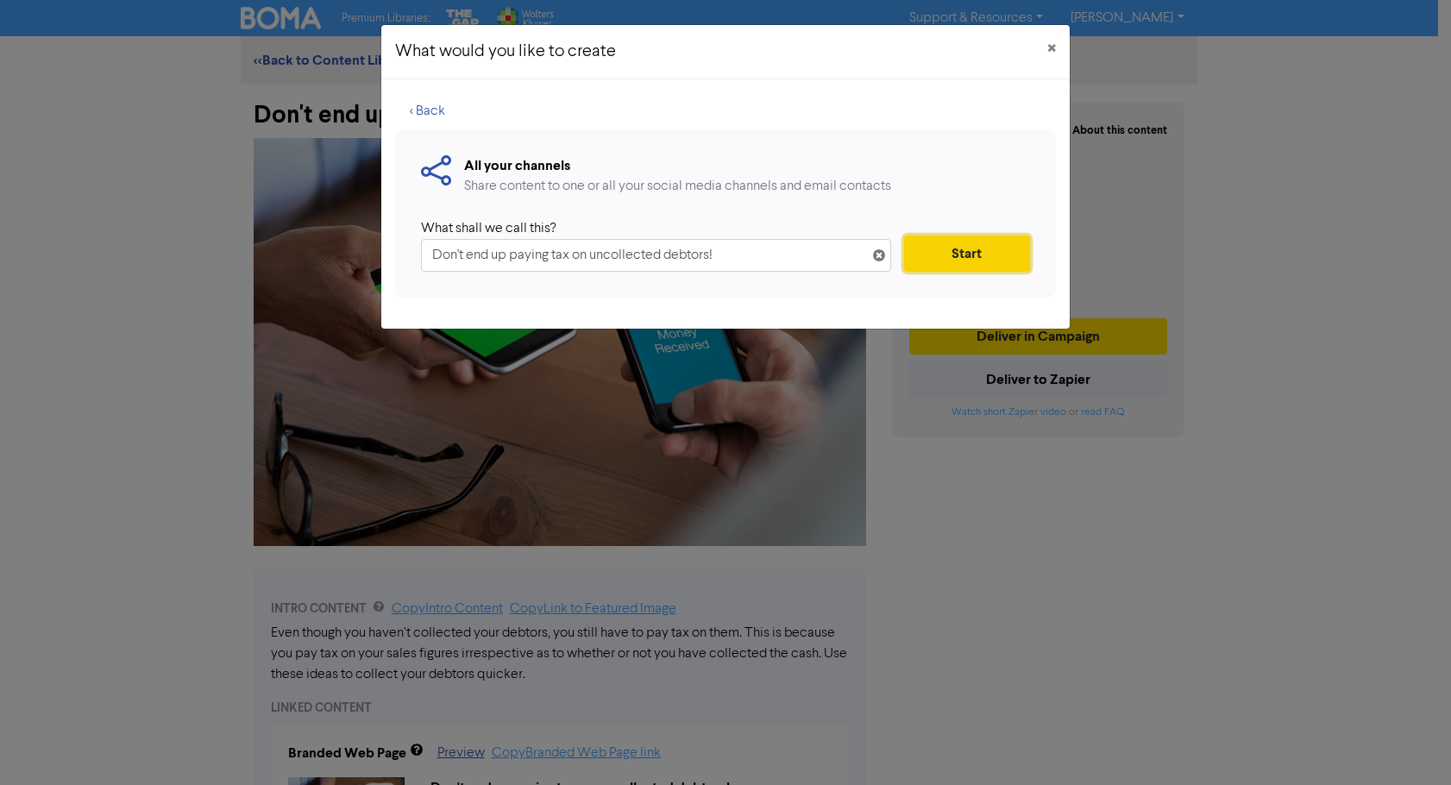
click at [918, 252] on button "Start" at bounding box center [967, 253] width 126 height 36
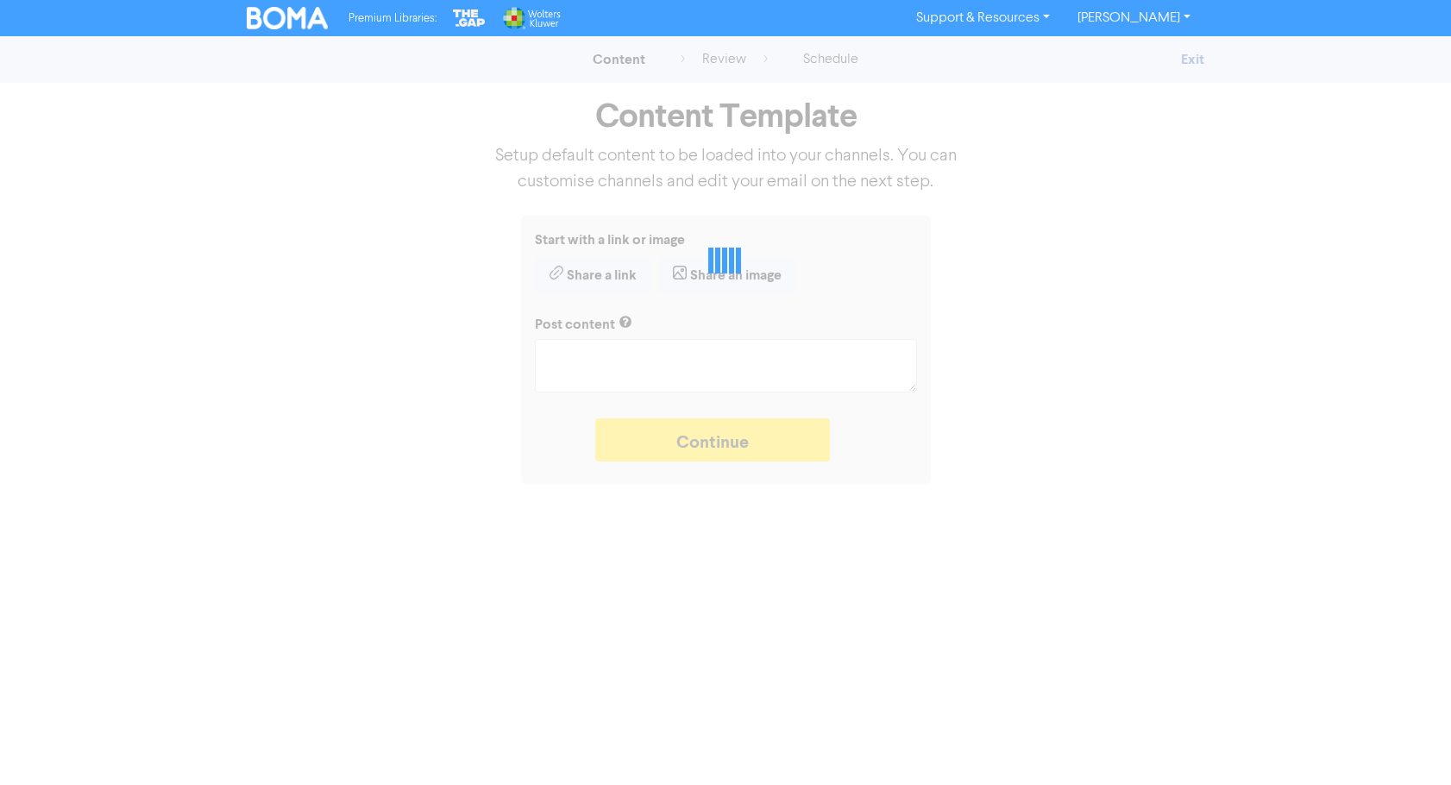
type textarea "x"
type textarea "Even though you haven’t collected your debtors, you still have to pay tax on th…"
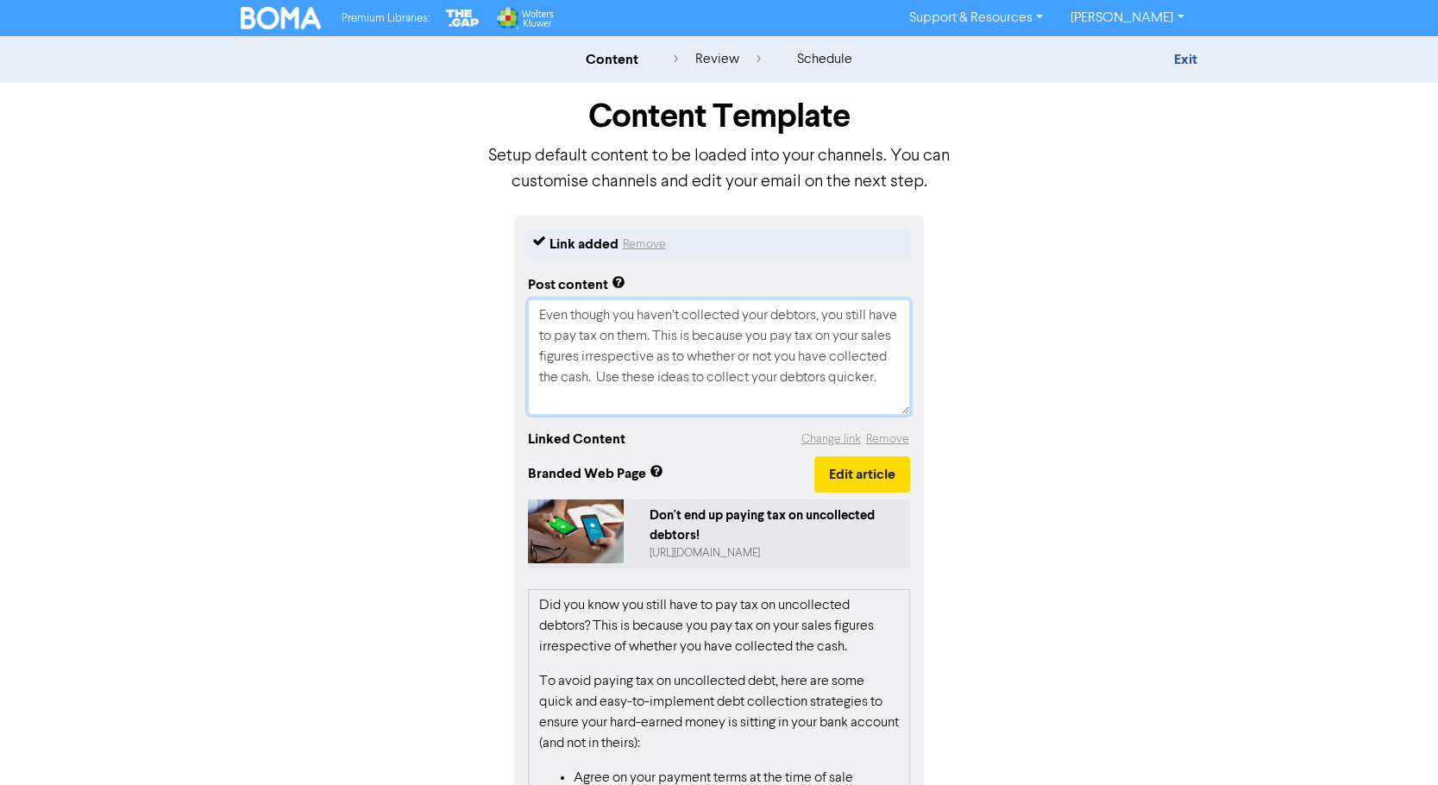
drag, startPoint x: 601, startPoint y: 392, endPoint x: 531, endPoint y: 313, distance: 105.7
click at [530, 313] on textarea "Even though you haven’t collected your debtors, you still have to pay tax on th…" at bounding box center [719, 357] width 382 height 116
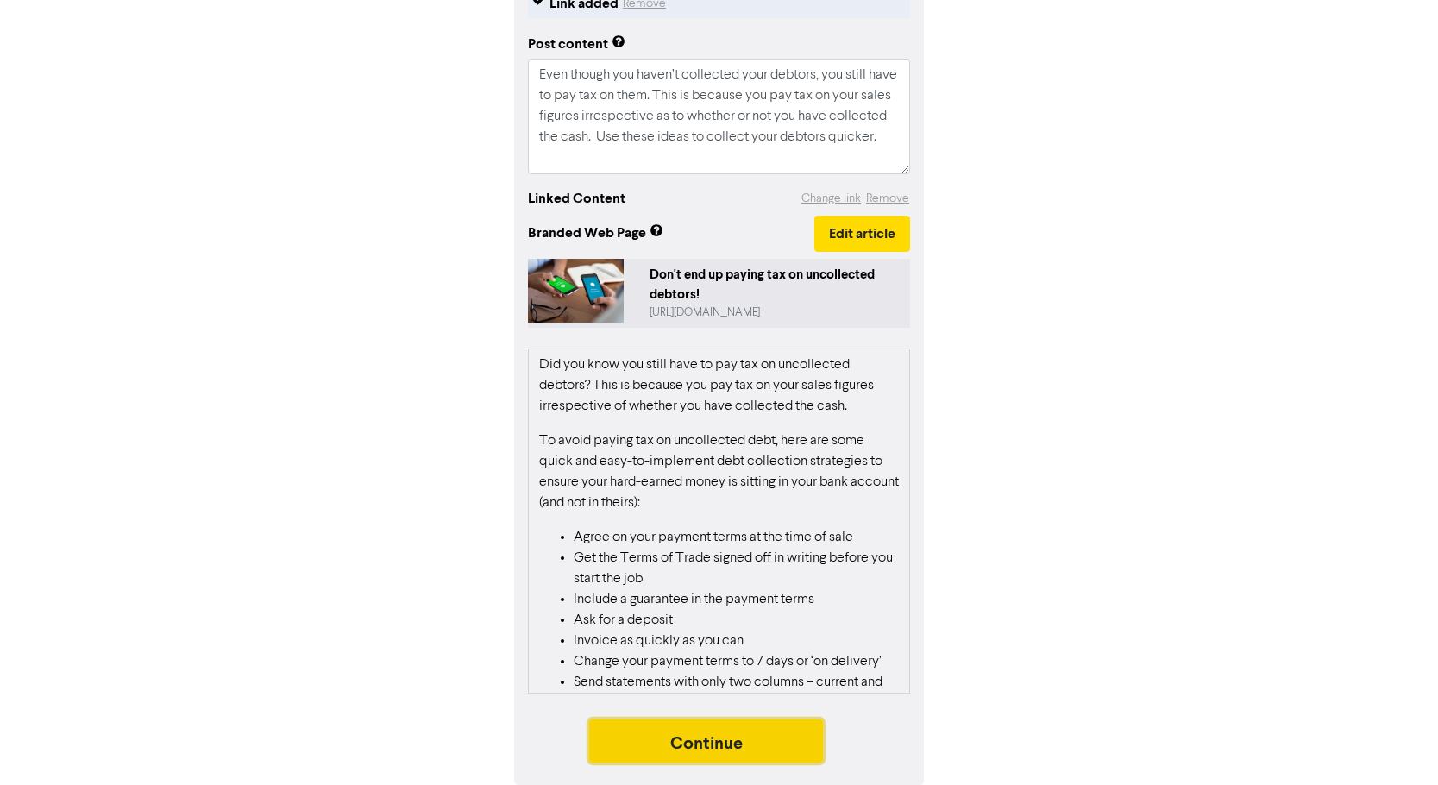
click at [790, 736] on button "Continue" at bounding box center [706, 740] width 235 height 43
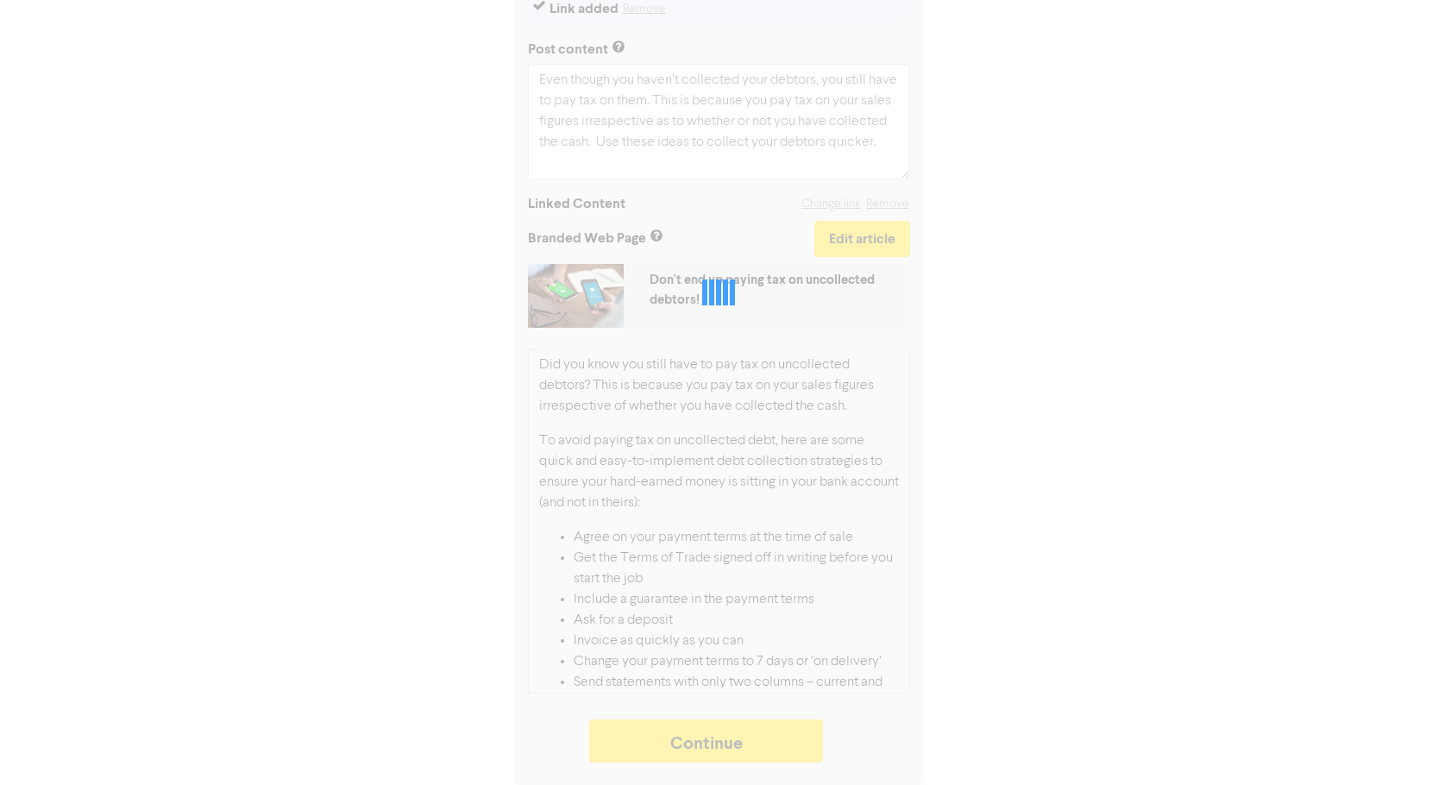
type textarea "x"
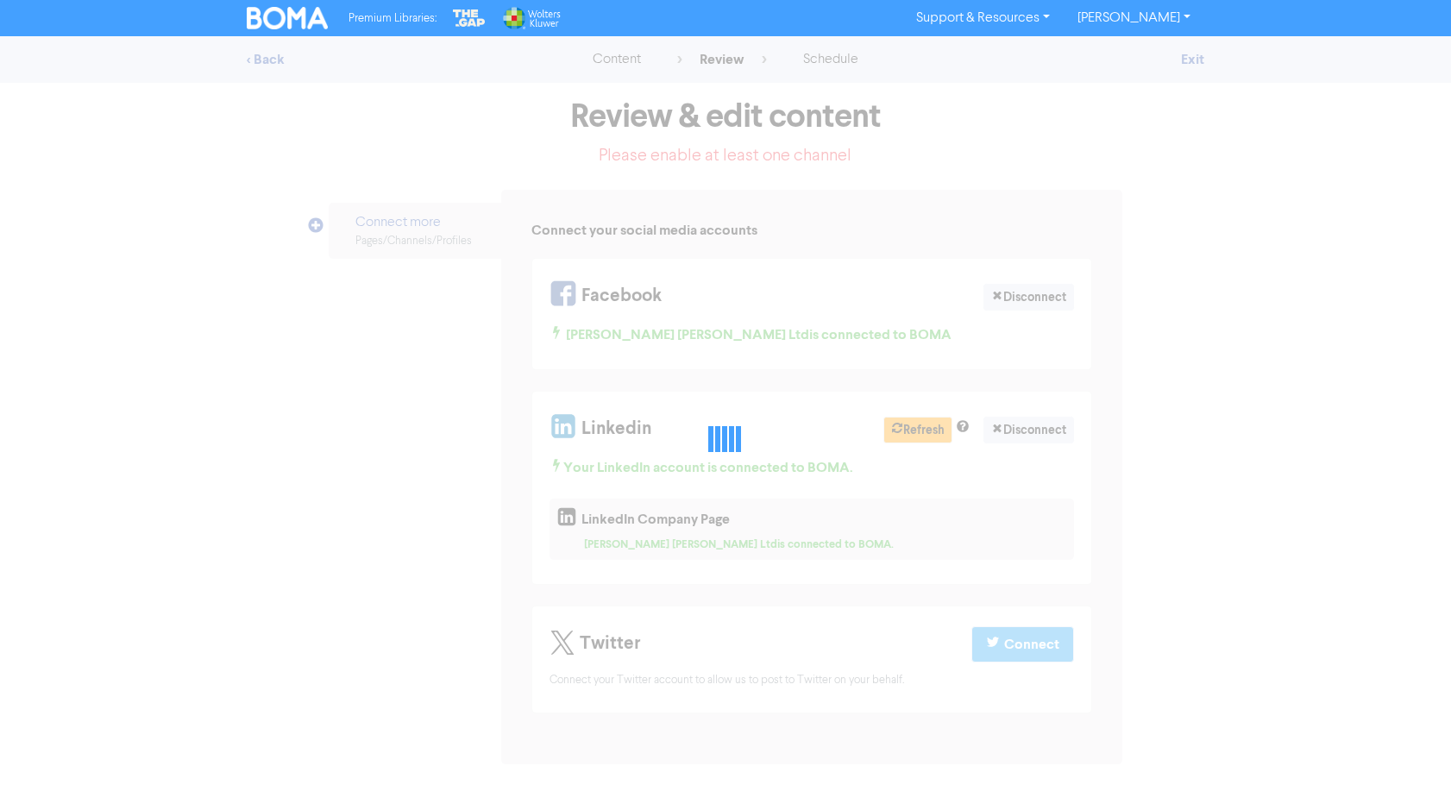
select select "LEARN_MORE"
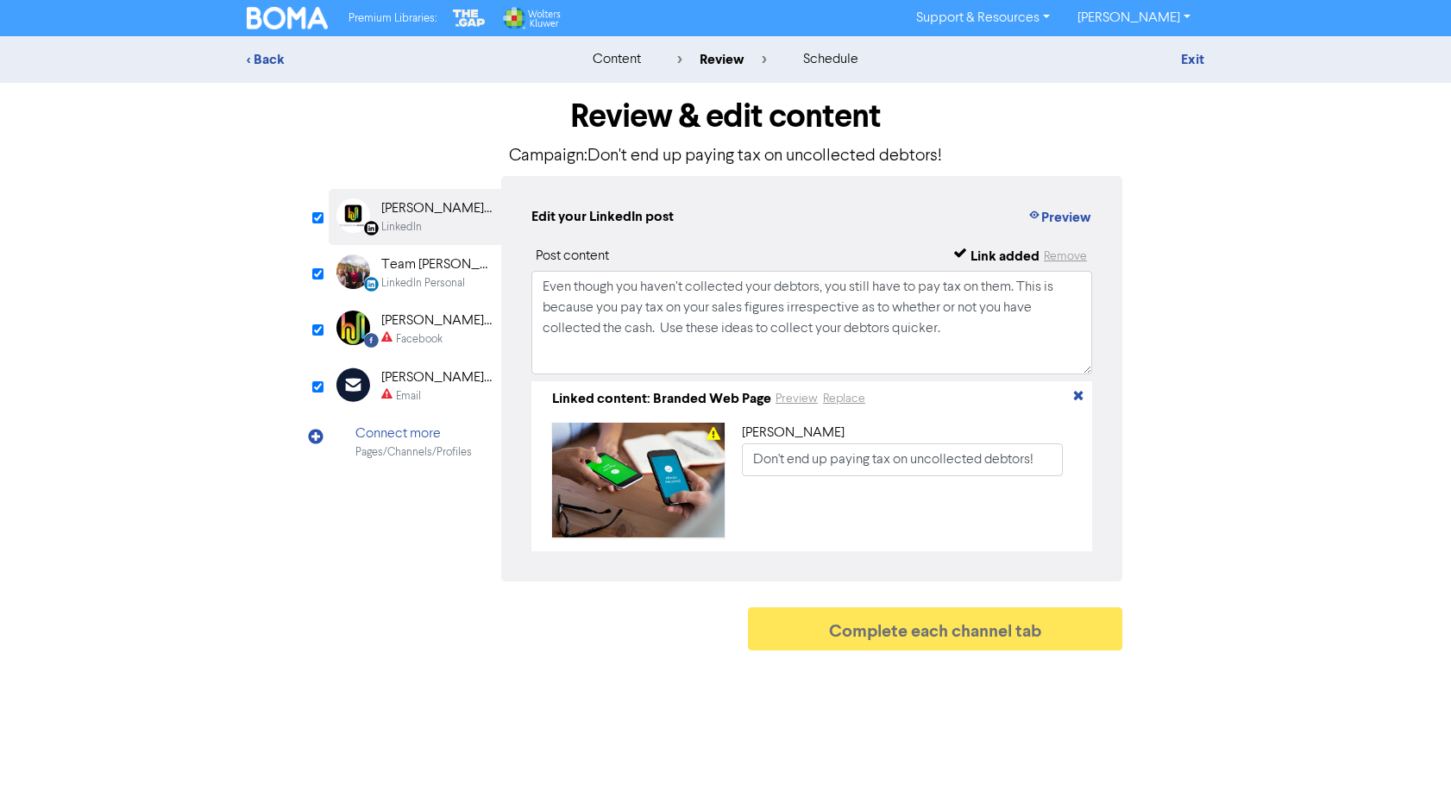
click at [464, 321] on div "[PERSON_NAME] [PERSON_NAME] Ltd" at bounding box center [436, 320] width 110 height 21
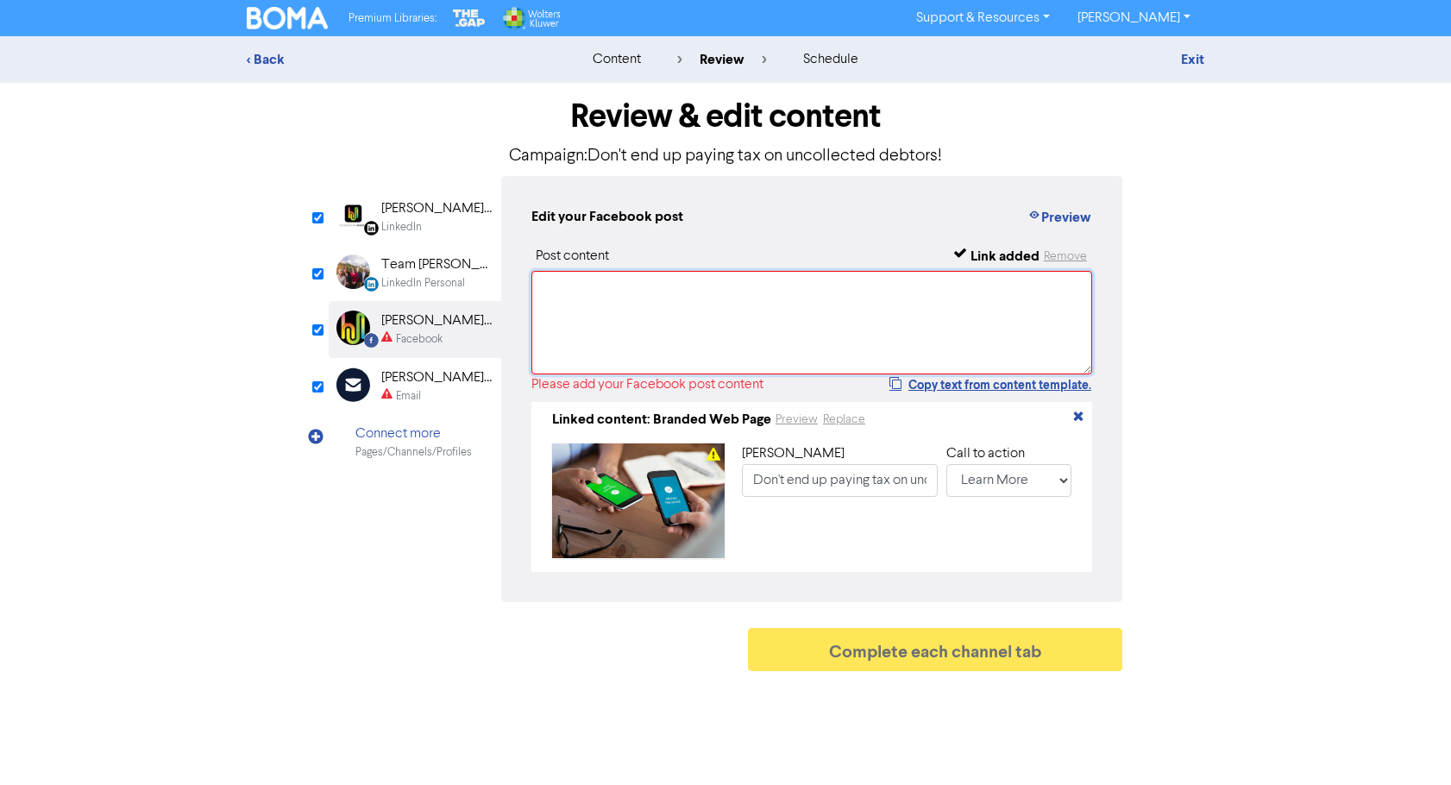
paste textarea "Even though you haven’t collected your debtors, you still have to pay tax on th…"
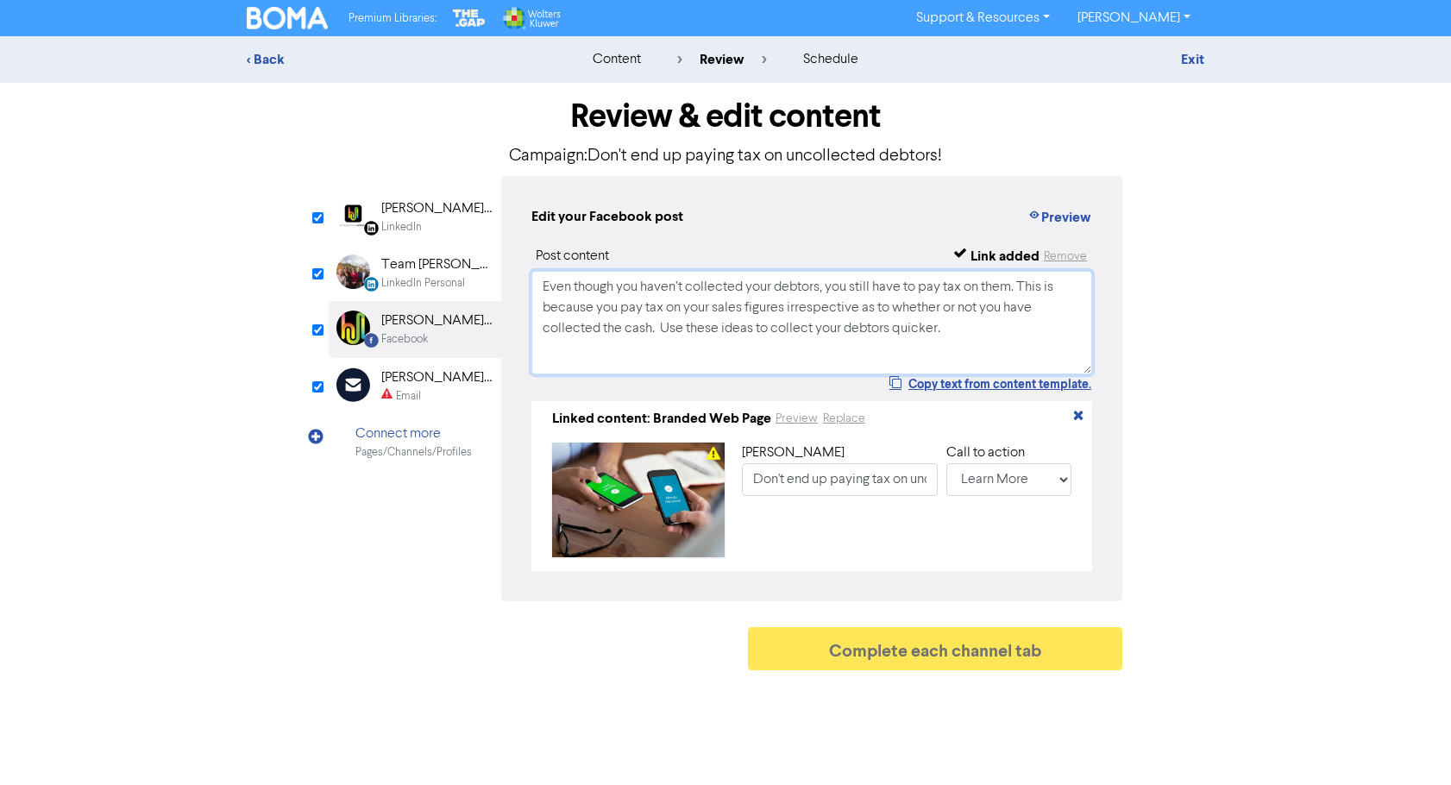
type textarea "Even though you haven’t collected your debtors, you still have to pay tax on th…"
click at [433, 374] on div "[PERSON_NAME] [PERSON_NAME] Ltd" at bounding box center [436, 377] width 110 height 21
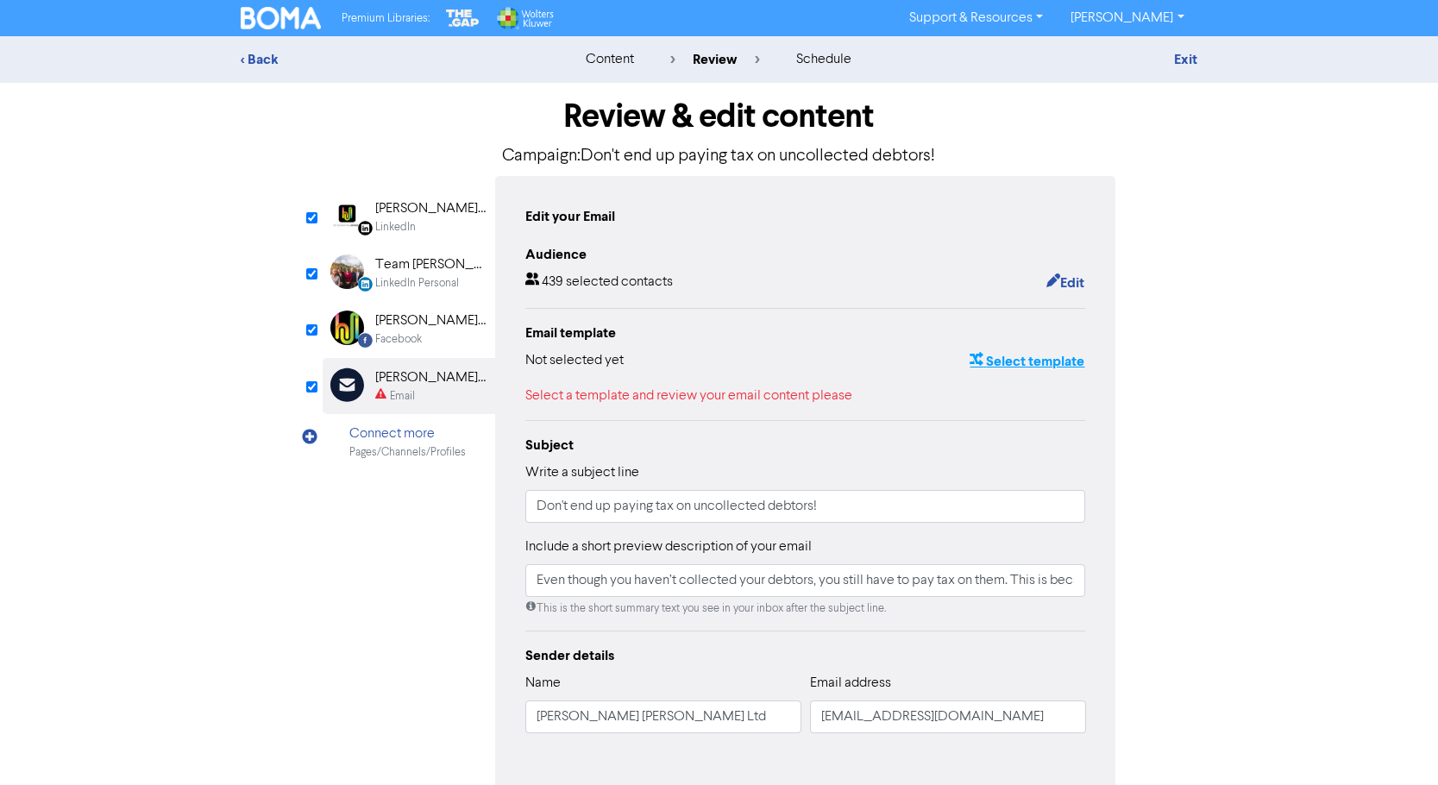
click at [1037, 362] on button "Select template" at bounding box center [1026, 361] width 116 height 22
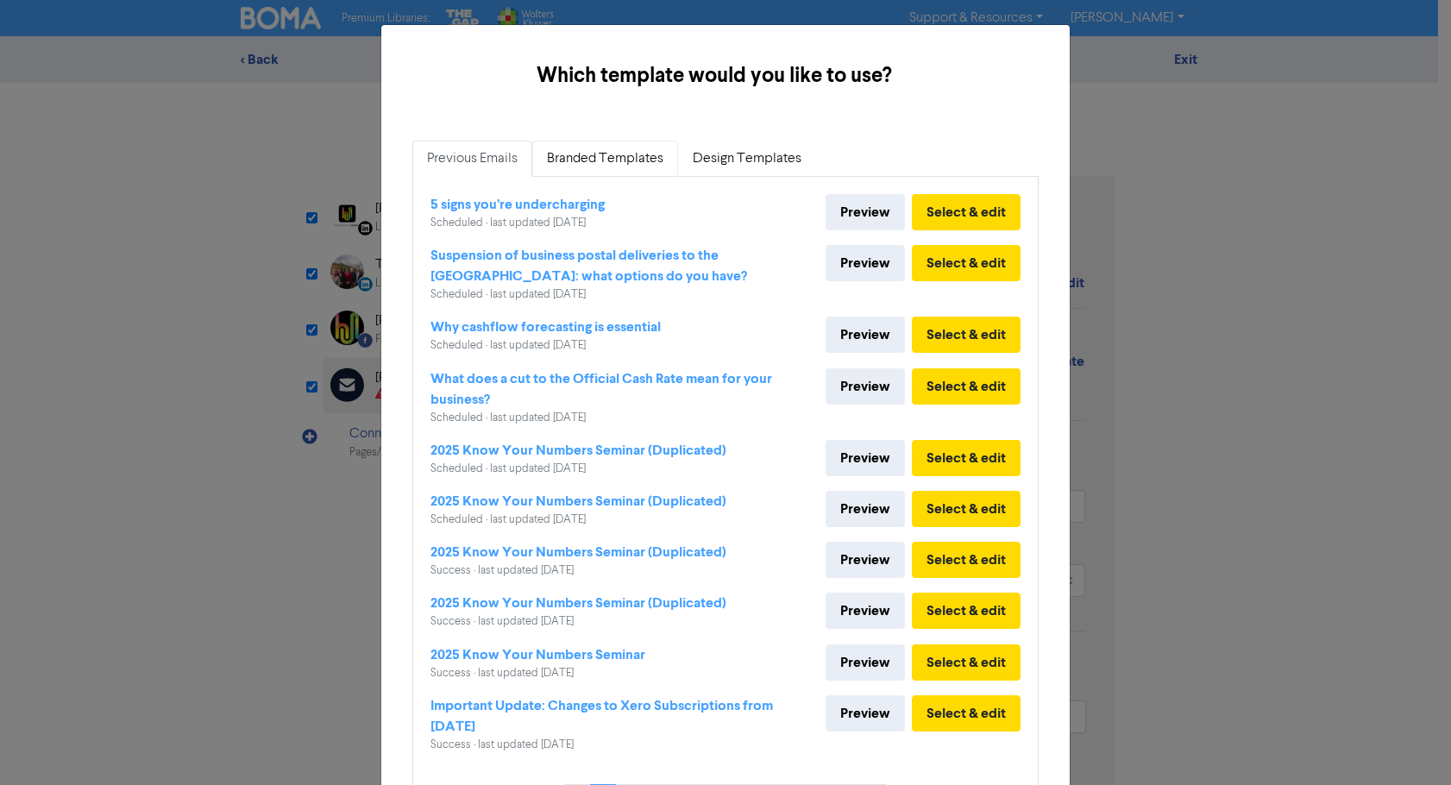
click at [620, 172] on link "Branded Templates" at bounding box center [605, 159] width 146 height 36
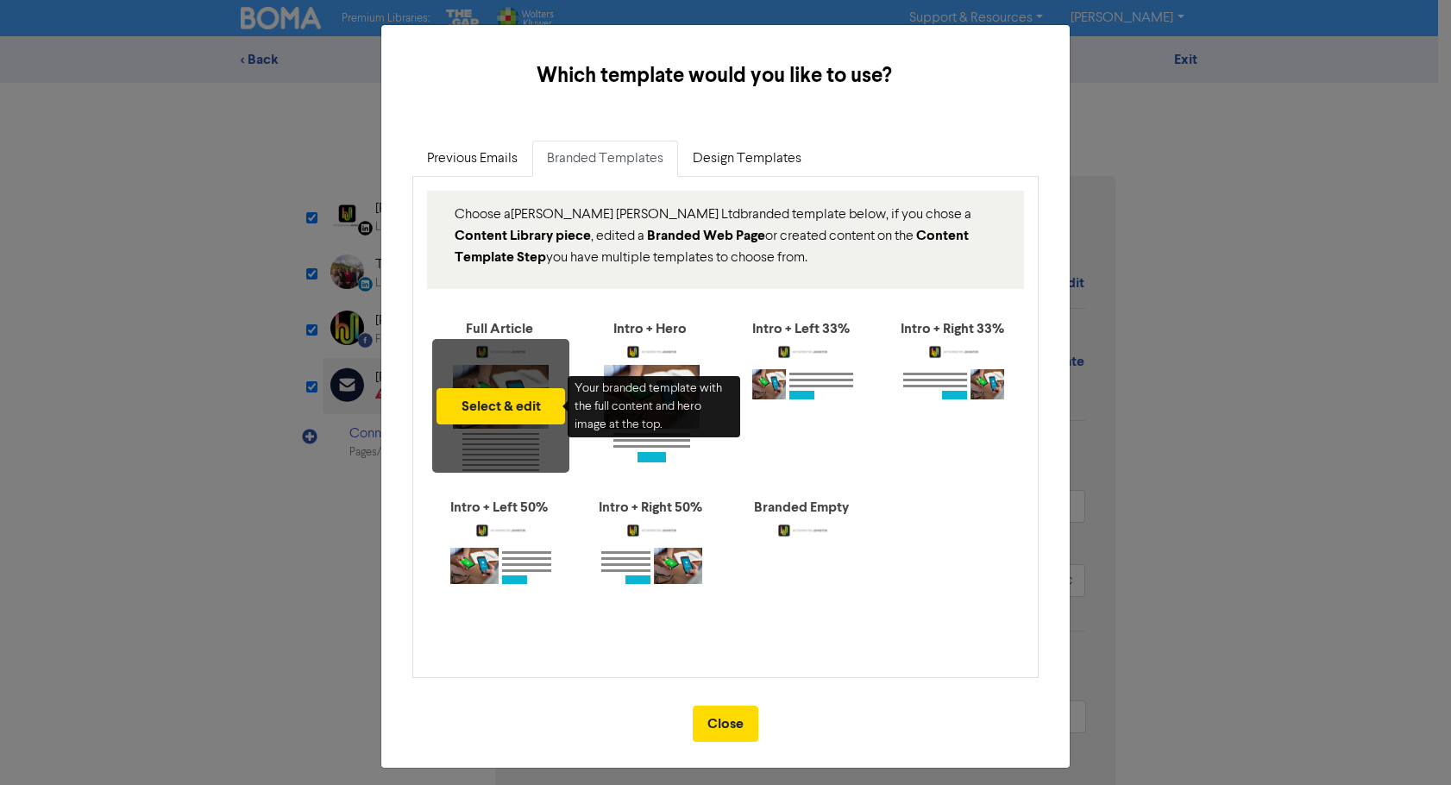
click at [501, 379] on div "Select & edit" at bounding box center [500, 406] width 137 height 134
click at [499, 404] on button "Select & edit" at bounding box center [500, 406] width 128 height 36
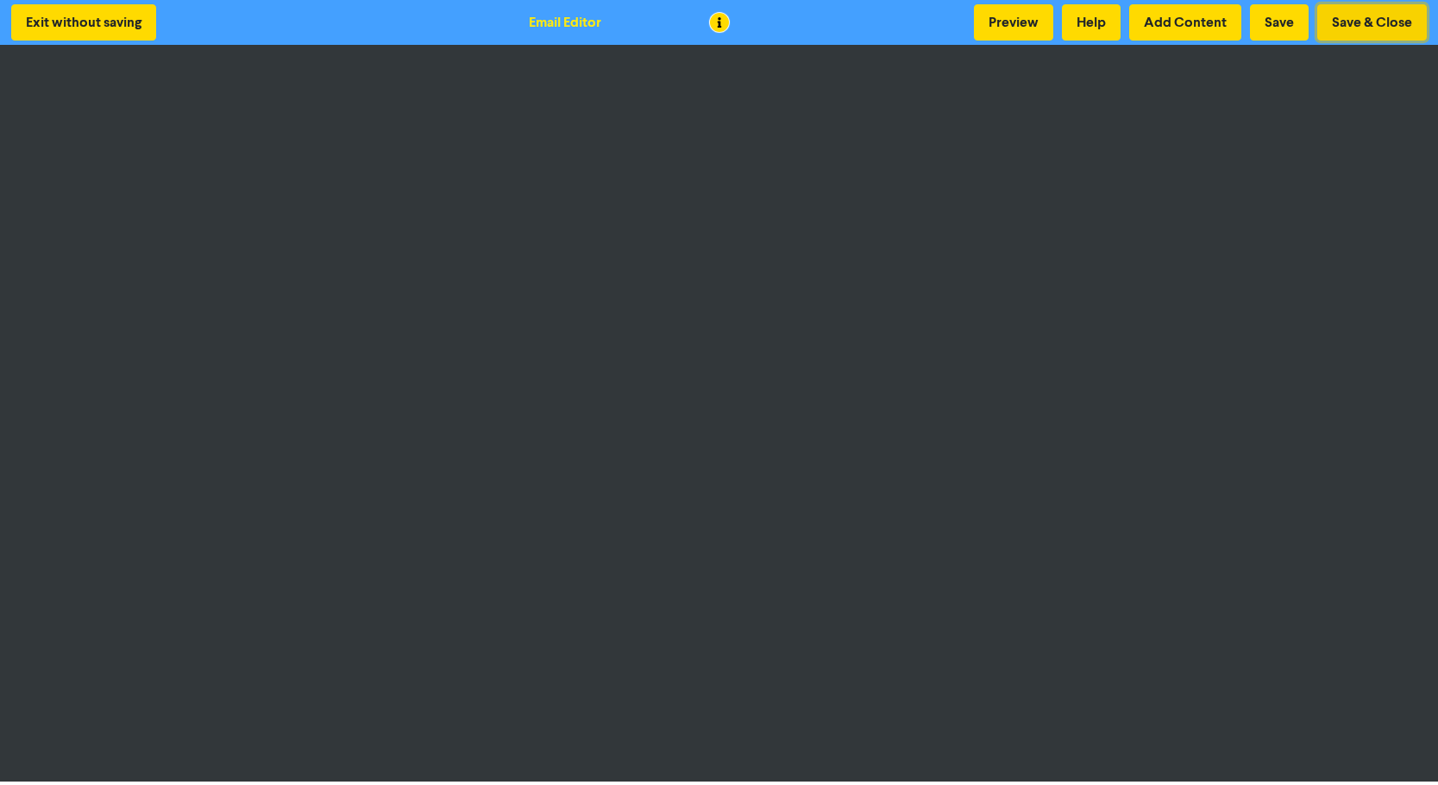
click at [1360, 15] on button "Save & Close" at bounding box center [1372, 22] width 110 height 36
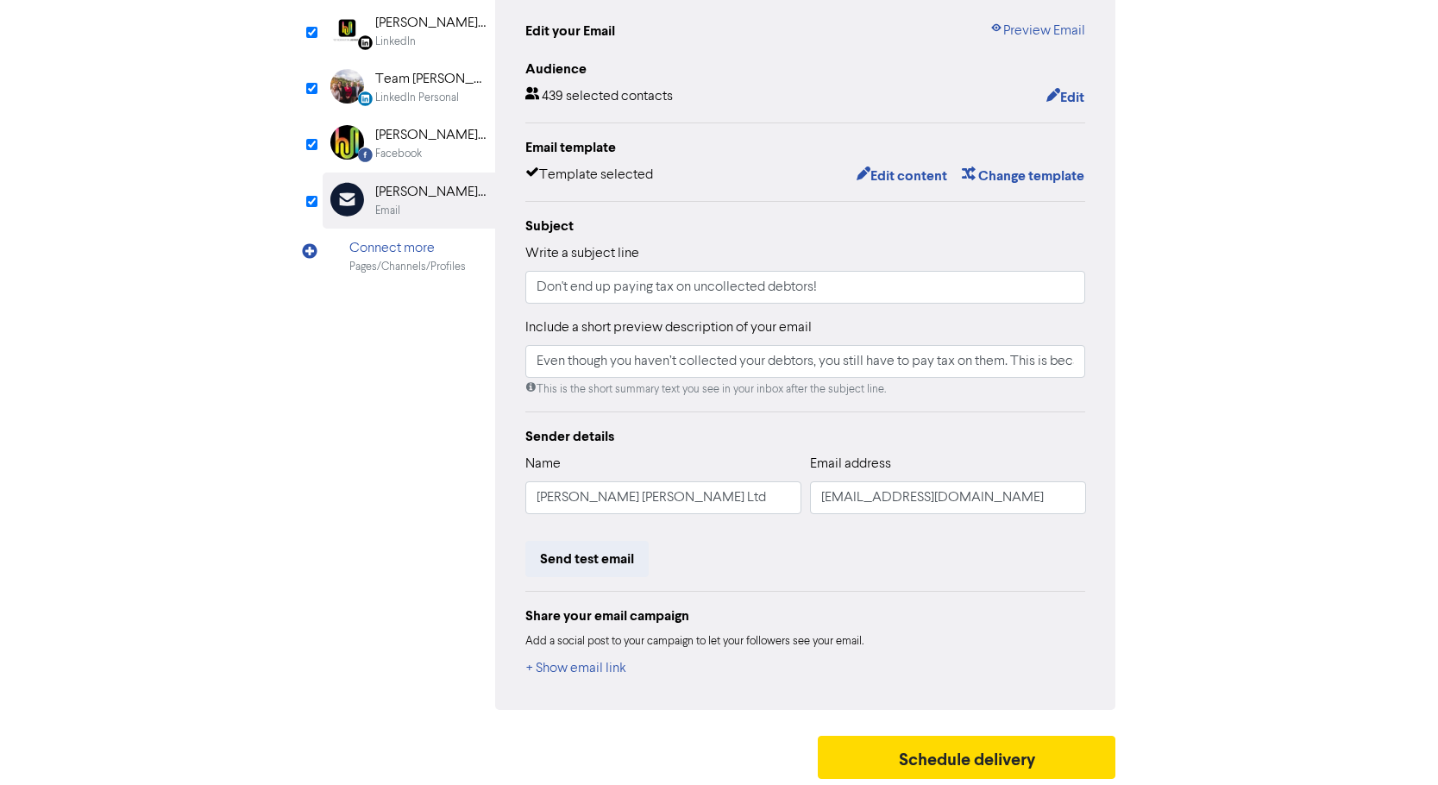
scroll to position [190, 0]
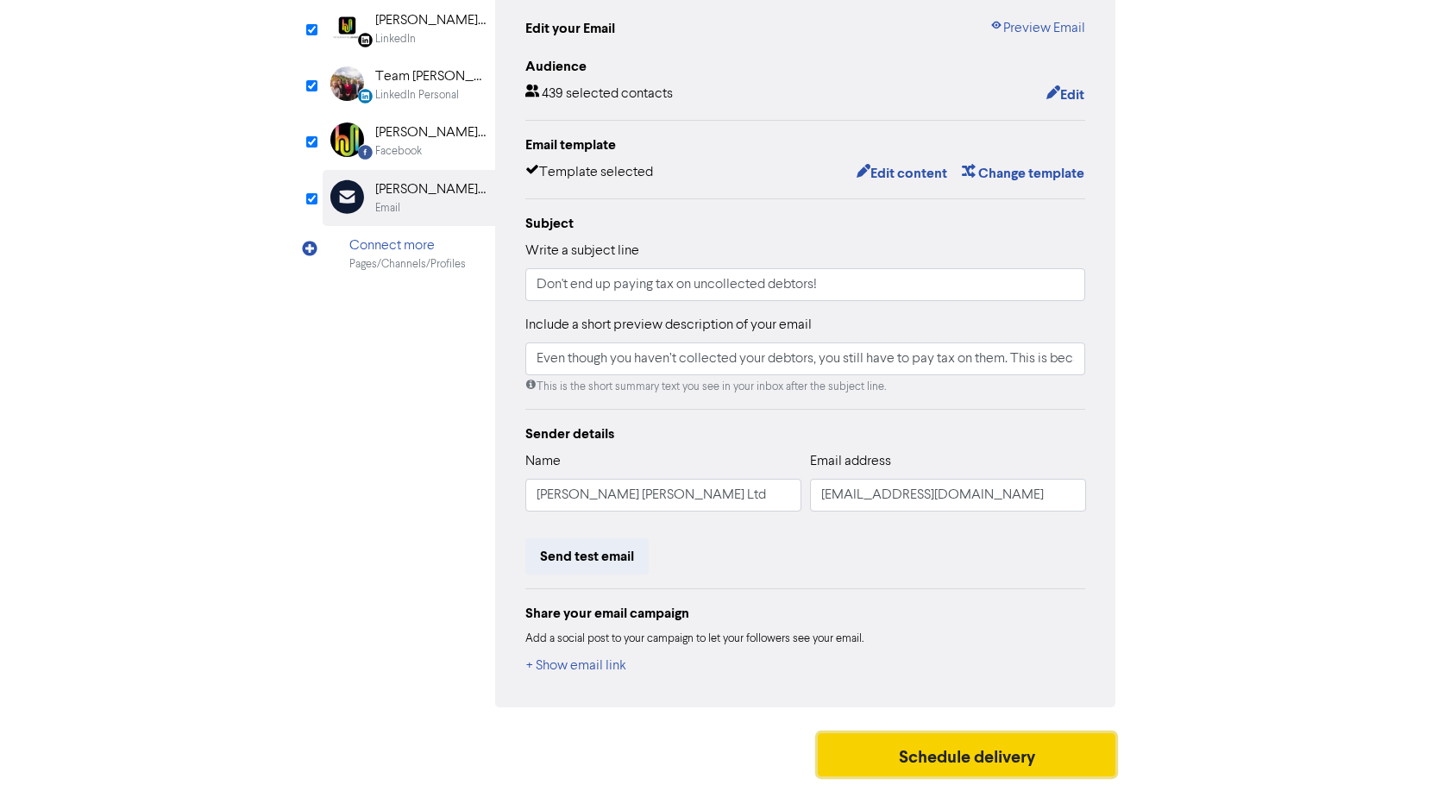
click at [1058, 744] on button "Schedule delivery" at bounding box center [967, 754] width 298 height 43
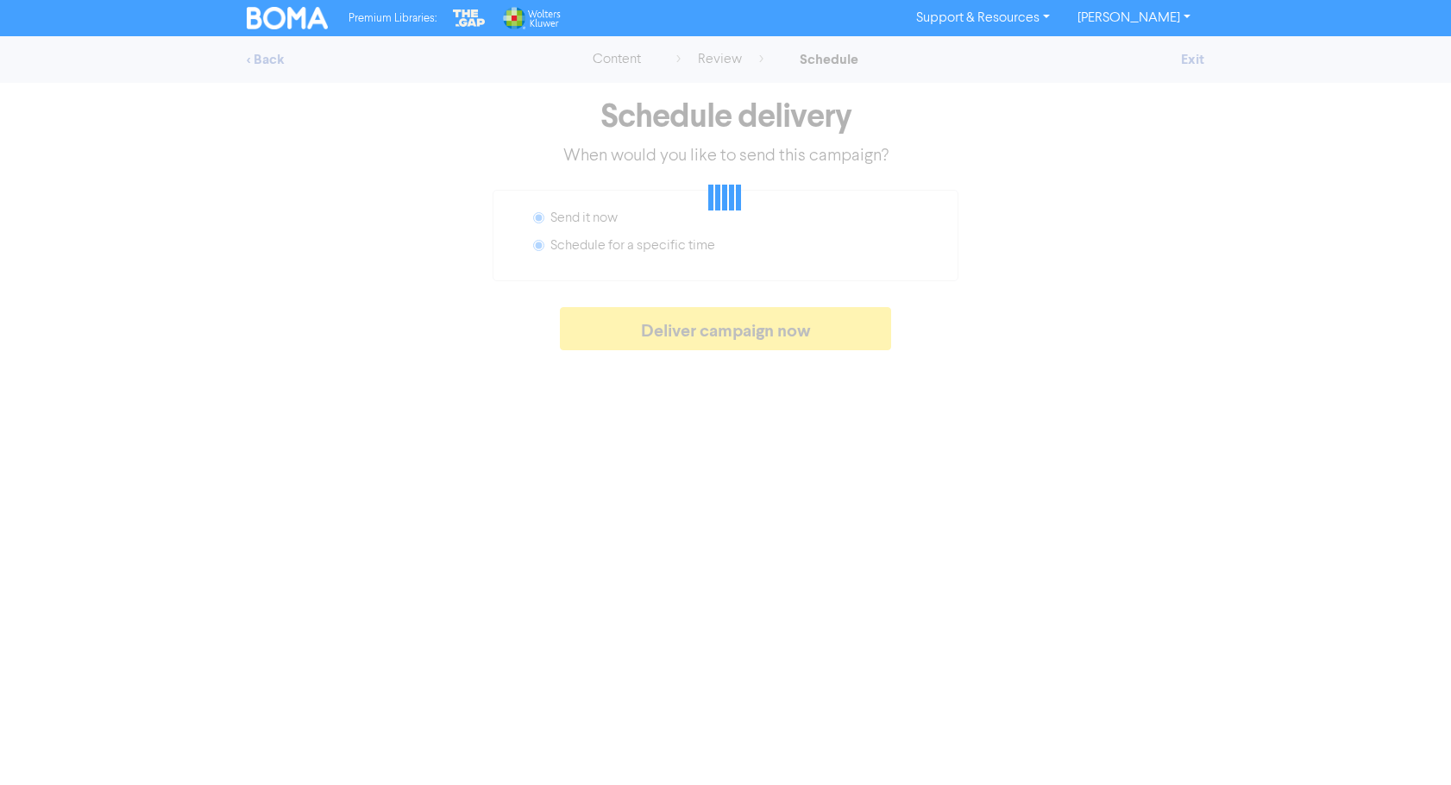
radio input "false"
radio input "true"
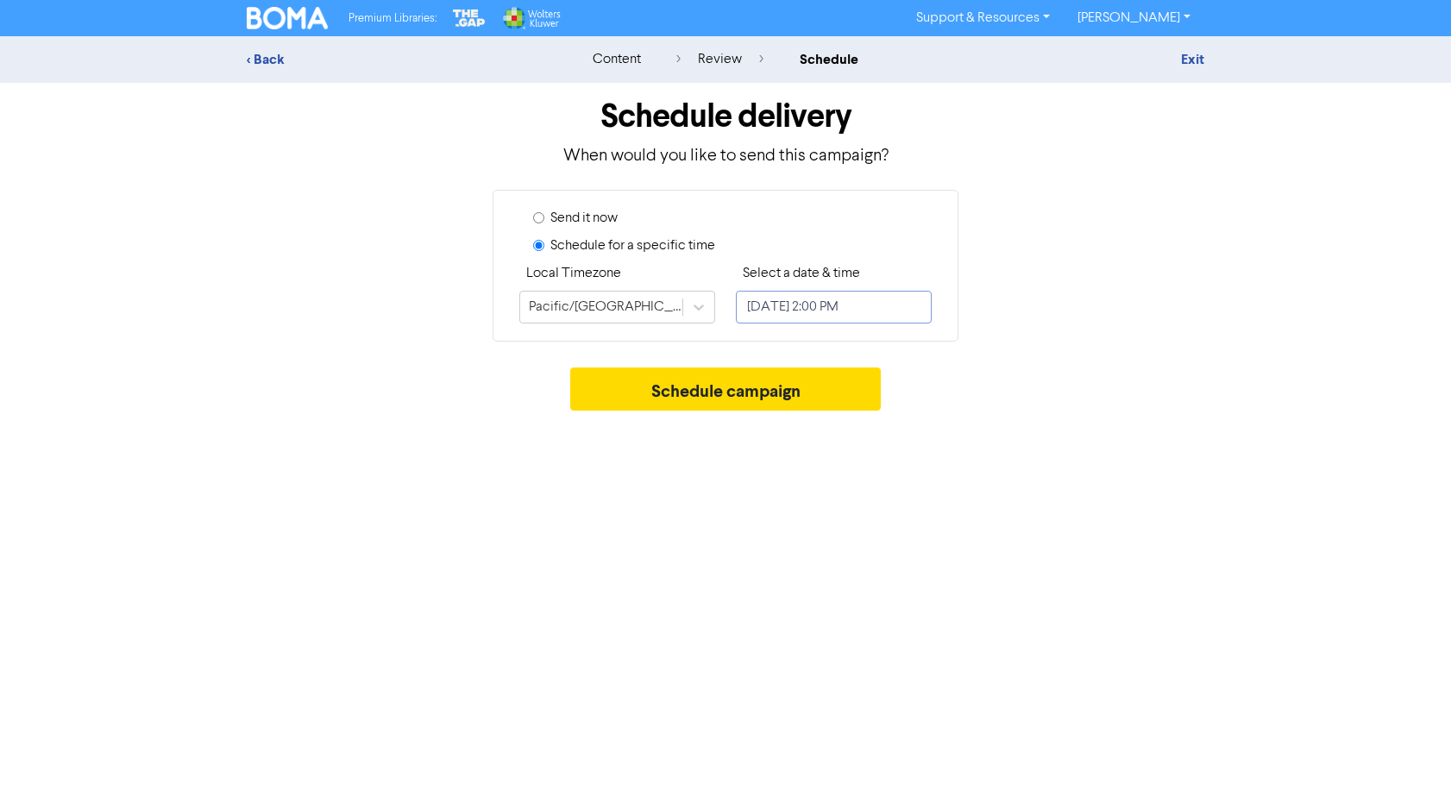
click at [780, 311] on input "[DATE] 2:00 PM" at bounding box center [834, 307] width 196 height 33
select select "8"
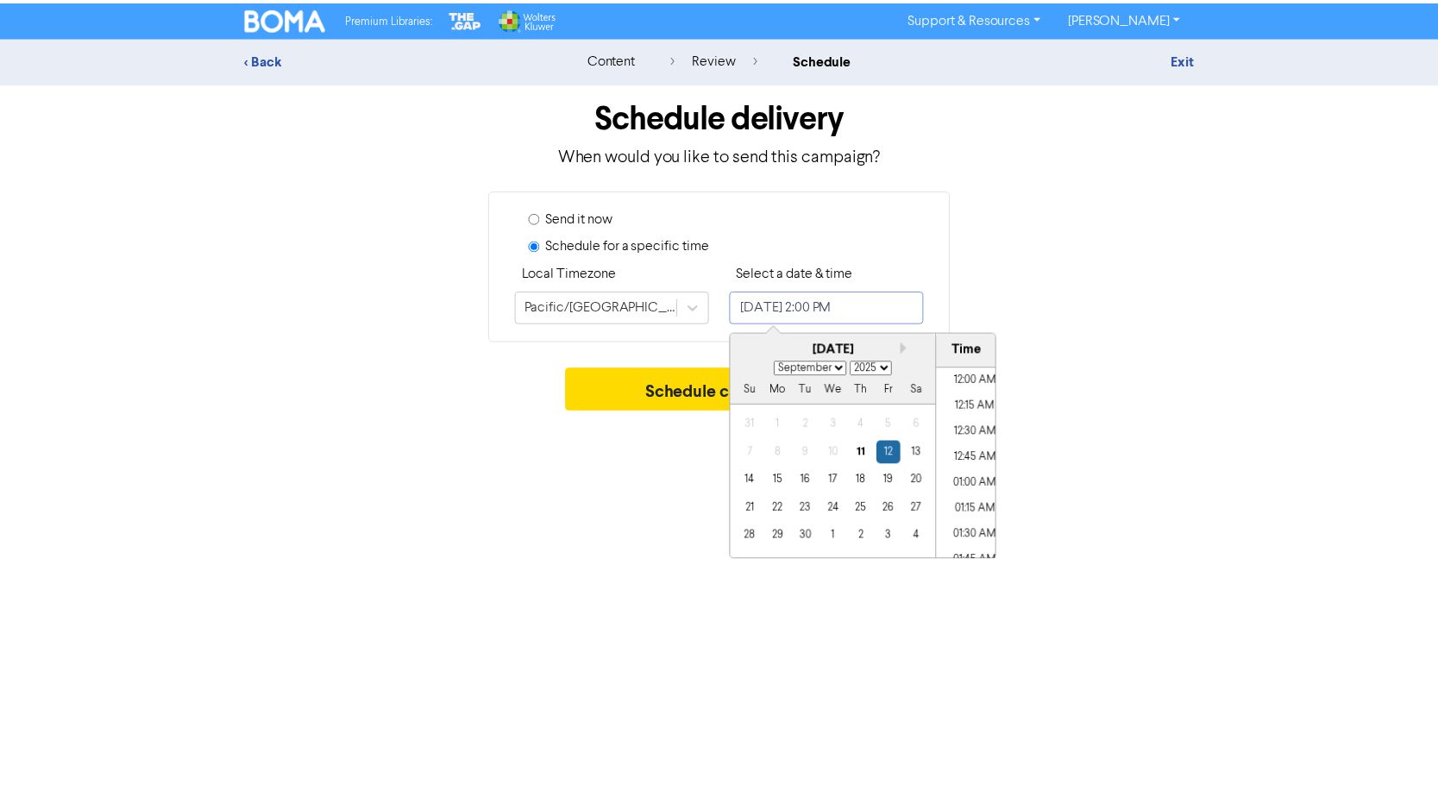
scroll to position [1366, 0]
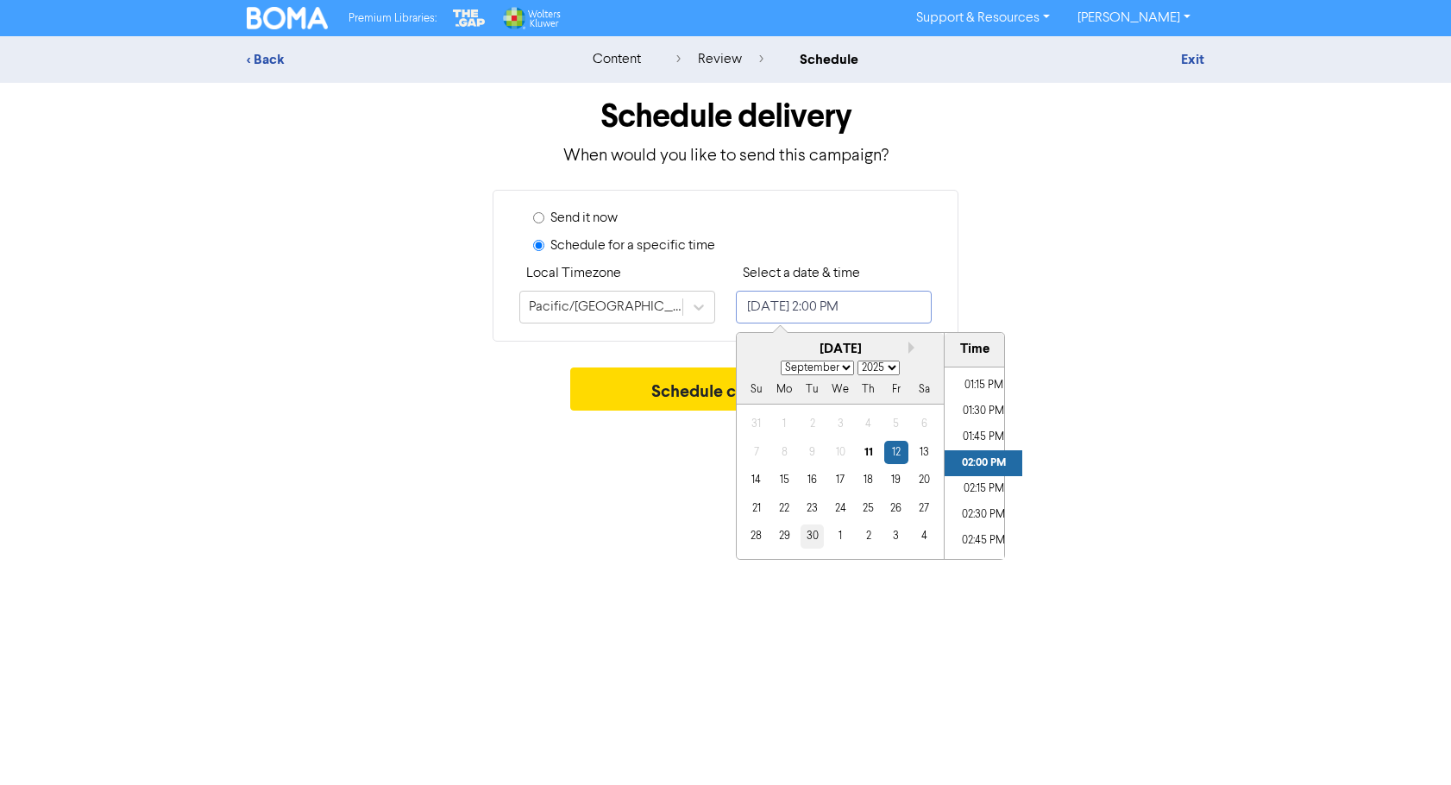
click at [807, 540] on div "30" at bounding box center [811, 535] width 23 height 23
type input "[DATE] 2:00 PM"
click at [655, 390] on button "Schedule campaign" at bounding box center [725, 388] width 311 height 43
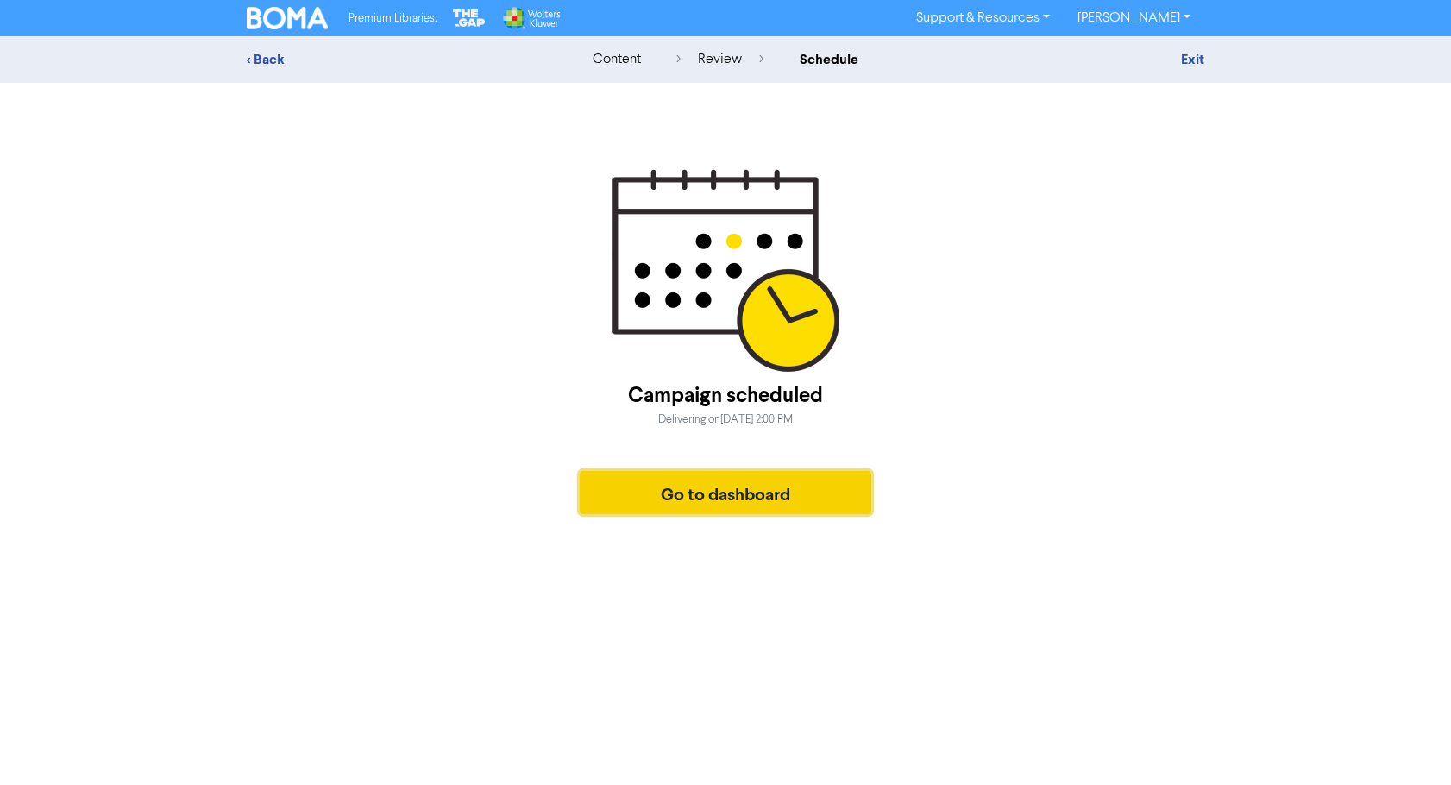
click at [672, 484] on button "Go to dashboard" at bounding box center [725, 492] width 291 height 43
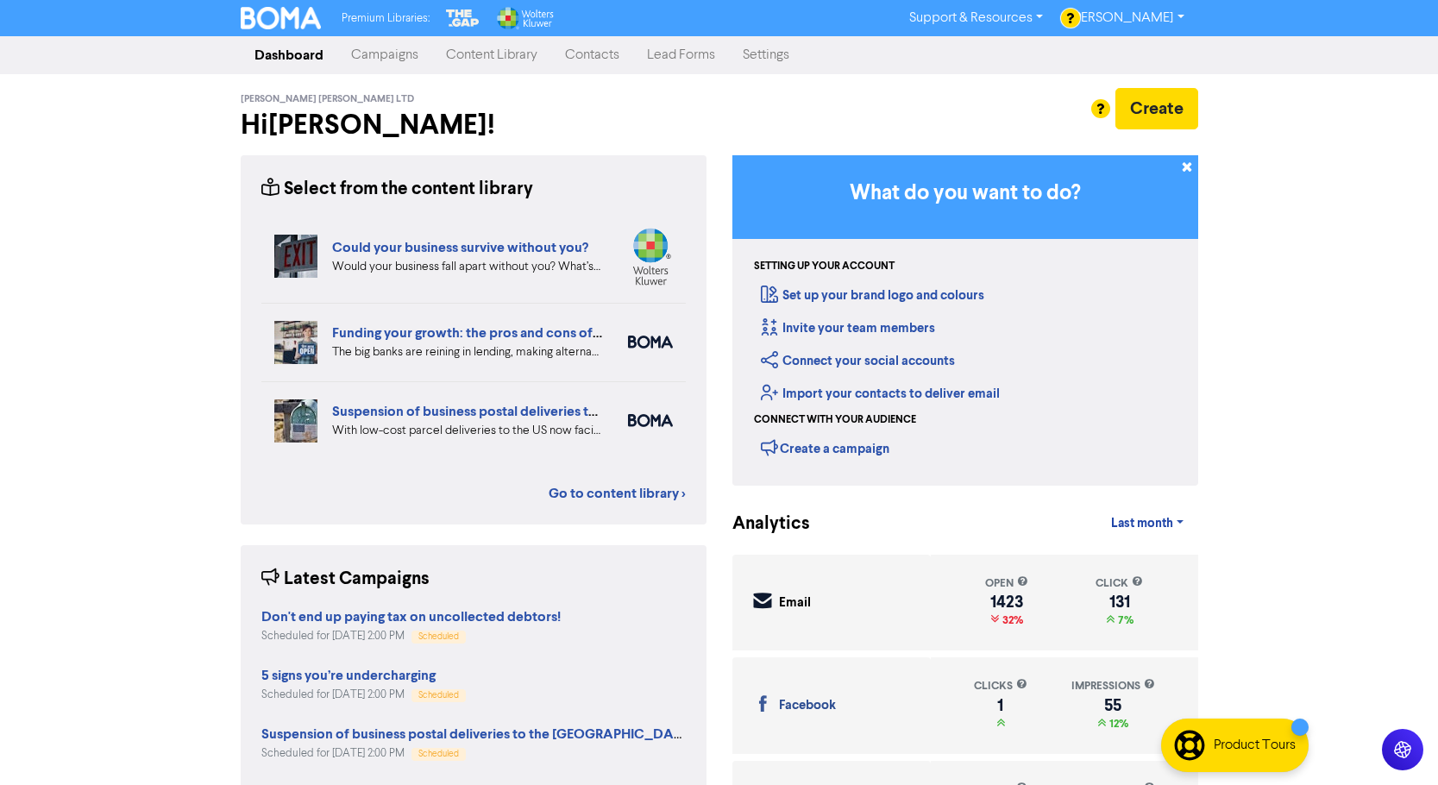
click at [476, 50] on link "Content Library" at bounding box center [491, 55] width 119 height 34
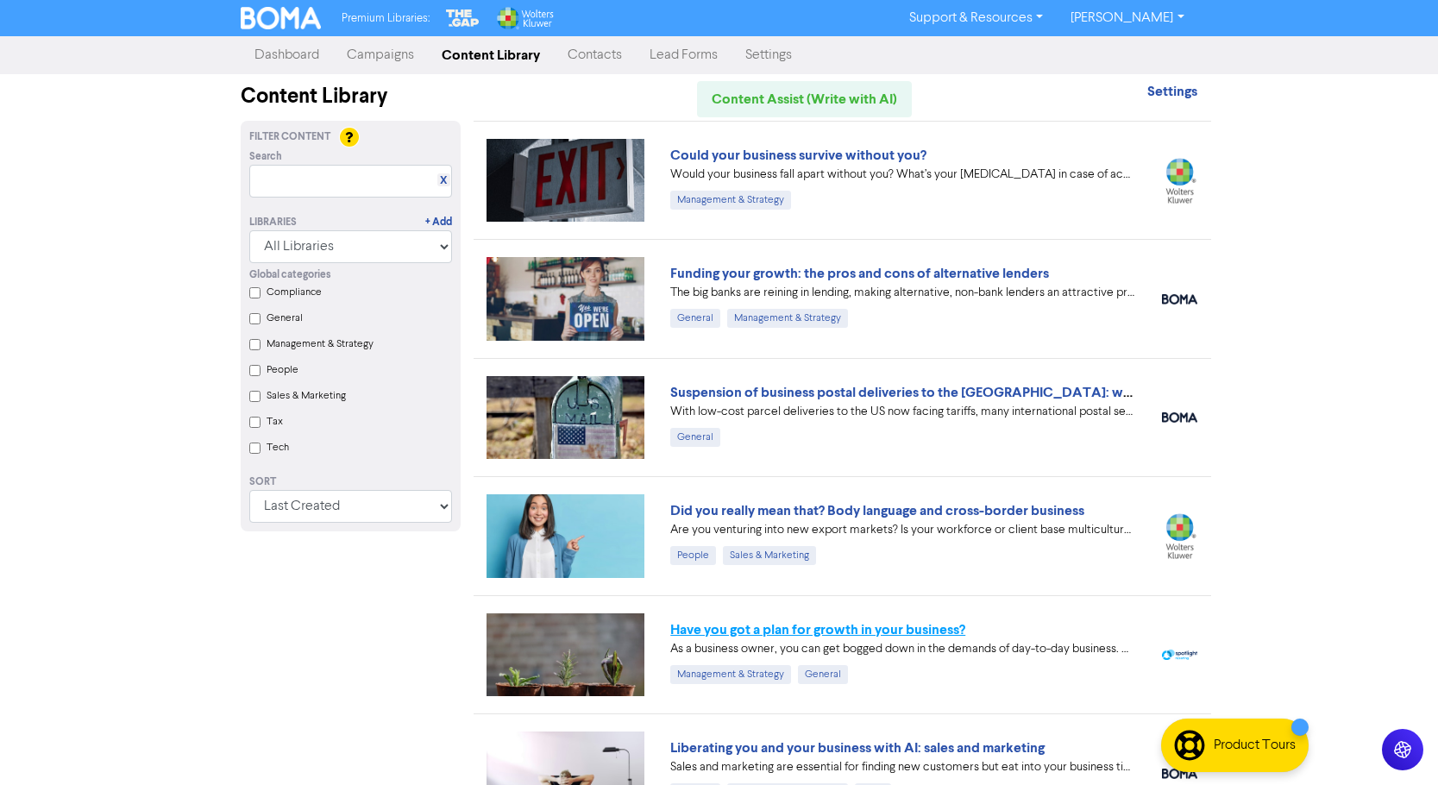
click at [787, 631] on link "Have you got a plan for growth in your business?" at bounding box center [817, 629] width 295 height 17
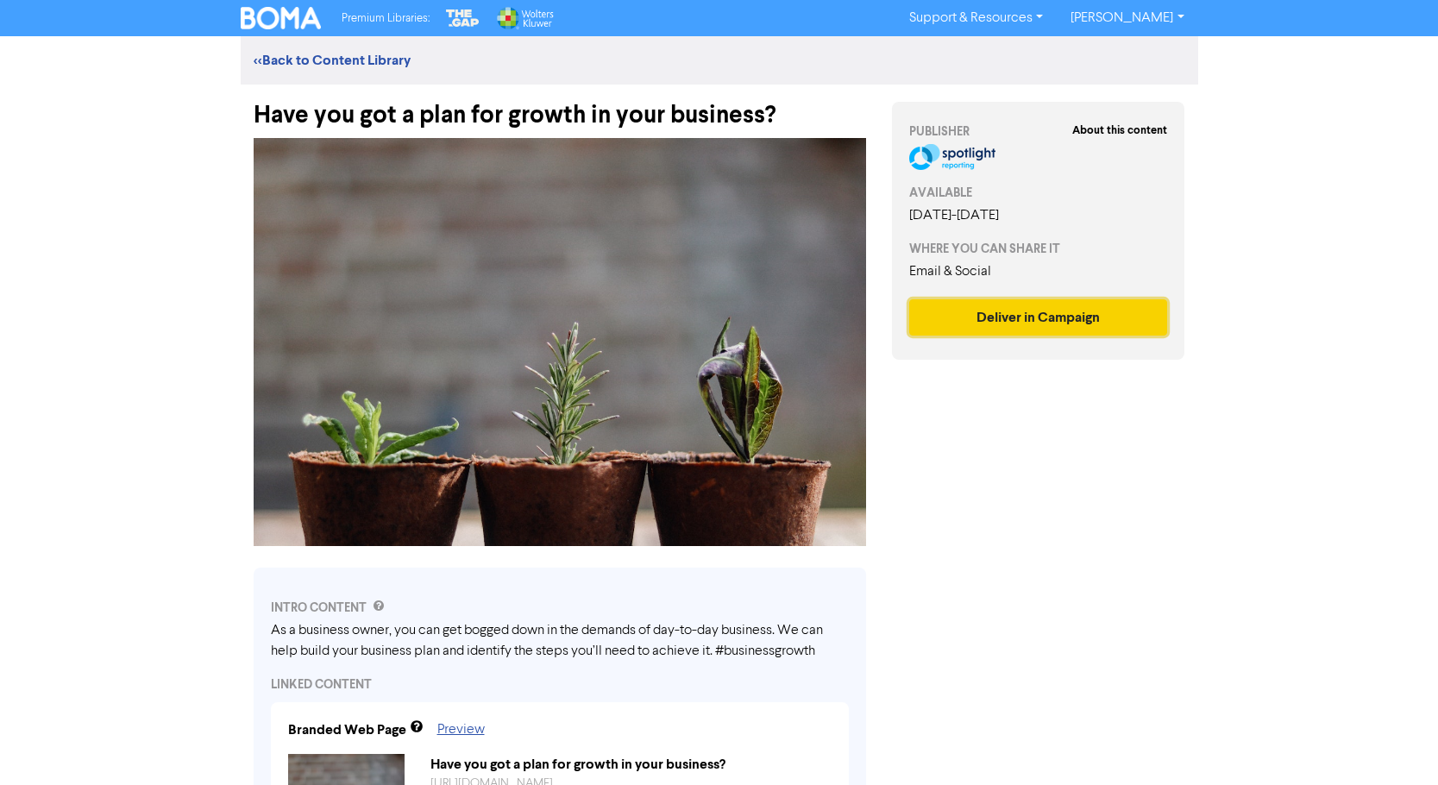
click at [1100, 313] on button "Deliver in Campaign" at bounding box center [1038, 317] width 259 height 36
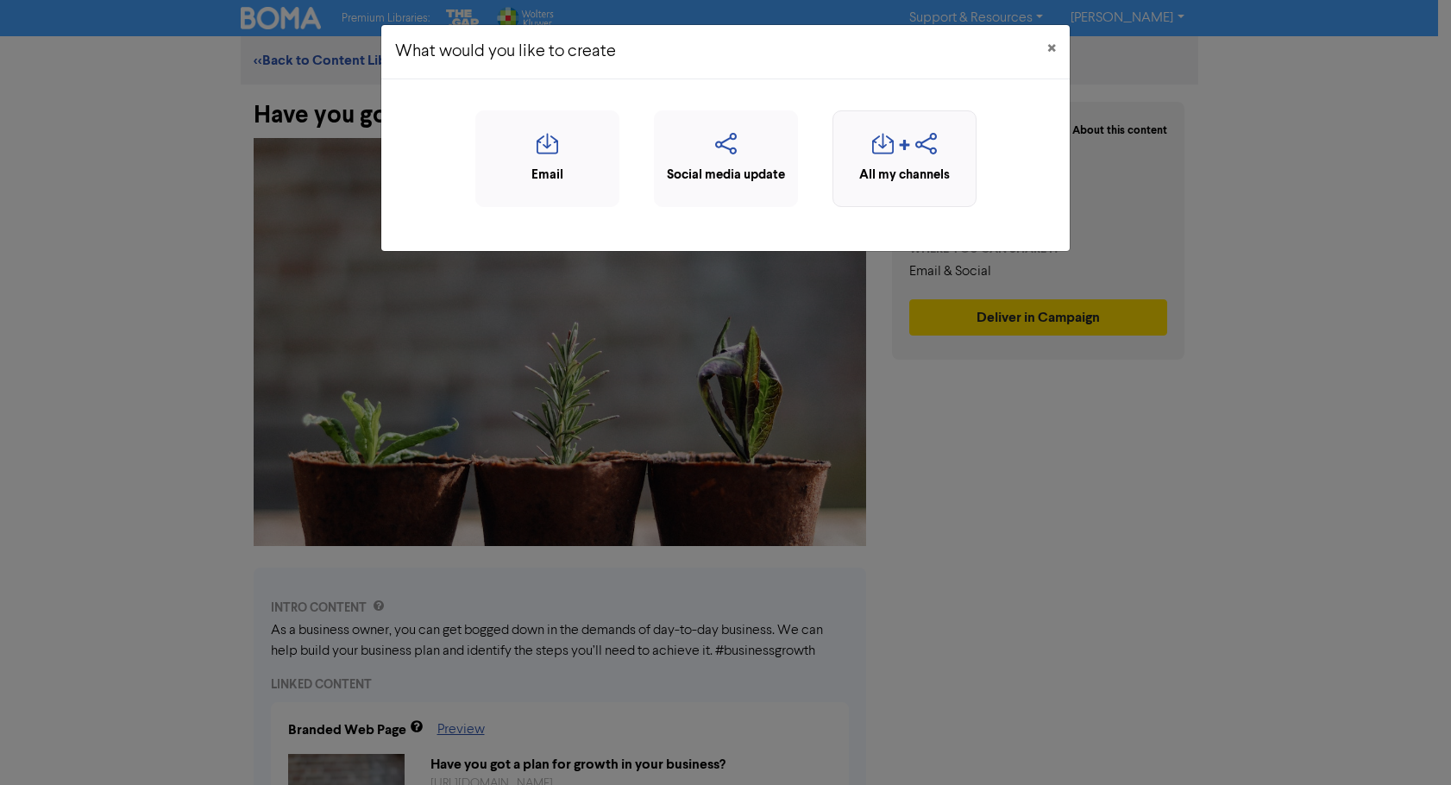
click at [914, 166] on div "All my channels" at bounding box center [904, 176] width 125 height 20
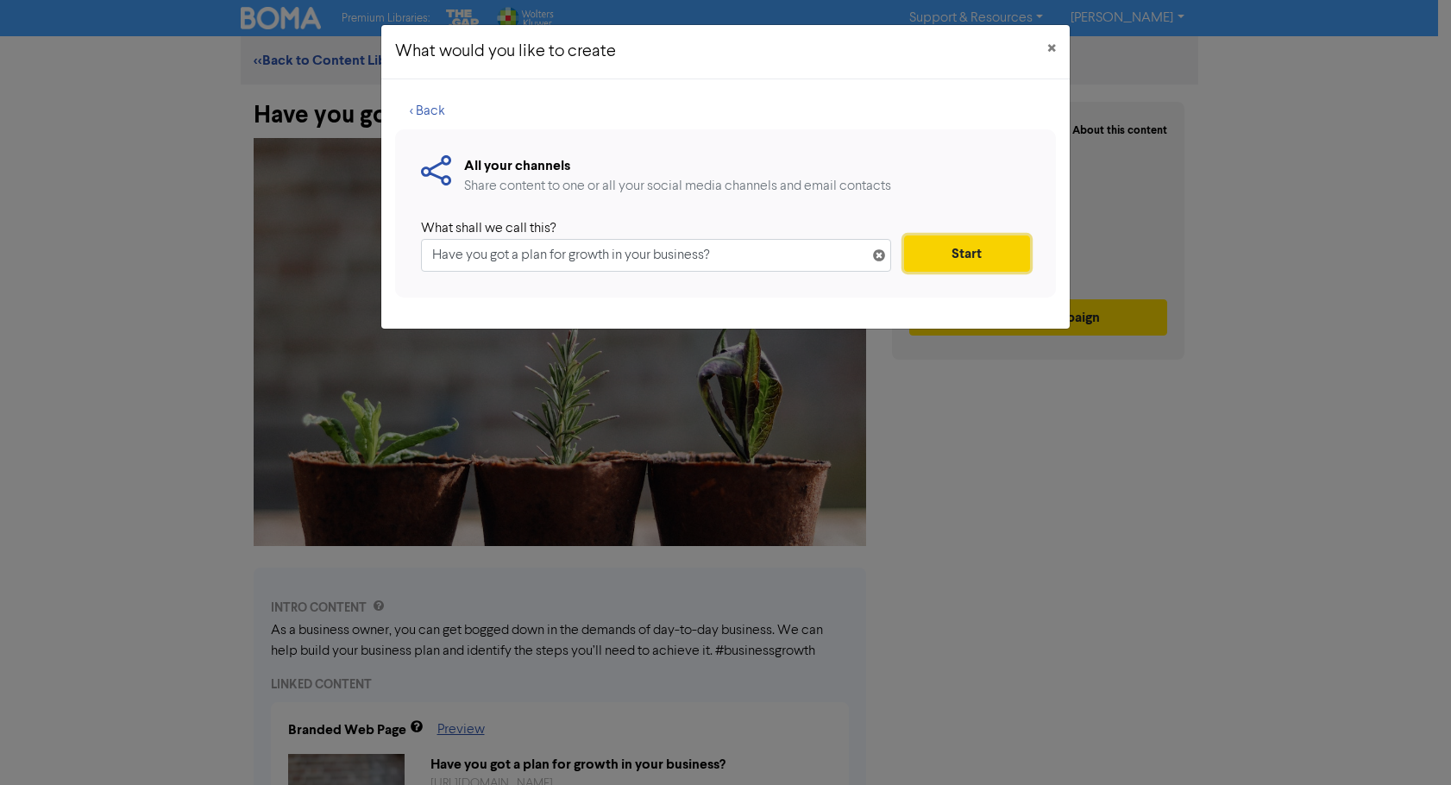
click at [918, 257] on button "Start" at bounding box center [967, 253] width 126 height 36
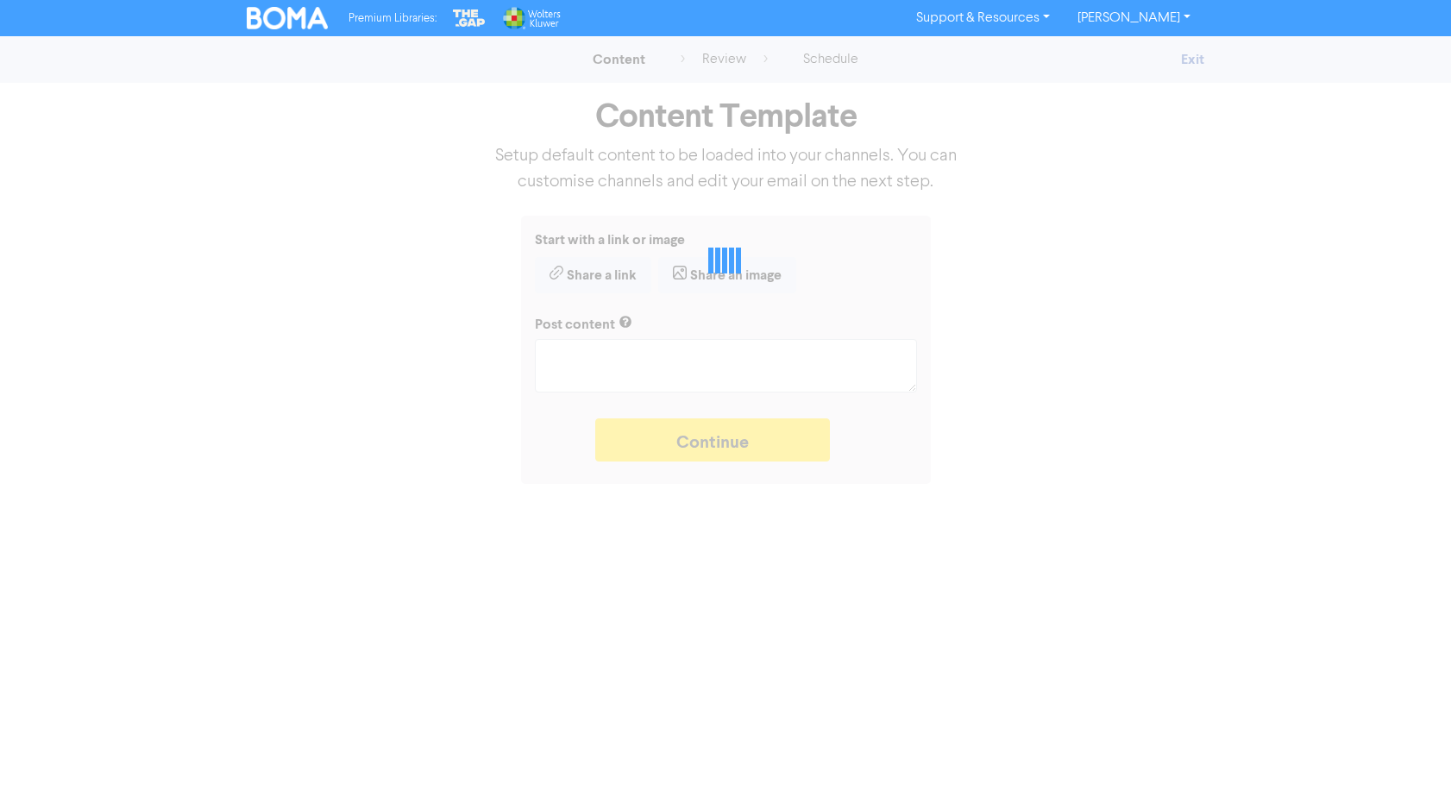
type textarea "x"
type textarea "As a business owner, you can get bogged down in the demands of day-to-day busin…"
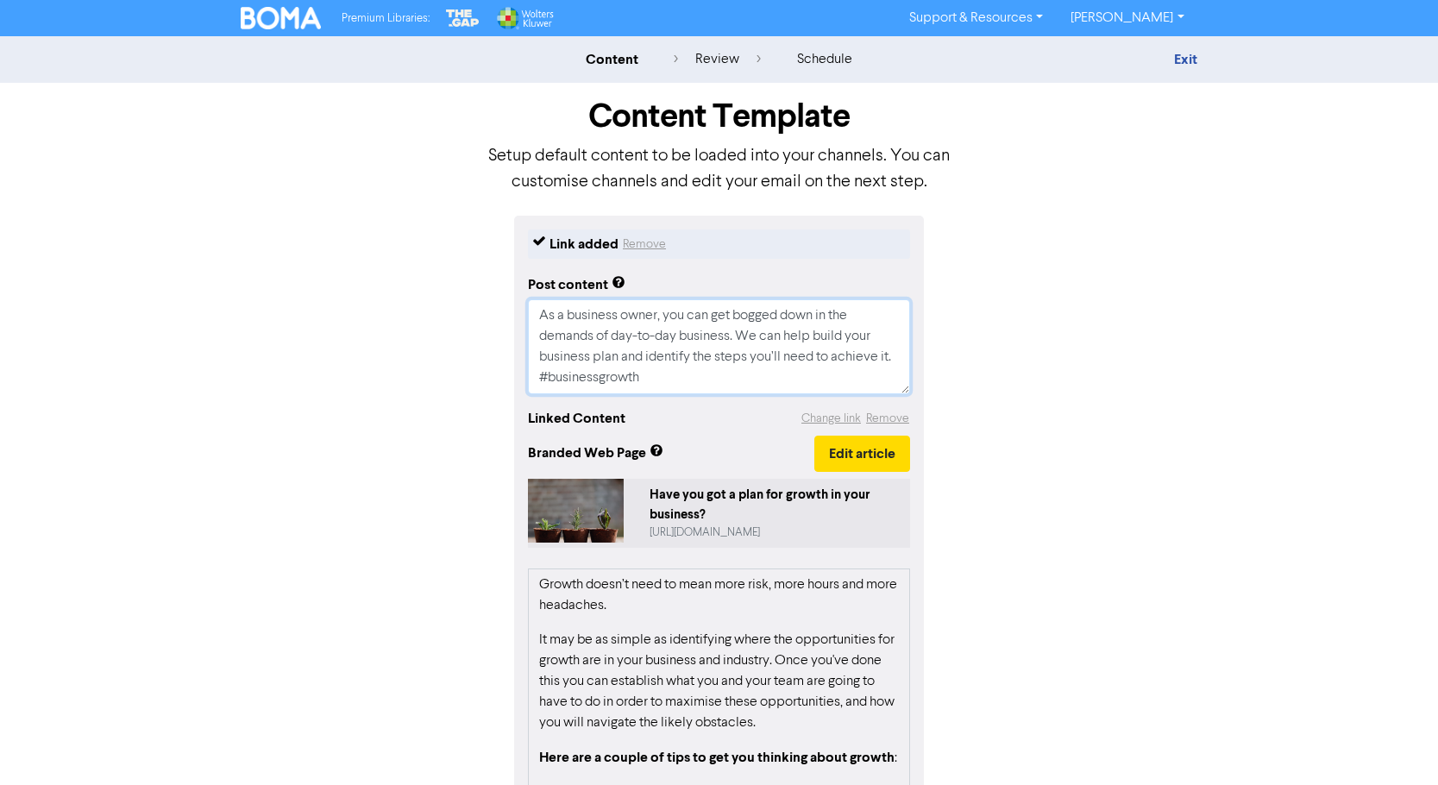
drag, startPoint x: 581, startPoint y: 380, endPoint x: 532, endPoint y: 315, distance: 81.9
click at [532, 315] on textarea "As a business owner, you can get bogged down in the demands of day-to-day busin…" at bounding box center [719, 346] width 382 height 95
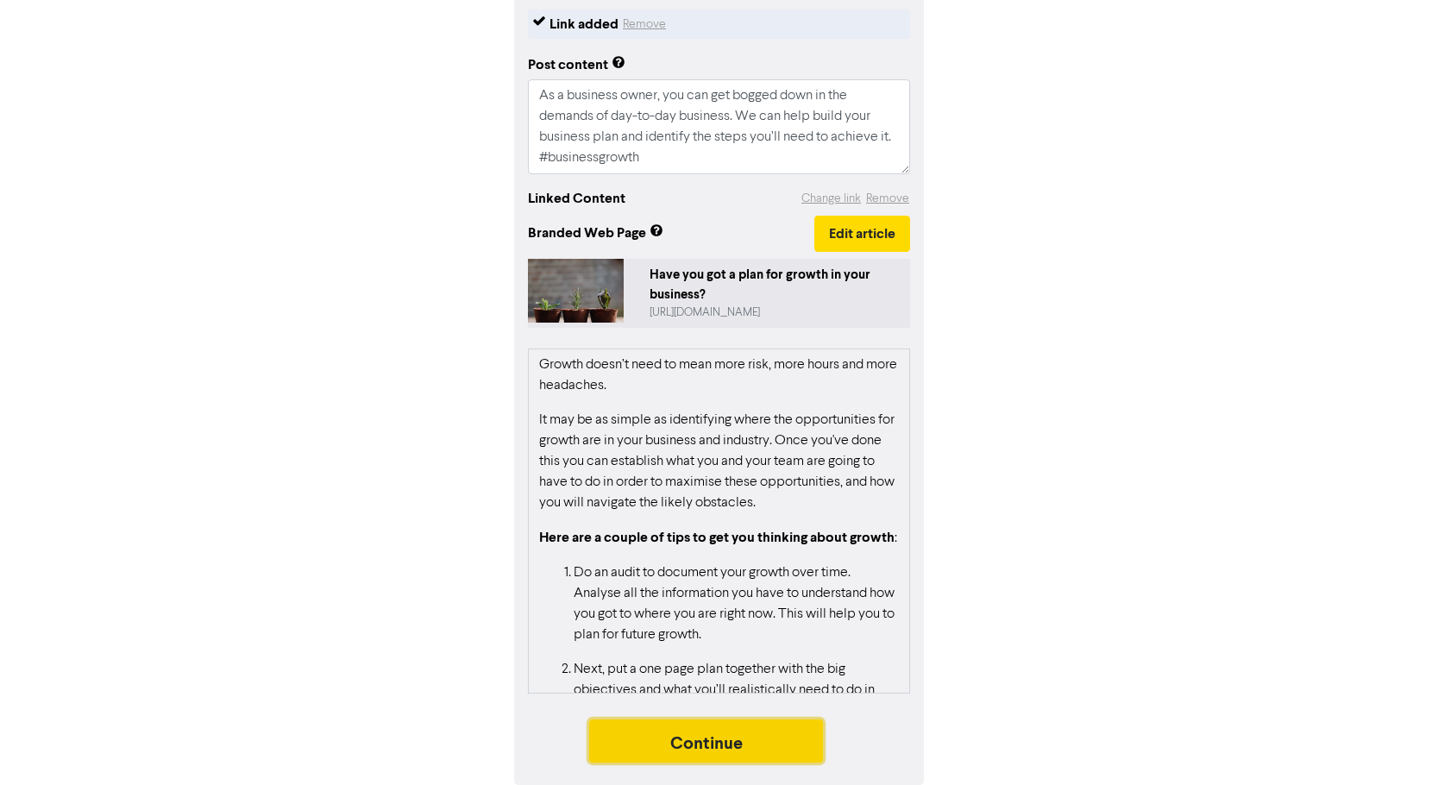
click at [719, 736] on button "Continue" at bounding box center [706, 740] width 235 height 43
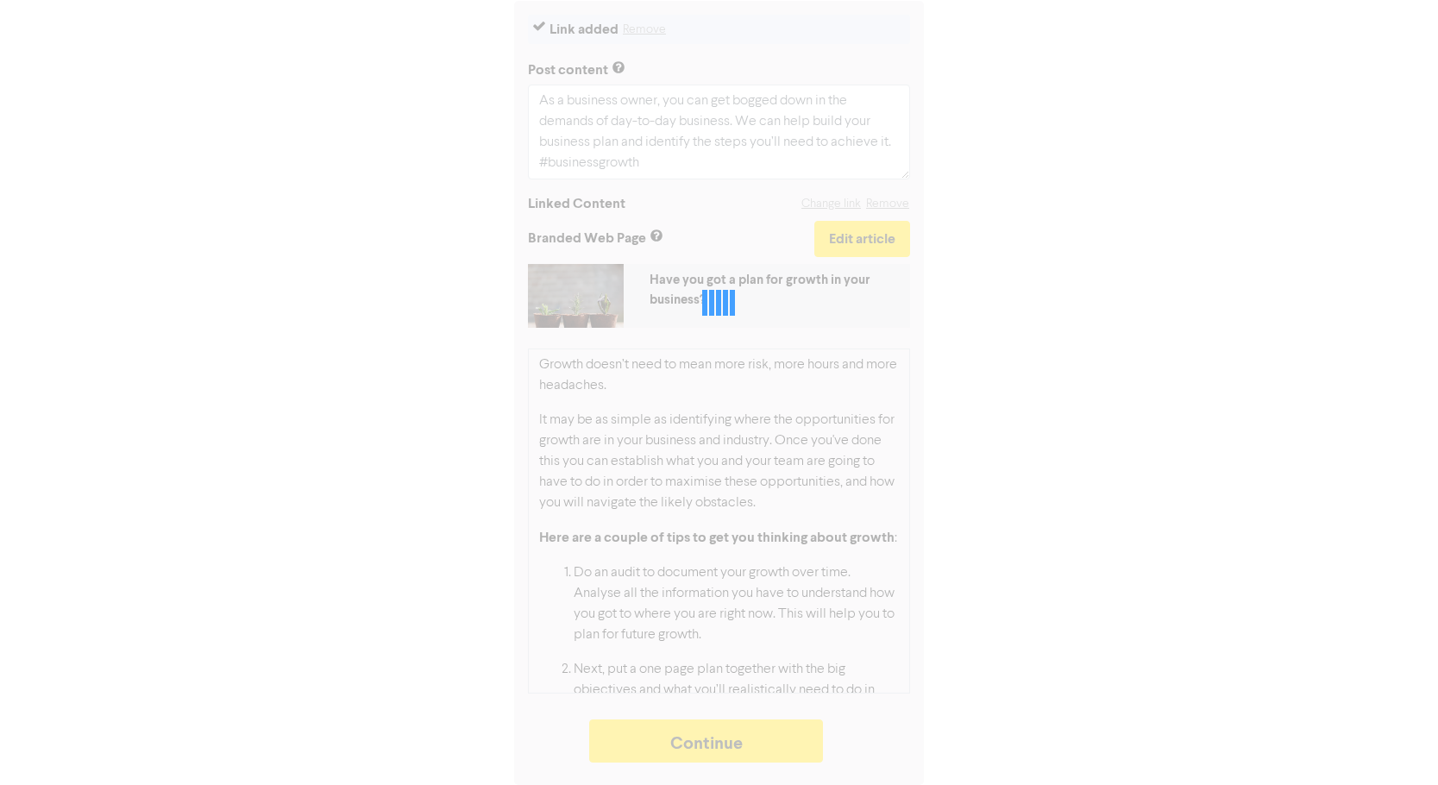
type textarea "x"
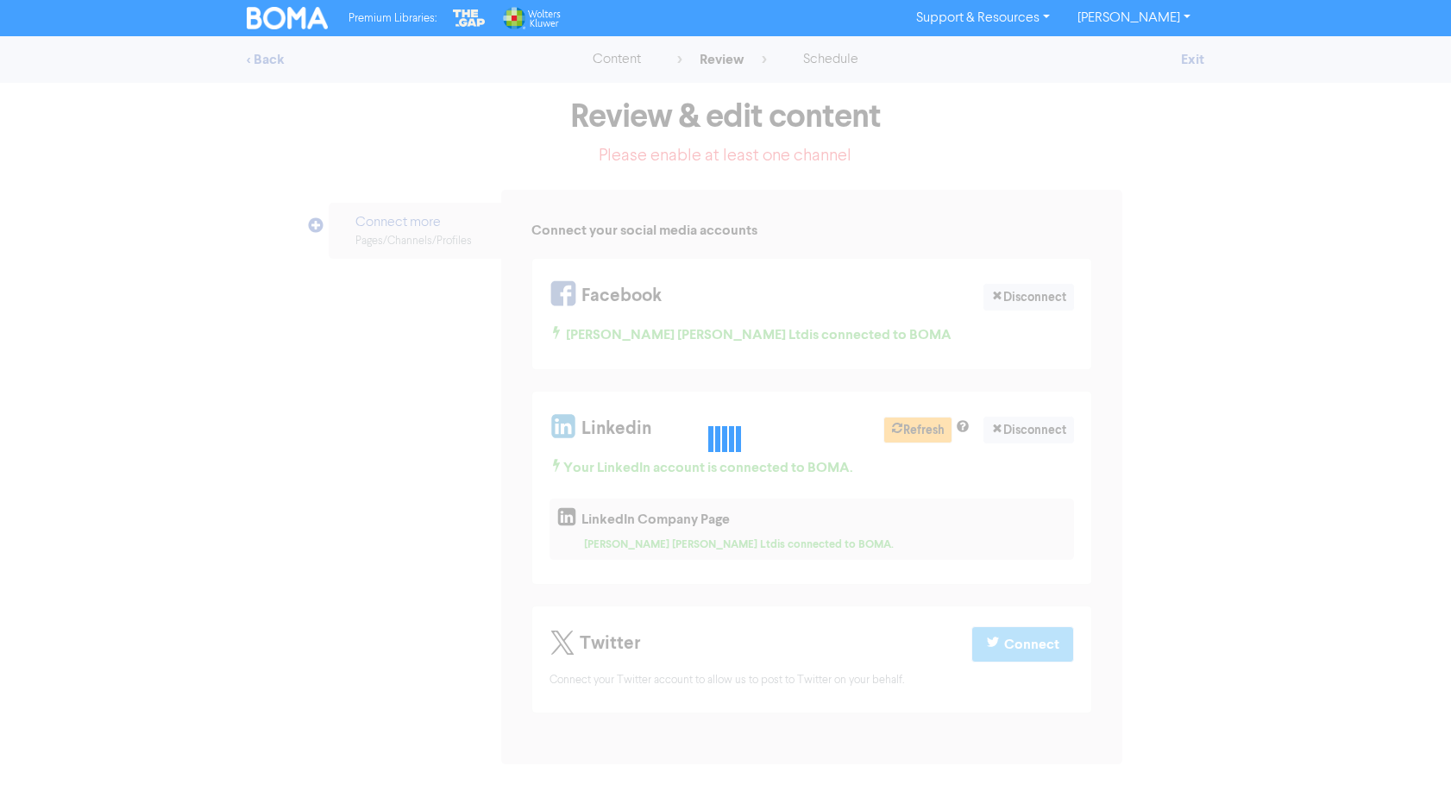
select select "LEARN_MORE"
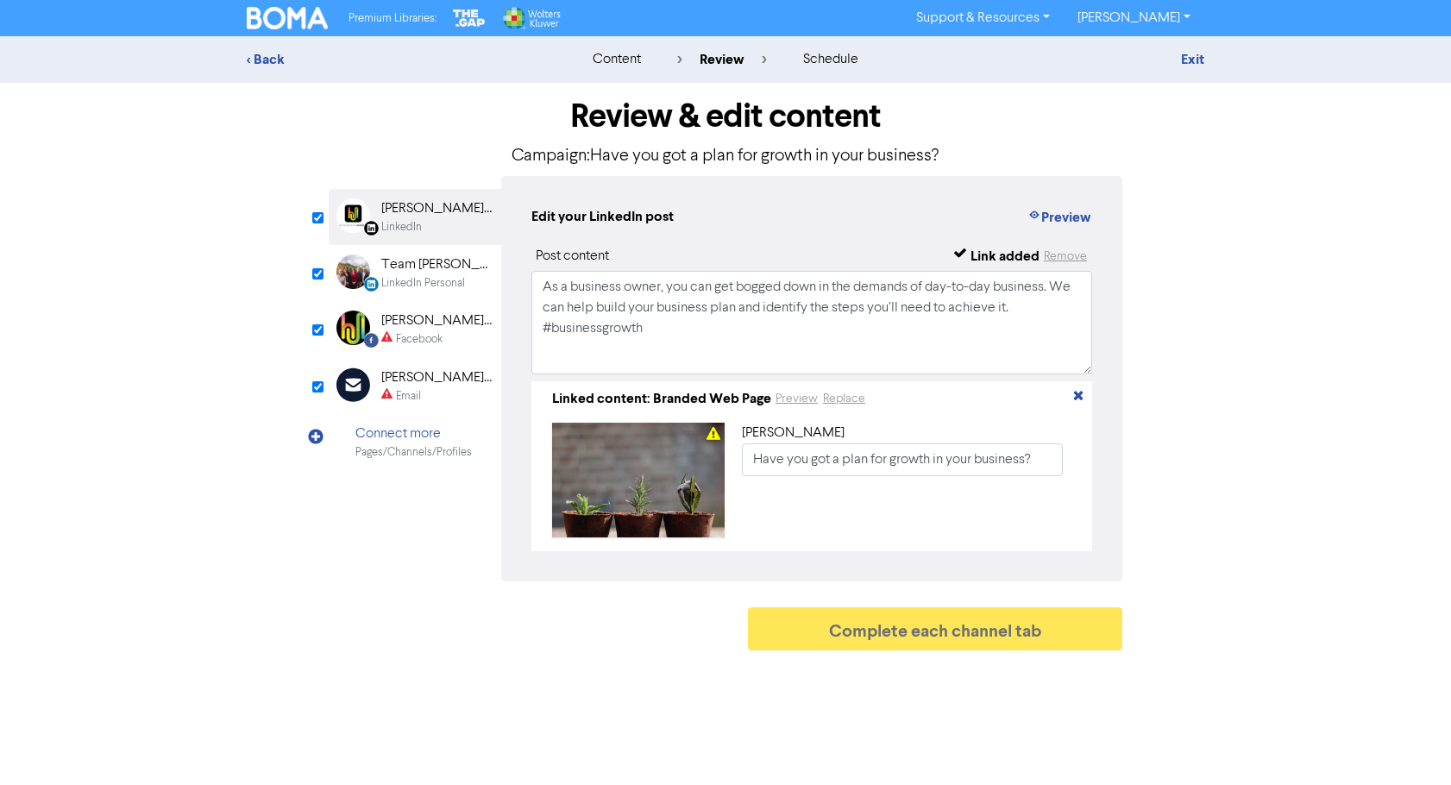
click at [383, 323] on div "[PERSON_NAME] [PERSON_NAME] Ltd" at bounding box center [436, 320] width 110 height 21
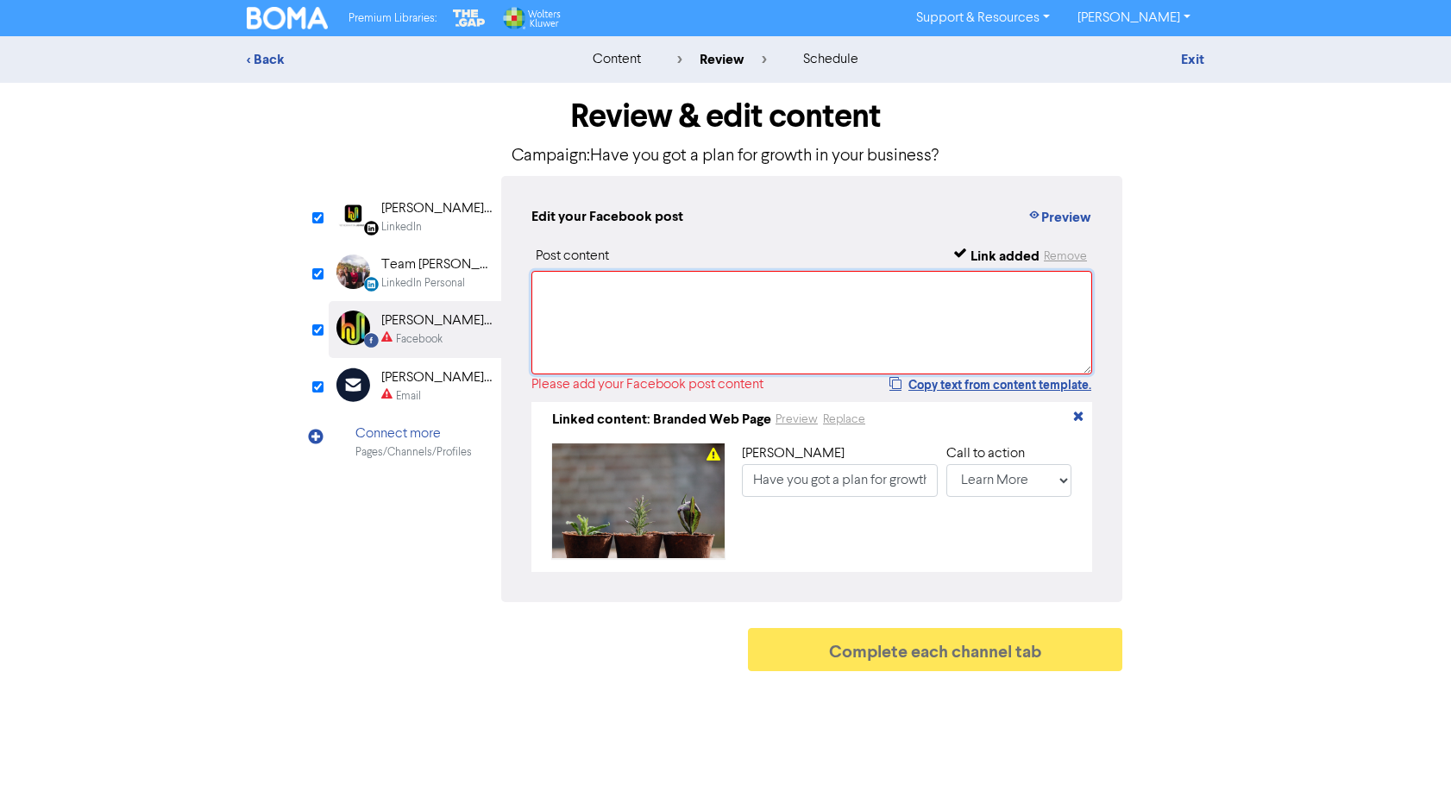
paste textarea "As a business owner, you can get bogged down in the demands of day-to-day busin…"
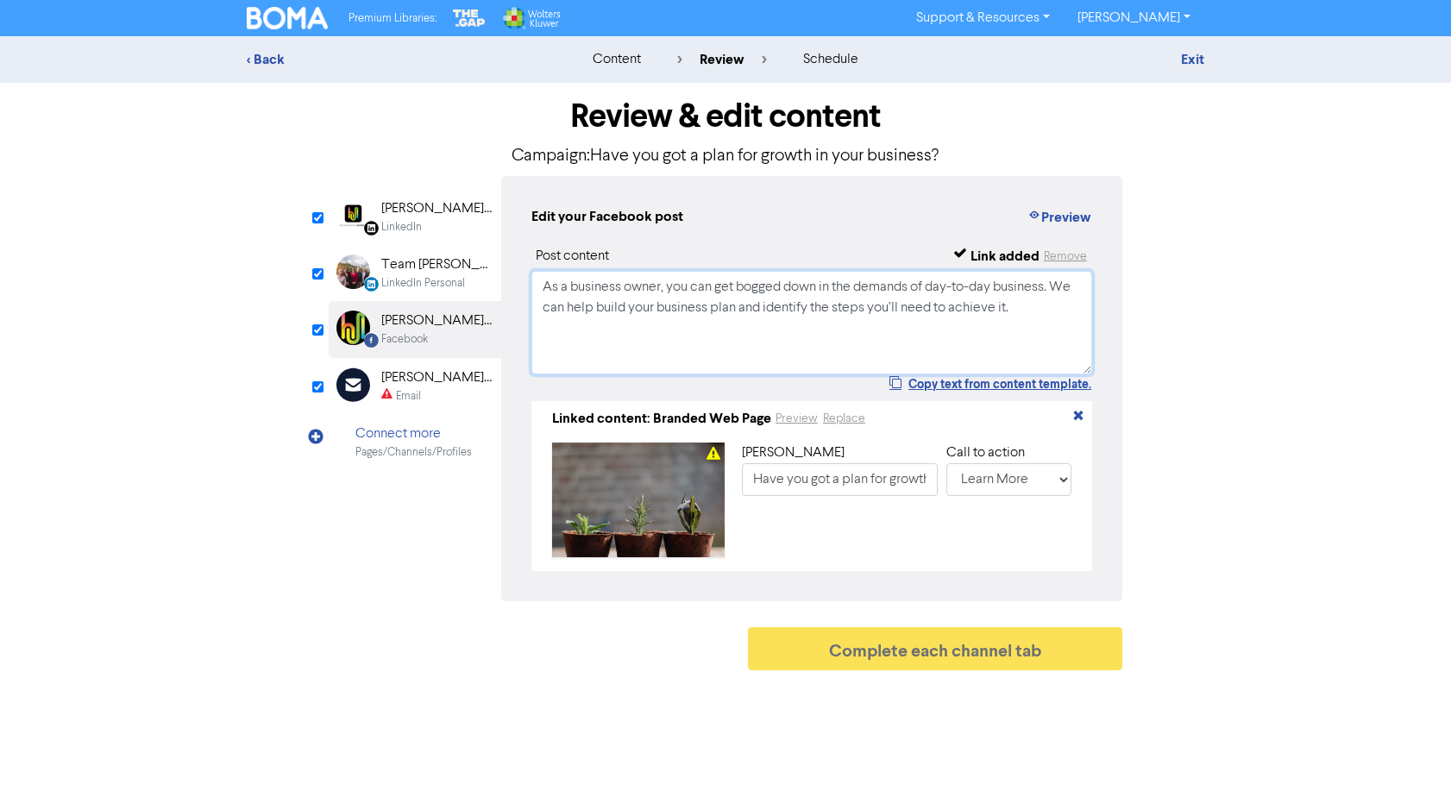
type textarea "As a business owner, you can get bogged down in the demands of day-to-day busin…"
click at [617, 638] on div "Complete each channel tab" at bounding box center [725, 653] width 793 height 52
click at [417, 389] on div "Email" at bounding box center [408, 396] width 25 height 16
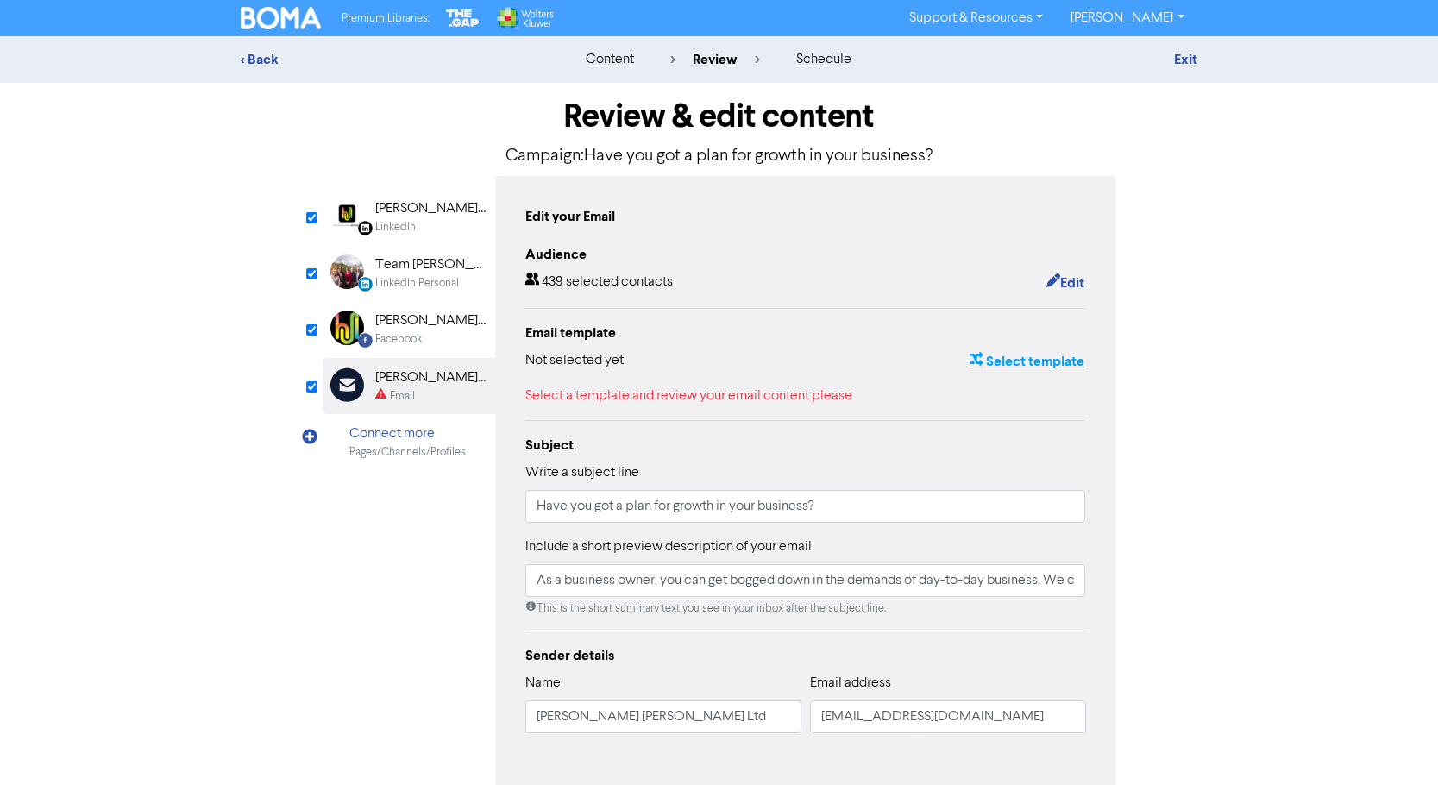
click at [1062, 361] on button "Select template" at bounding box center [1026, 361] width 116 height 22
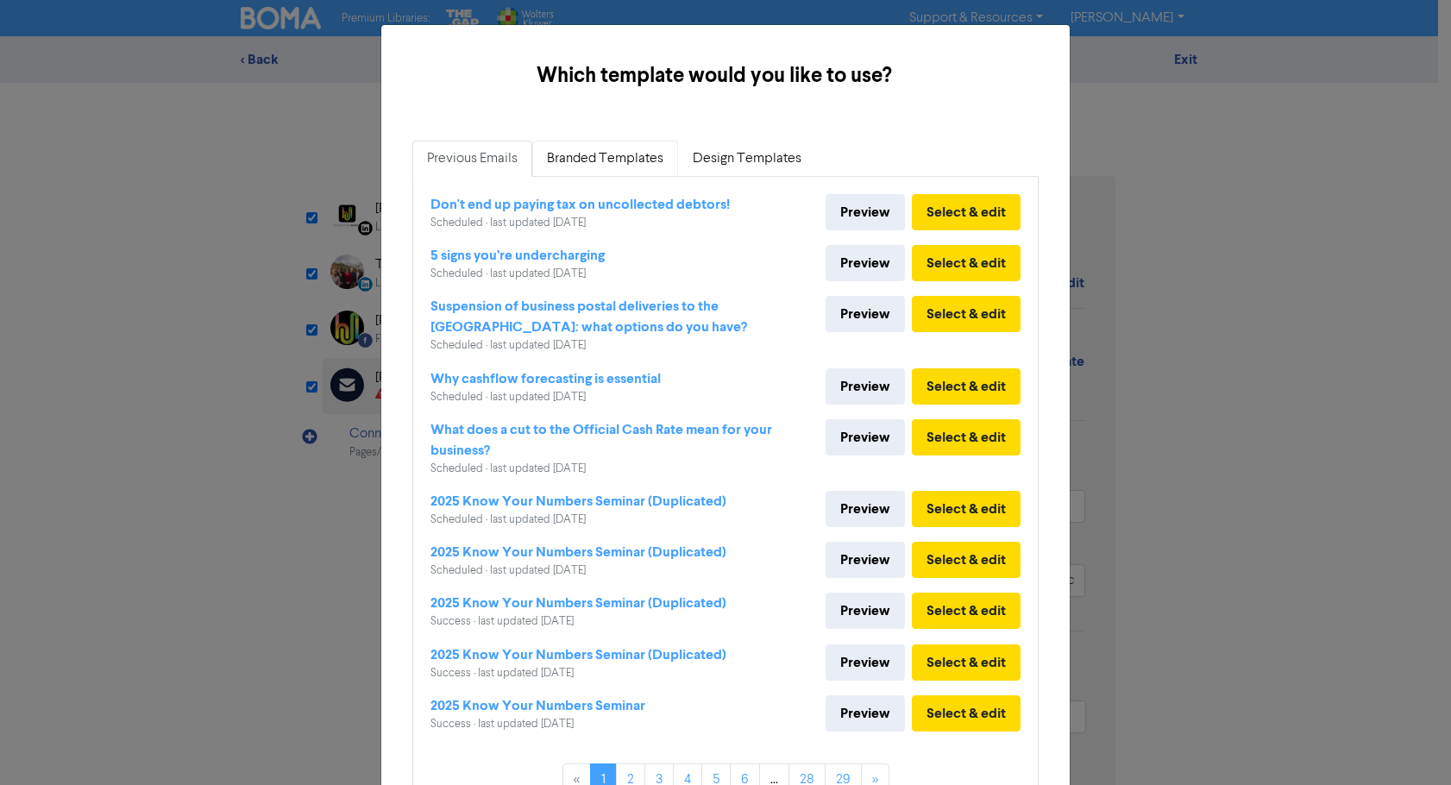
click at [636, 159] on link "Branded Templates" at bounding box center [605, 159] width 146 height 36
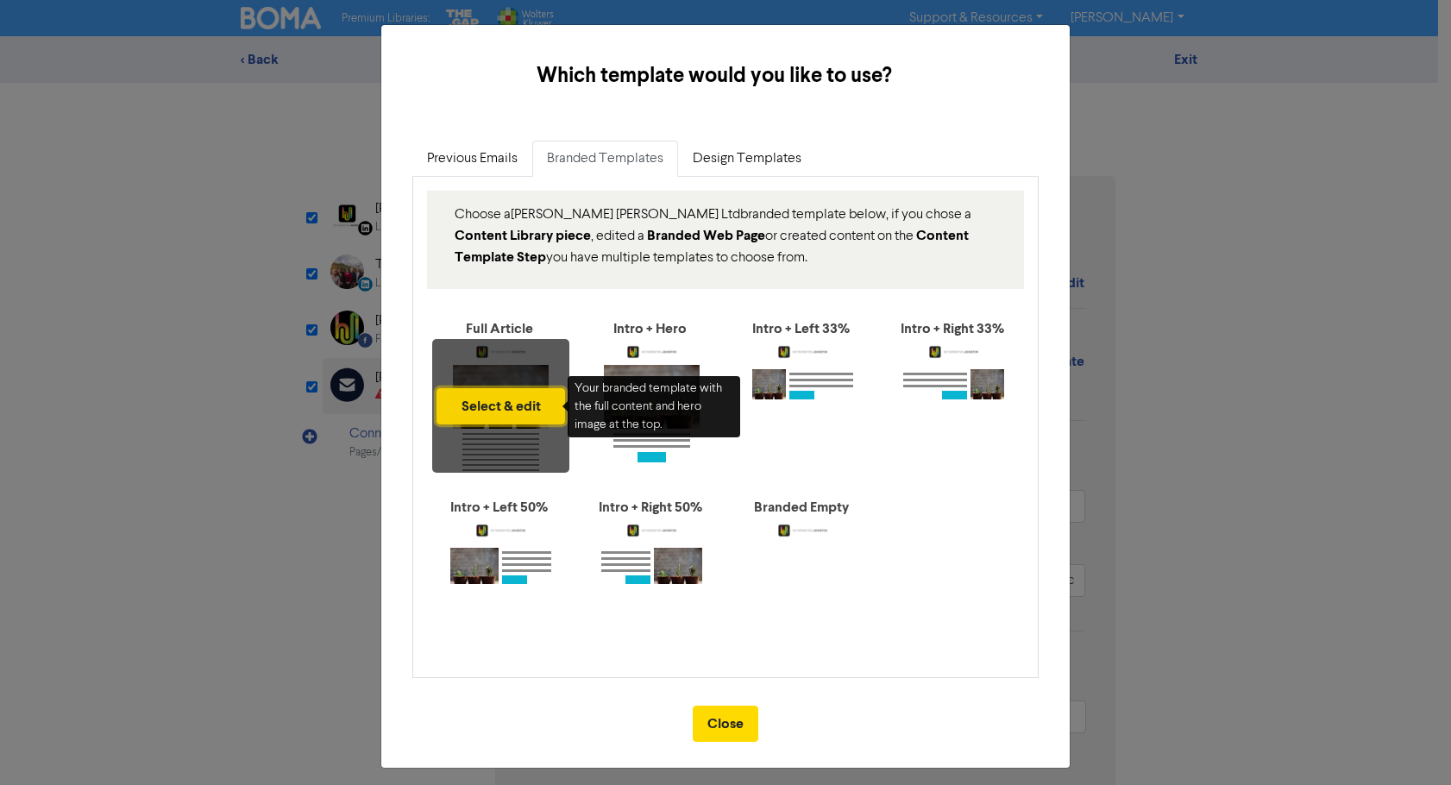
click at [517, 389] on button "Select & edit" at bounding box center [500, 406] width 128 height 36
type input "As a business owner, you can get bogged down in the demands of day-to-day busin…"
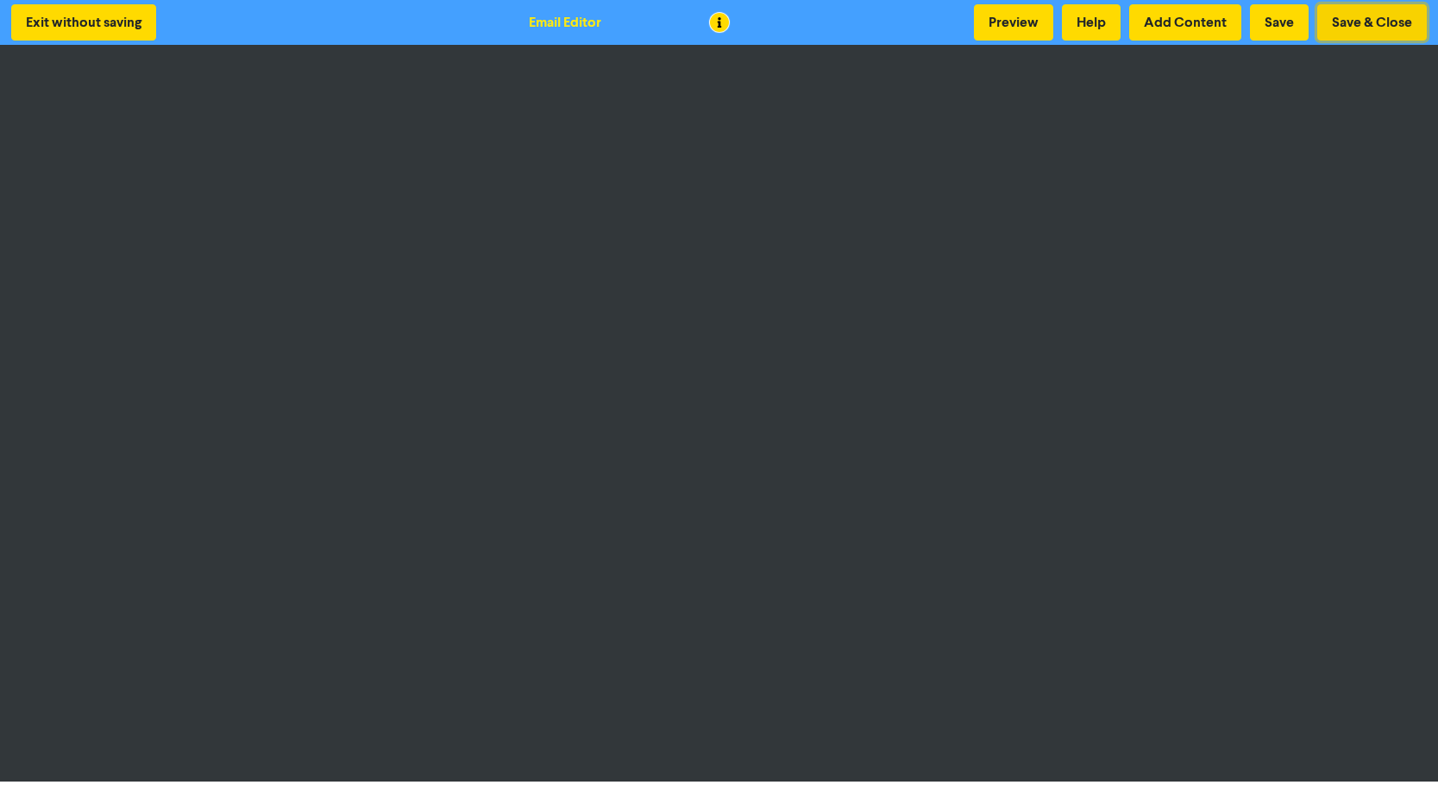
click at [1355, 20] on button "Save & Close" at bounding box center [1372, 22] width 110 height 36
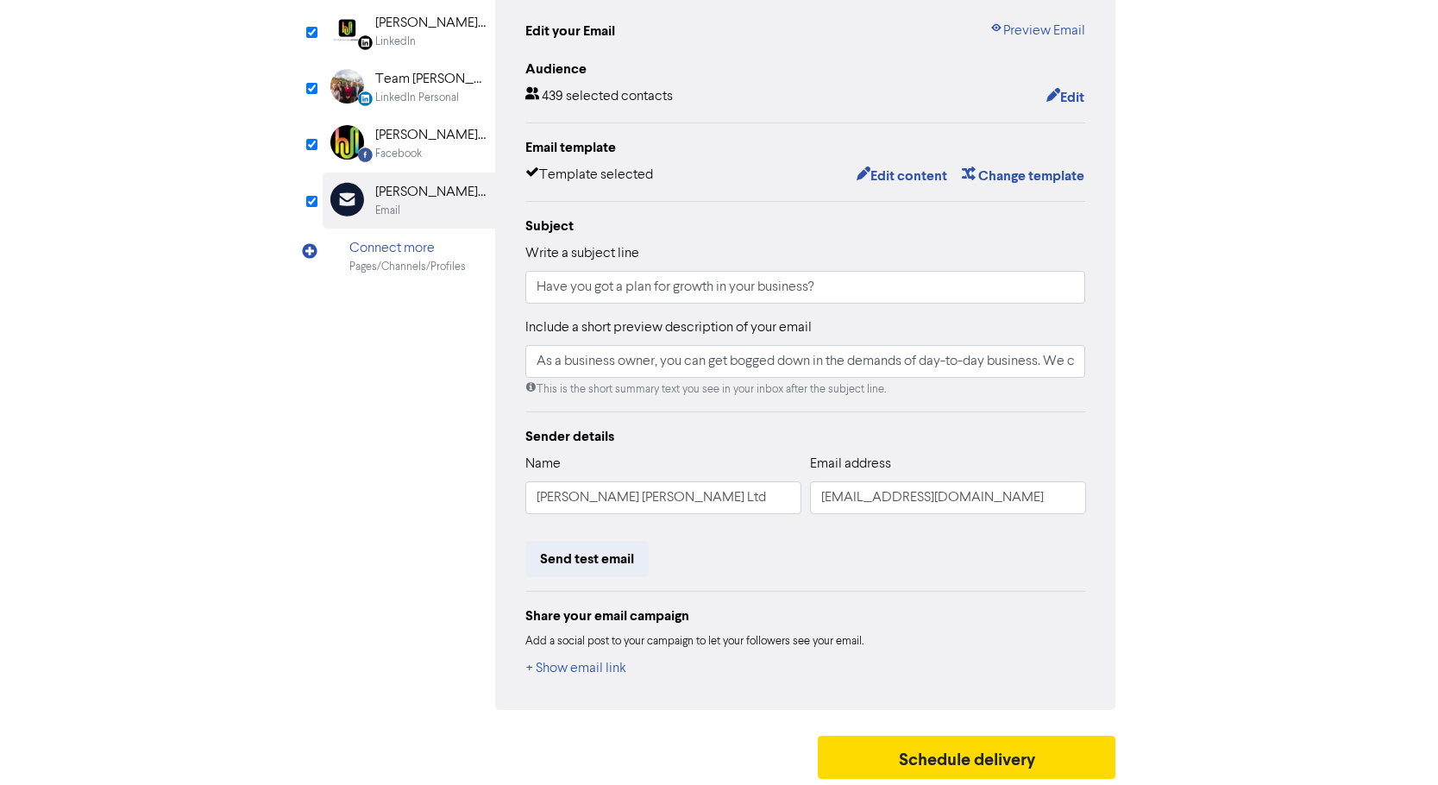
scroll to position [190, 0]
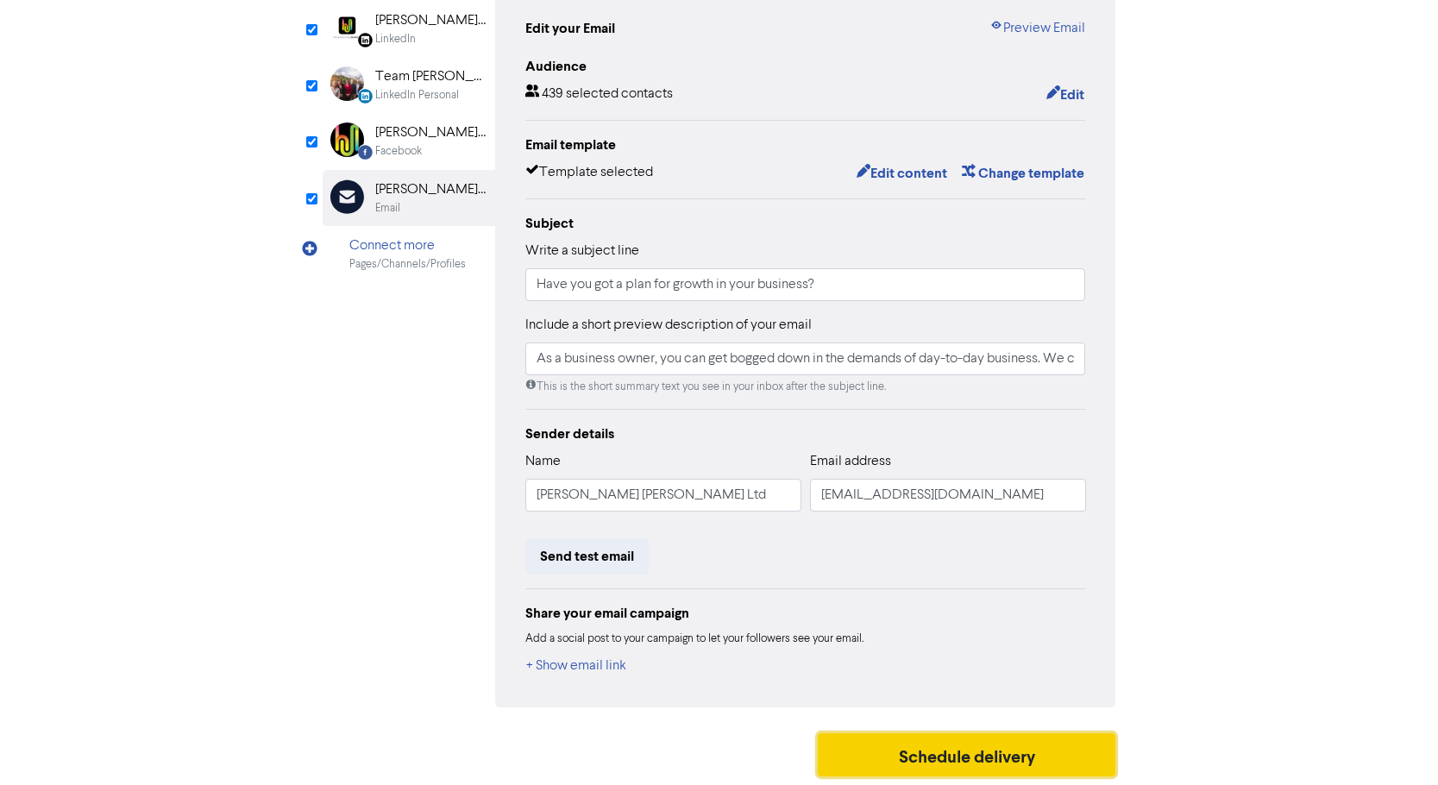
click at [973, 749] on button "Schedule delivery" at bounding box center [967, 754] width 298 height 43
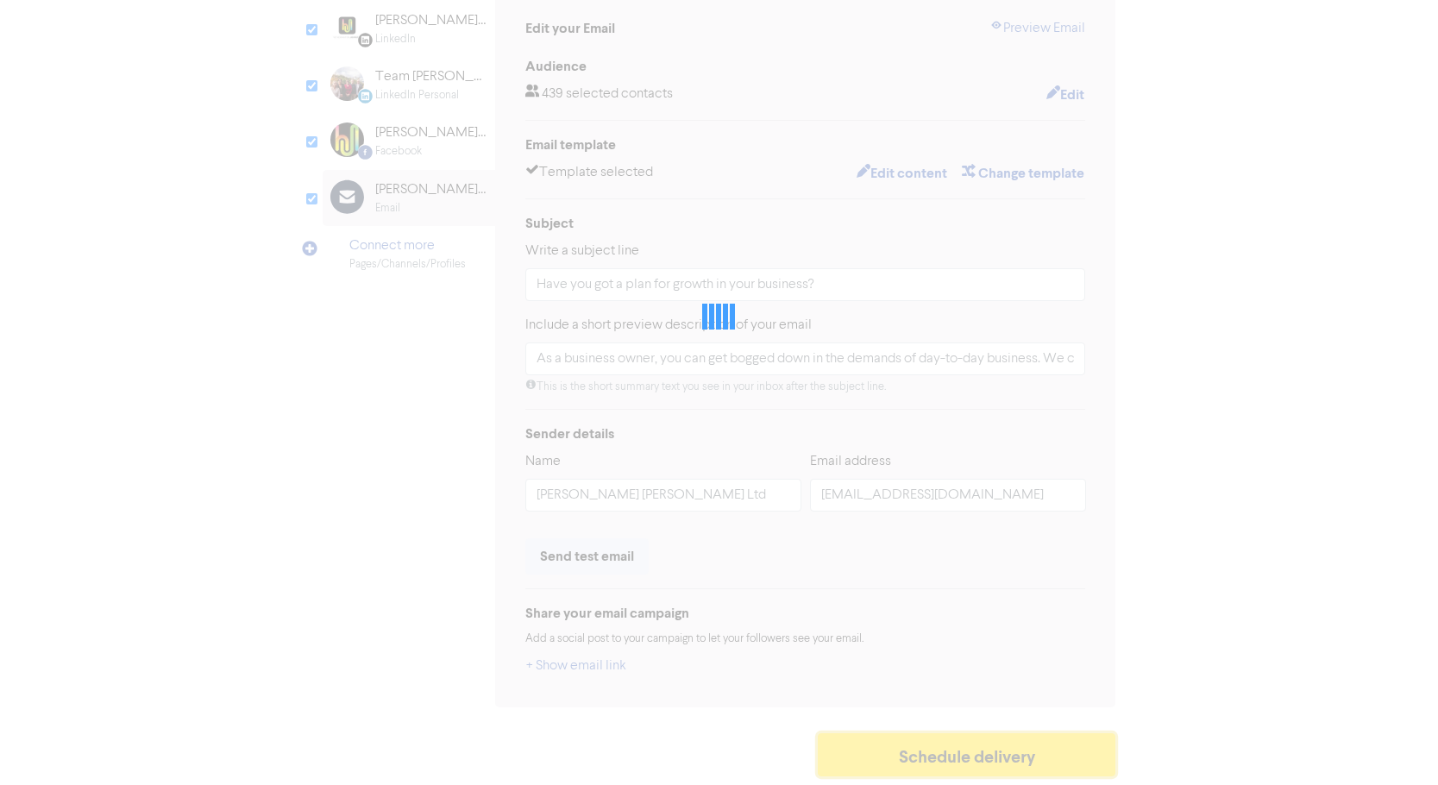
type input "As a business owner, you can get bogged down in the demands of day-to-day busin…"
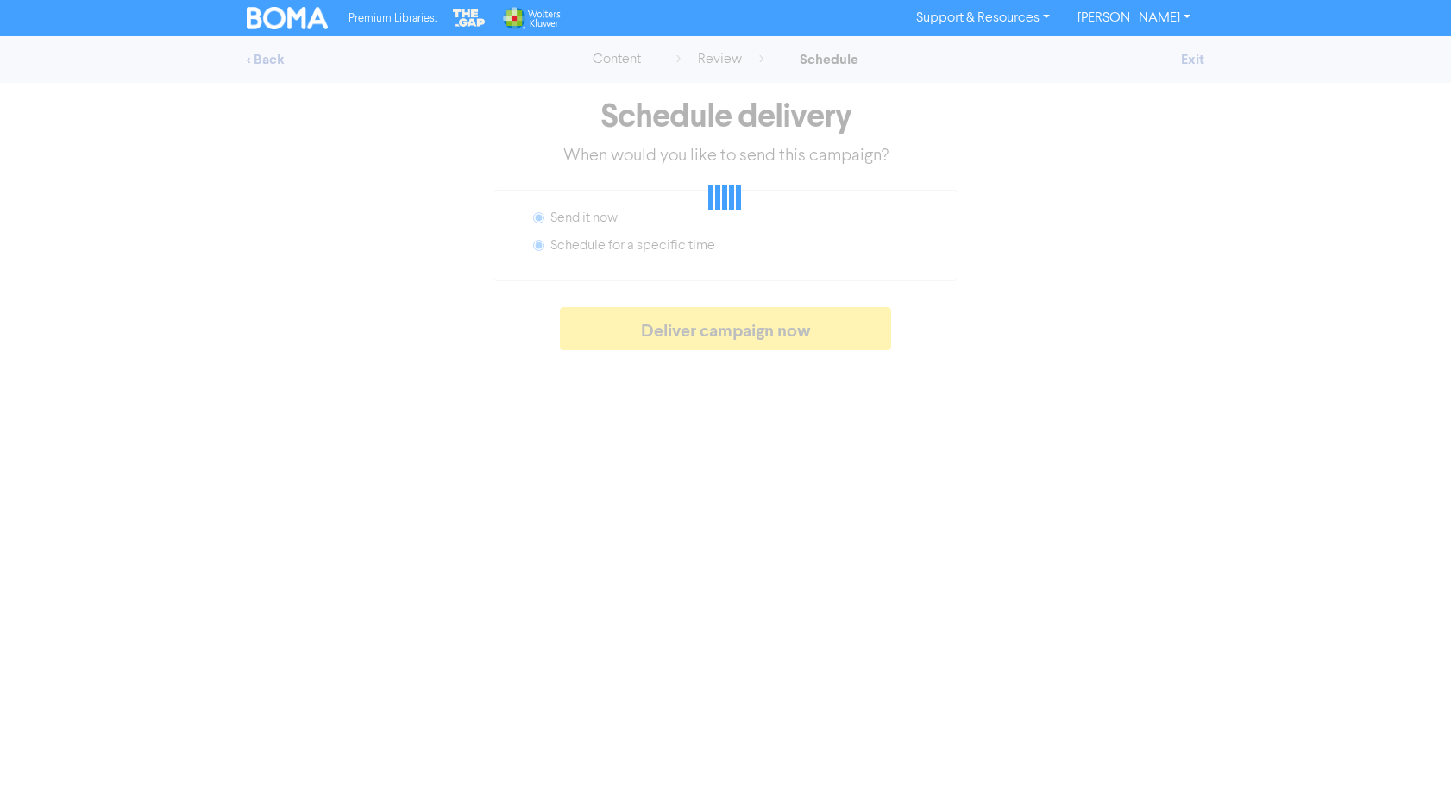
radio input "false"
radio input "true"
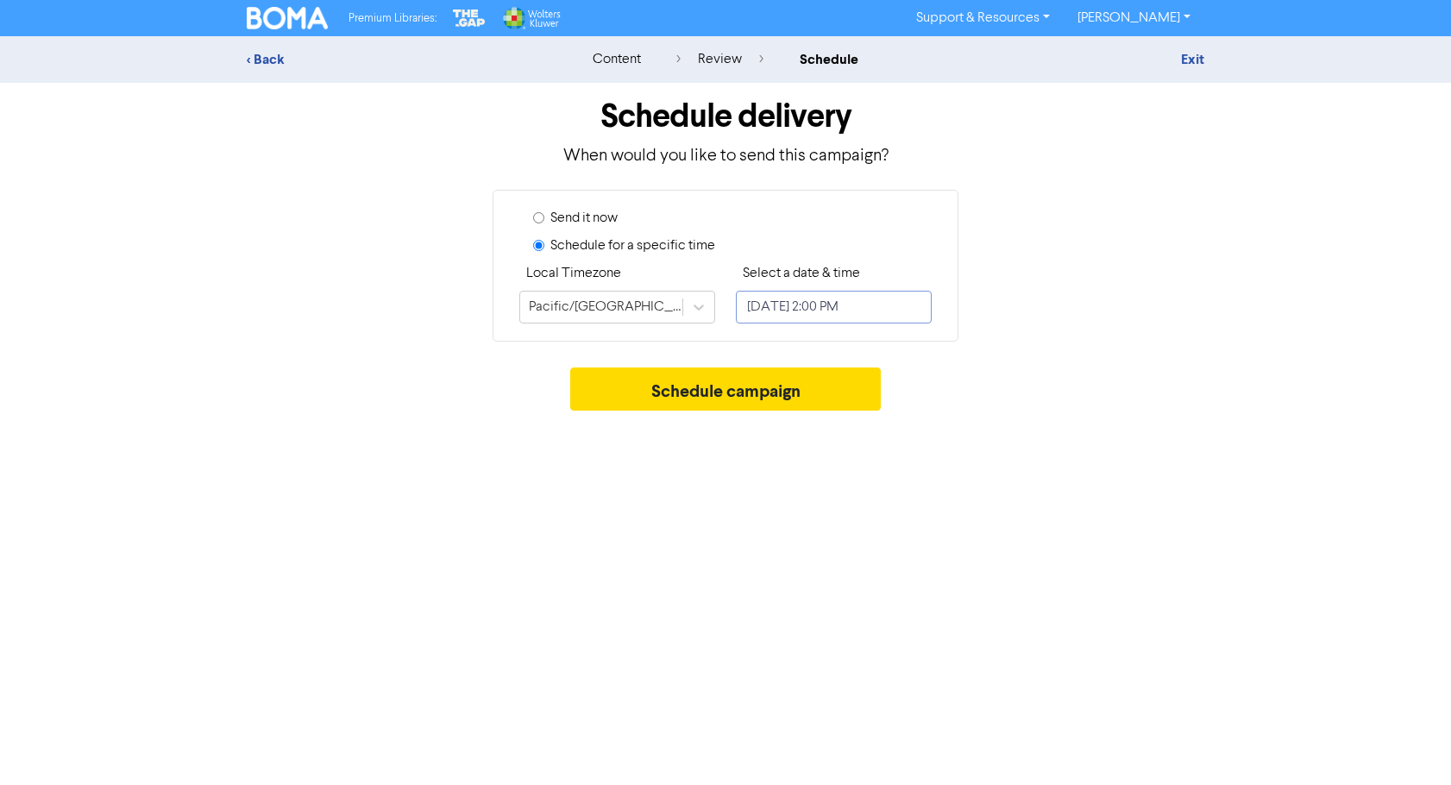
click at [782, 304] on input "[DATE] 2:00 PM" at bounding box center [834, 307] width 196 height 33
select select "8"
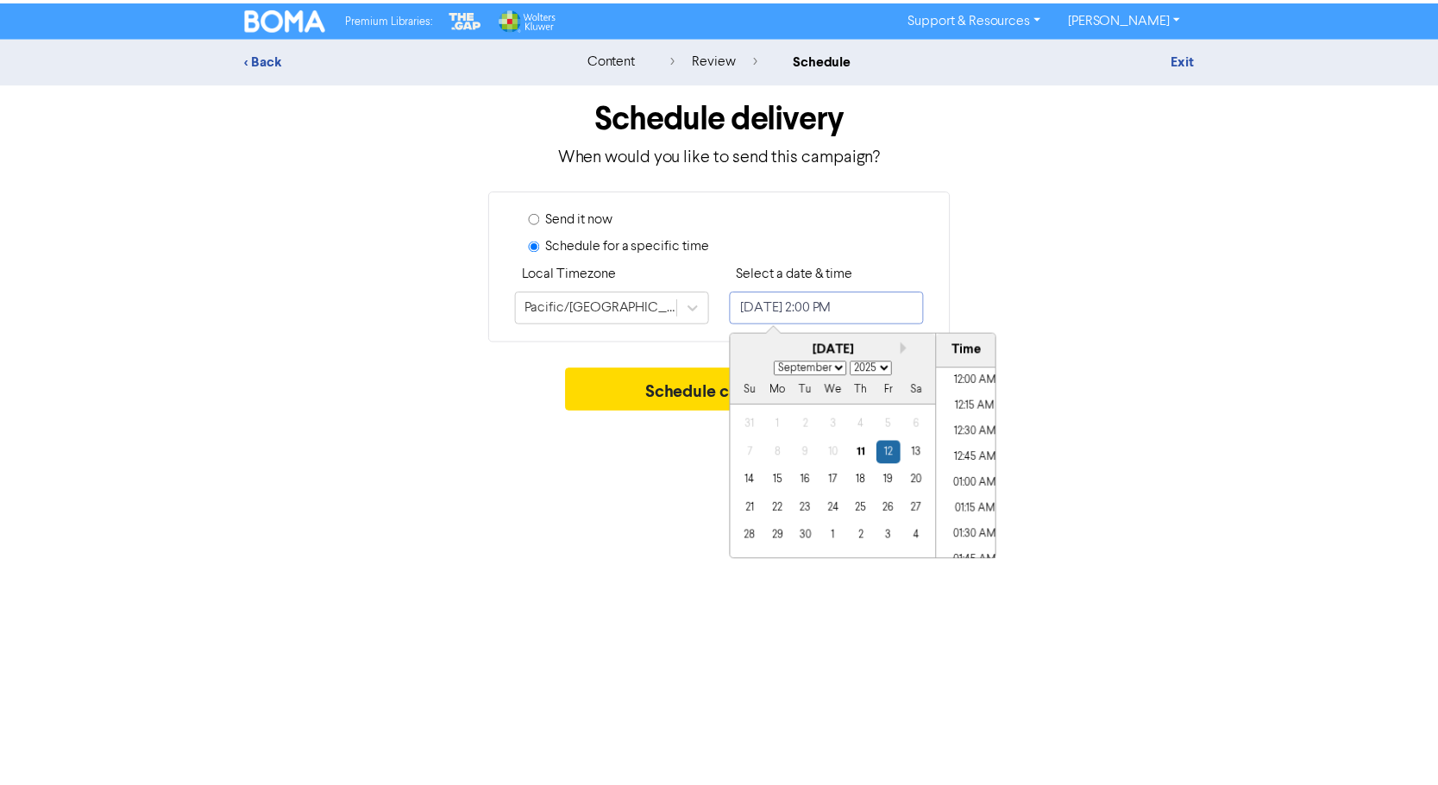
scroll to position [1366, 0]
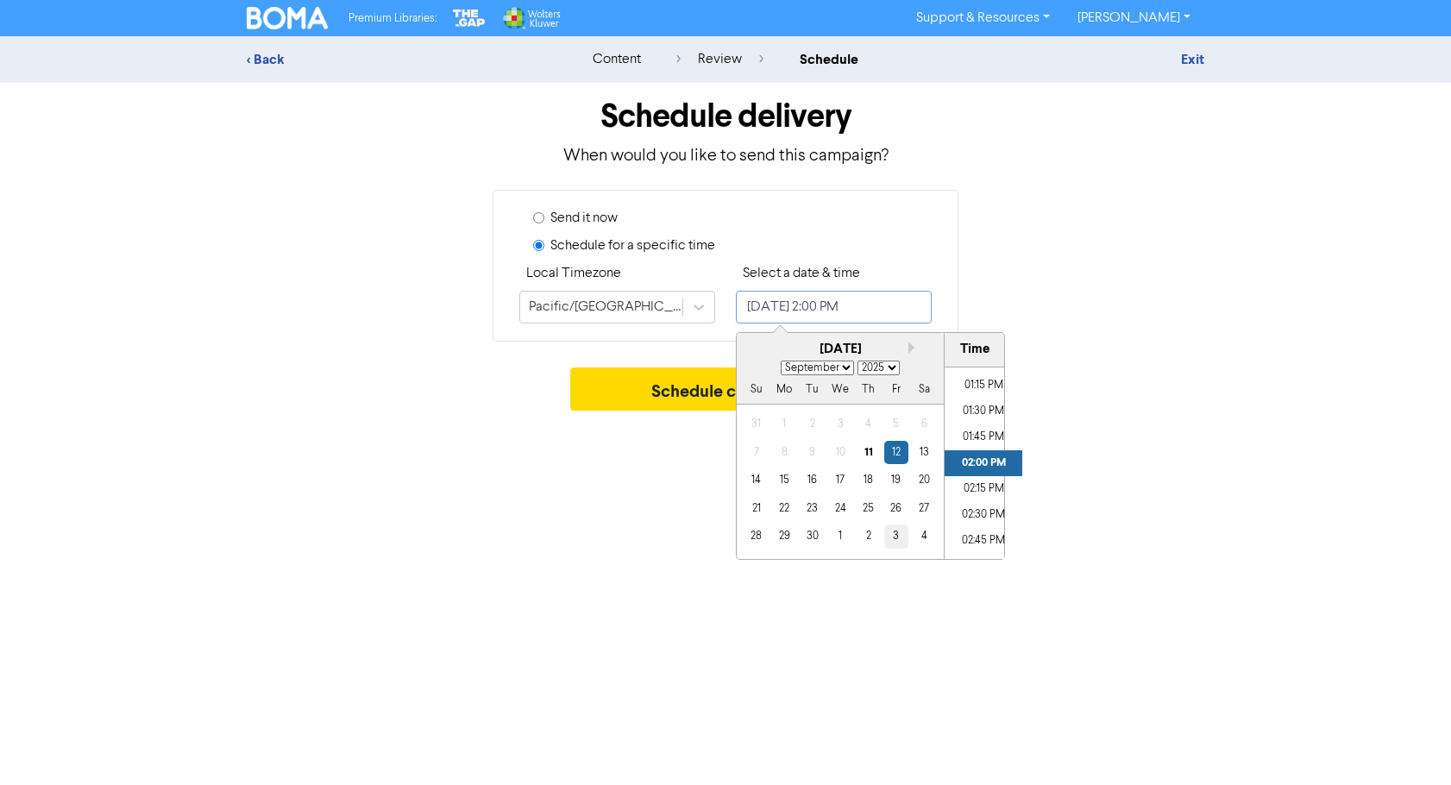
click at [893, 544] on div "3" at bounding box center [895, 535] width 23 height 23
type input "[DATE] 2:00 PM"
select select "9"
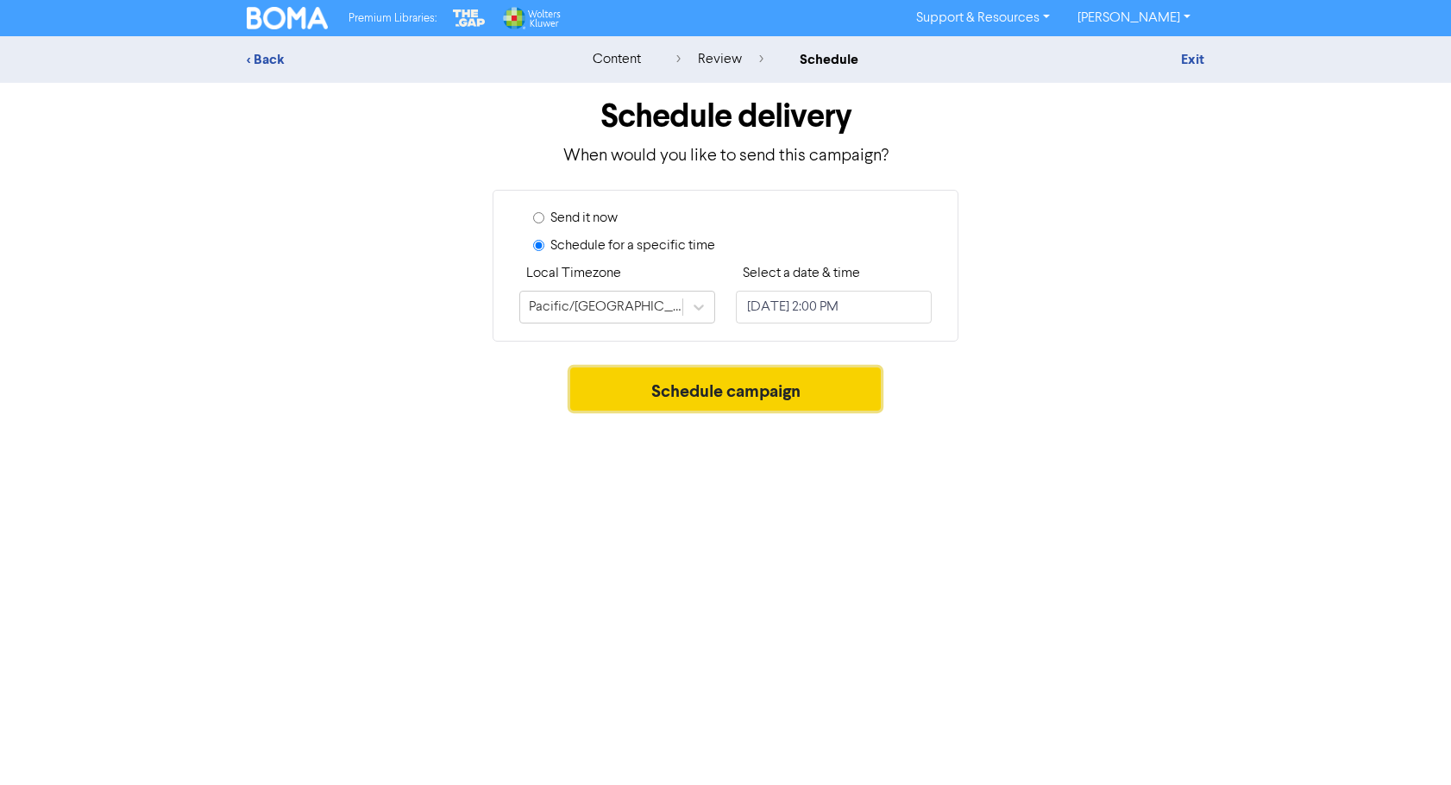
click at [661, 388] on button "Schedule campaign" at bounding box center [725, 388] width 311 height 43
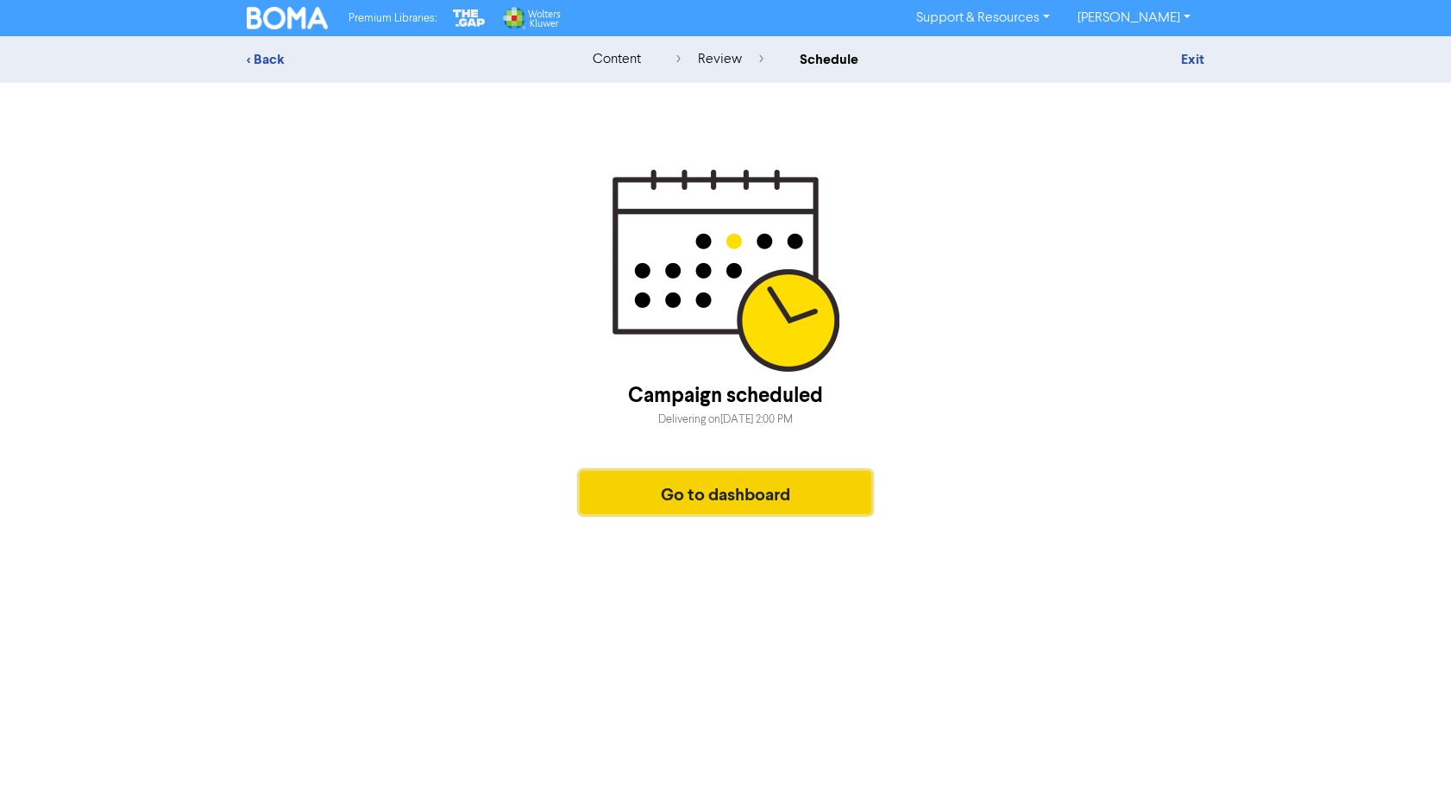
click at [775, 492] on button "Go to dashboard" at bounding box center [725, 492] width 291 height 43
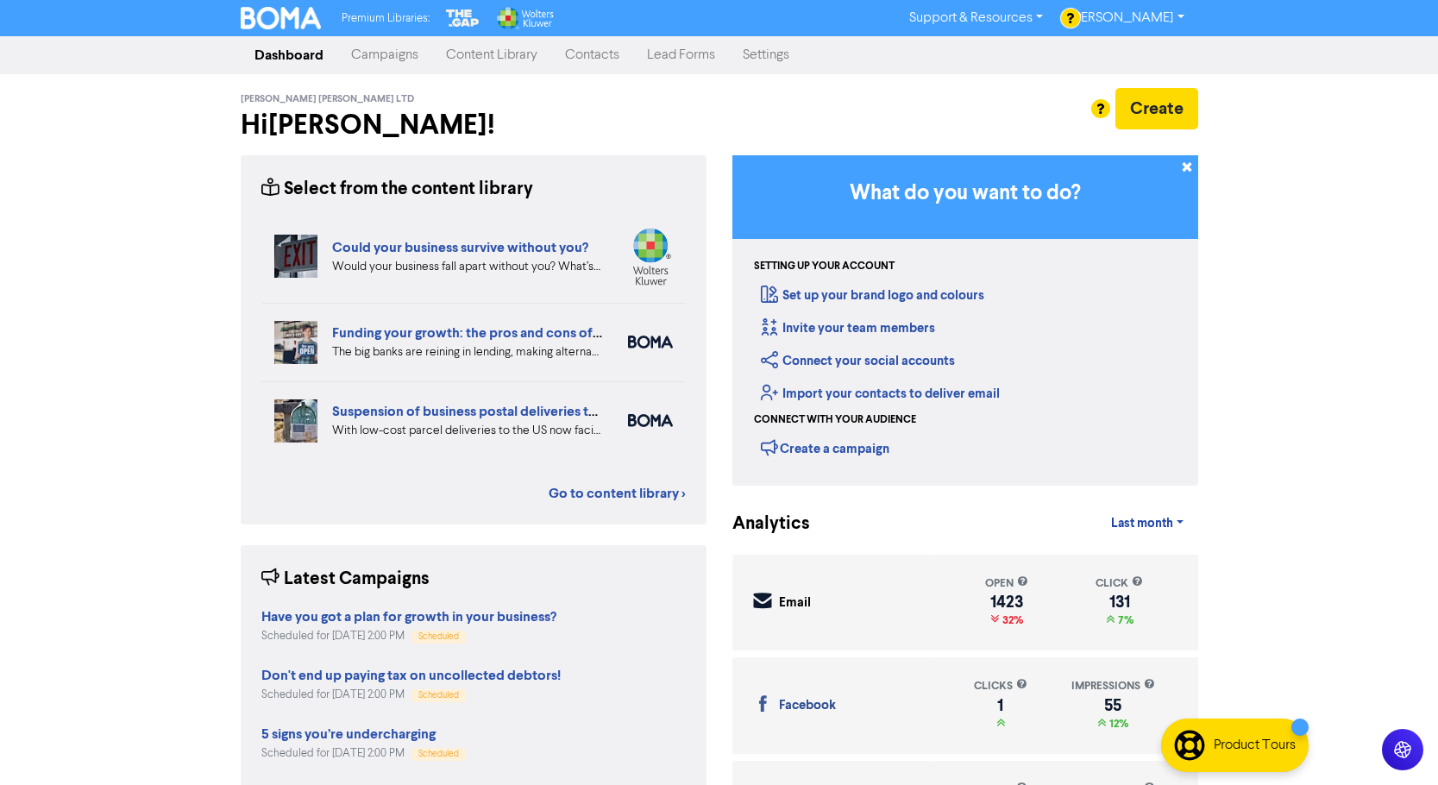
click at [490, 51] on link "Content Library" at bounding box center [491, 55] width 119 height 34
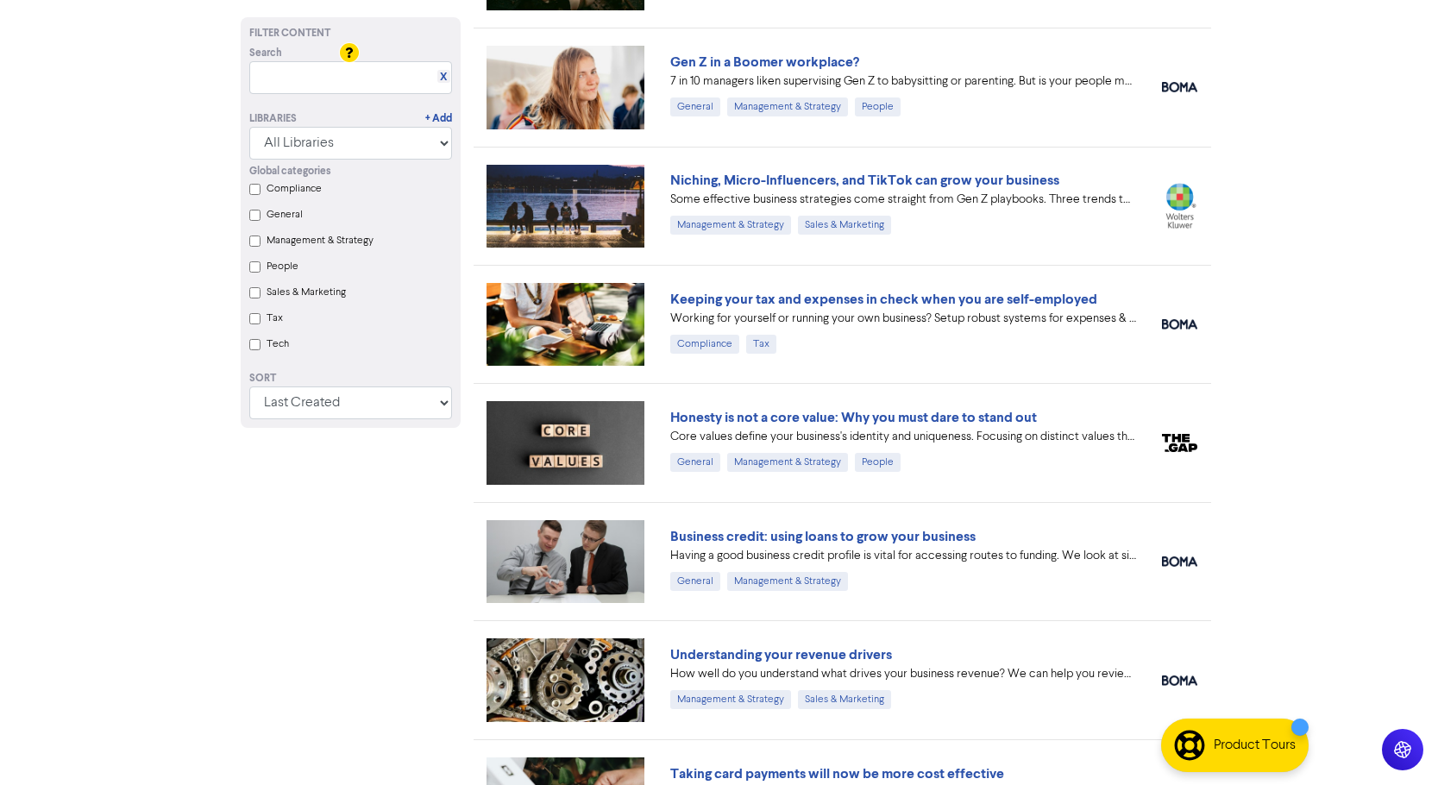
scroll to position [1897, 0]
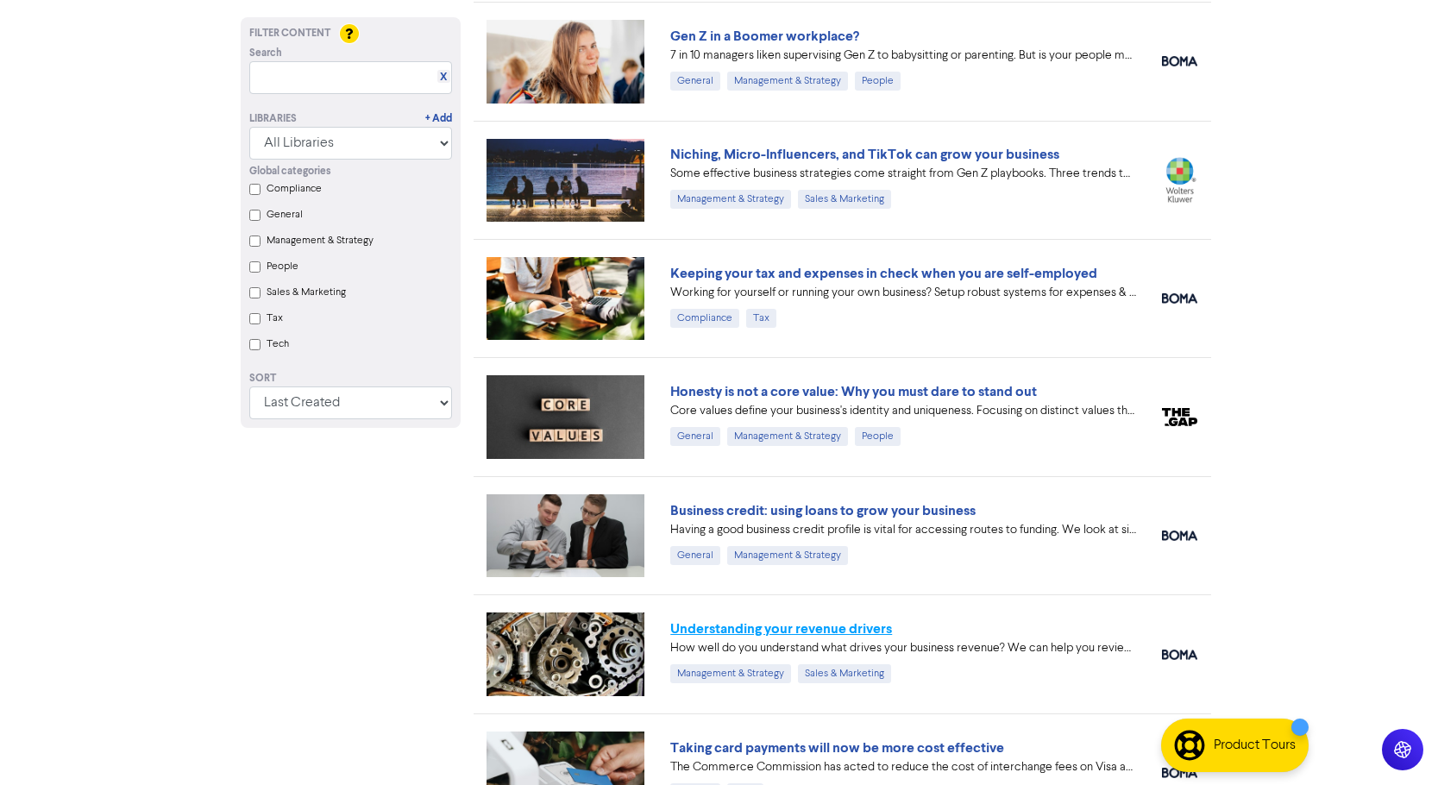
click at [771, 627] on link "Understanding your revenue drivers" at bounding box center [781, 628] width 222 height 17
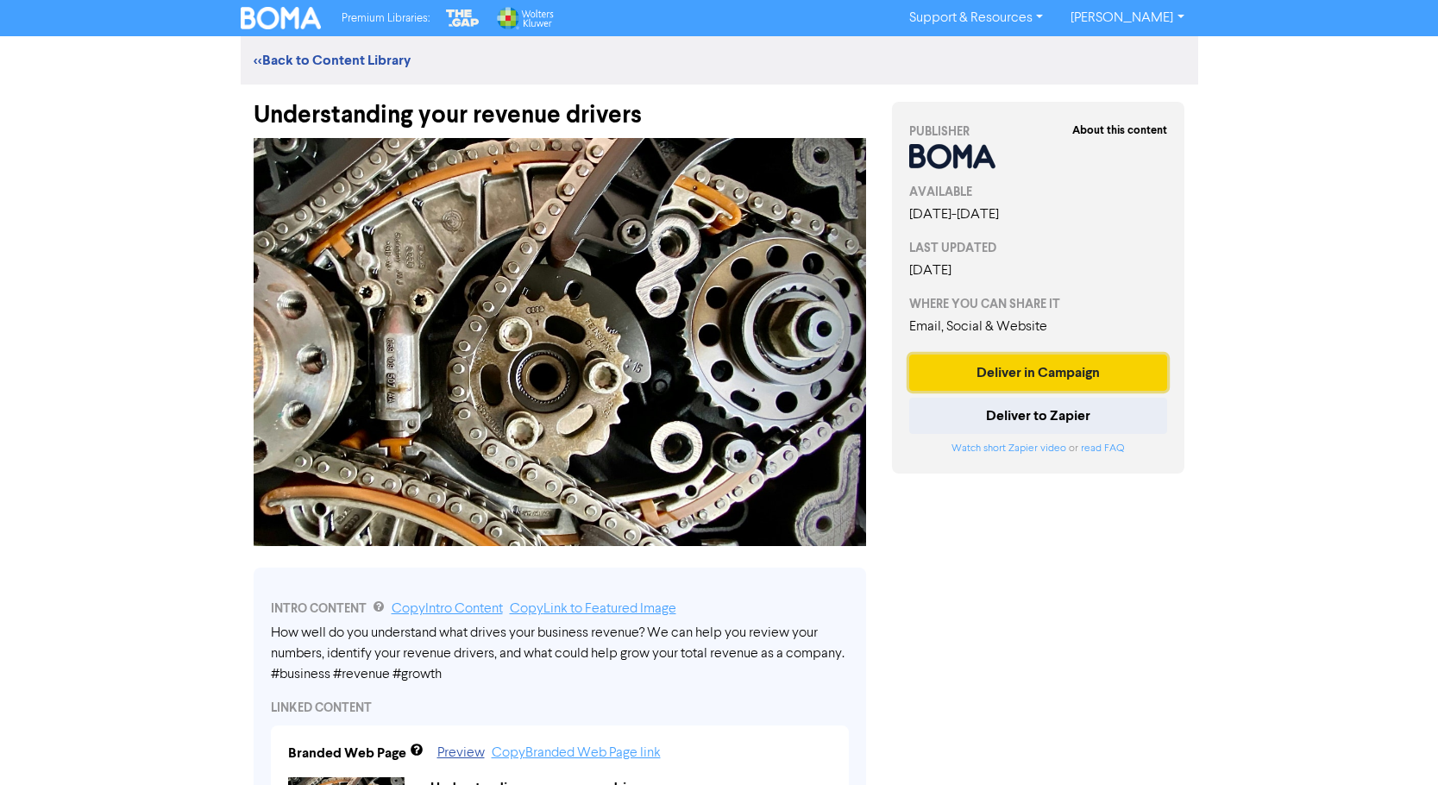
click at [979, 377] on button "Deliver in Campaign" at bounding box center [1038, 372] width 259 height 36
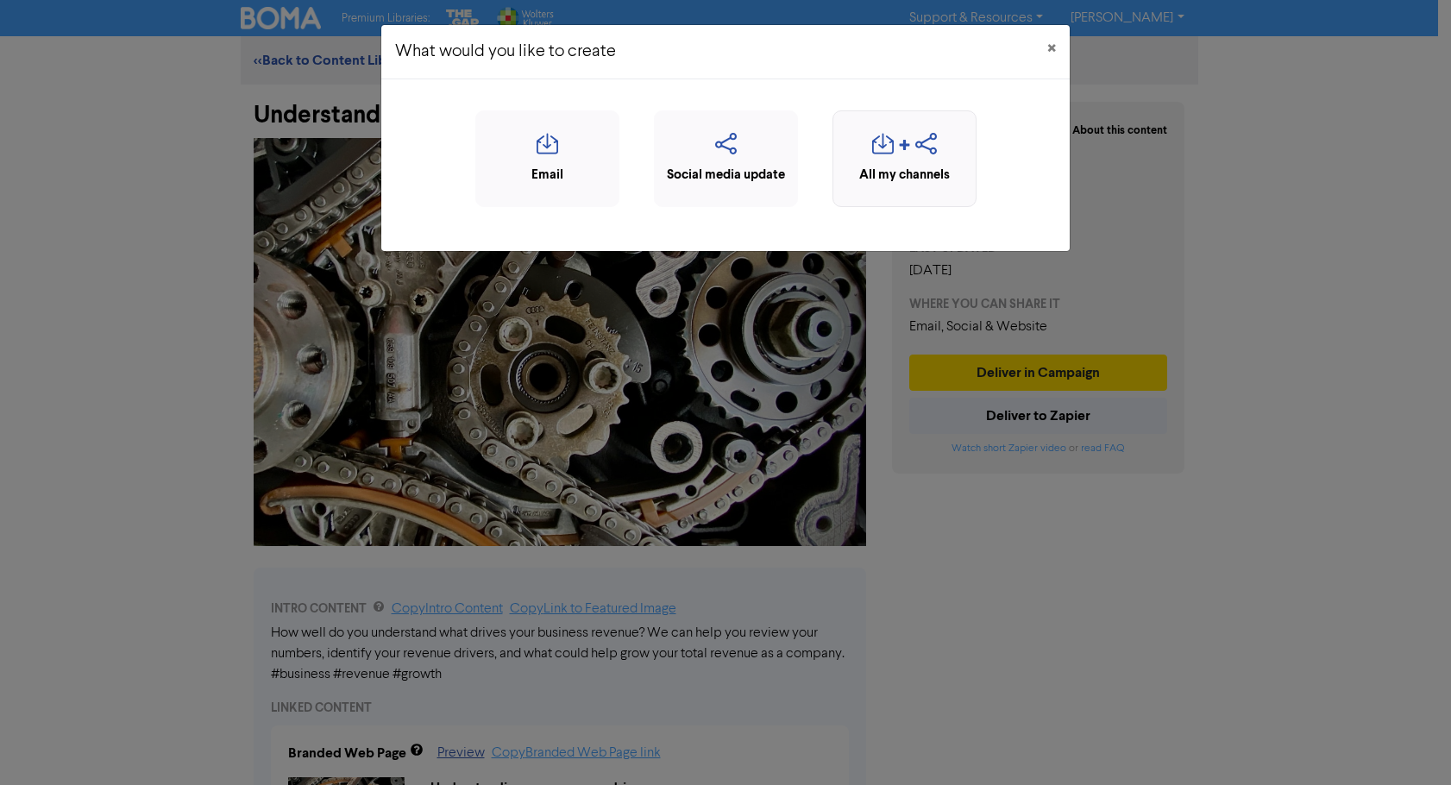
click at [916, 168] on div "All my channels" at bounding box center [904, 176] width 125 height 20
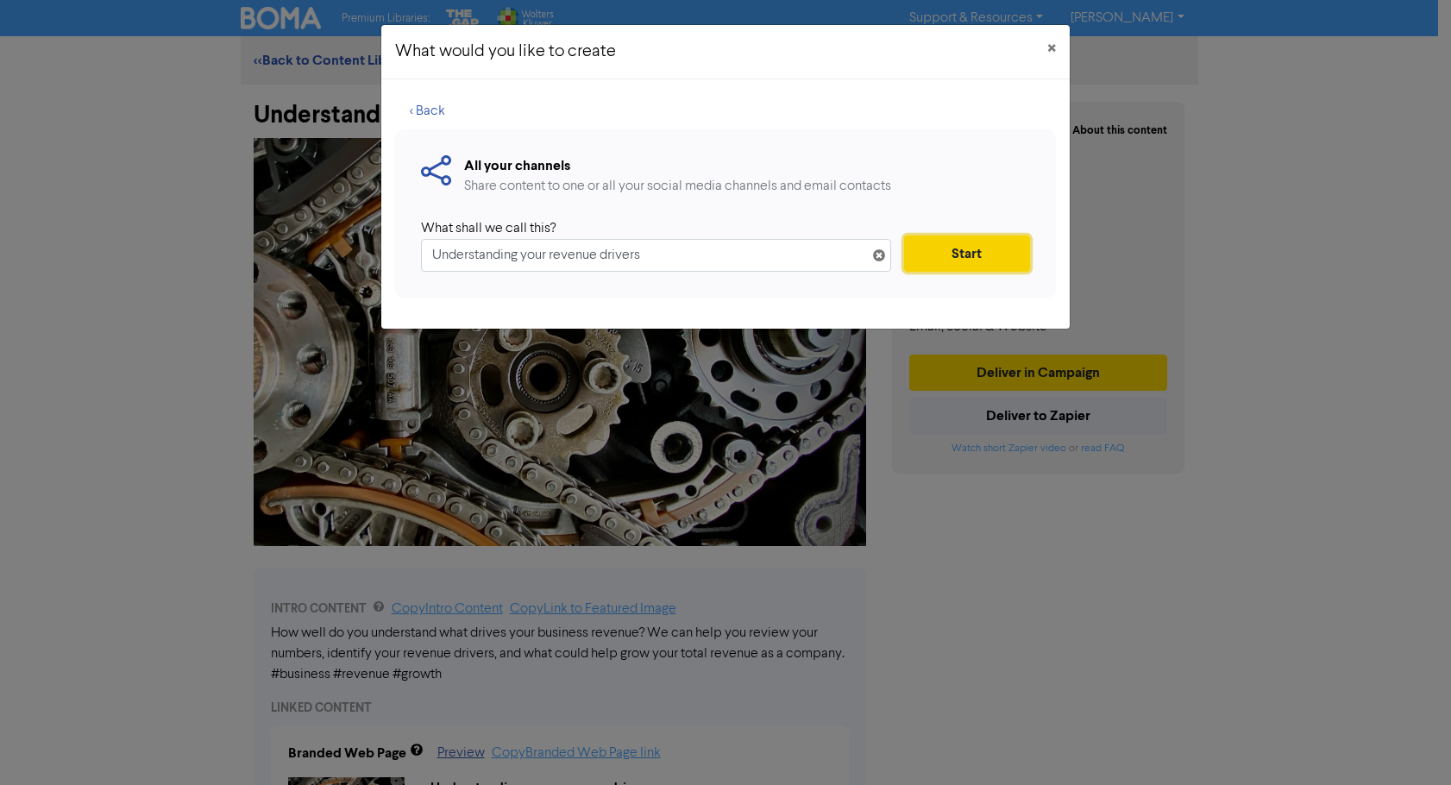
click at [969, 250] on button "Start" at bounding box center [967, 253] width 126 height 36
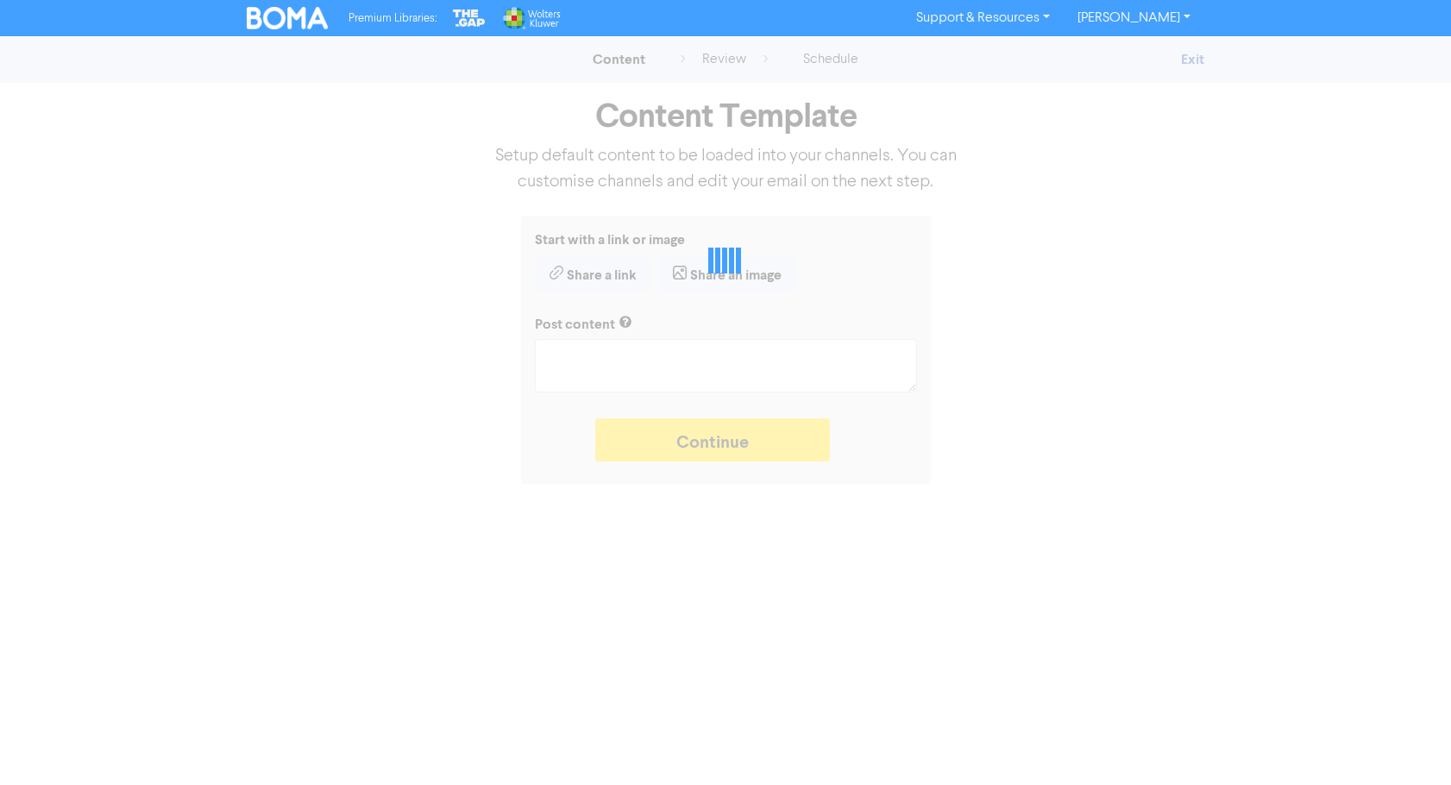
type textarea "x"
type textarea "How well do you understand what drives your business revenue? We can help you r…"
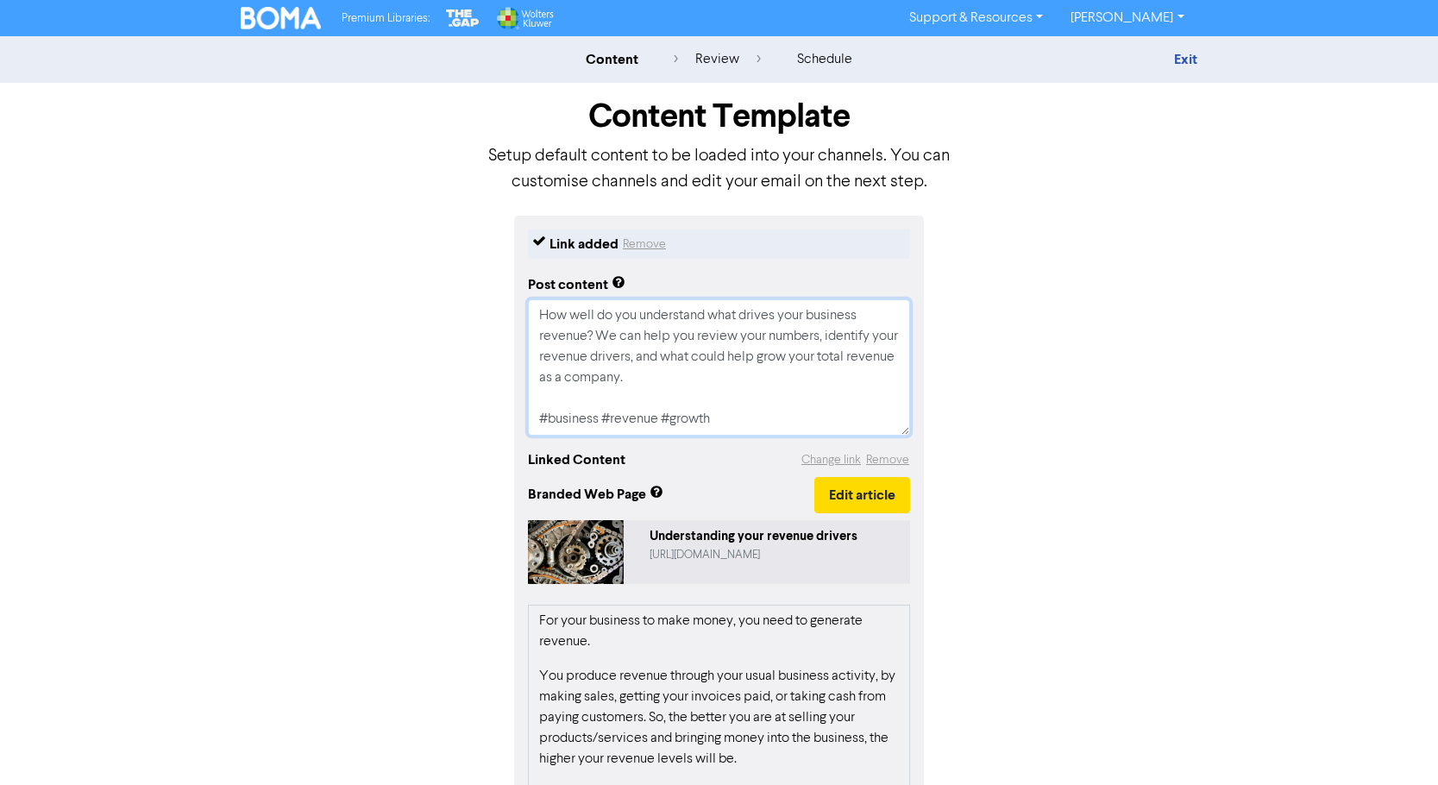
drag, startPoint x: 680, startPoint y: 373, endPoint x: 531, endPoint y: 321, distance: 157.4
click at [531, 321] on textarea "How well do you understand what drives your business revenue? We can help you r…" at bounding box center [719, 367] width 382 height 136
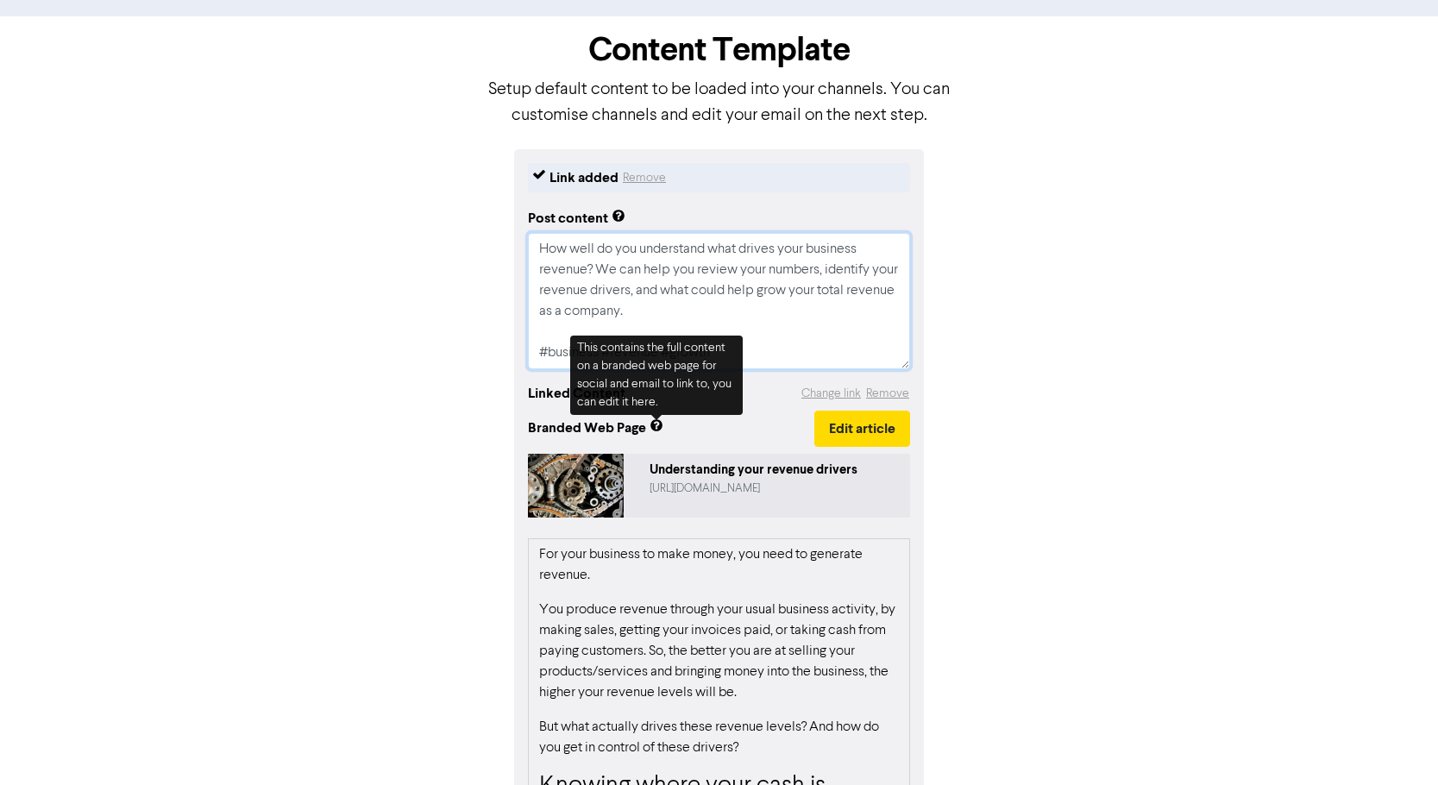
scroll to position [257, 0]
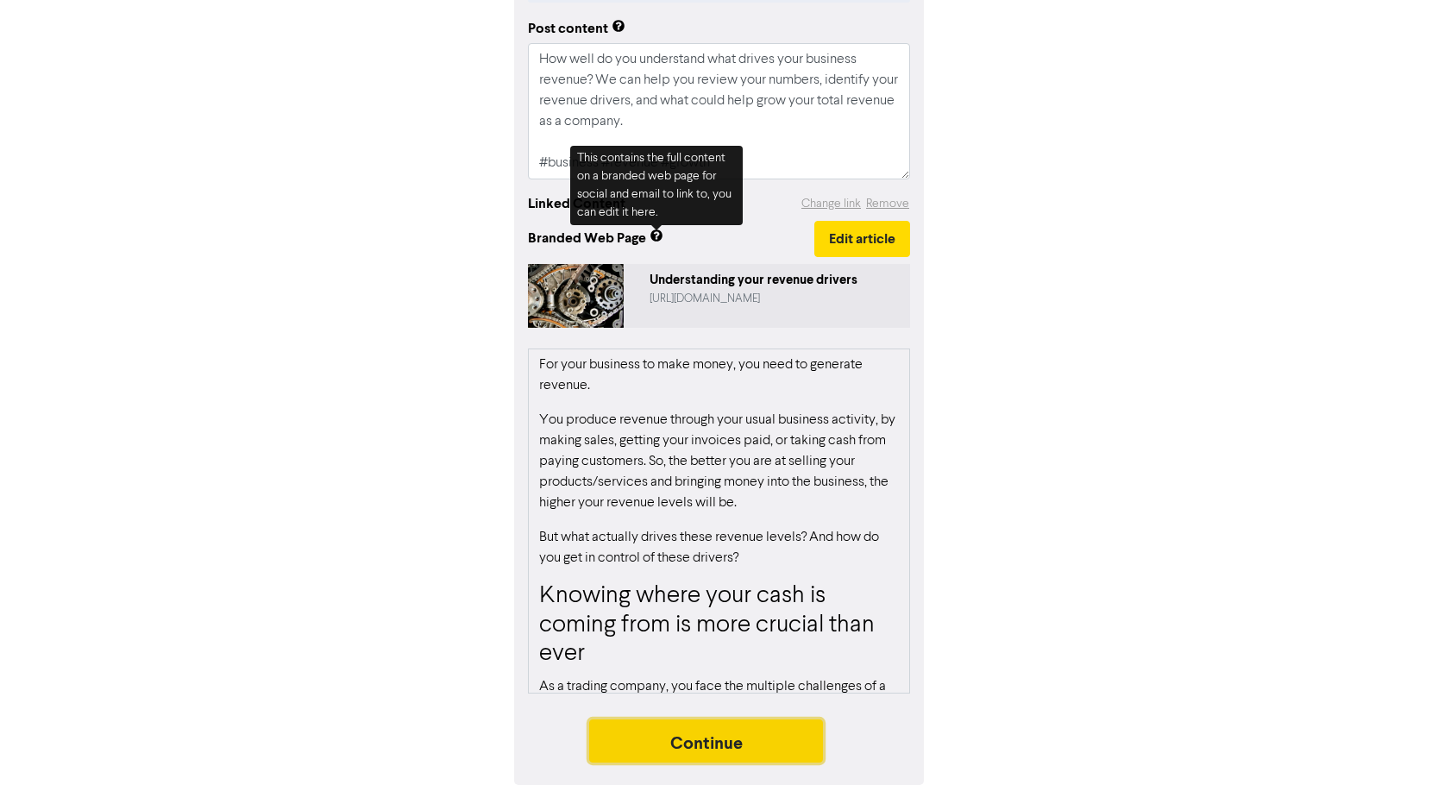
click at [794, 749] on button "Continue" at bounding box center [706, 740] width 235 height 43
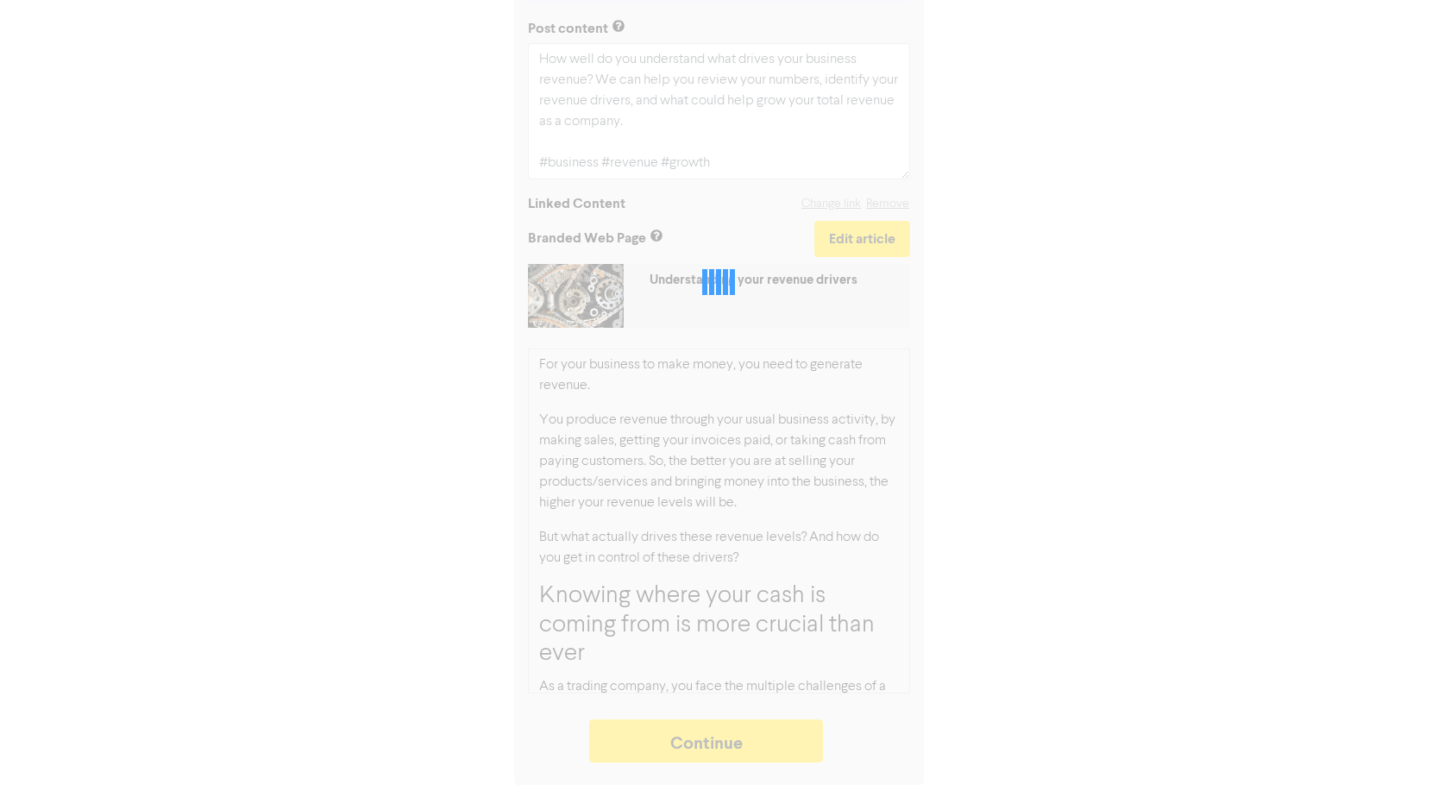
type textarea "x"
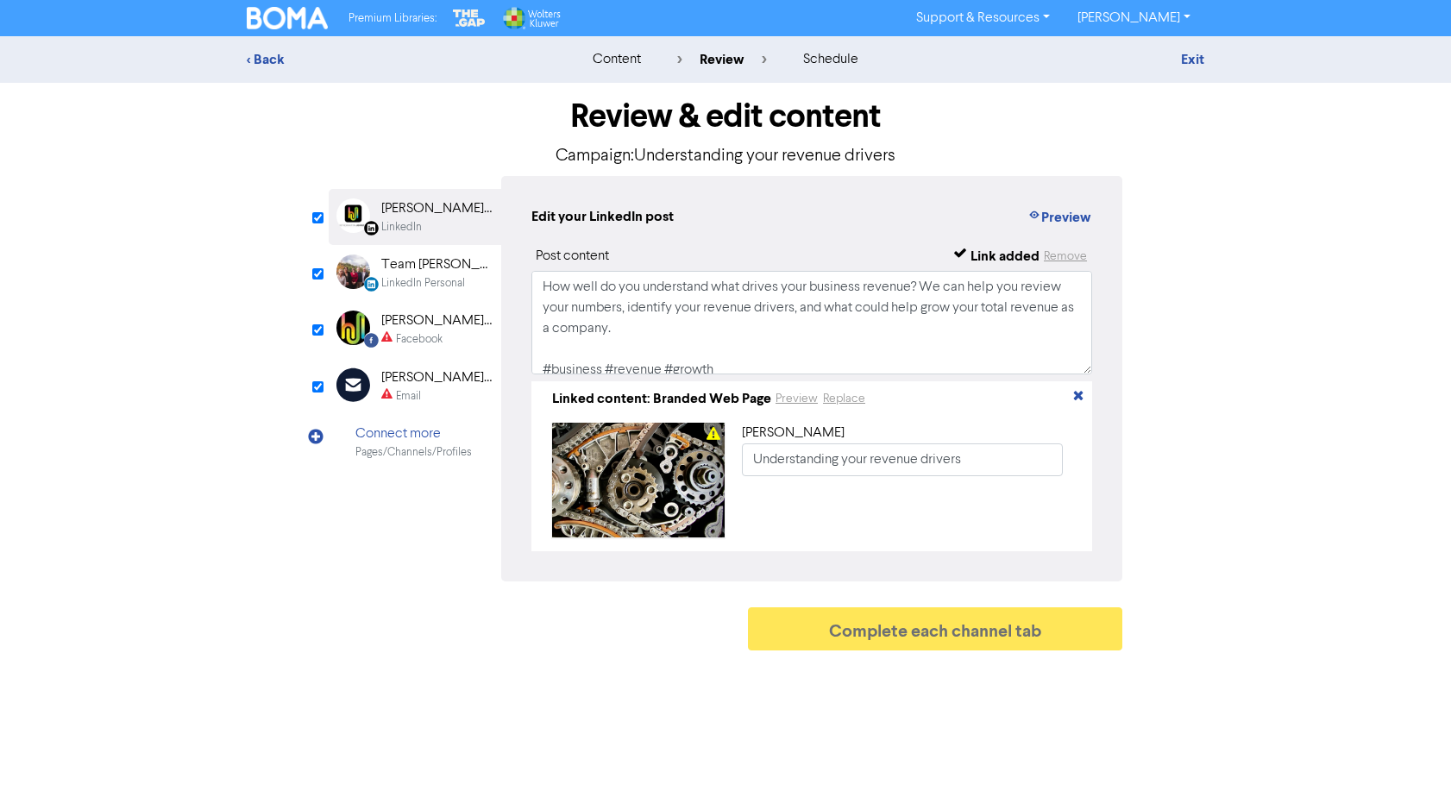
click at [442, 335] on div "Facebook" at bounding box center [419, 339] width 47 height 16
type input "How well do you understand what drives your business revenue? We can help you r…"
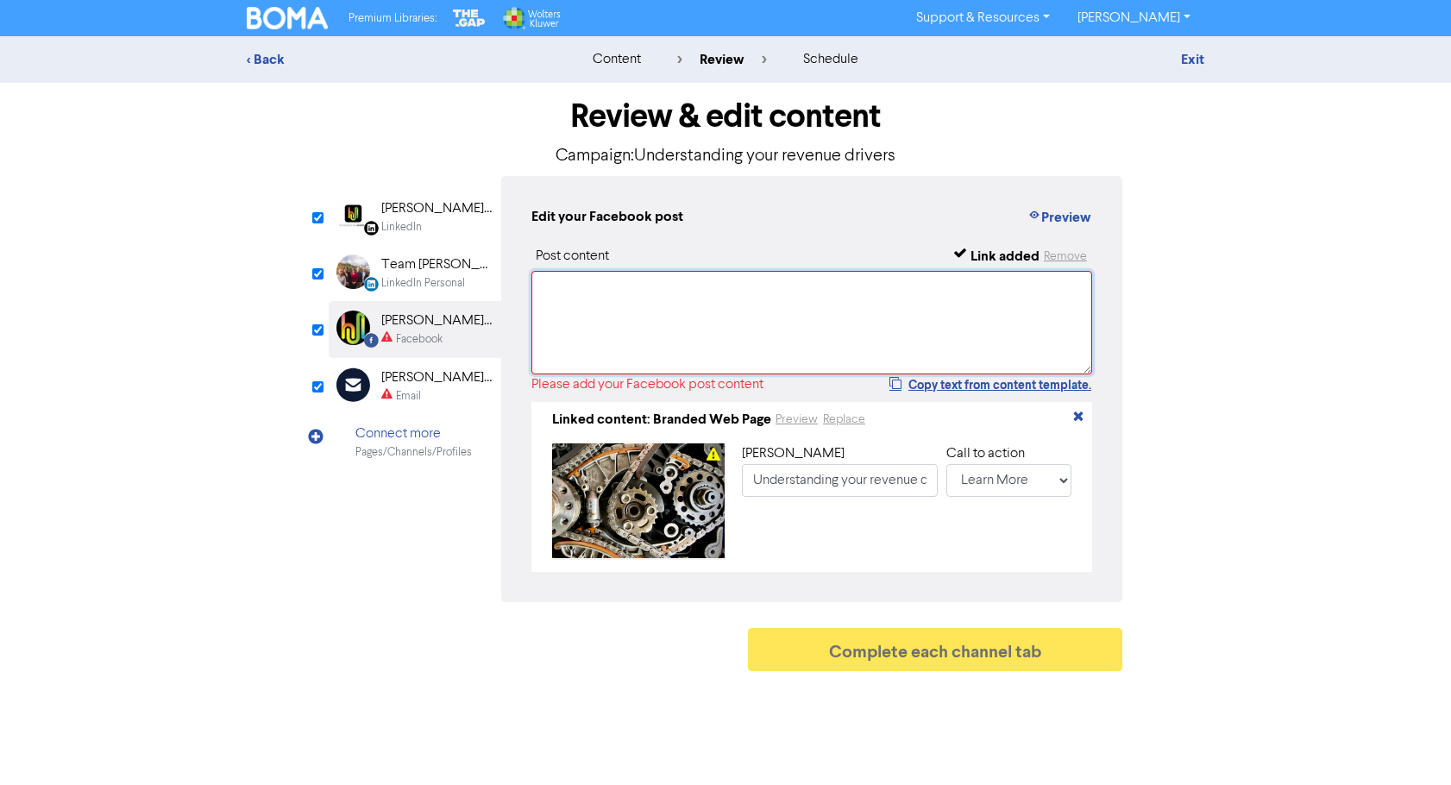
paste textarea "How well do you understand what drives your business revenue? We can help you r…"
type textarea "How well do you understand what drives your business revenue? We can help you r…"
type input "How well do you understand what drives your business revenue? We can help you r…"
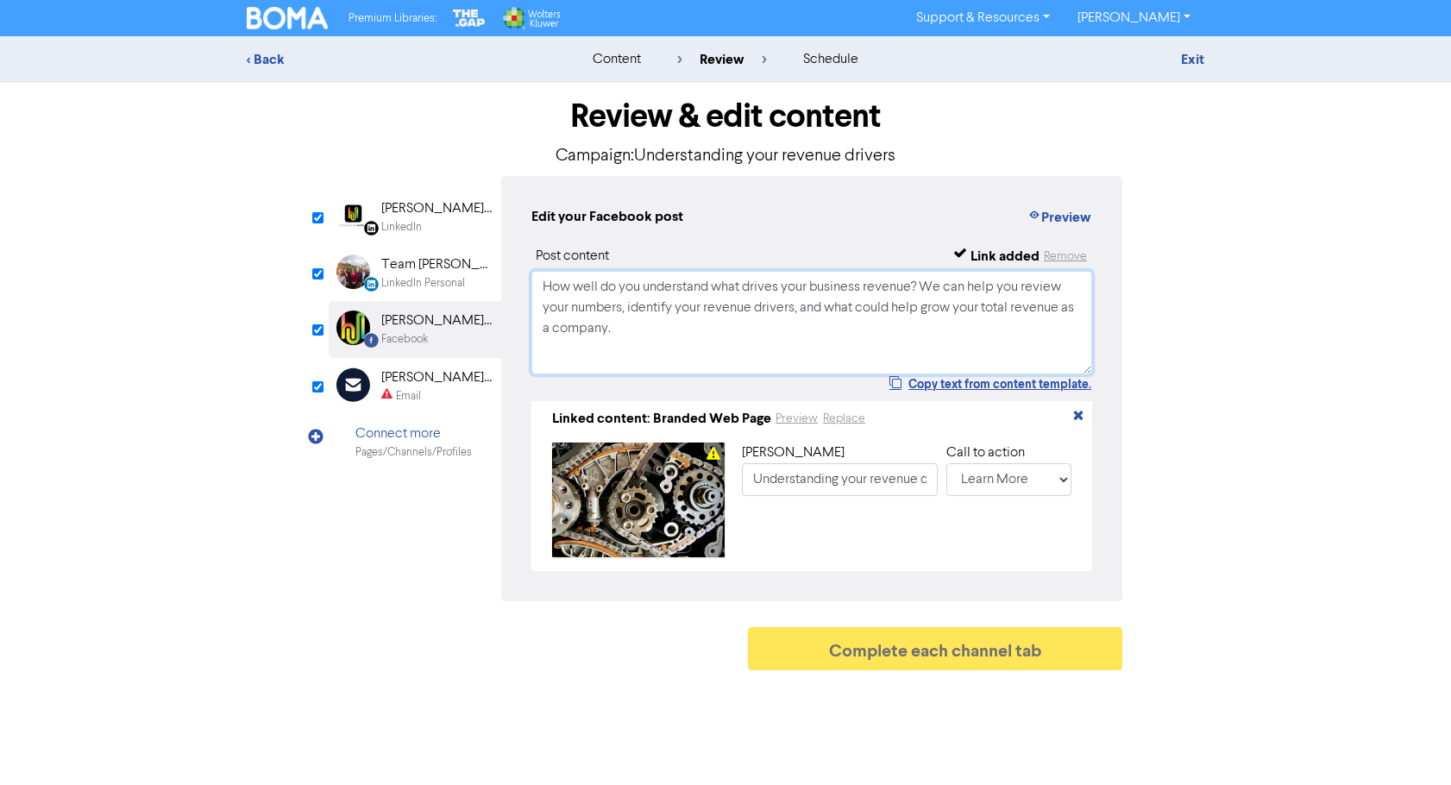
type textarea "How well do you understand what drives your business revenue? We can help you r…"
click at [402, 389] on div "Email" at bounding box center [408, 396] width 25 height 16
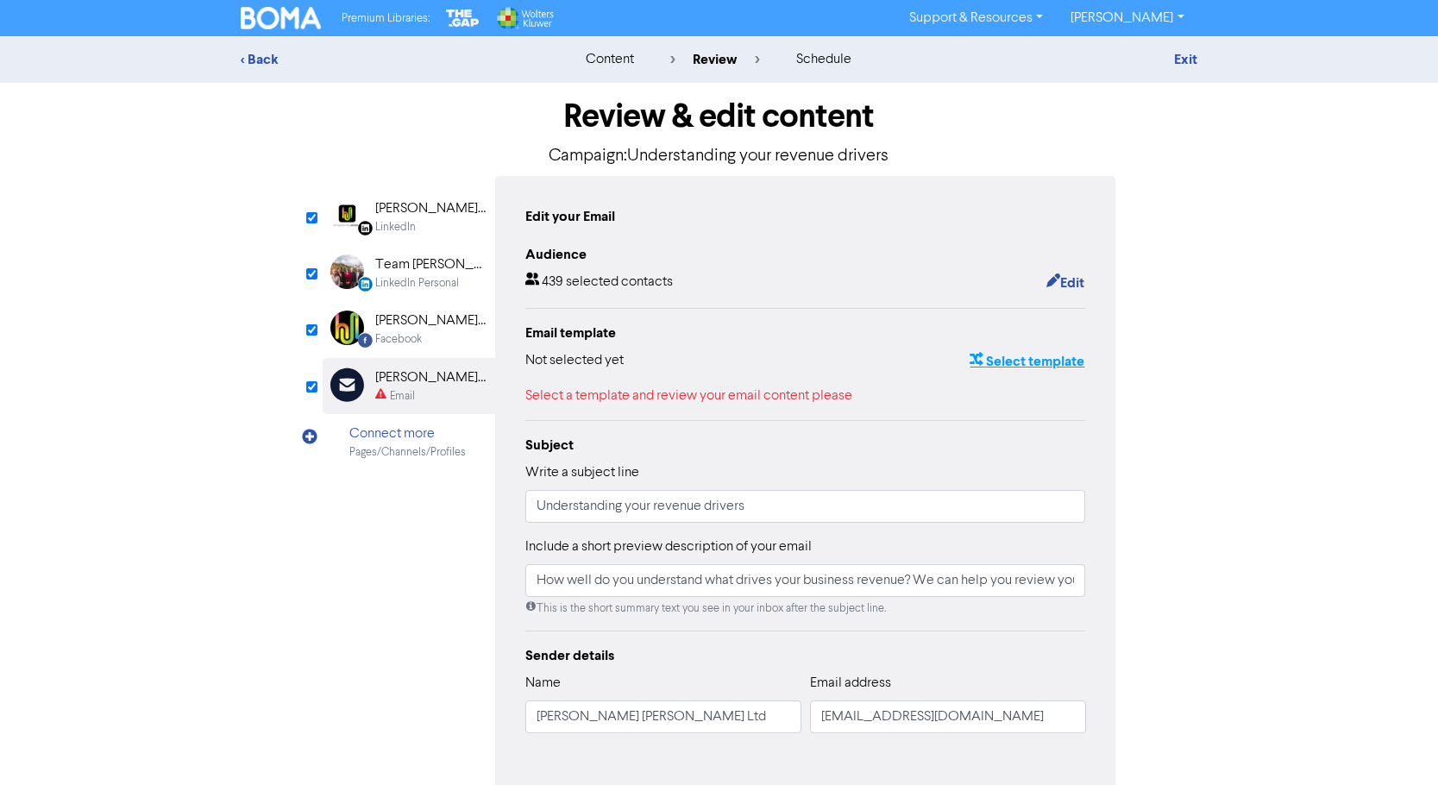
click at [1048, 363] on button "Select template" at bounding box center [1026, 361] width 116 height 22
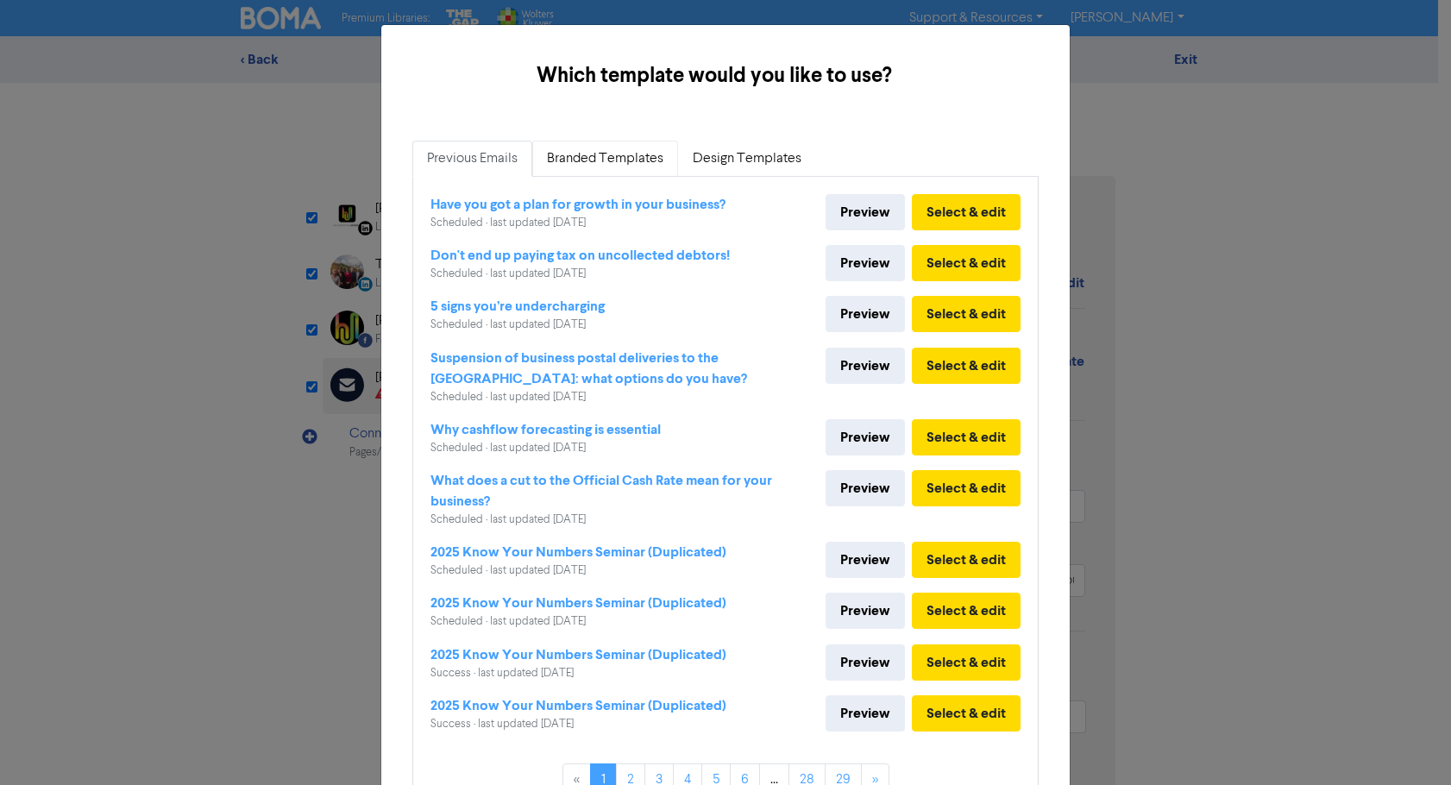
click at [617, 163] on link "Branded Templates" at bounding box center [605, 159] width 146 height 36
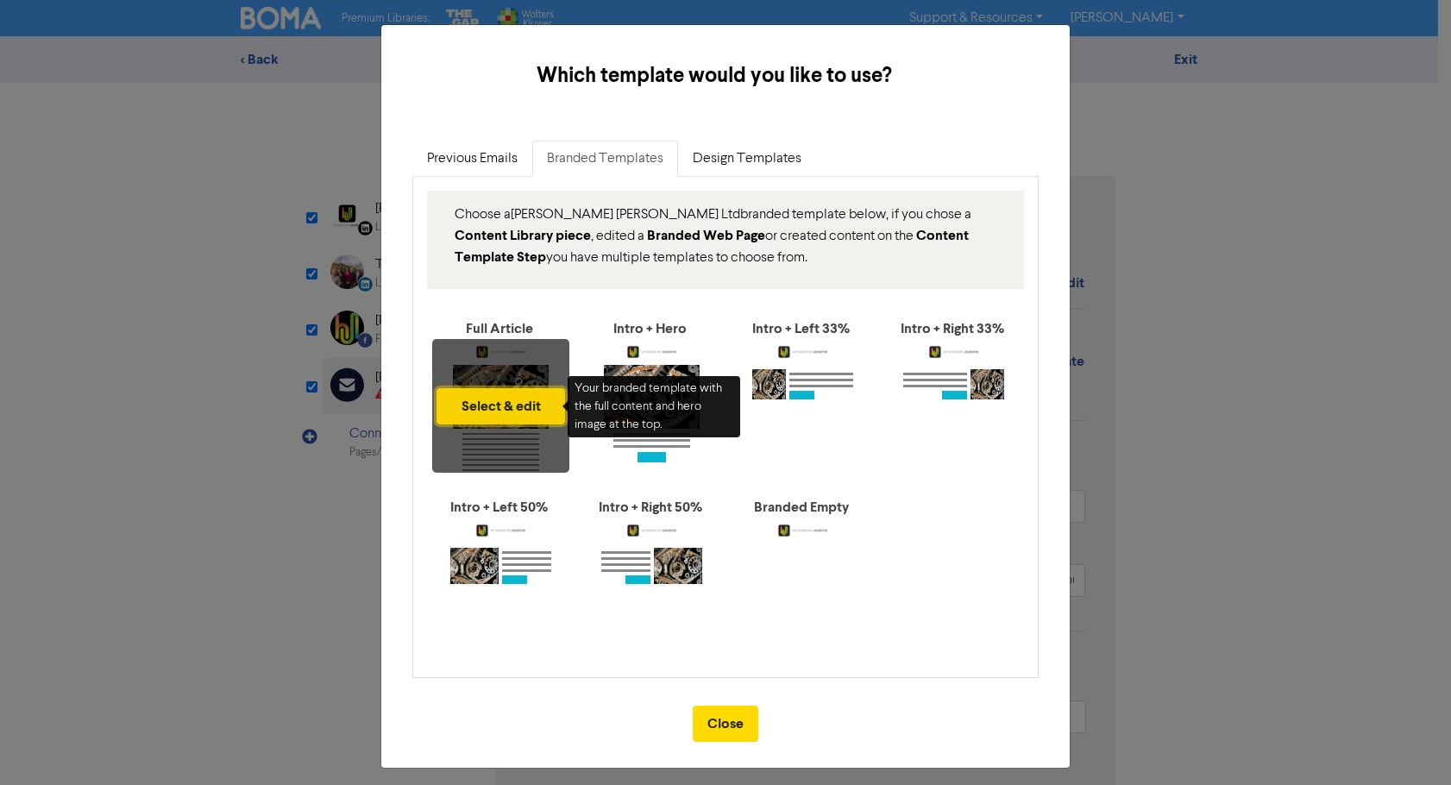
click at [485, 404] on button "Select & edit" at bounding box center [500, 406] width 128 height 36
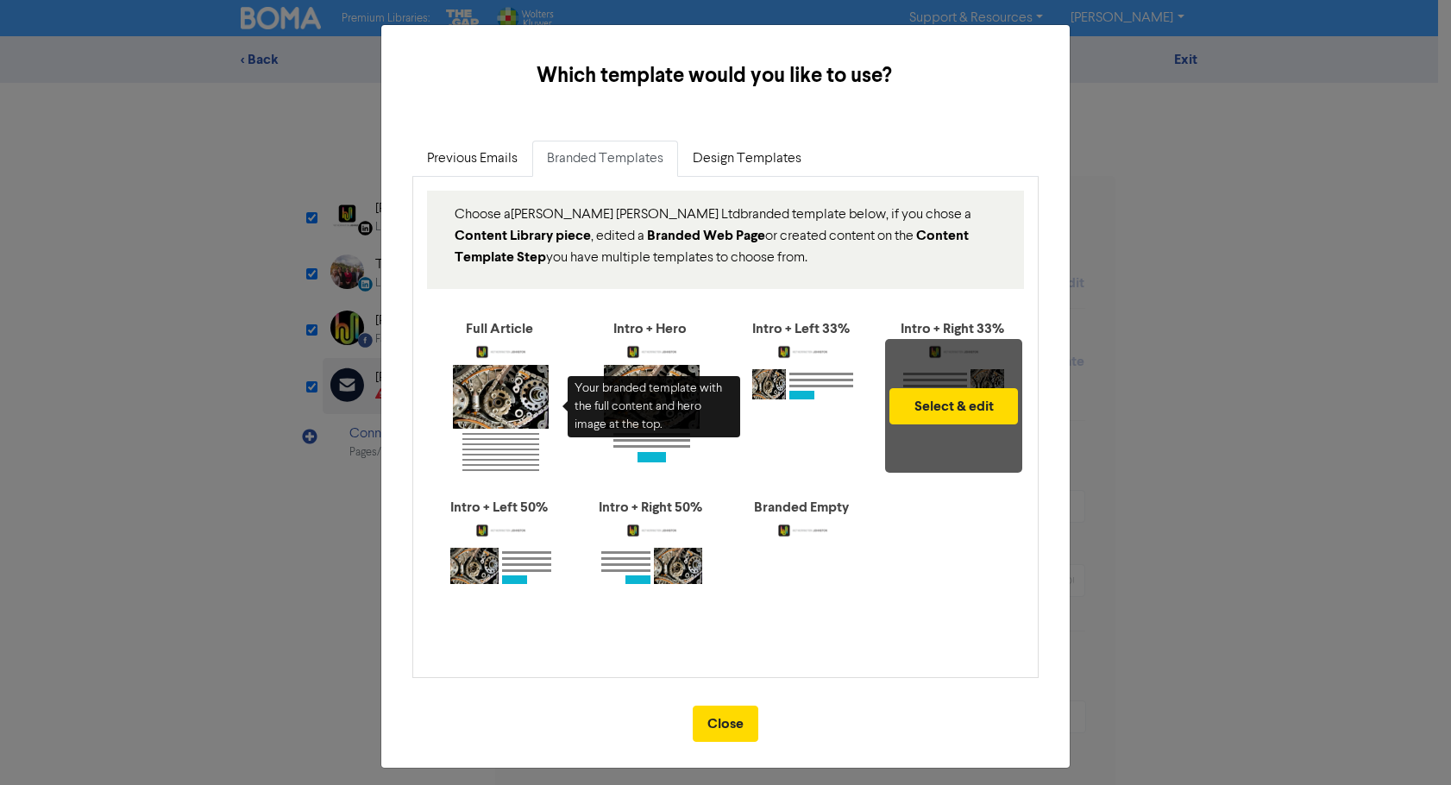
type input "How well do you understand what drives your business revenue? We can help you r…"
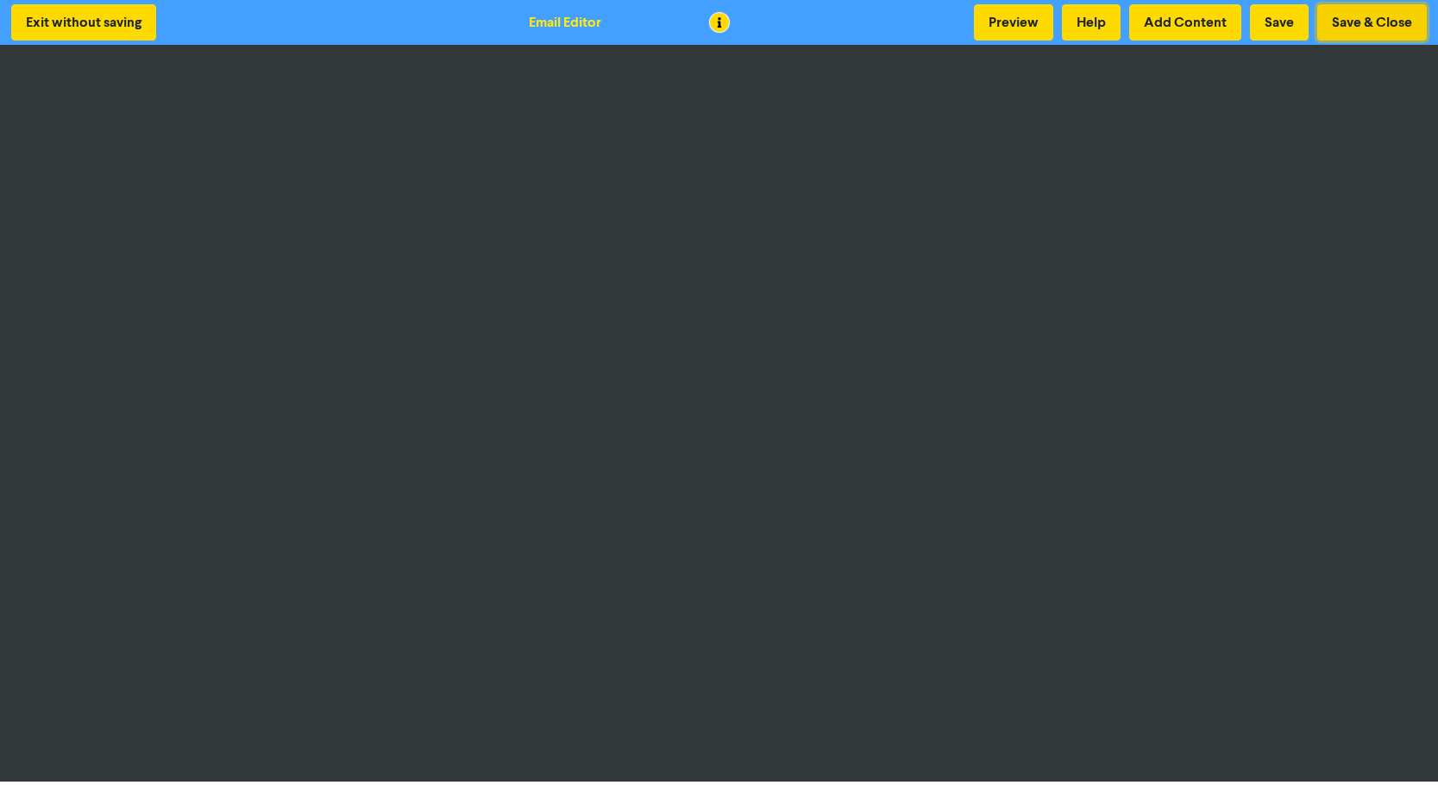
click at [1398, 13] on button "Save & Close" at bounding box center [1372, 22] width 110 height 36
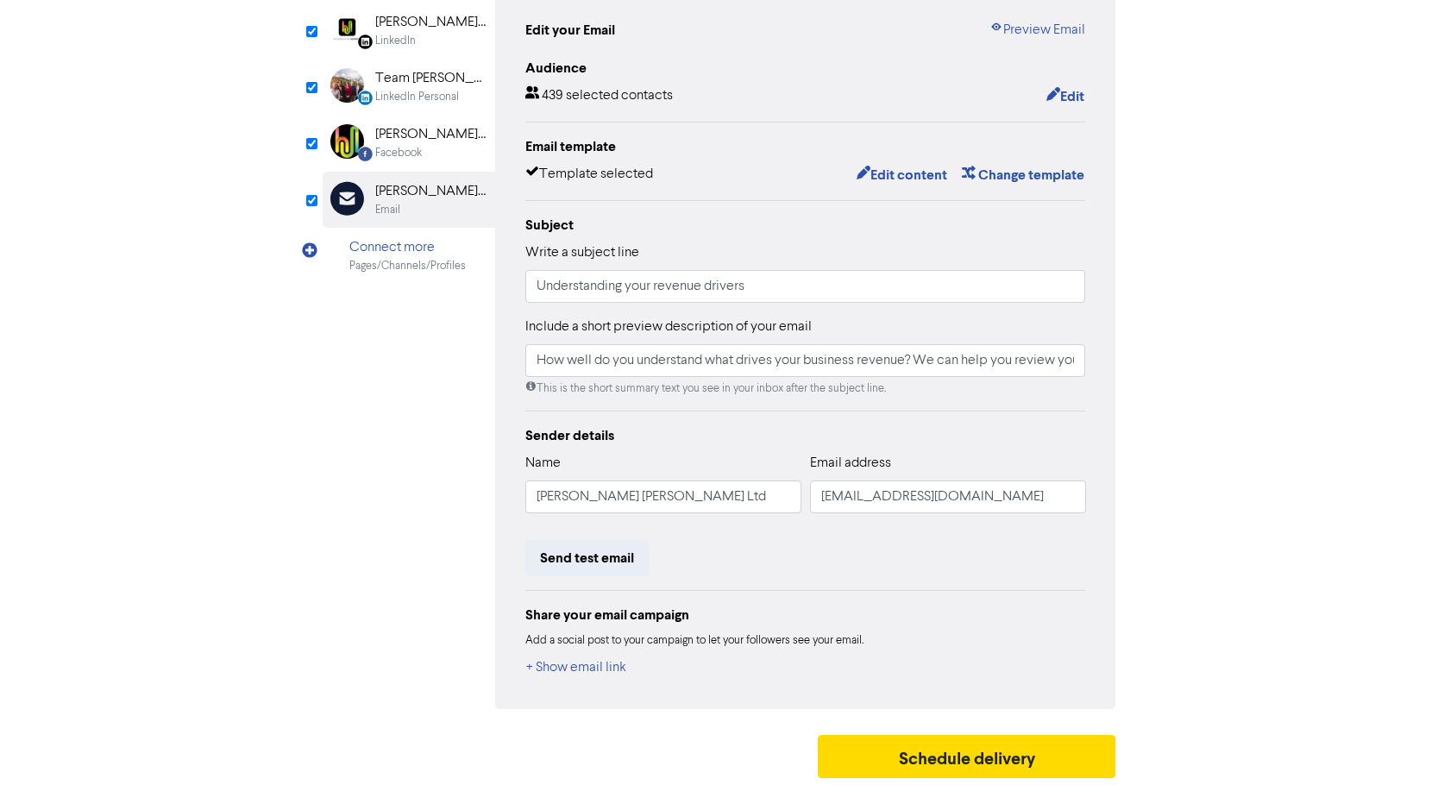
scroll to position [190, 0]
click at [930, 758] on button "Schedule delivery" at bounding box center [967, 754] width 298 height 43
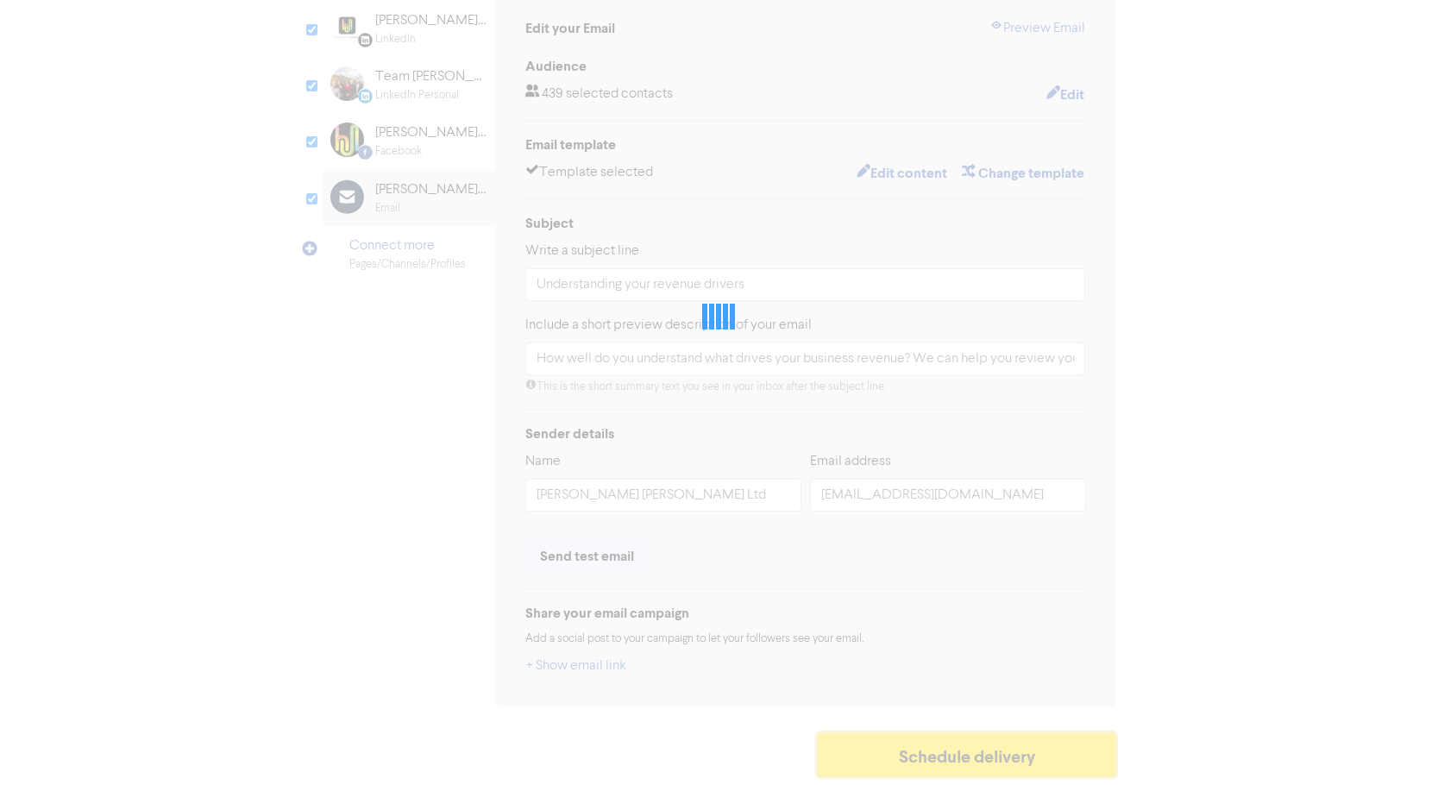
type input "How well do you understand what drives your business revenue? We can help you r…"
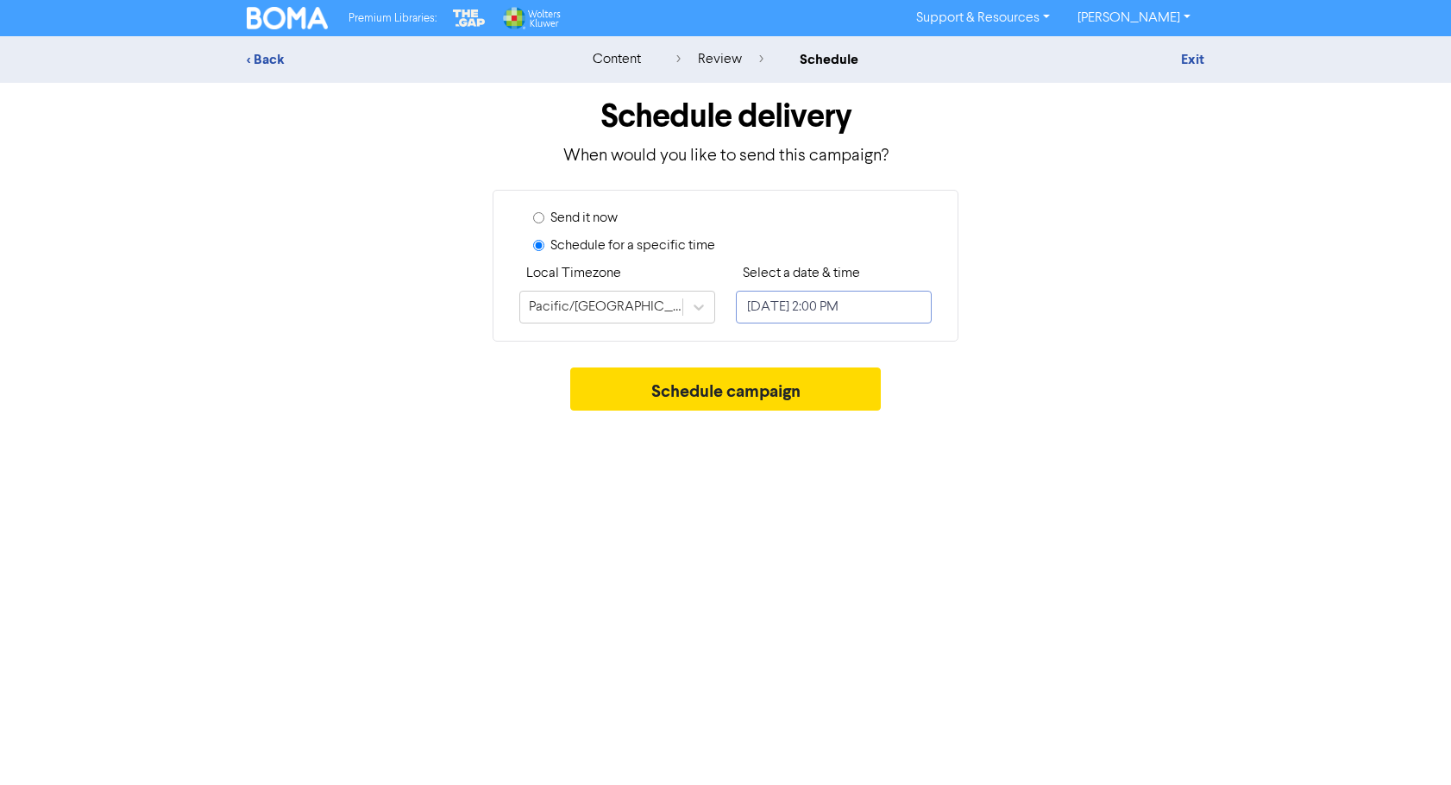
click at [830, 312] on input "[DATE] 2:00 PM" at bounding box center [834, 307] width 196 height 33
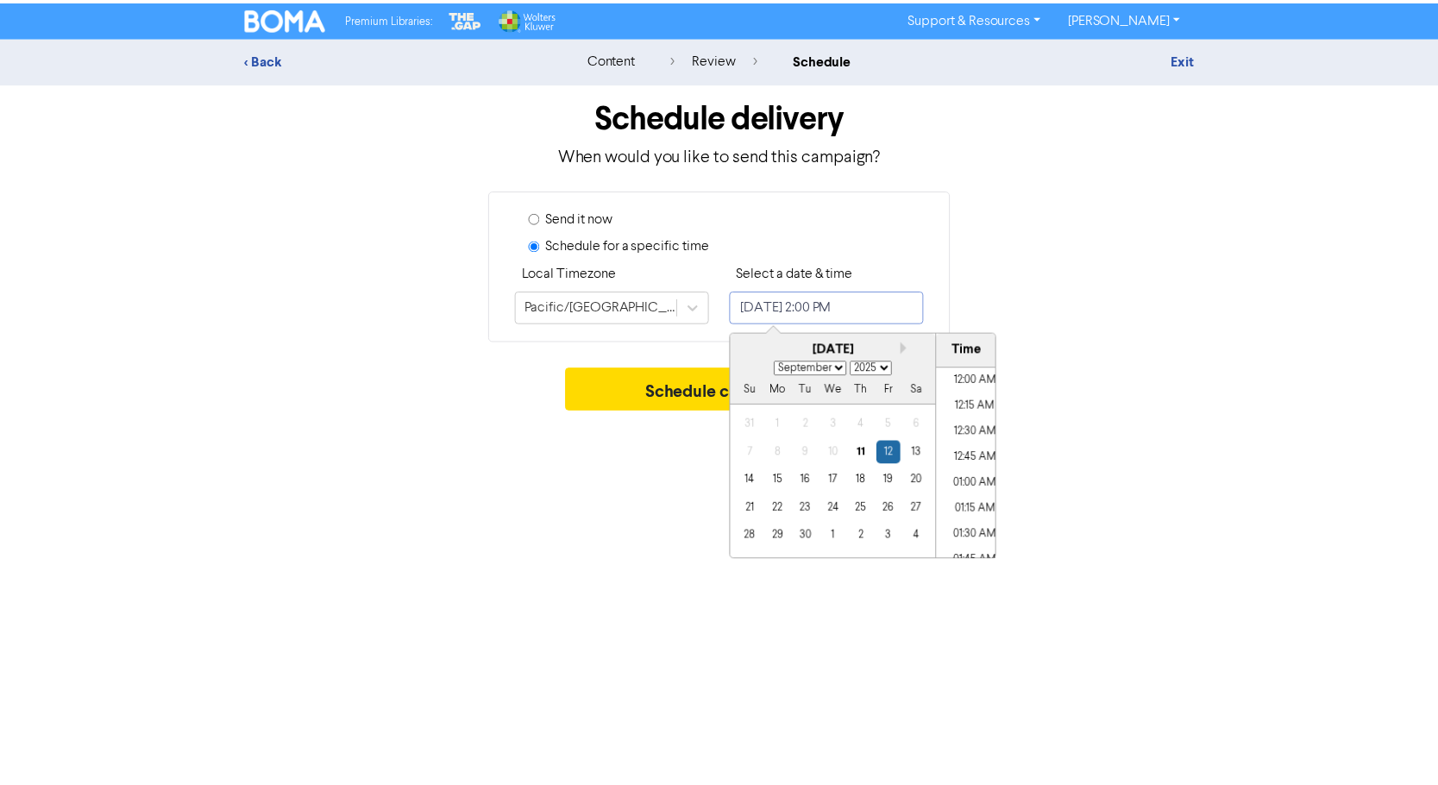
scroll to position [1366, 0]
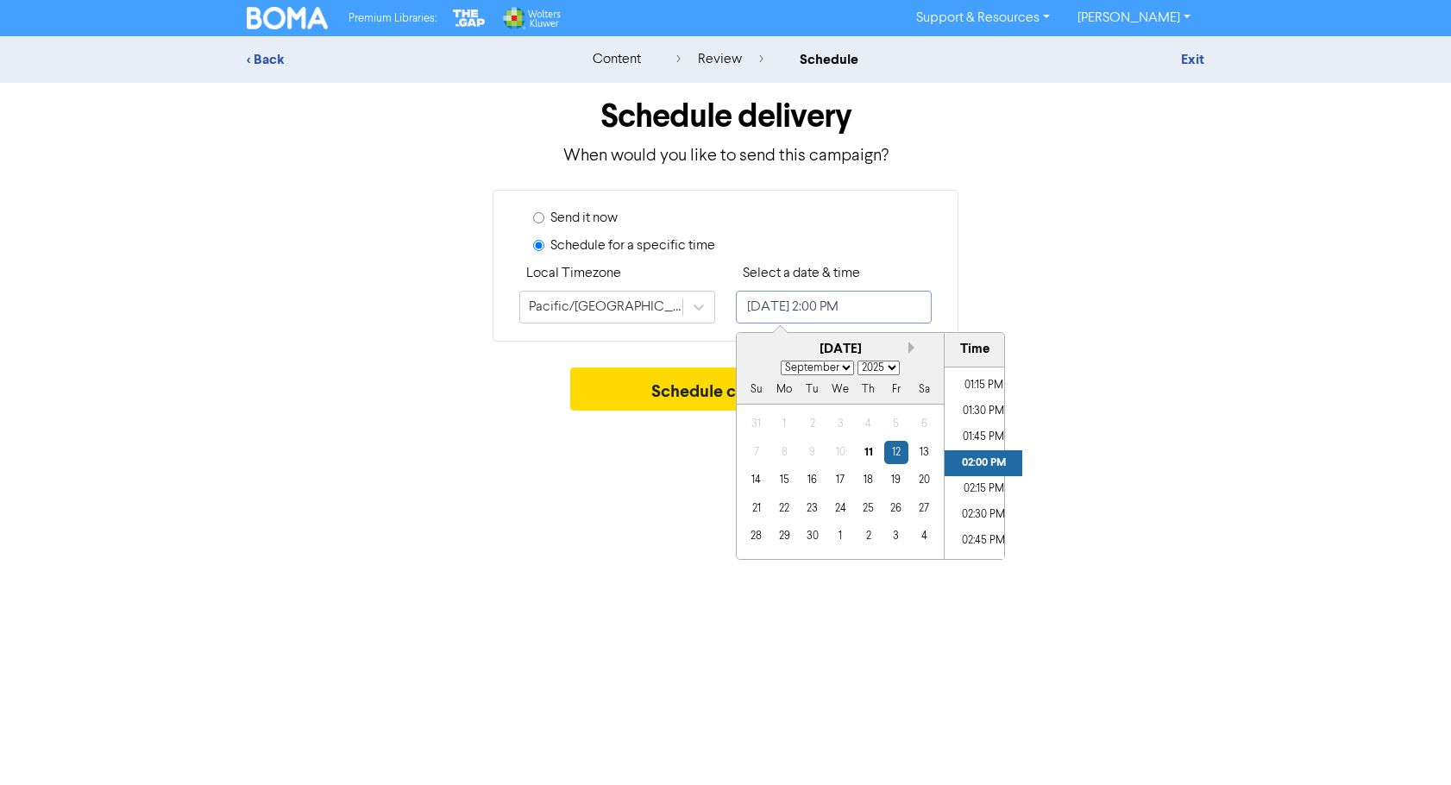
click at [909, 348] on button "Next month" at bounding box center [914, 348] width 12 height 12
select select "9"
click at [868, 448] on div "9" at bounding box center [867, 452] width 23 height 23
type input "[DATE] 2:00 PM"
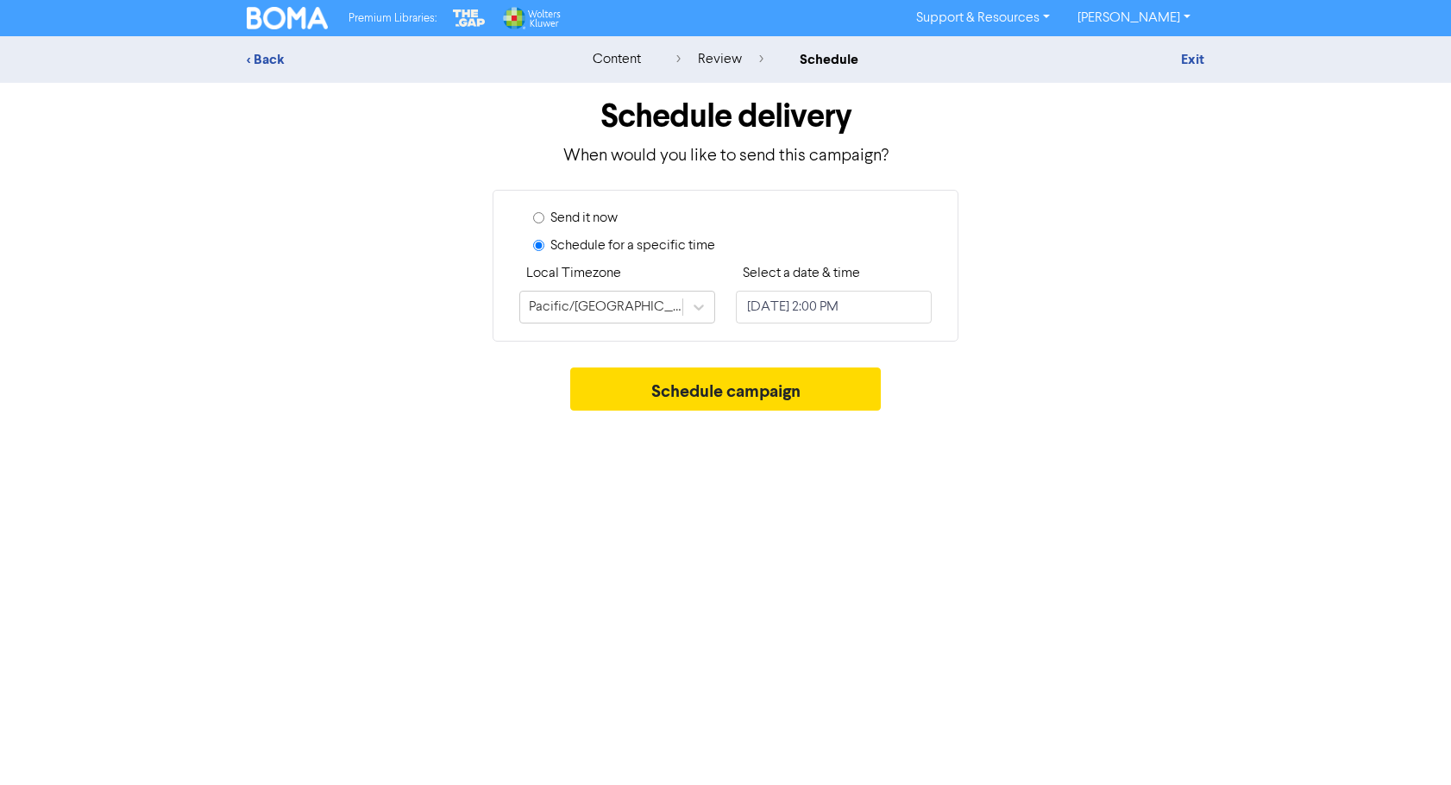
click at [692, 483] on div "Premium Libraries: Support & Resources Video Tutorials FAQ & Guides Marketing E…" at bounding box center [725, 392] width 1451 height 785
click at [702, 392] on button "Schedule campaign" at bounding box center [725, 388] width 311 height 43
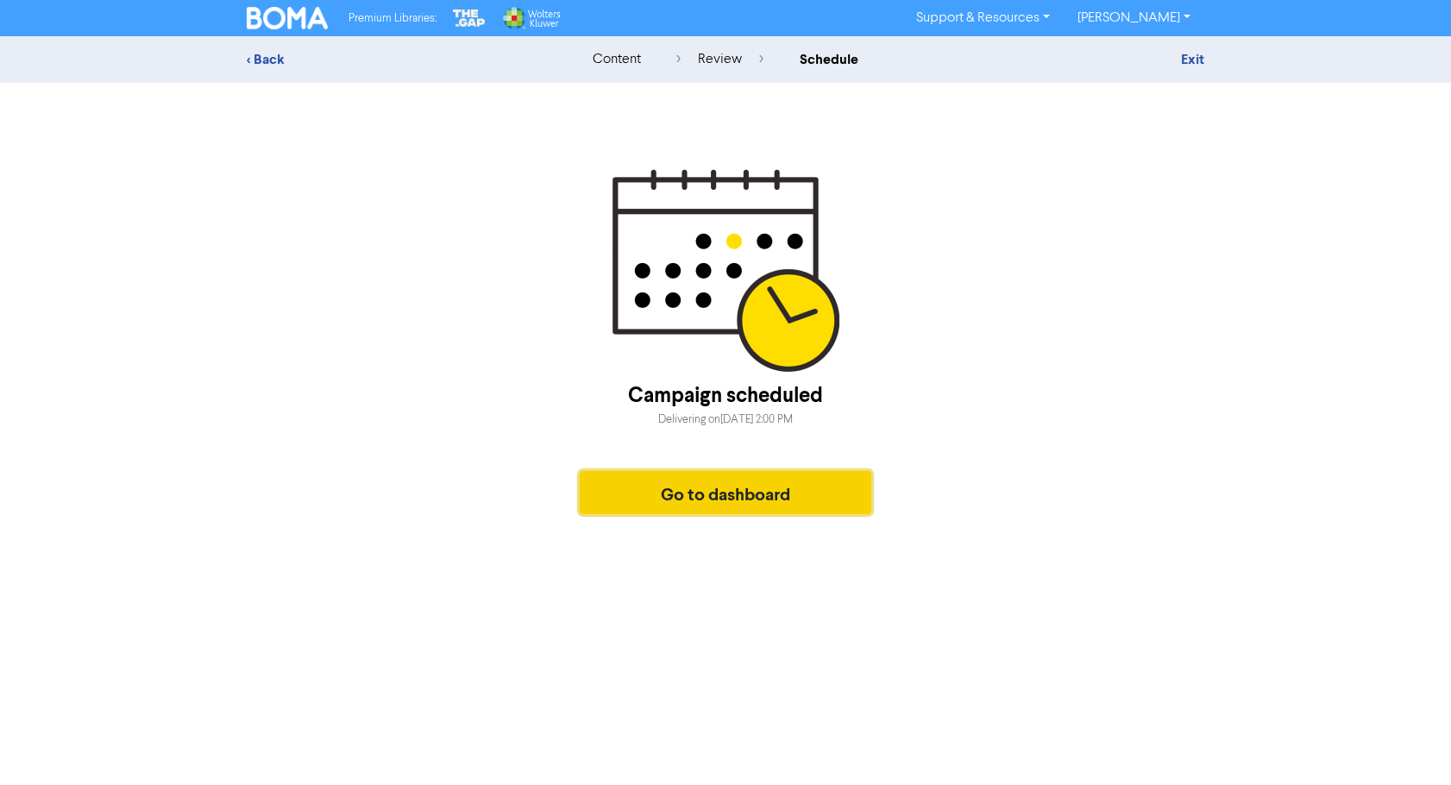
click at [600, 492] on button "Go to dashboard" at bounding box center [725, 492] width 291 height 43
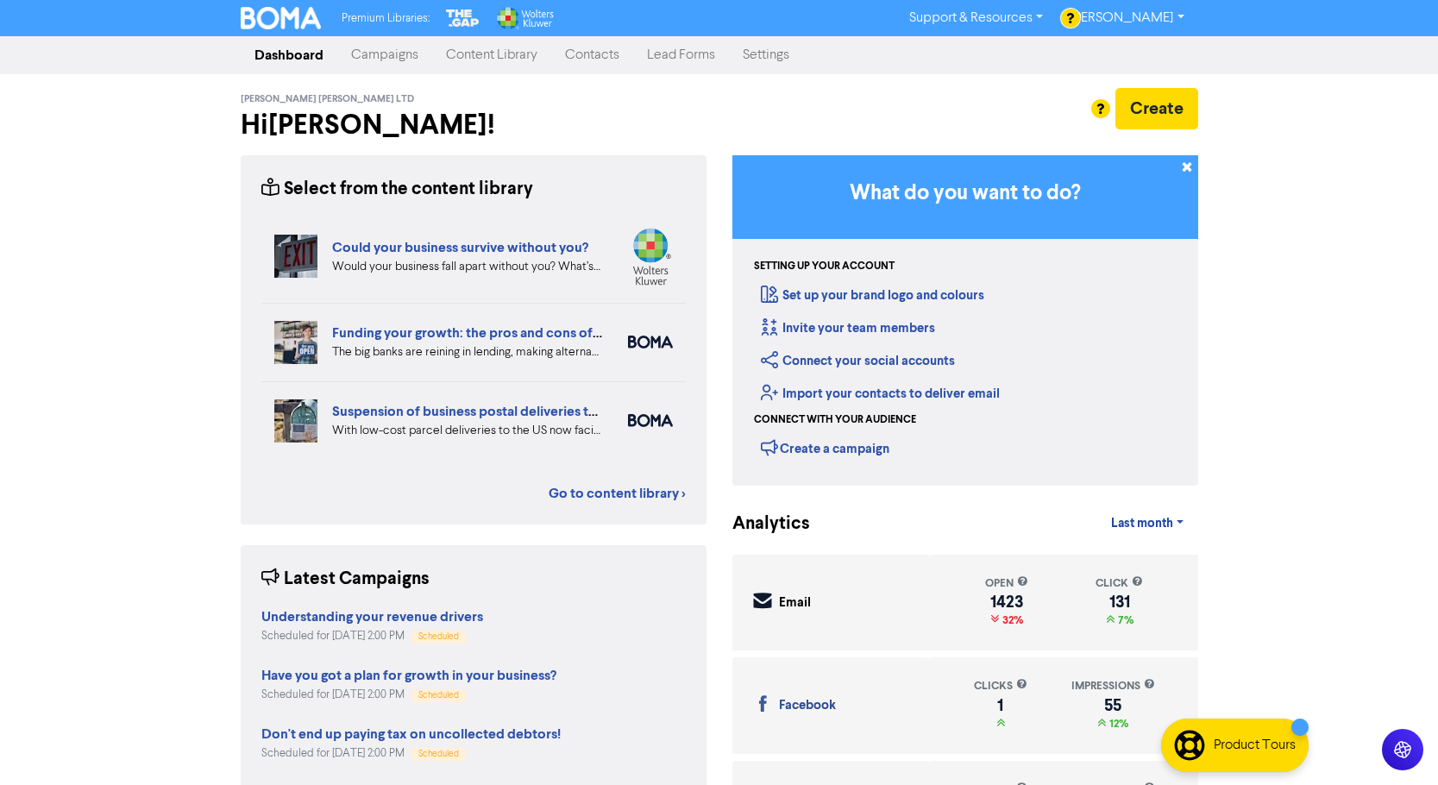
click at [463, 53] on link "Content Library" at bounding box center [491, 55] width 119 height 34
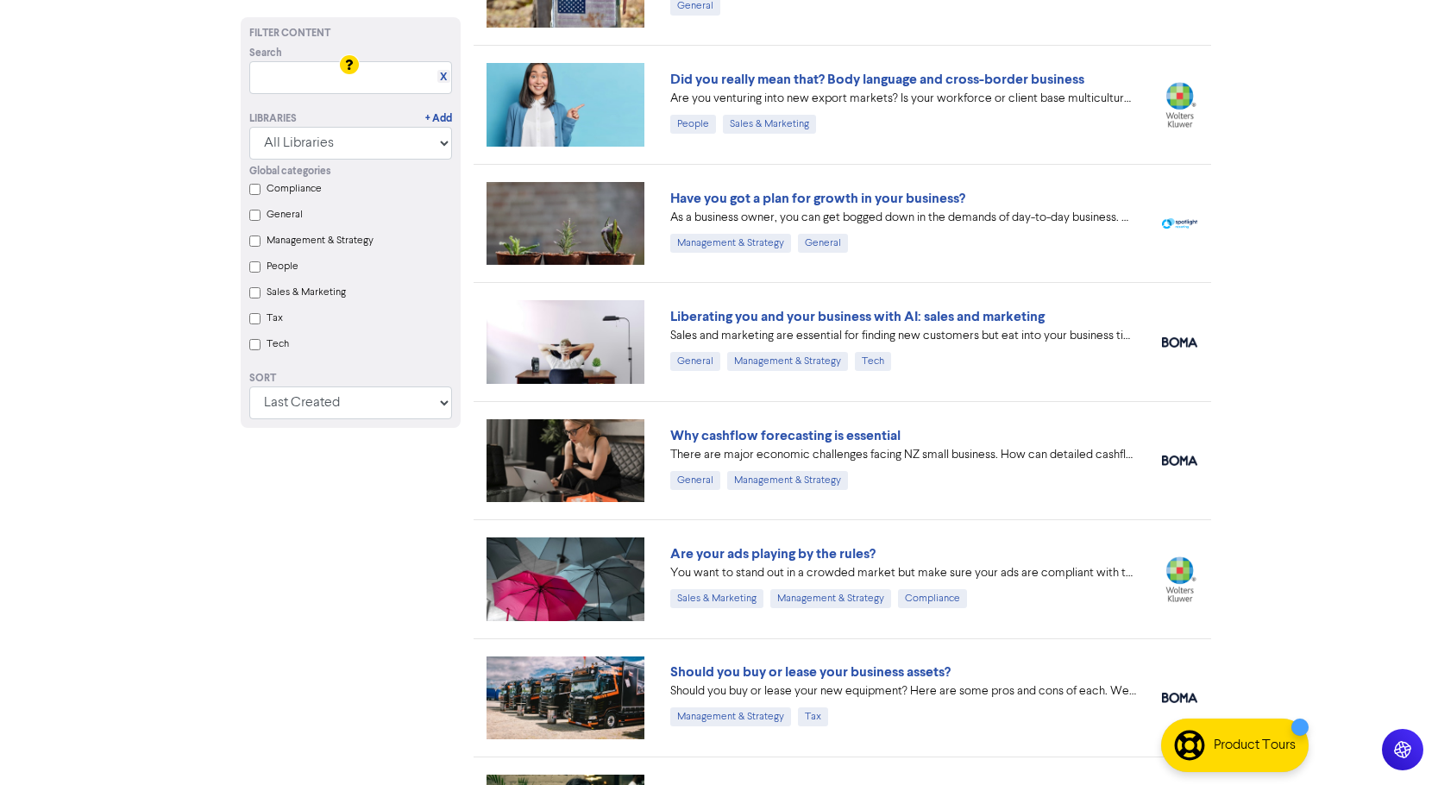
scroll to position [517, 0]
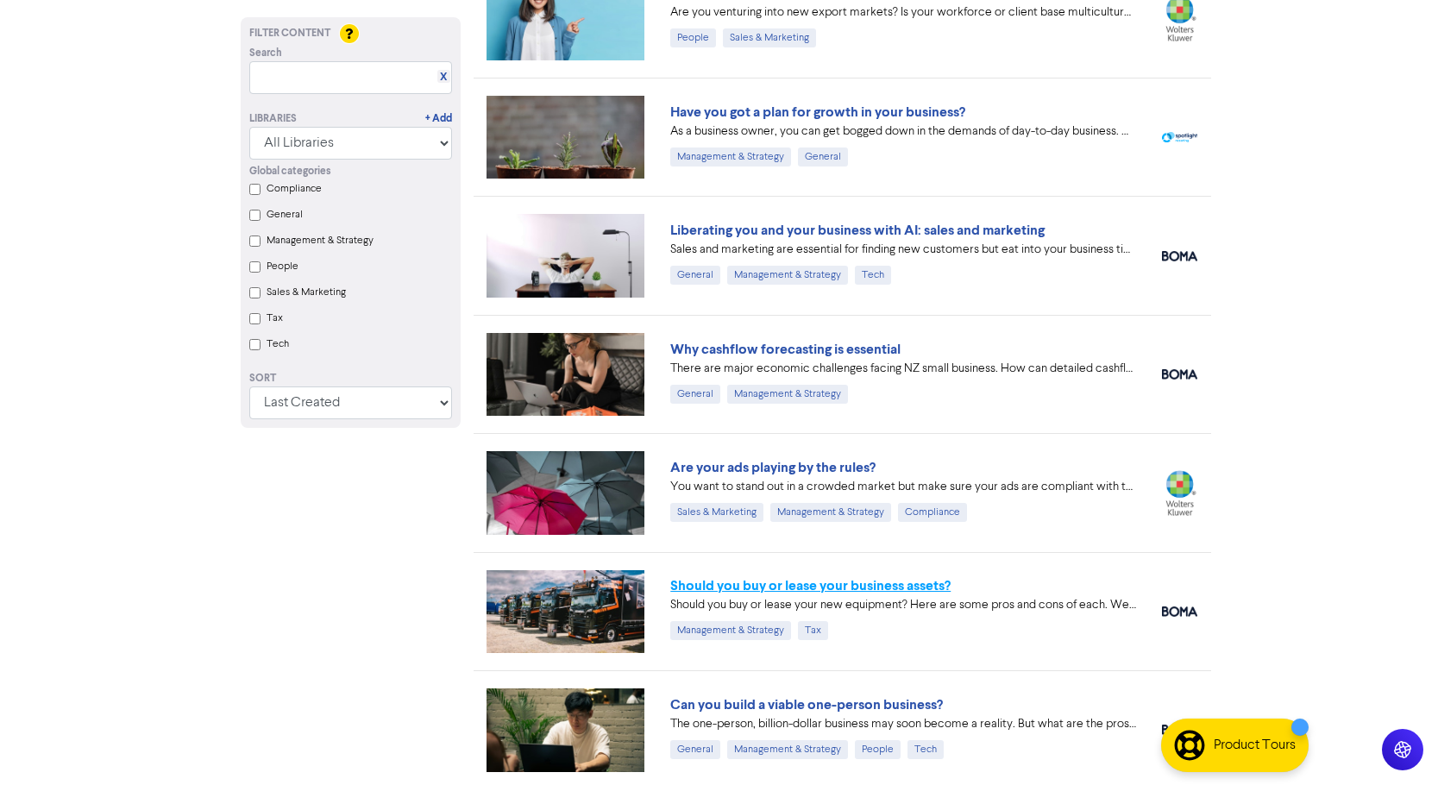
click at [813, 586] on link "Should you buy or lease your business assets?" at bounding box center [810, 585] width 280 height 17
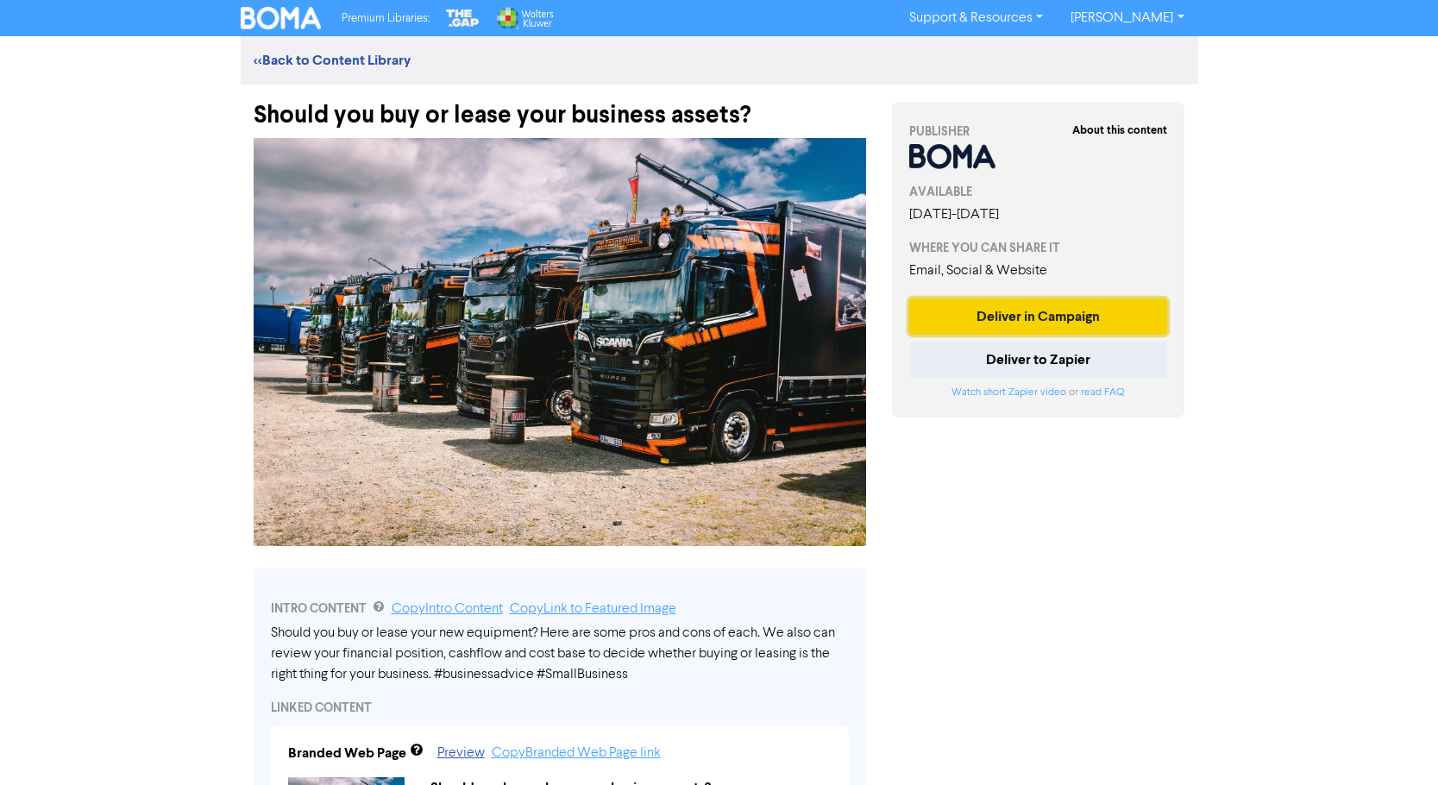
click at [1010, 316] on button "Deliver in Campaign" at bounding box center [1038, 316] width 259 height 36
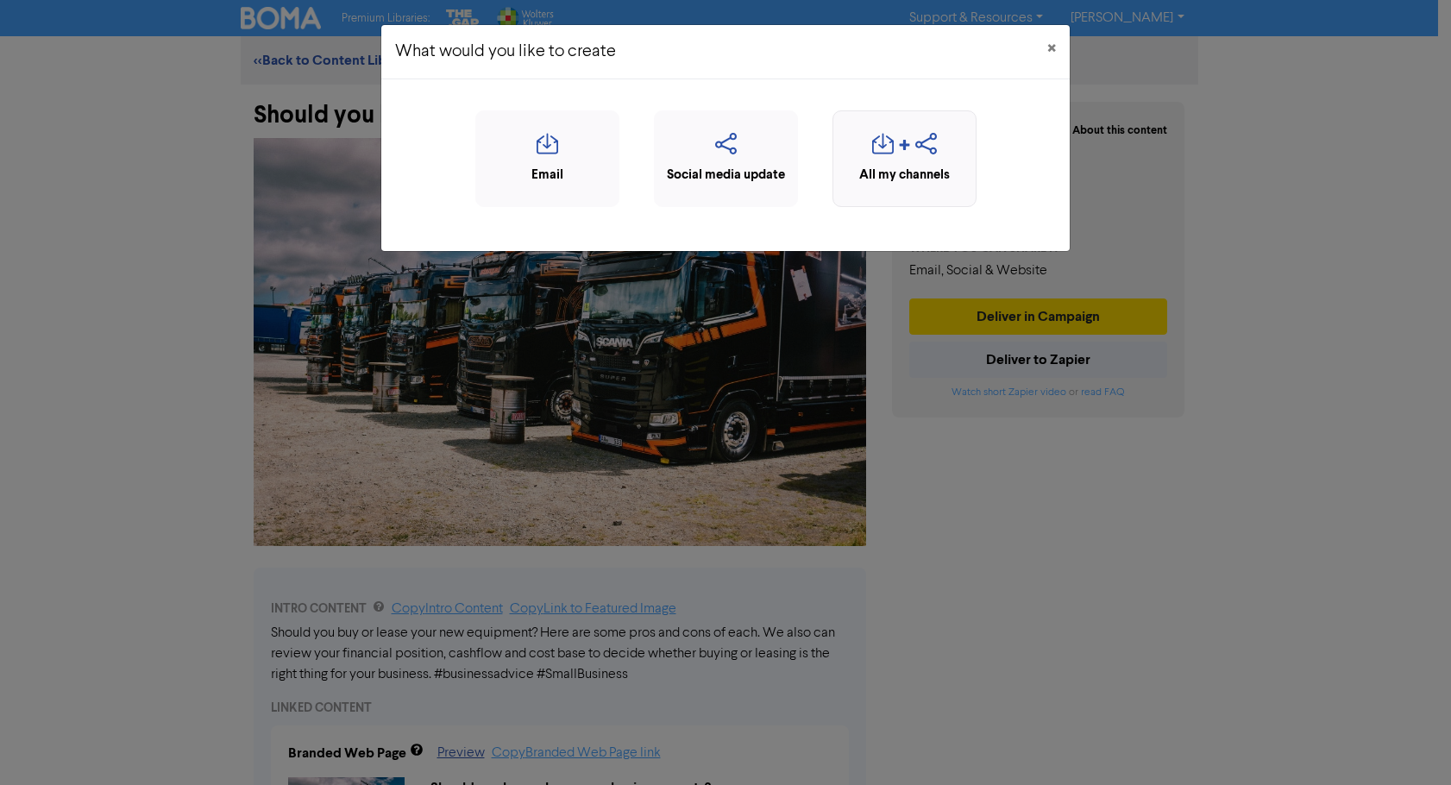
click at [866, 162] on div "button" at bounding box center [904, 149] width 125 height 33
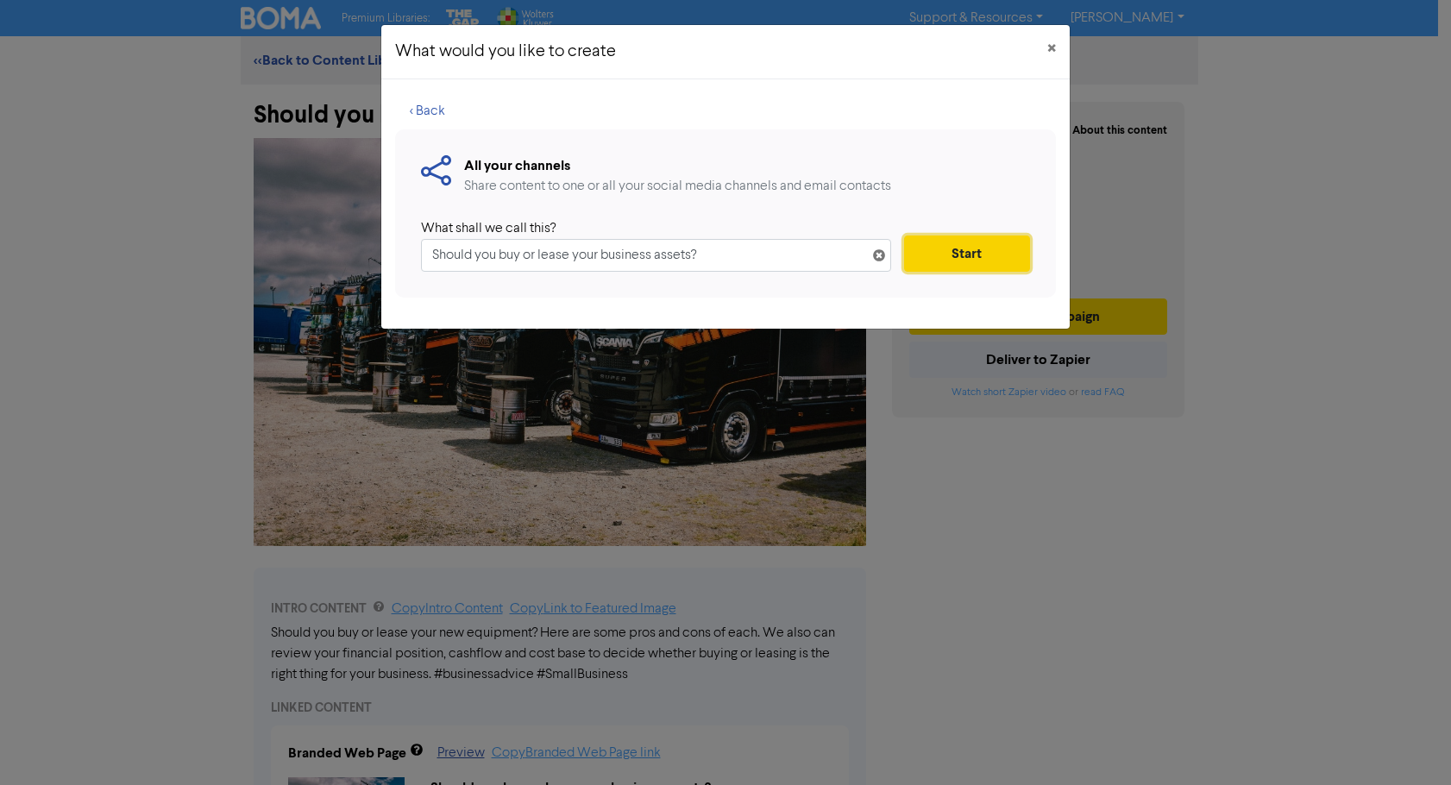
click at [991, 250] on button "Start" at bounding box center [967, 253] width 126 height 36
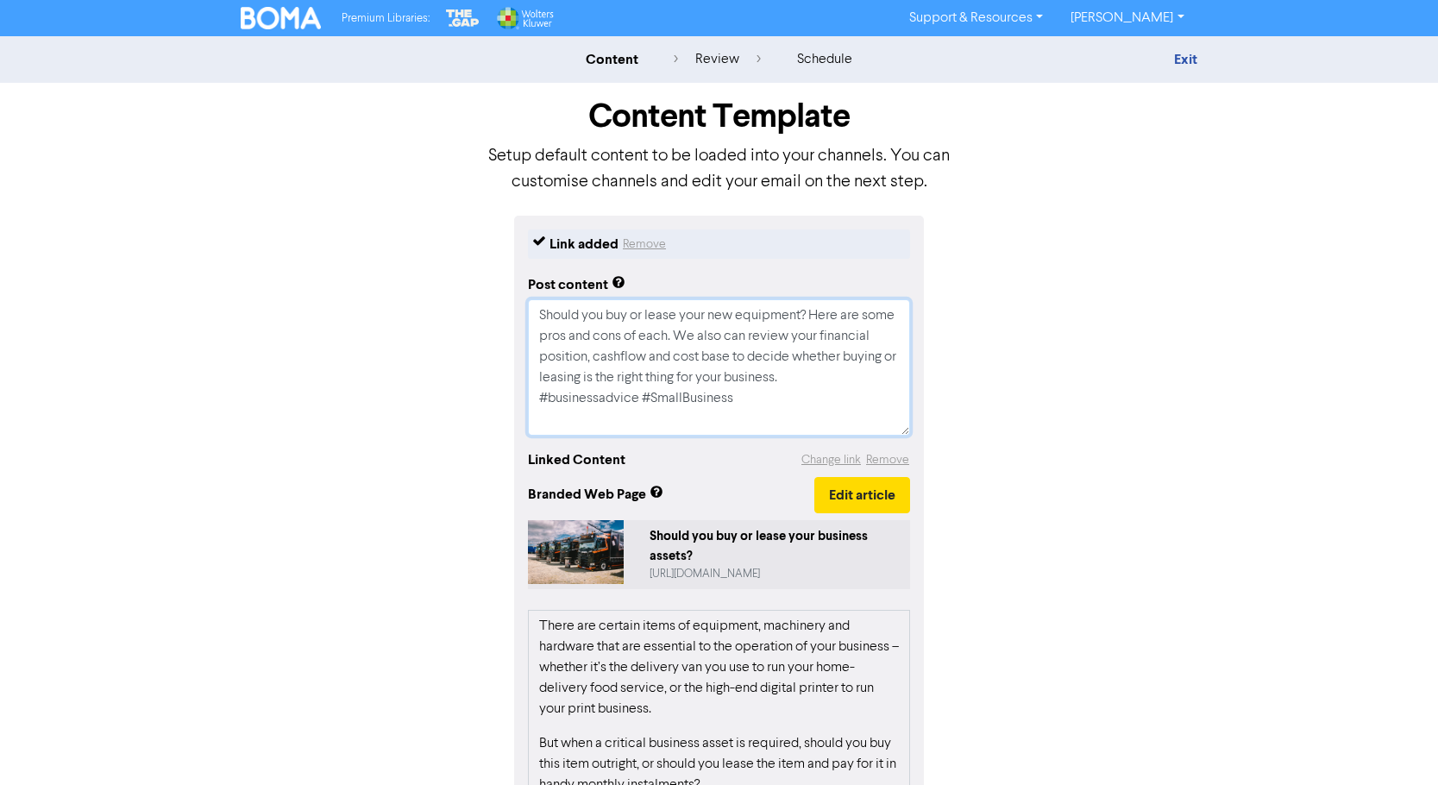
drag, startPoint x: 602, startPoint y: 397, endPoint x: 517, endPoint y: 315, distance: 118.3
click at [517, 315] on div "Link added Remove Post content Should you buy or lease your new equipment? Here…" at bounding box center [719, 631] width 410 height 830
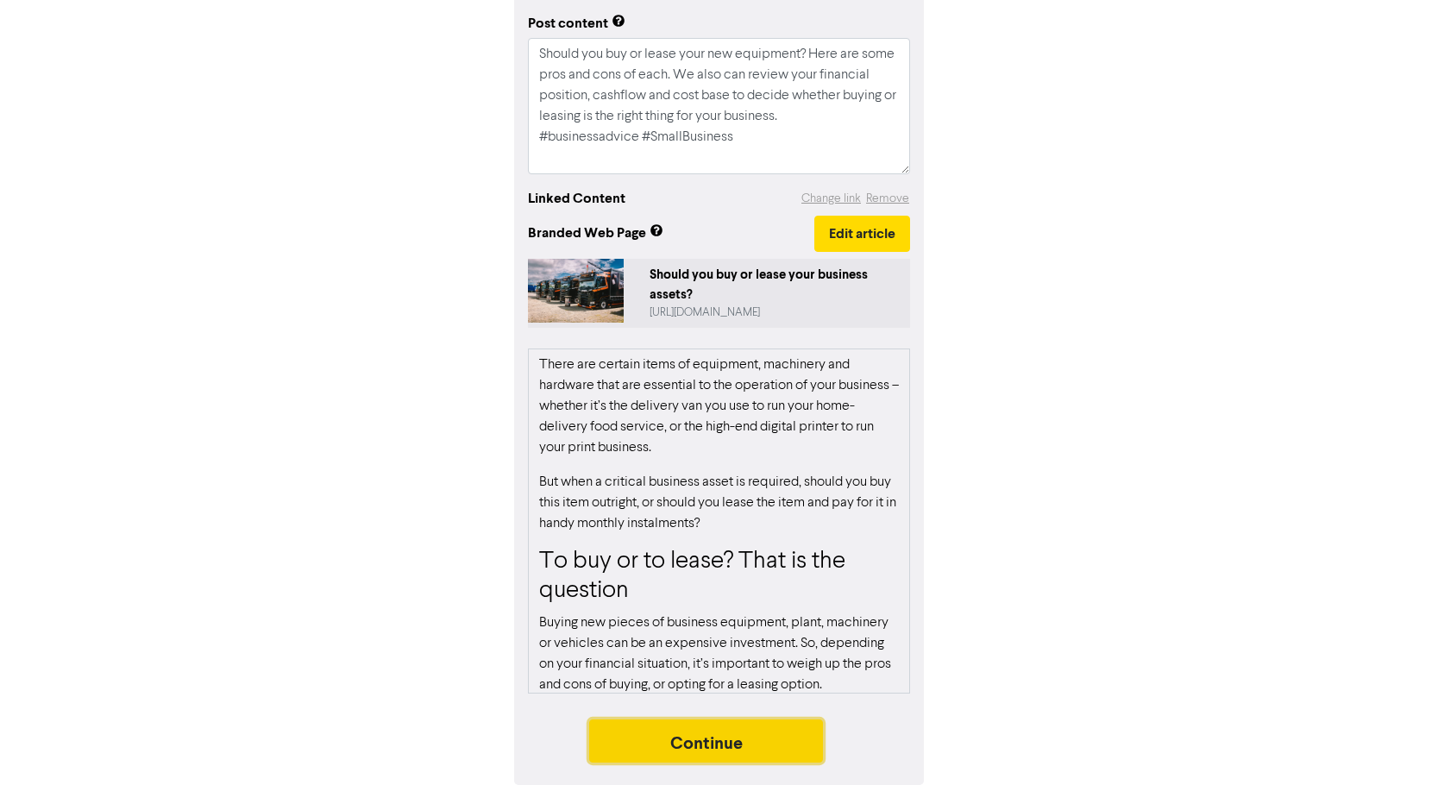
click at [746, 736] on button "Continue" at bounding box center [706, 740] width 235 height 43
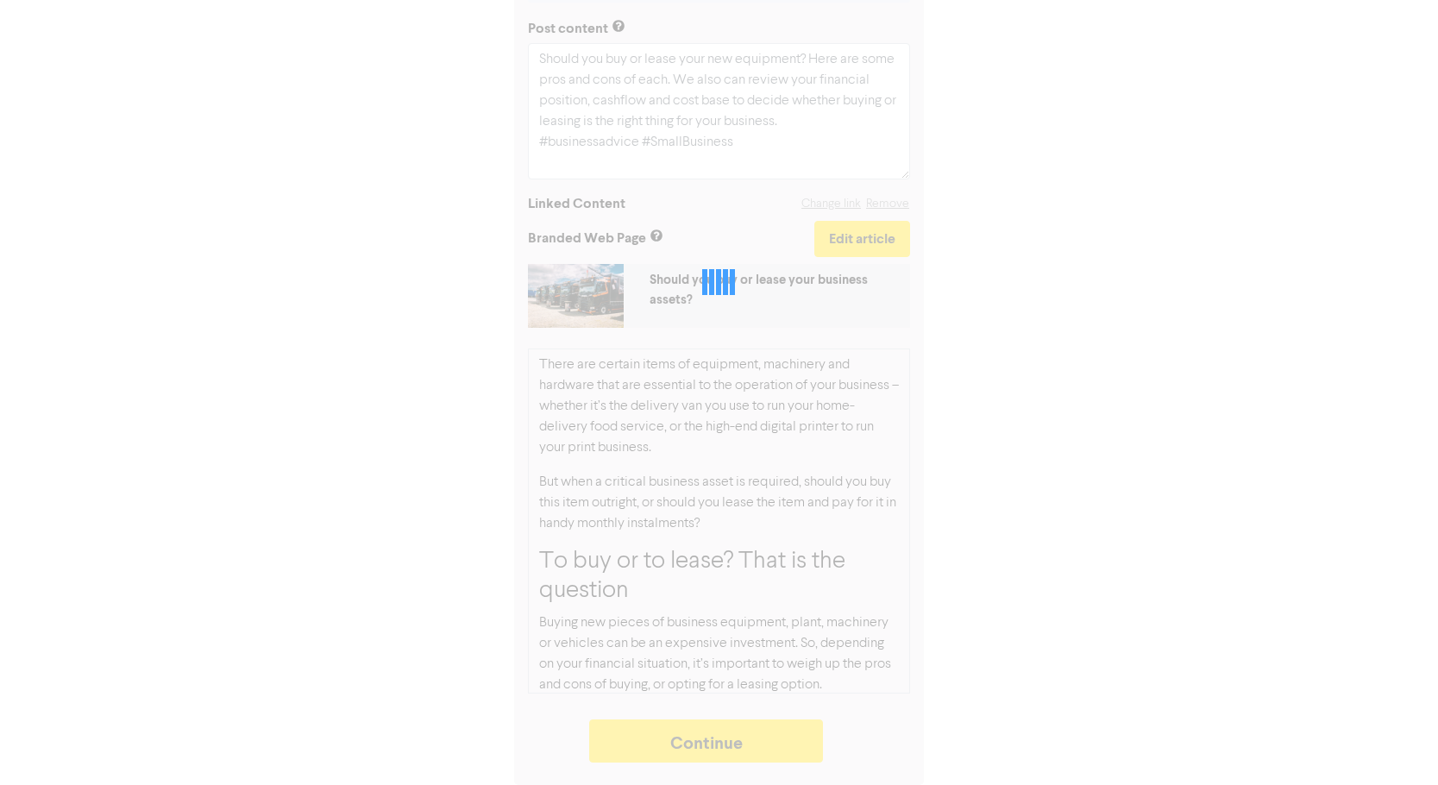
type textarea "x"
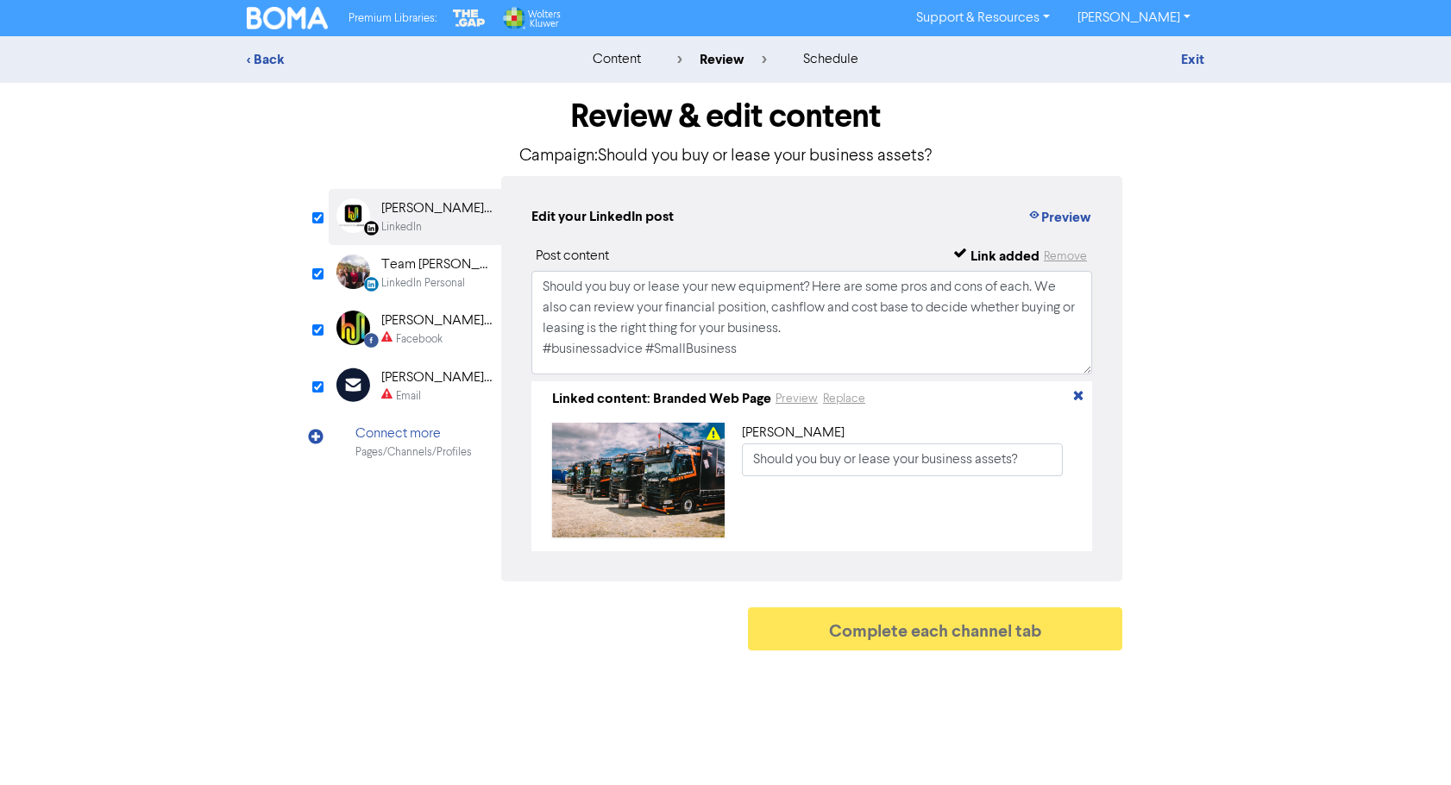
click at [430, 326] on div "[PERSON_NAME] [PERSON_NAME] Ltd" at bounding box center [436, 320] width 110 height 21
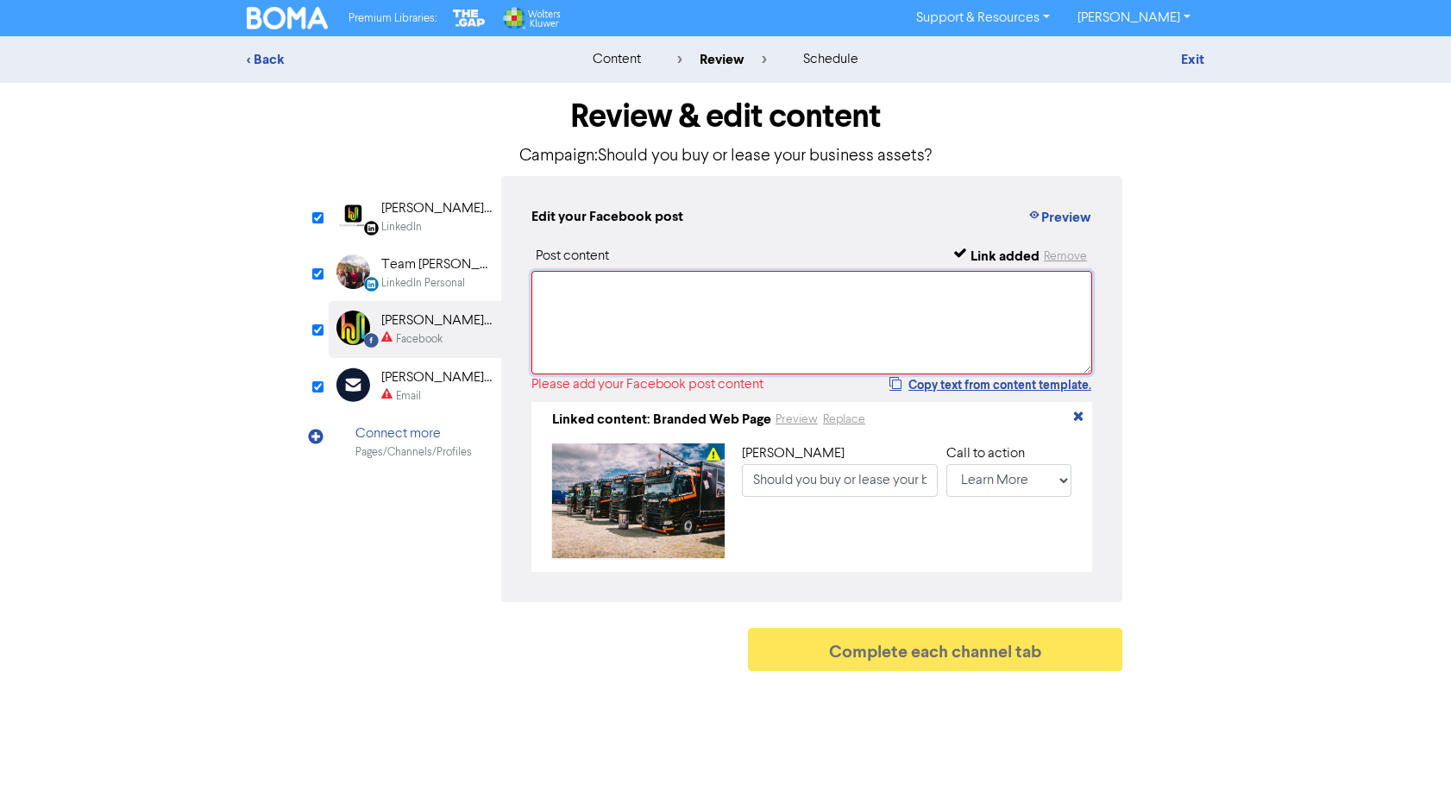
paste textarea "Should you buy or lease your new equipment? Here are some pros and cons of each…"
type textarea "Should you buy or lease your new equipment? Here are some pros and cons of each…"
type input "Should you buy or lease your new equipment? Here are some pros and cons of each…"
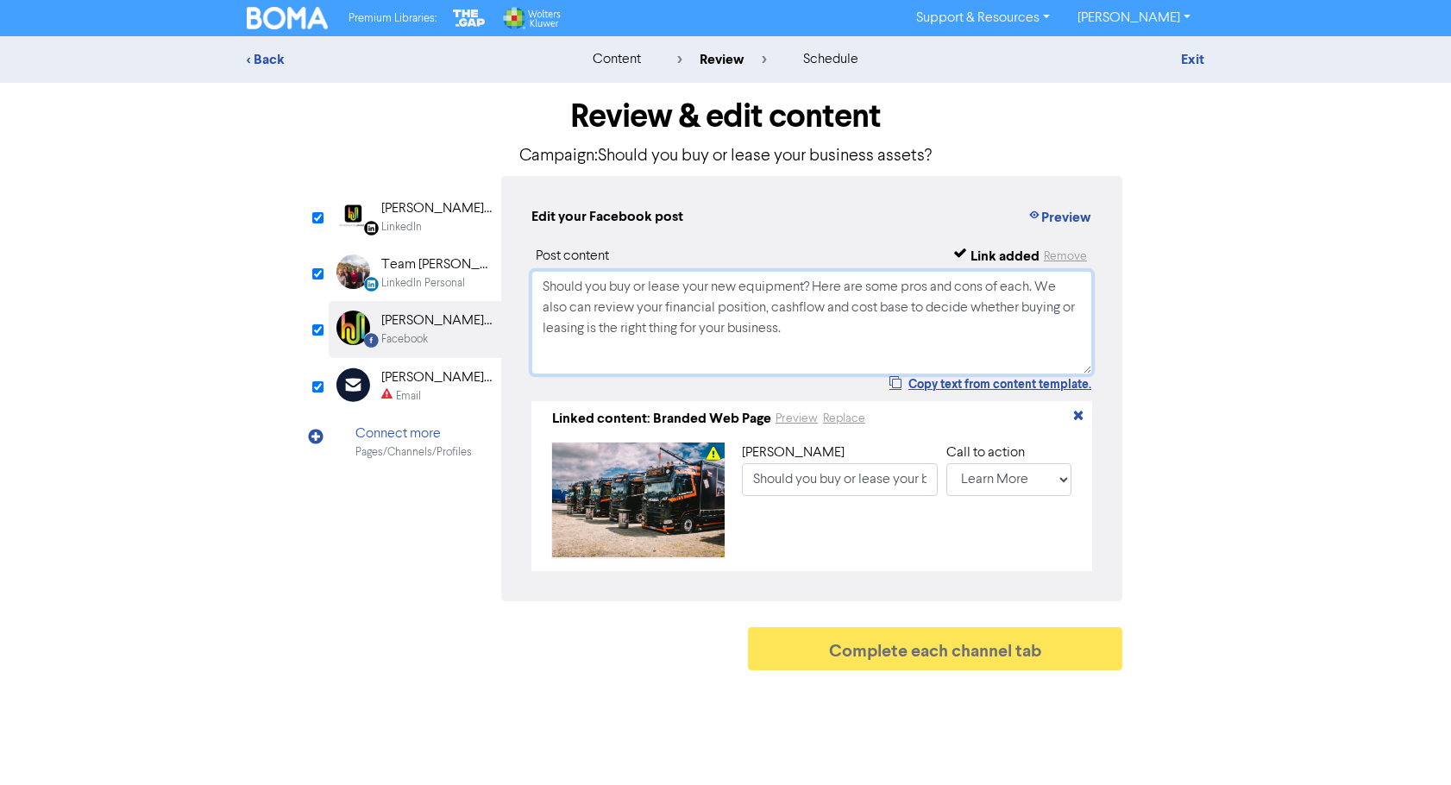
type textarea "Should you buy or lease your new equipment? Here are some pros and cons of each…"
click at [401, 388] on div "Email" at bounding box center [408, 396] width 25 height 16
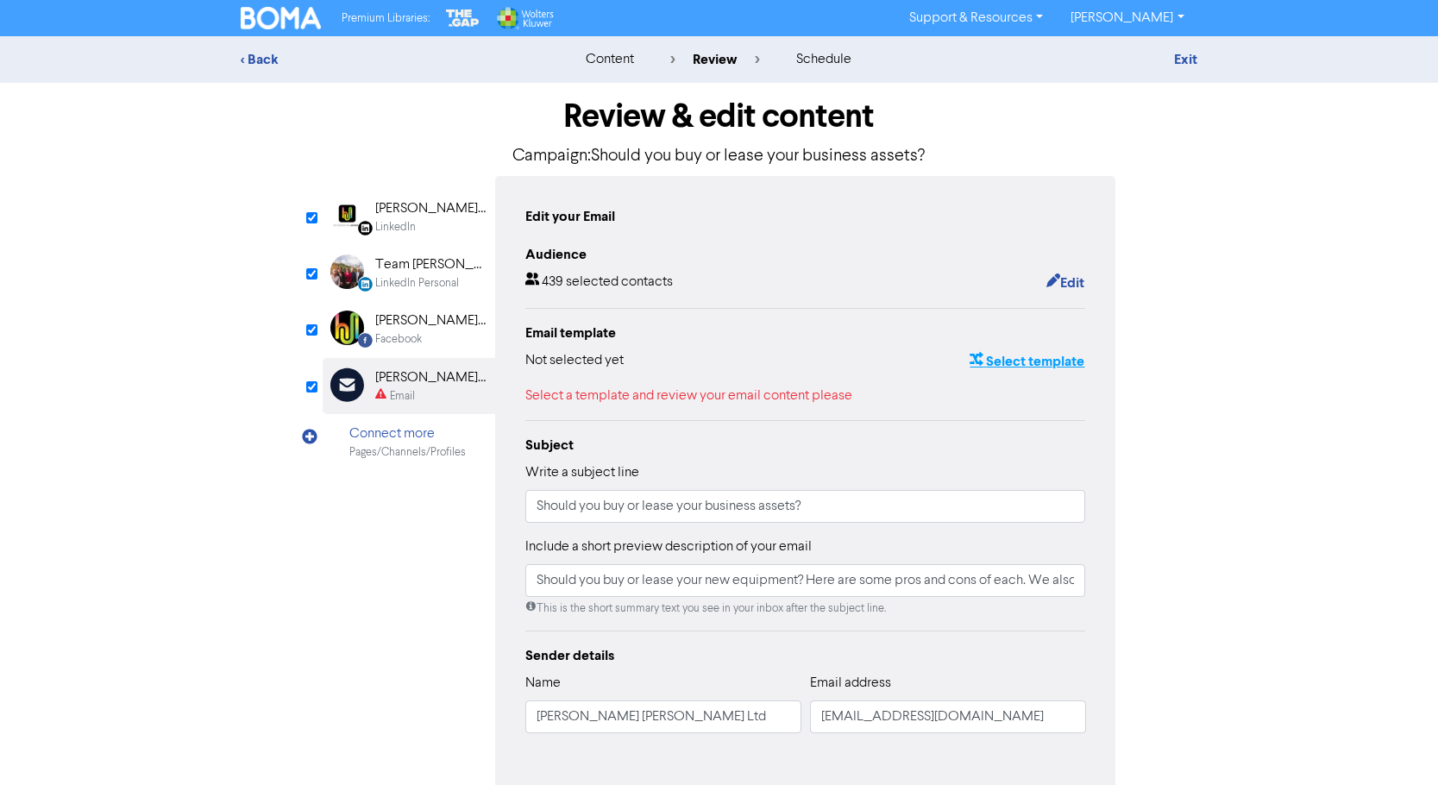
click at [1029, 363] on button "Select template" at bounding box center [1026, 361] width 116 height 22
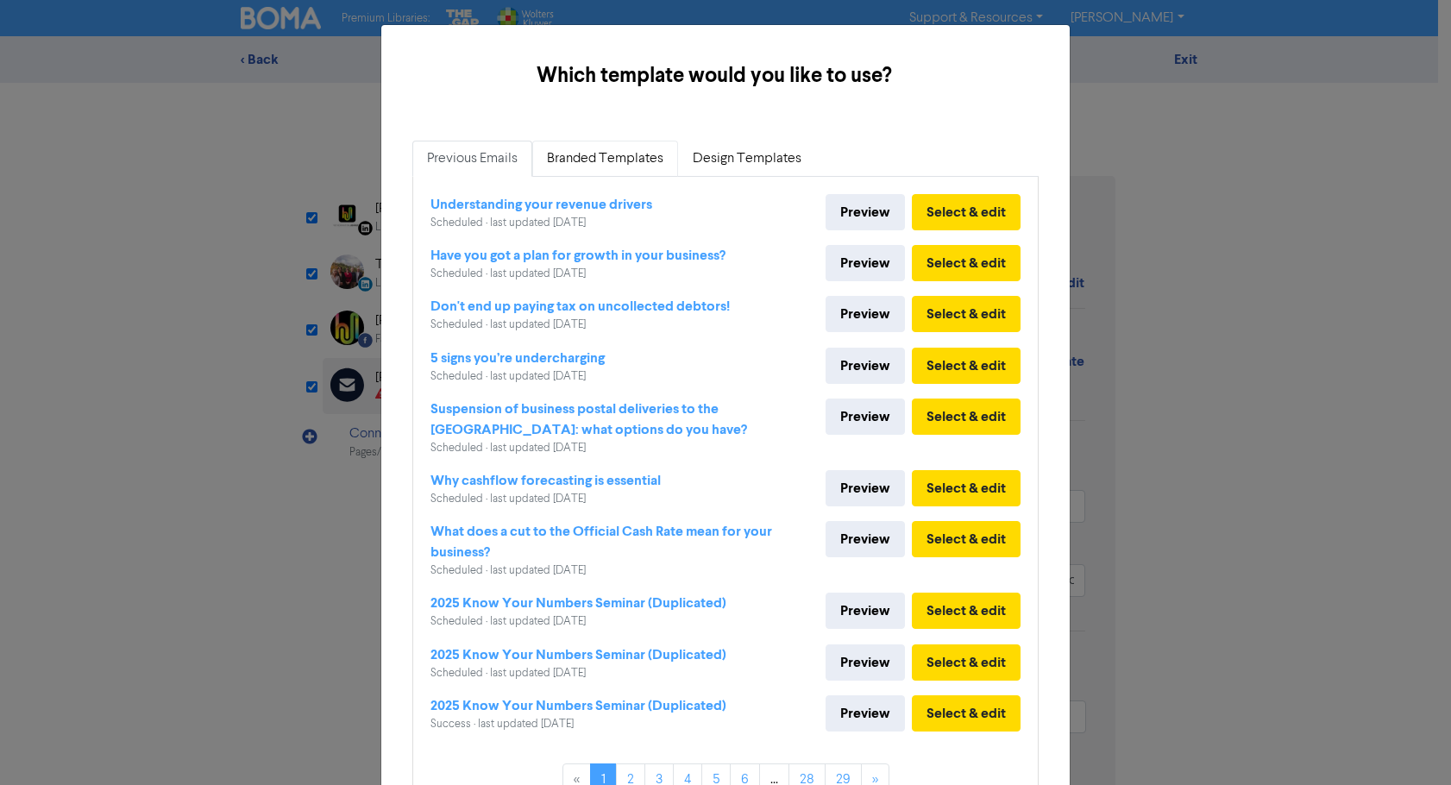
click at [609, 159] on link "Branded Templates" at bounding box center [605, 159] width 146 height 36
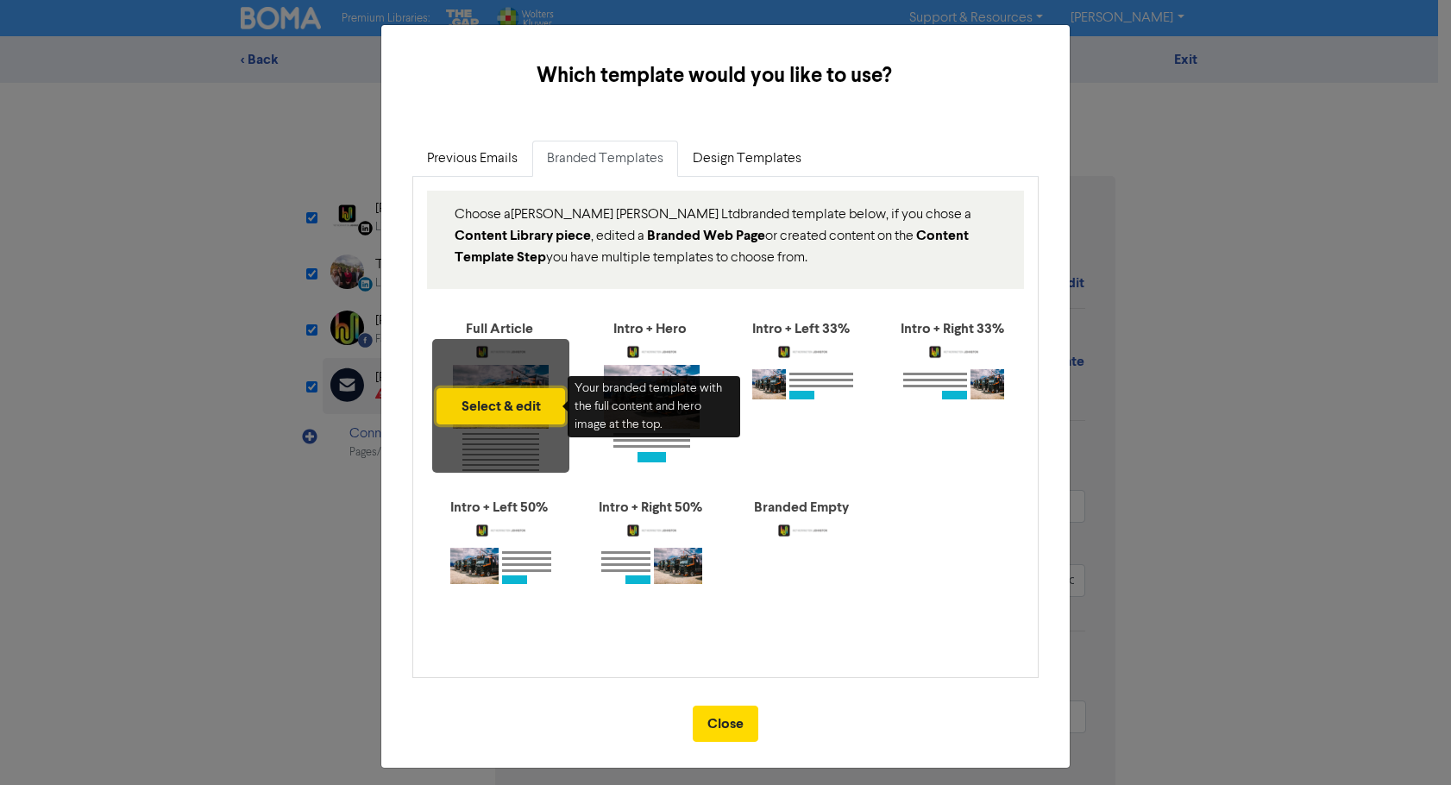
click at [488, 401] on button "Select & edit" at bounding box center [500, 406] width 128 height 36
type input "Should you buy or lease your new equipment? Here are some pros and cons of each…"
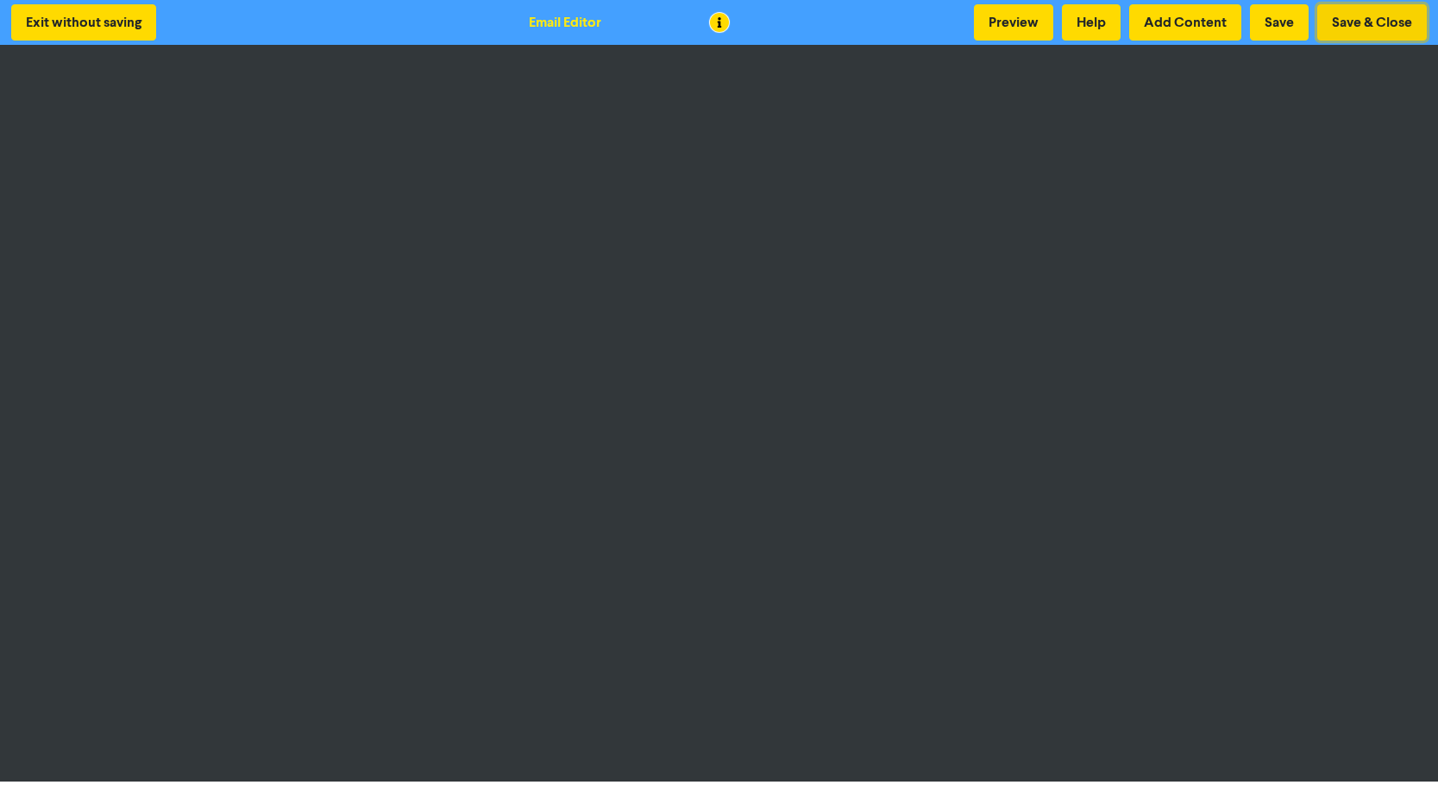
click at [1369, 19] on button "Save & Close" at bounding box center [1372, 22] width 110 height 36
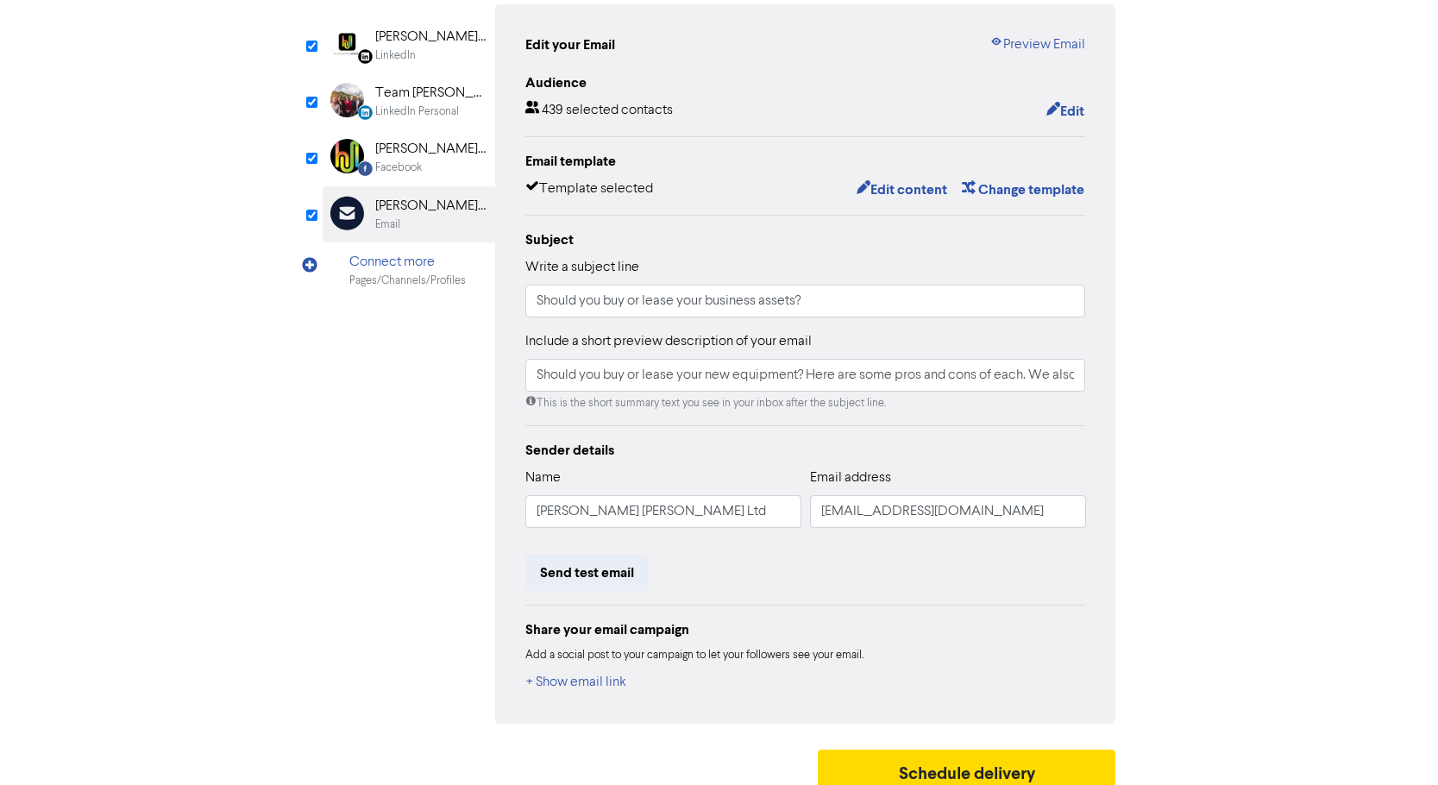
scroll to position [190, 0]
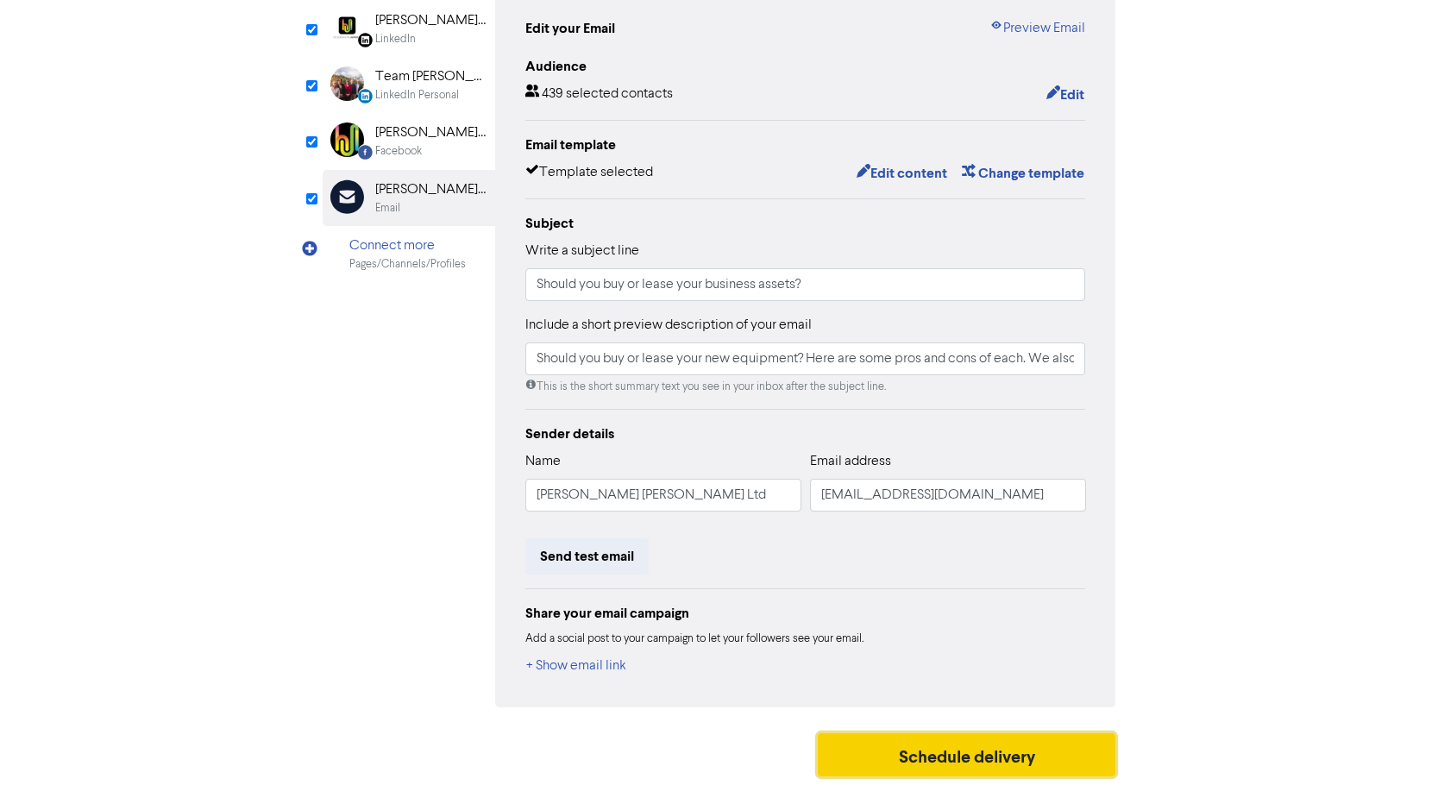
click at [1006, 747] on button "Schedule delivery" at bounding box center [967, 754] width 298 height 43
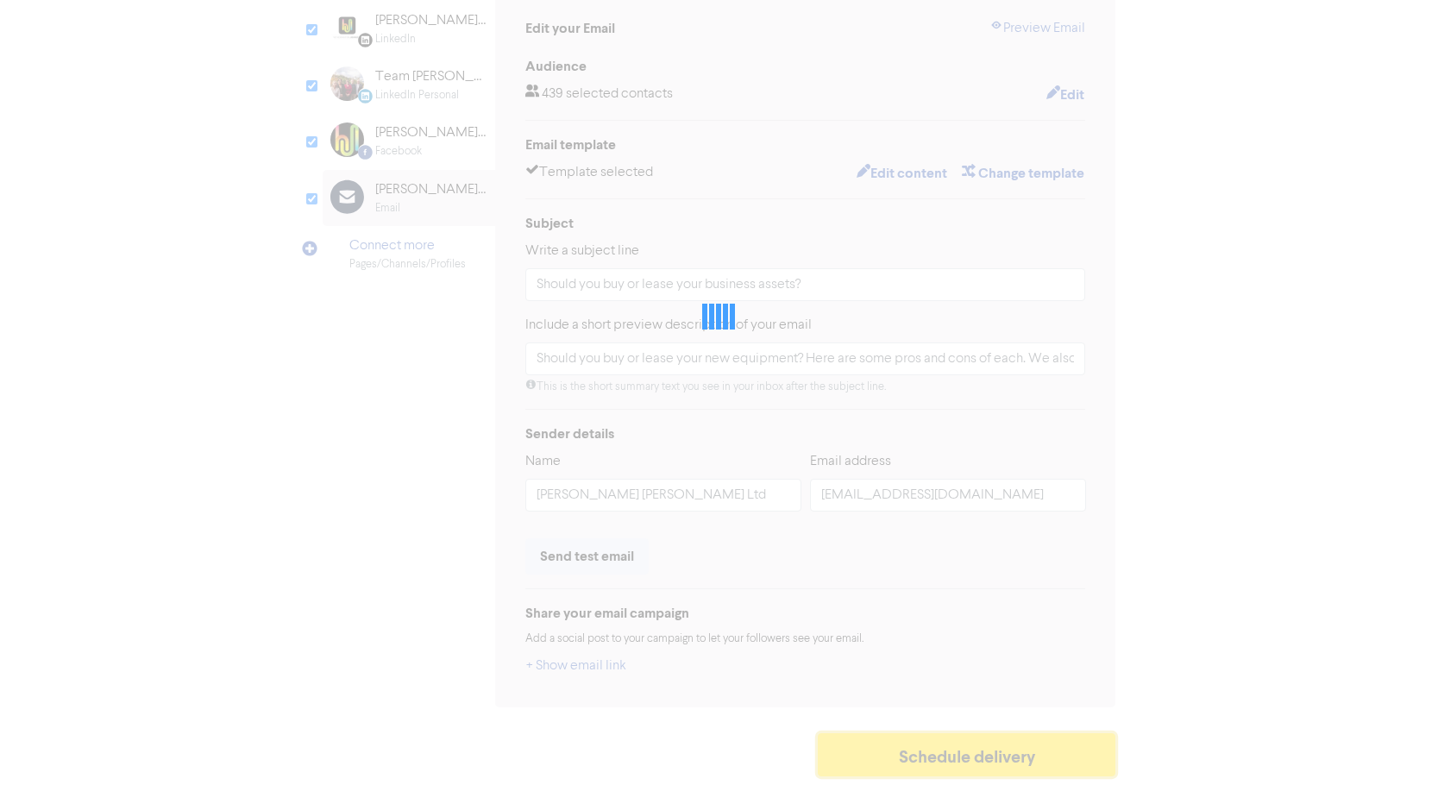
type input "Should you buy or lease your new equipment? Here are some pros and cons of each…"
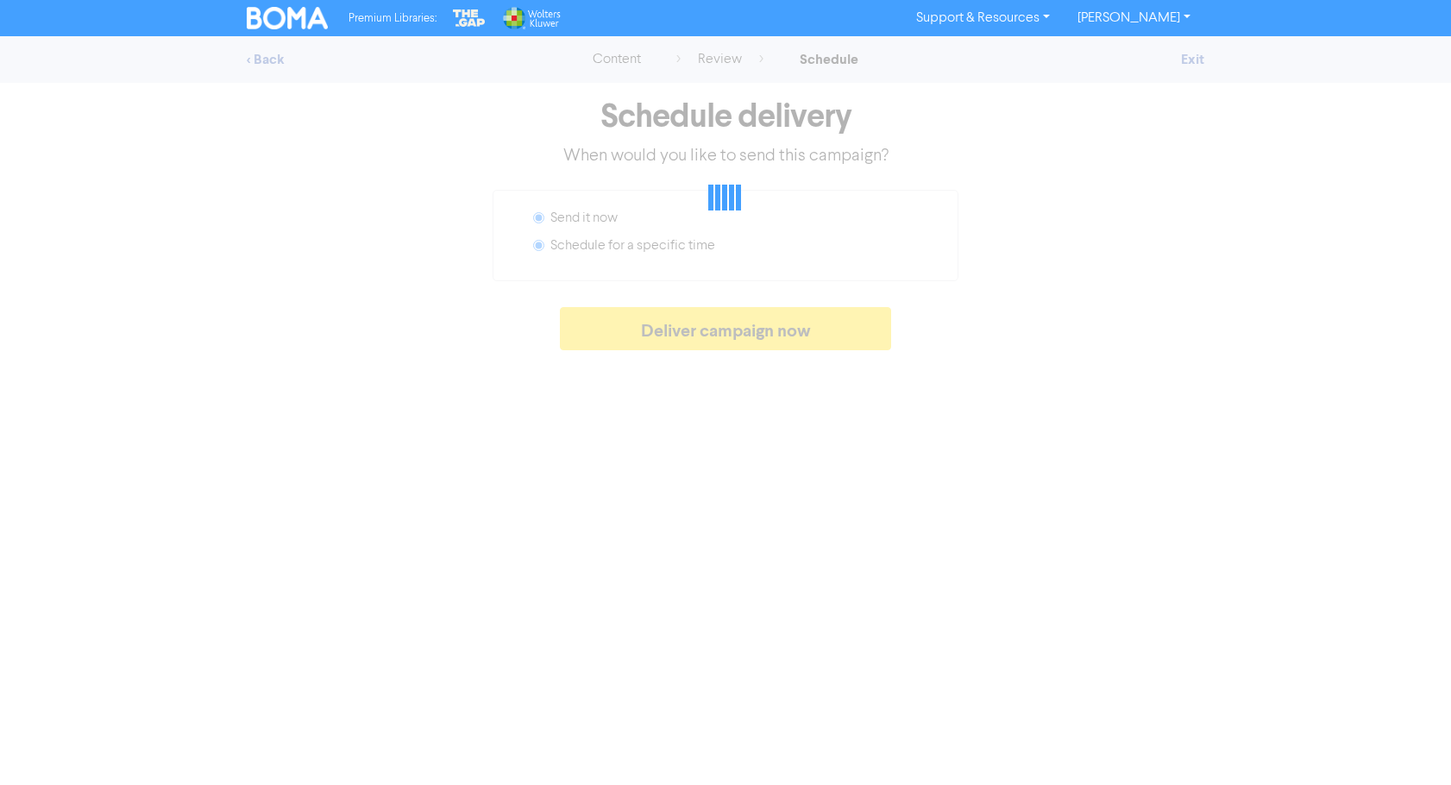
radio input "false"
radio input "true"
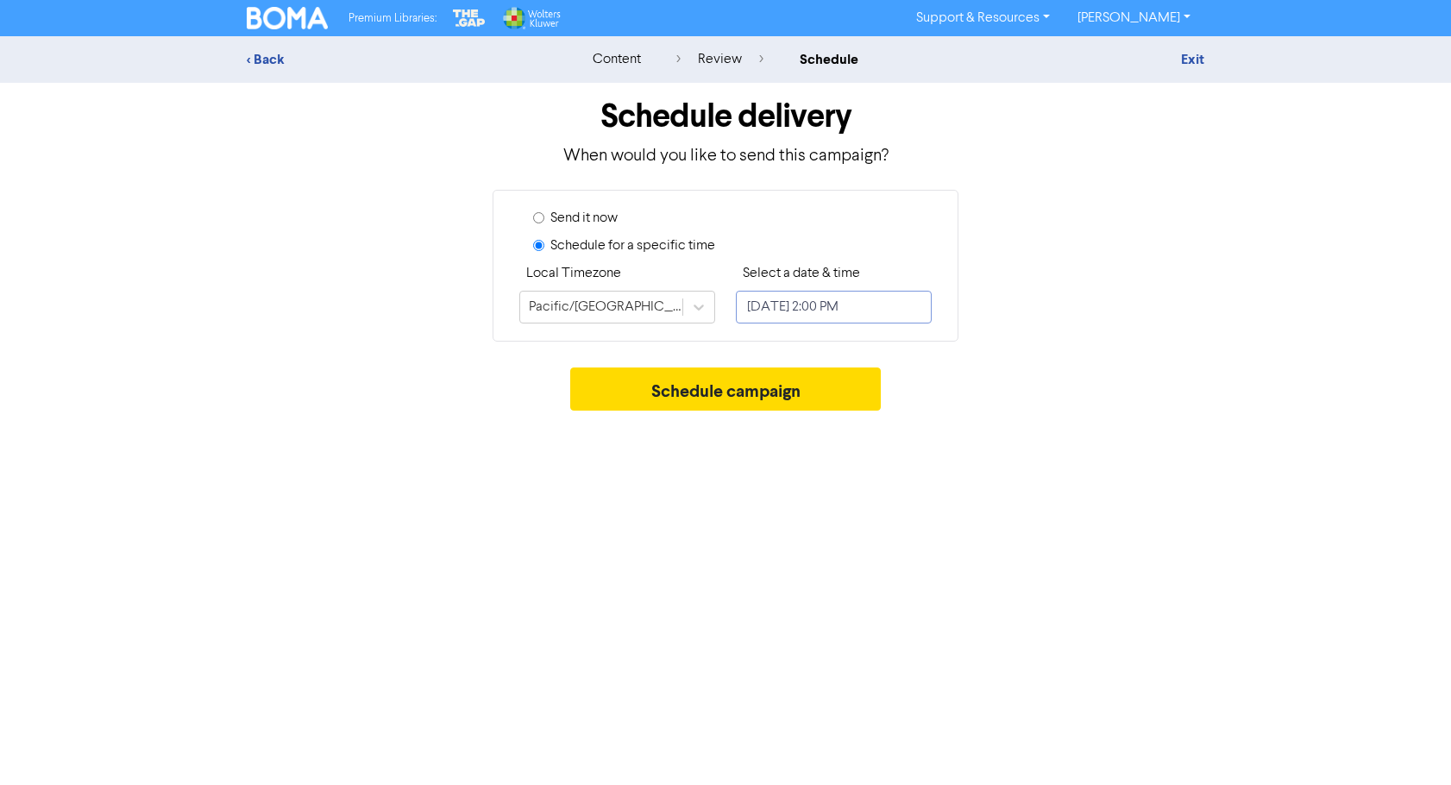
click at [804, 304] on input "[DATE] 2:00 PM" at bounding box center [834, 307] width 196 height 33
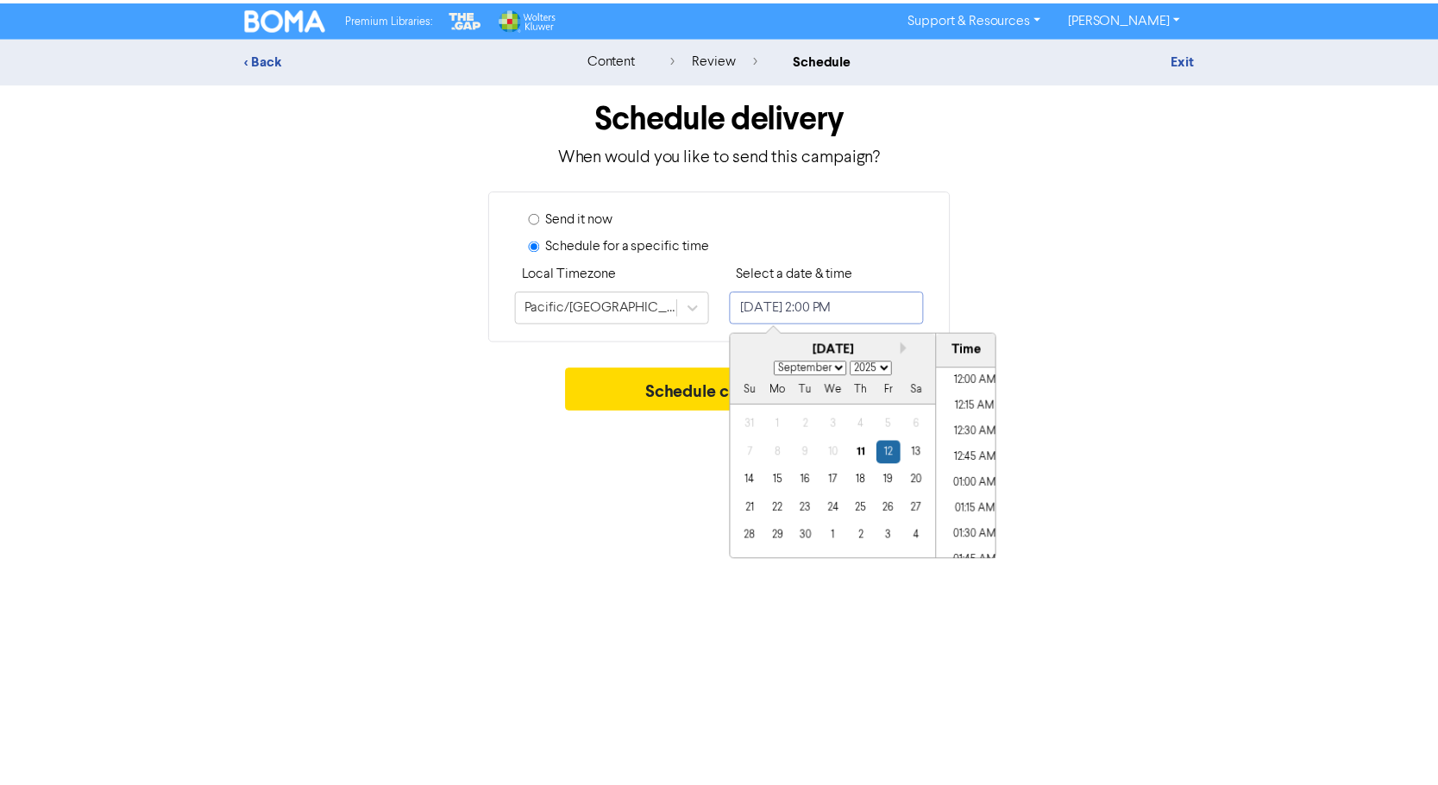
scroll to position [1366, 0]
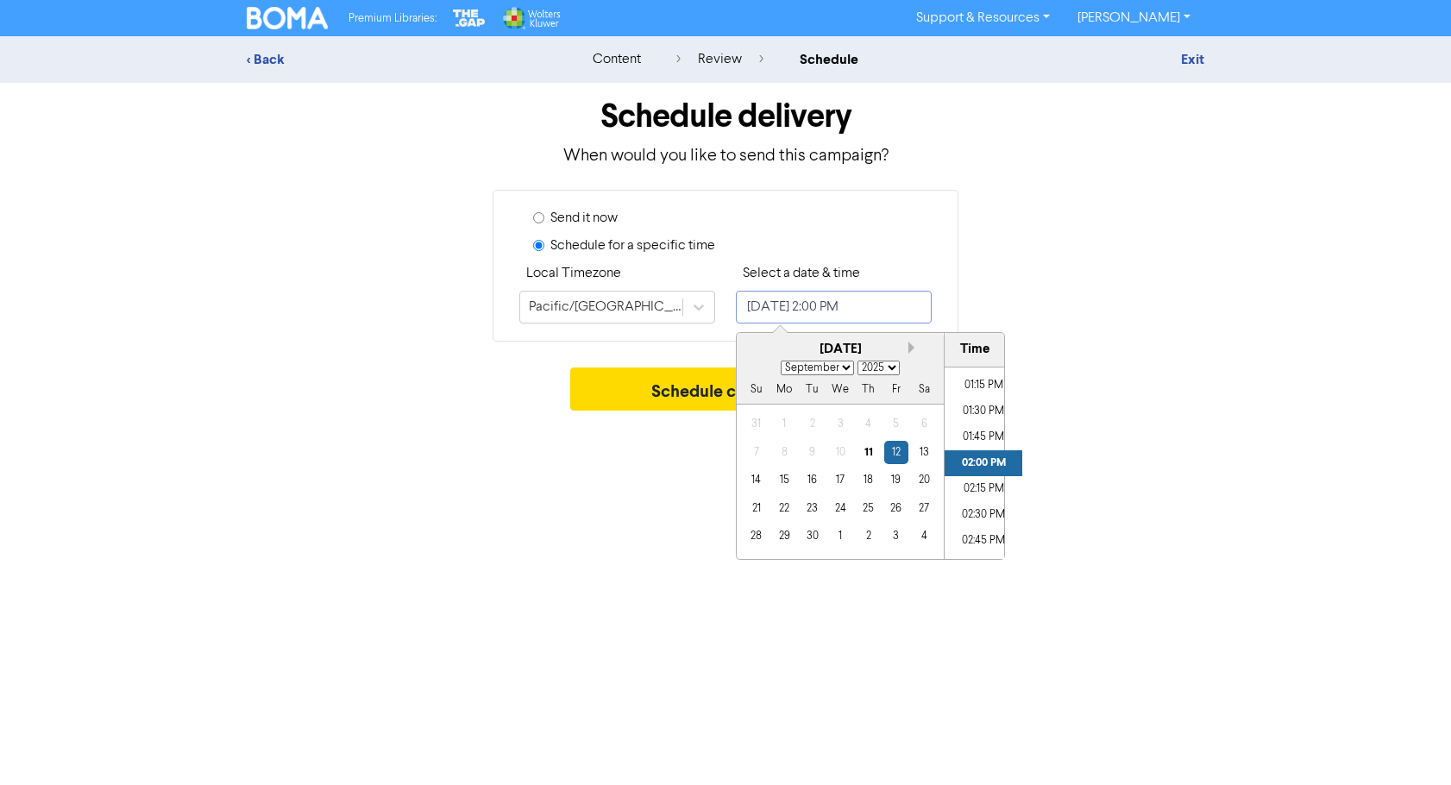
click at [912, 345] on button "Next month" at bounding box center [914, 348] width 12 height 12
select select "9"
click at [811, 473] on div "14" at bounding box center [811, 479] width 23 height 23
type input "[DATE] 2:00 PM"
click at [690, 385] on button "Schedule campaign" at bounding box center [725, 388] width 311 height 43
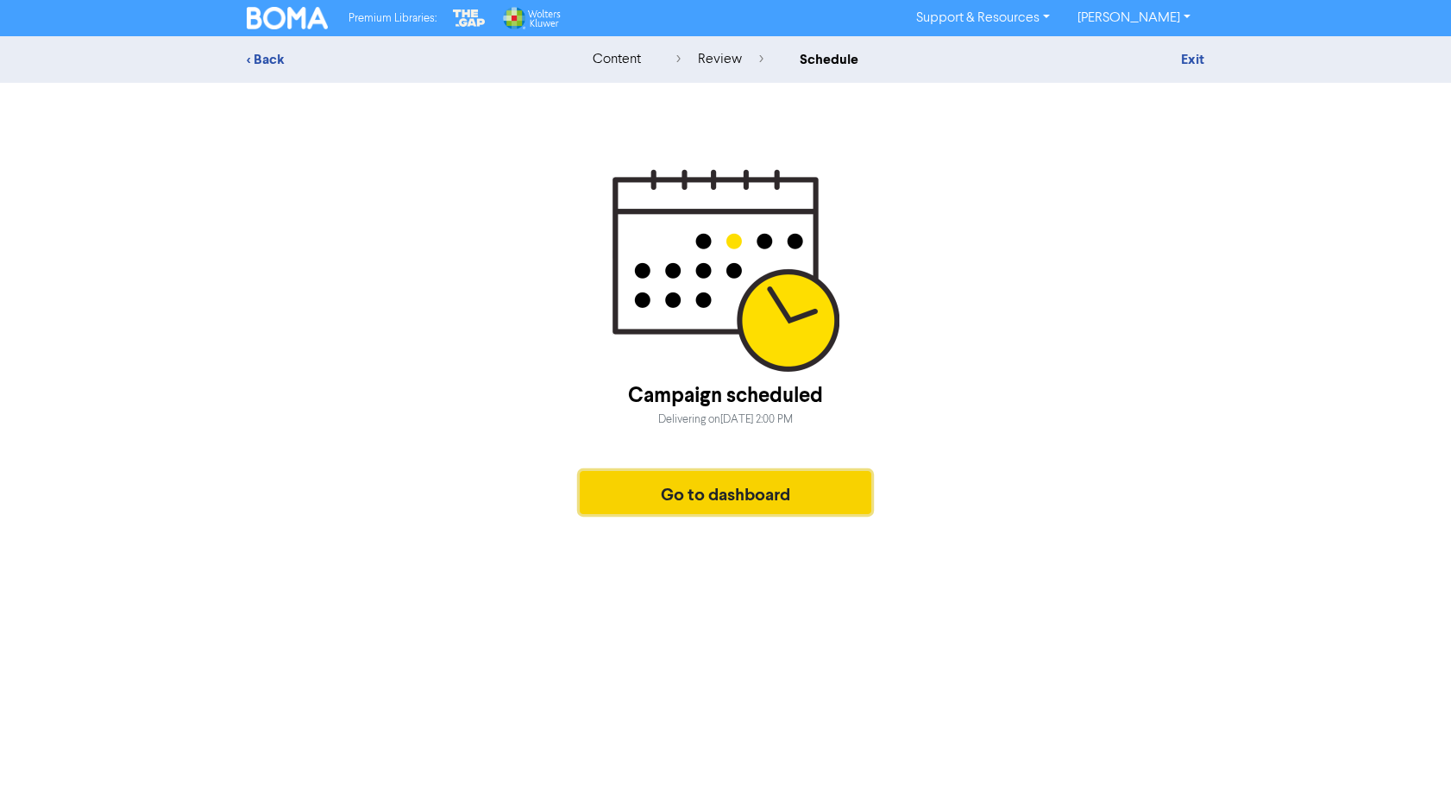
click at [789, 480] on button "Go to dashboard" at bounding box center [725, 492] width 291 height 43
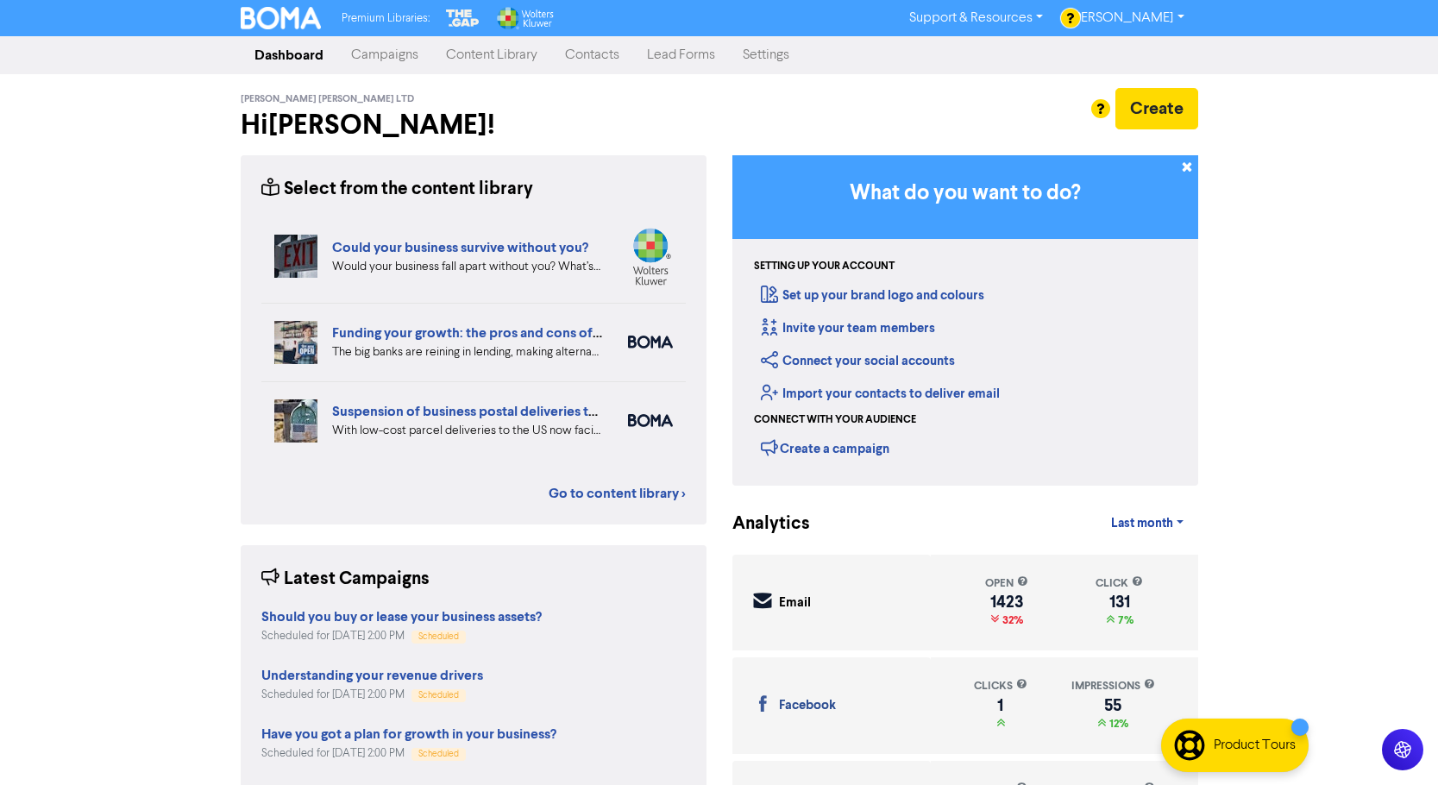
click at [487, 54] on link "Content Library" at bounding box center [491, 55] width 119 height 34
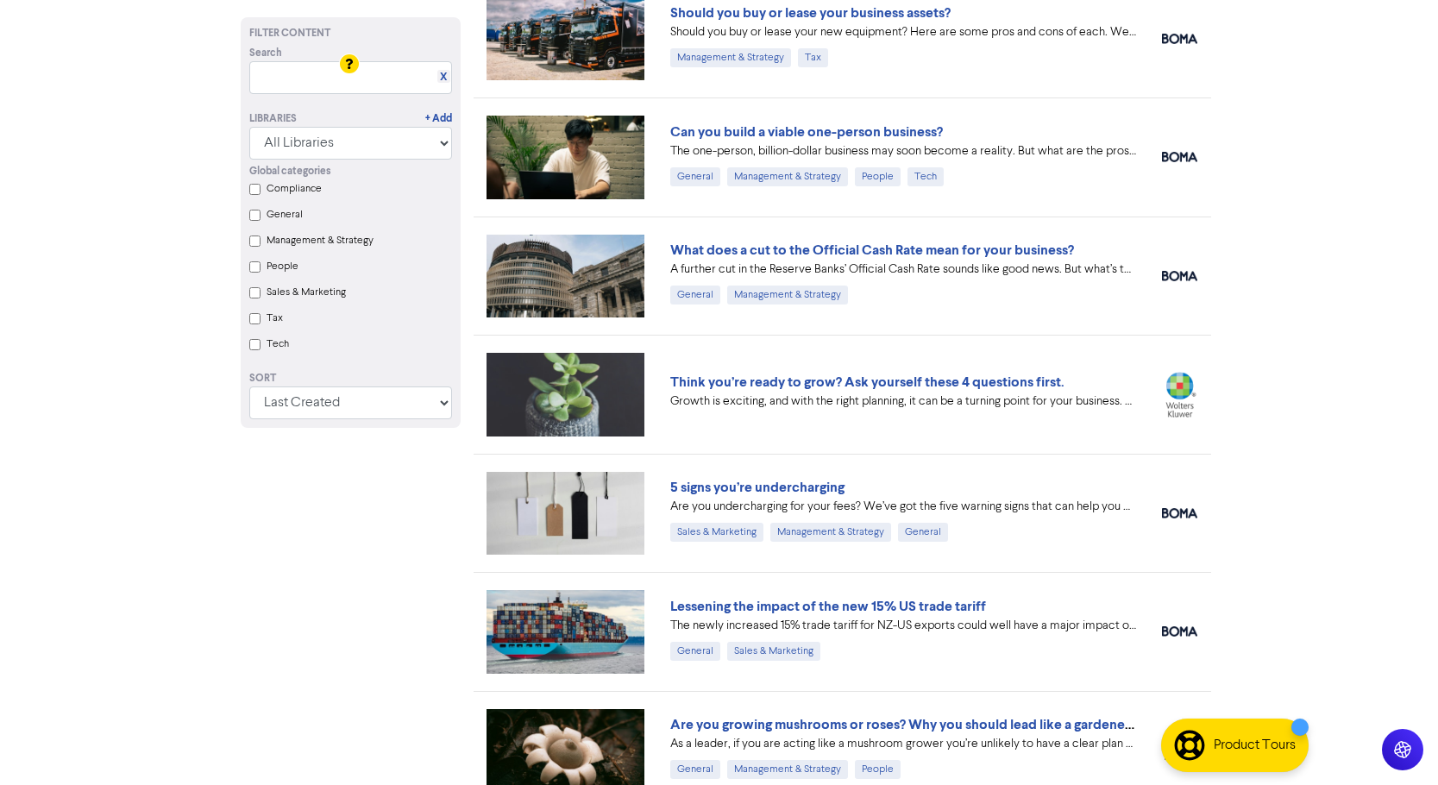
scroll to position [1121, 0]
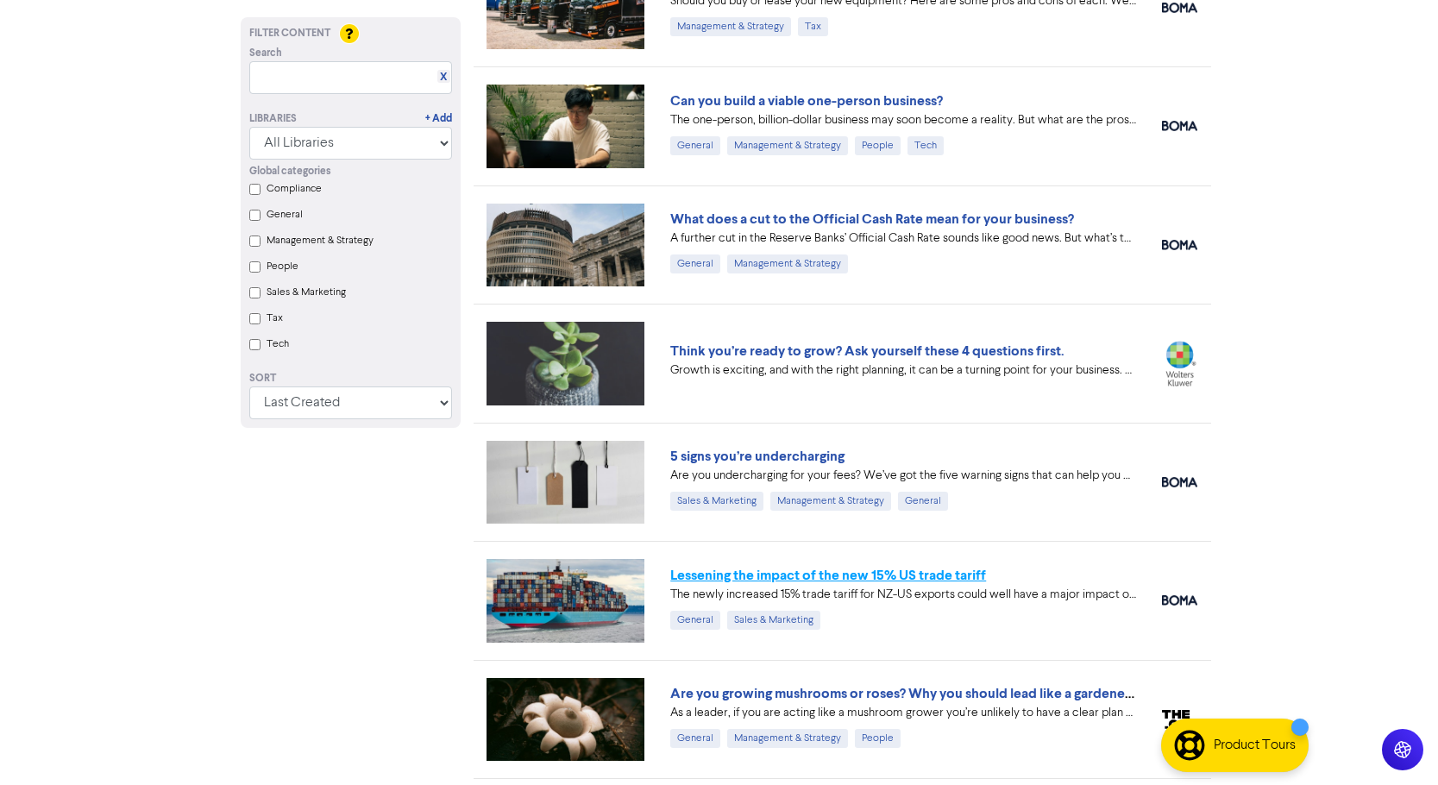
click at [803, 573] on link "Lessening the impact of the new 15% US trade tariff" at bounding box center [828, 575] width 316 height 17
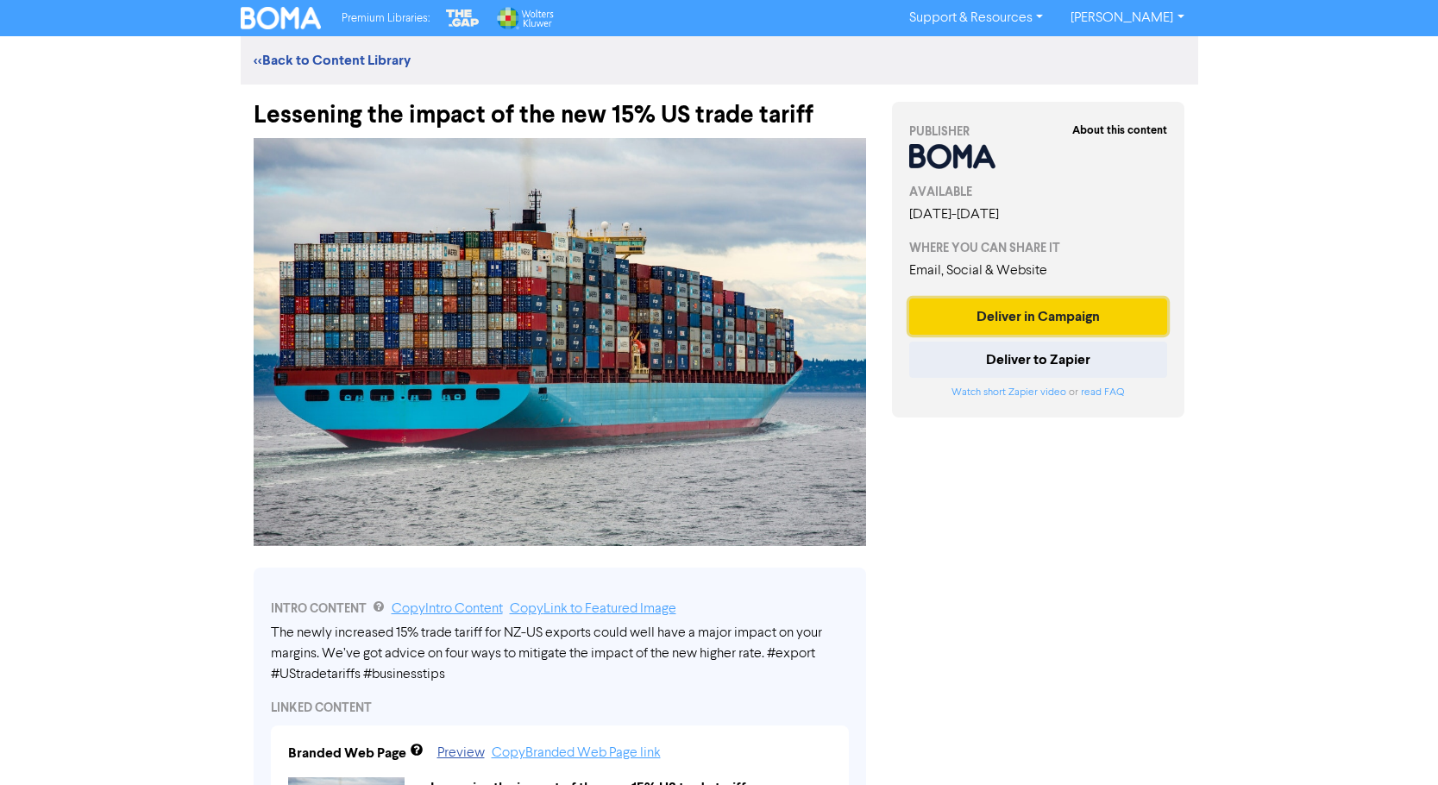
click at [976, 311] on button "Deliver in Campaign" at bounding box center [1038, 316] width 259 height 36
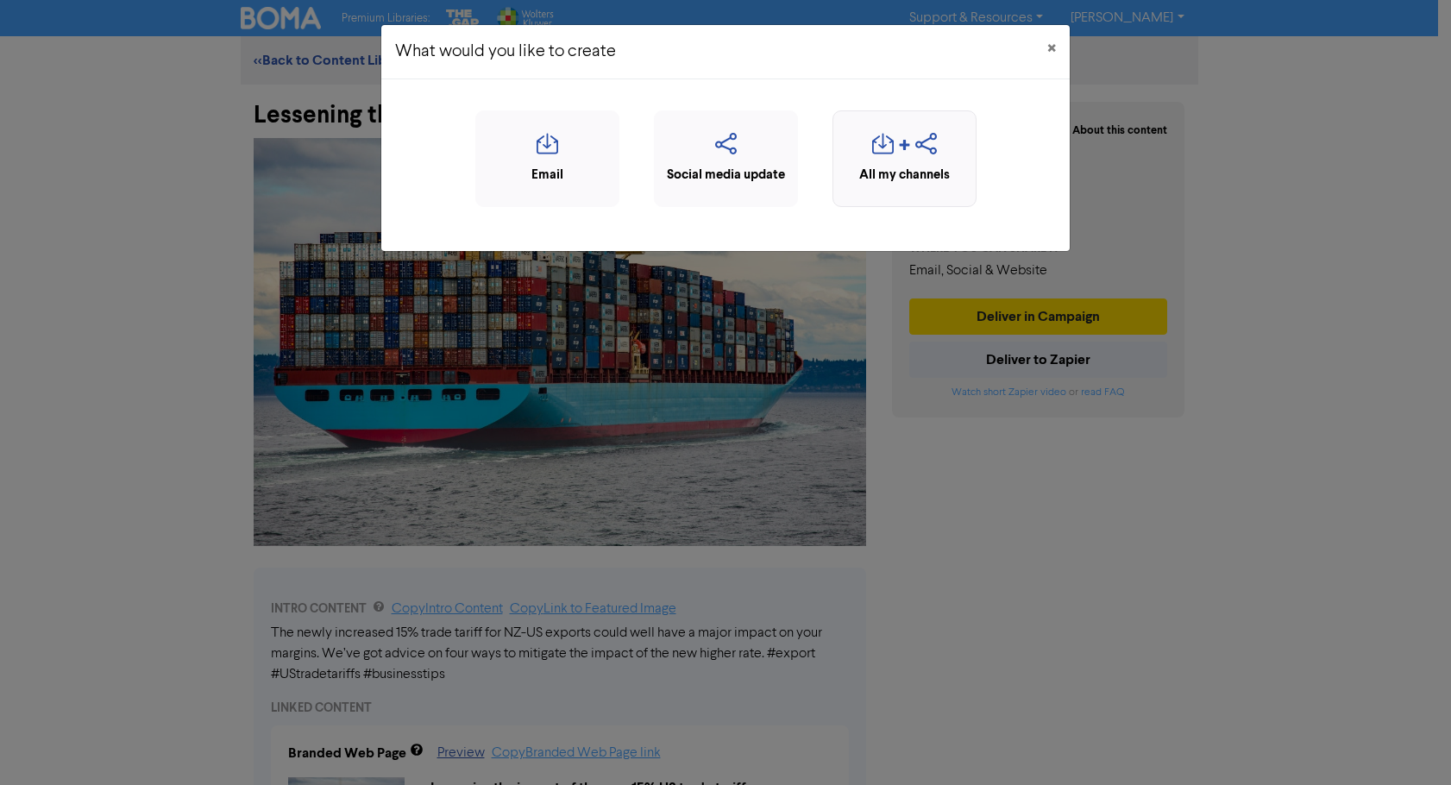
click at [892, 163] on icon "button" at bounding box center [883, 149] width 22 height 33
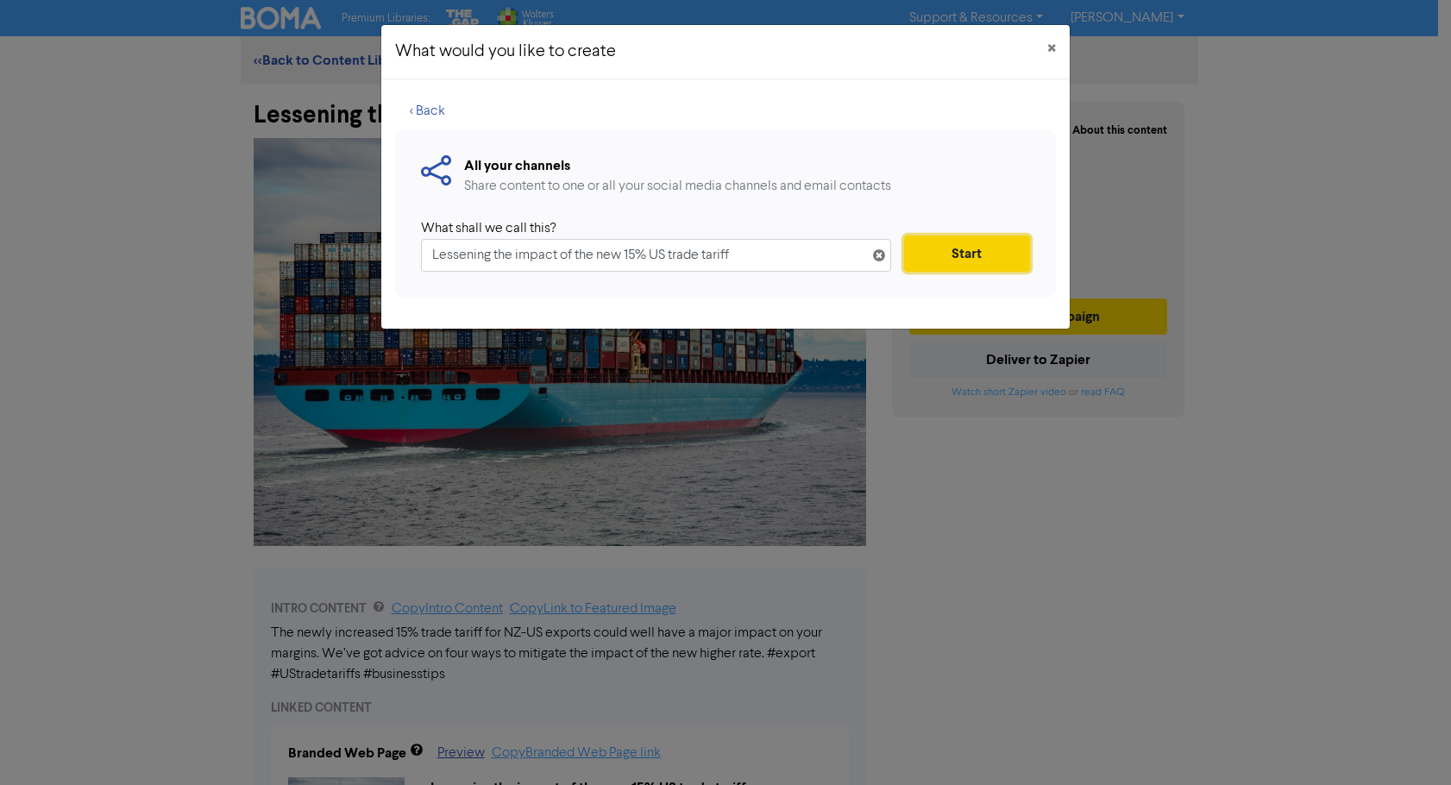
click at [933, 252] on button "Start" at bounding box center [967, 253] width 126 height 36
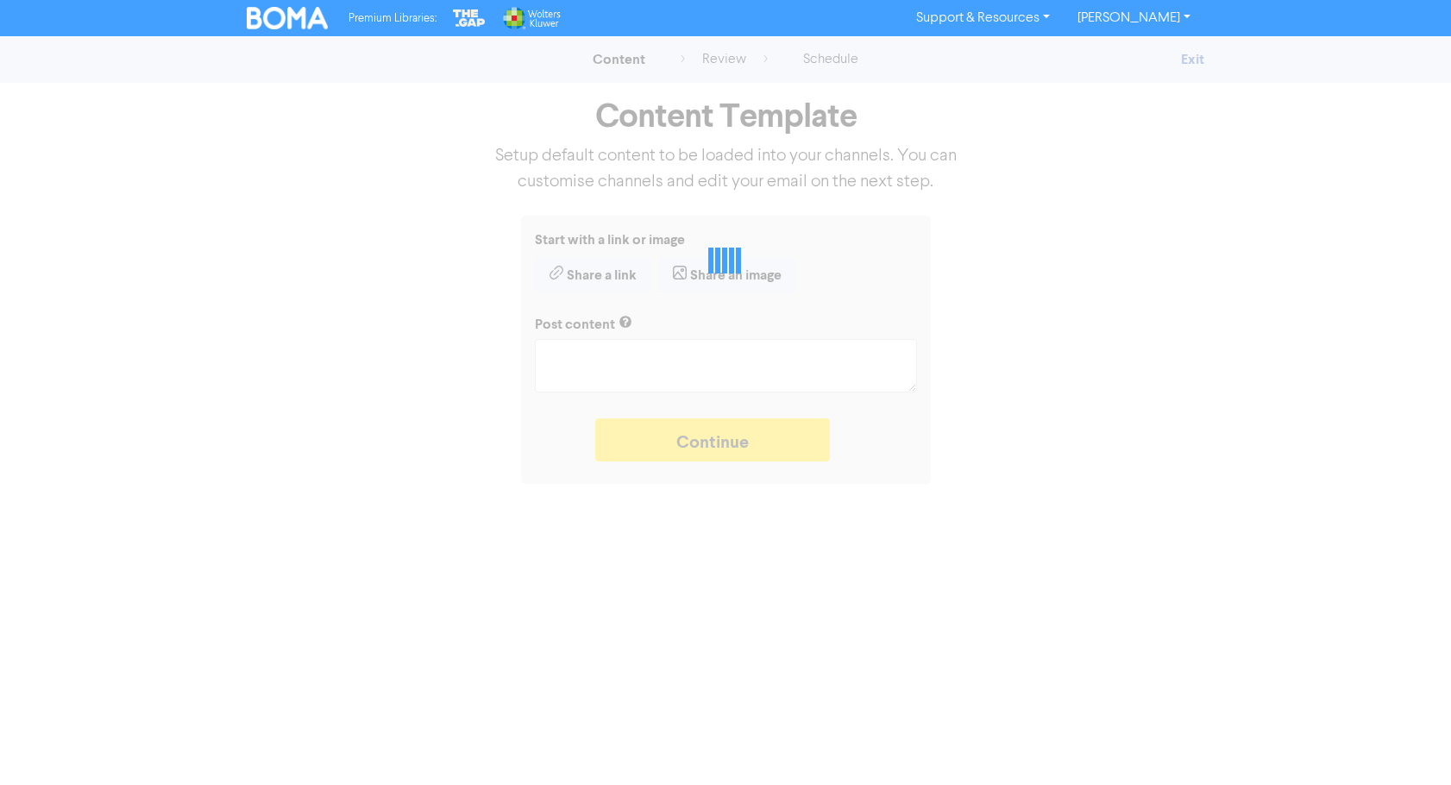
type textarea "x"
type textarea "The newly increased 15% trade tariff for NZ-US exports could well have a major …"
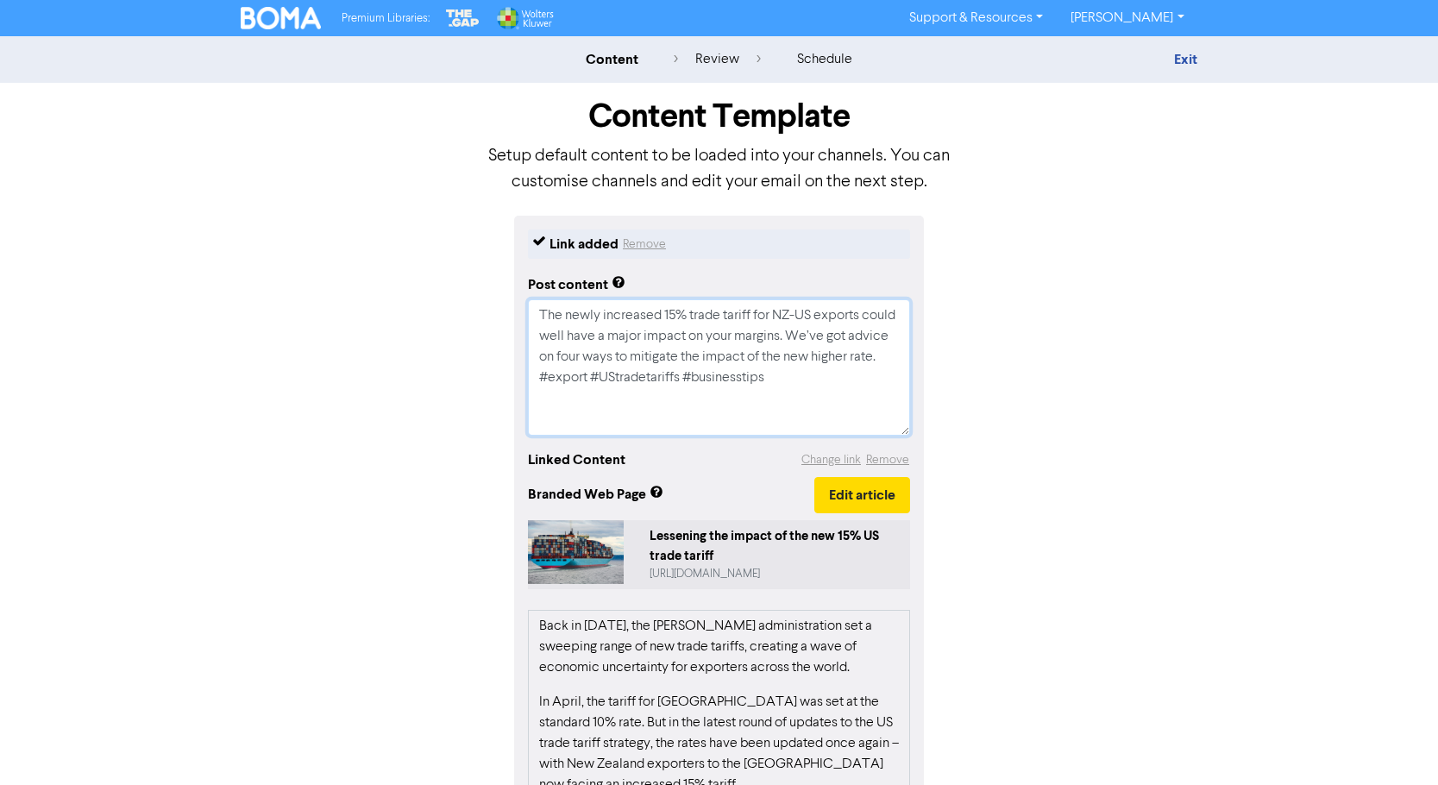
drag, startPoint x: 593, startPoint y: 376, endPoint x: 544, endPoint y: 316, distance: 77.2
click at [527, 315] on div "Link added Remove Post content The newly increased 15% trade tariff for NZ-US e…" at bounding box center [719, 631] width 410 height 830
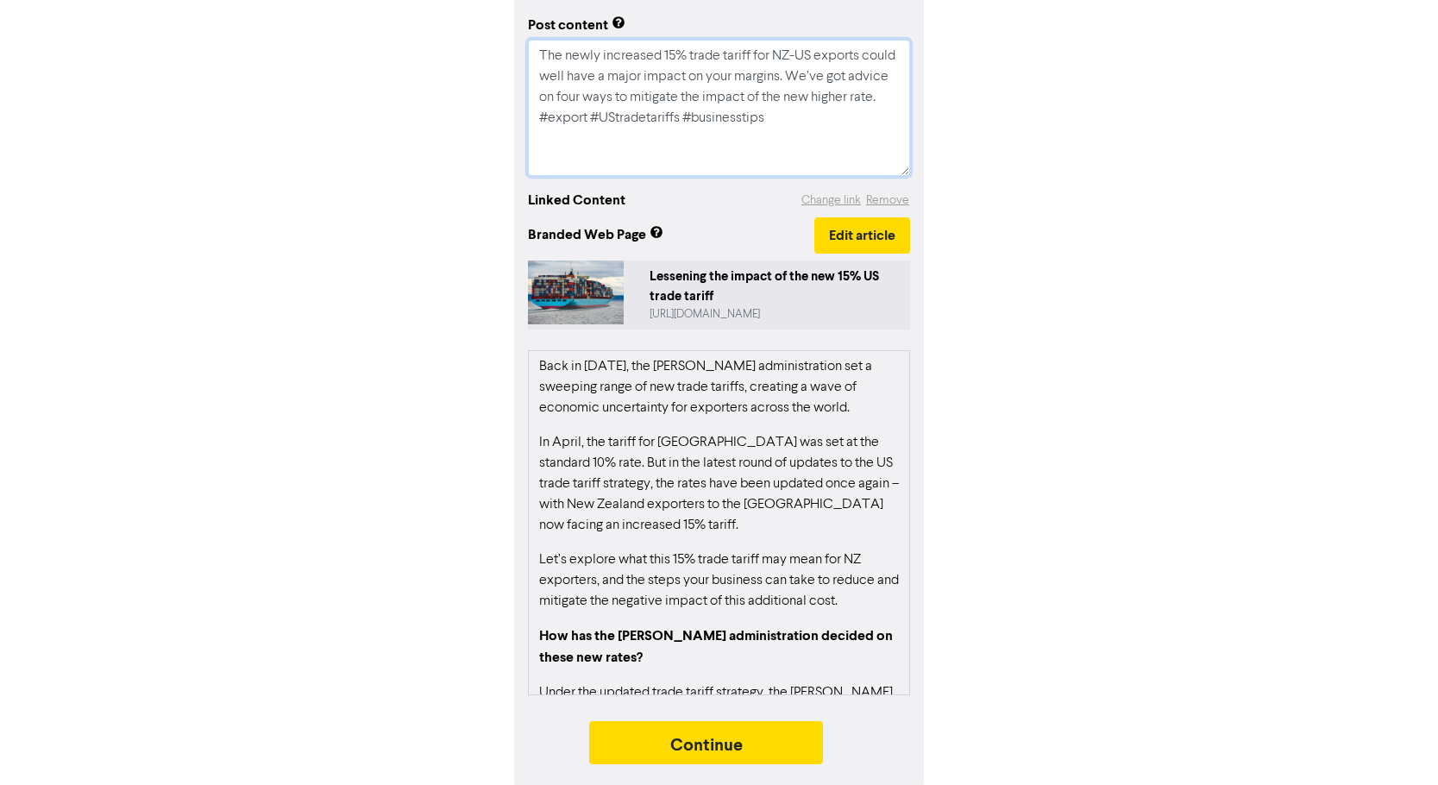
scroll to position [263, 0]
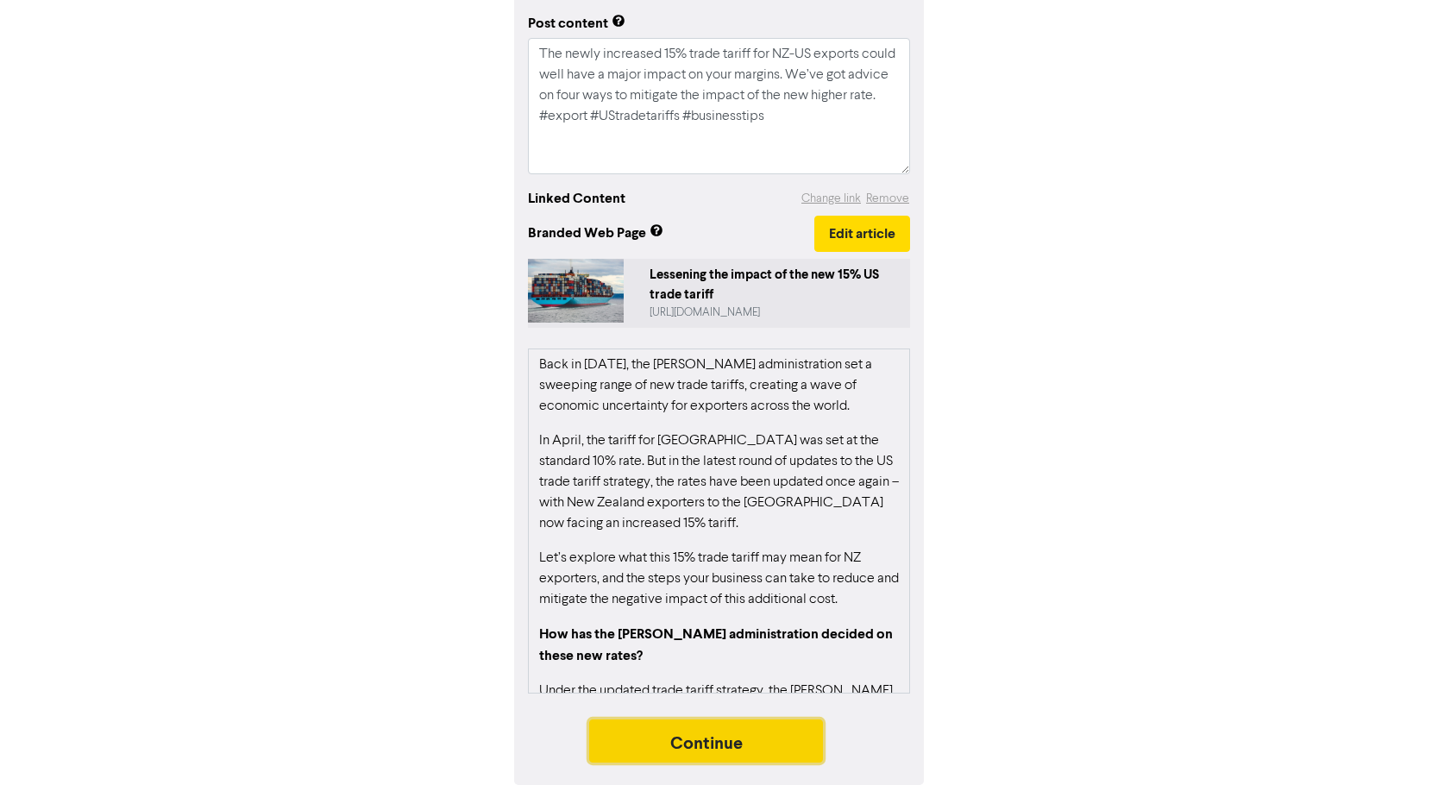
click at [726, 745] on button "Continue" at bounding box center [706, 740] width 235 height 43
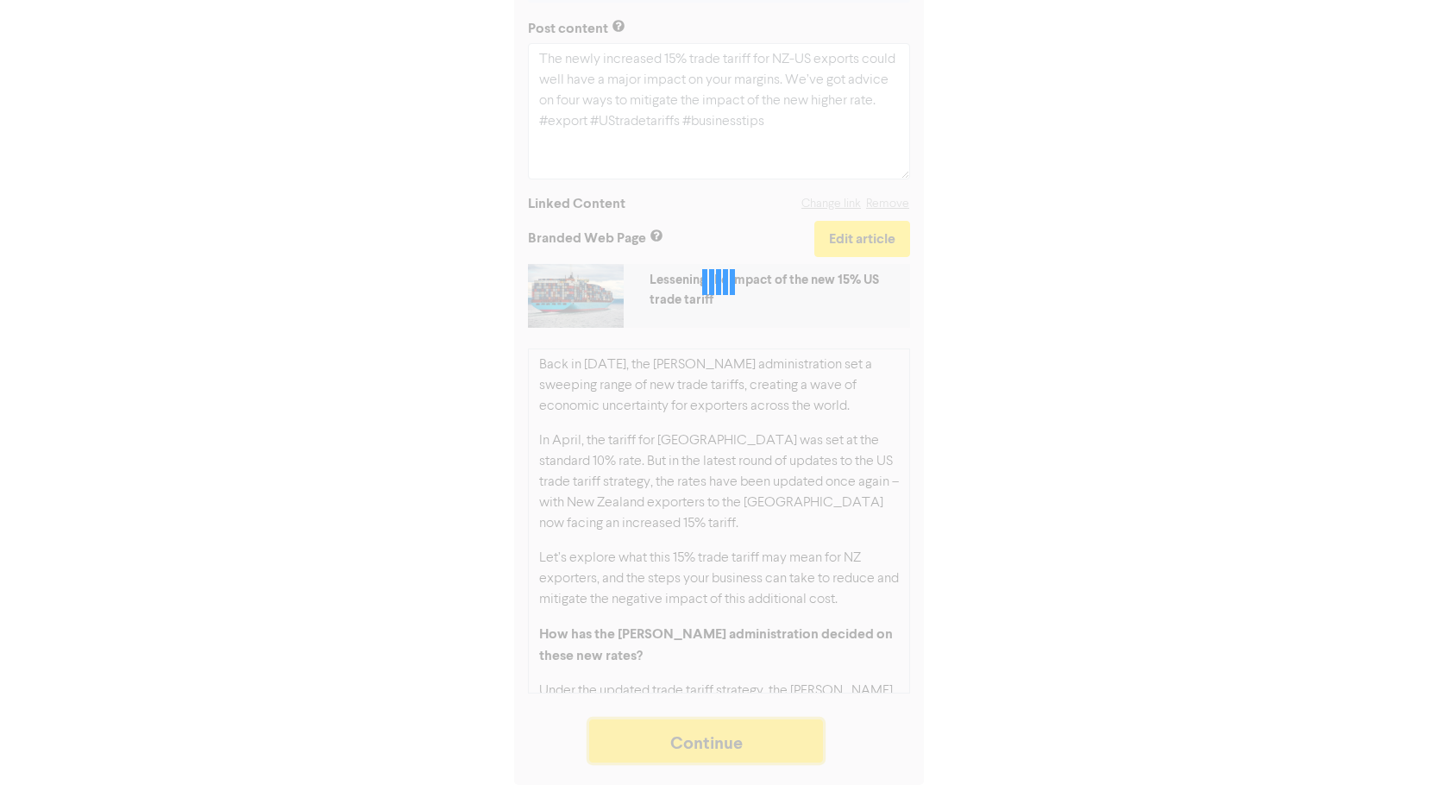
scroll to position [257, 0]
type textarea "x"
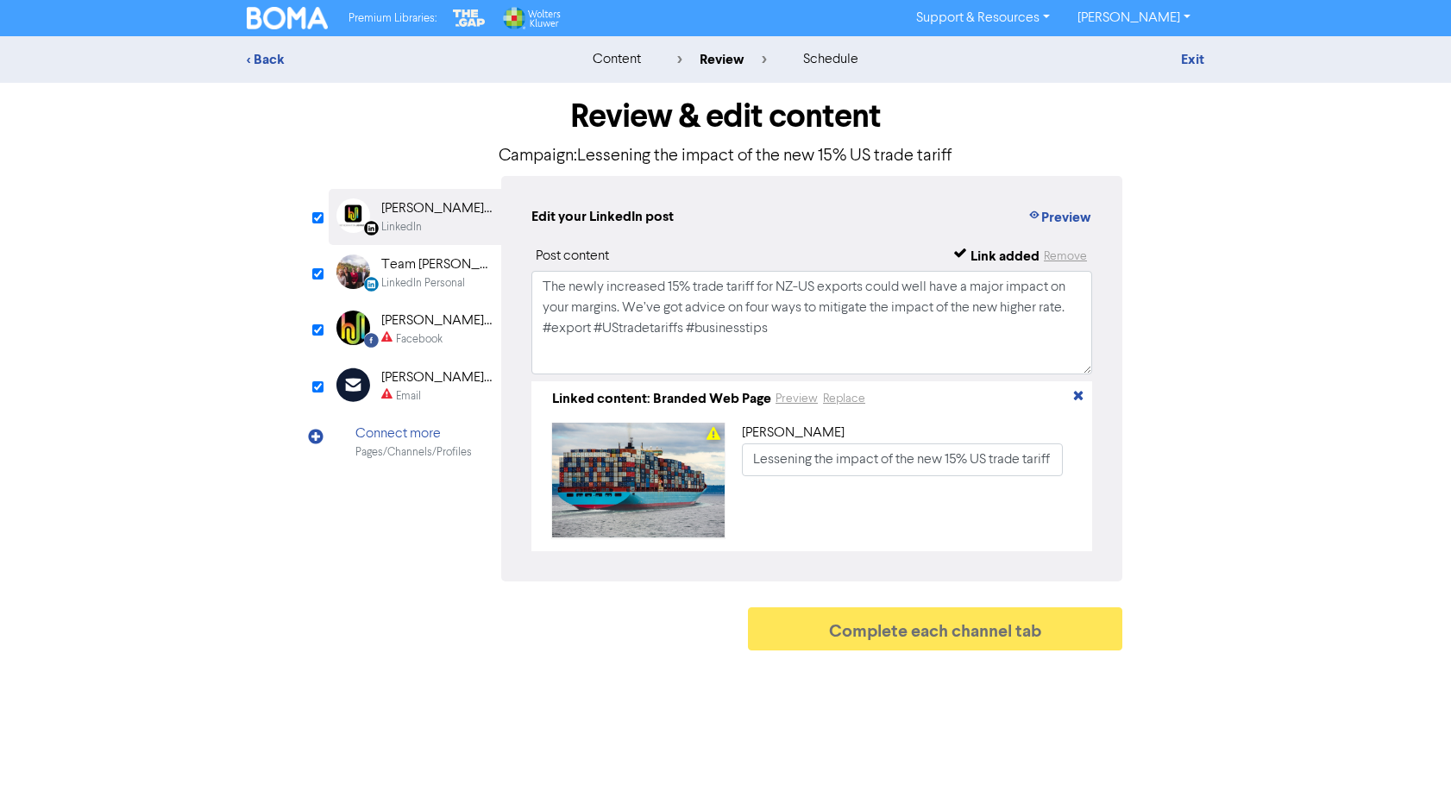
click at [422, 328] on div "[PERSON_NAME] [PERSON_NAME] Ltd" at bounding box center [436, 320] width 110 height 21
type input "The newly increased 15% trade tariff for NZ-US exports could well have a major …"
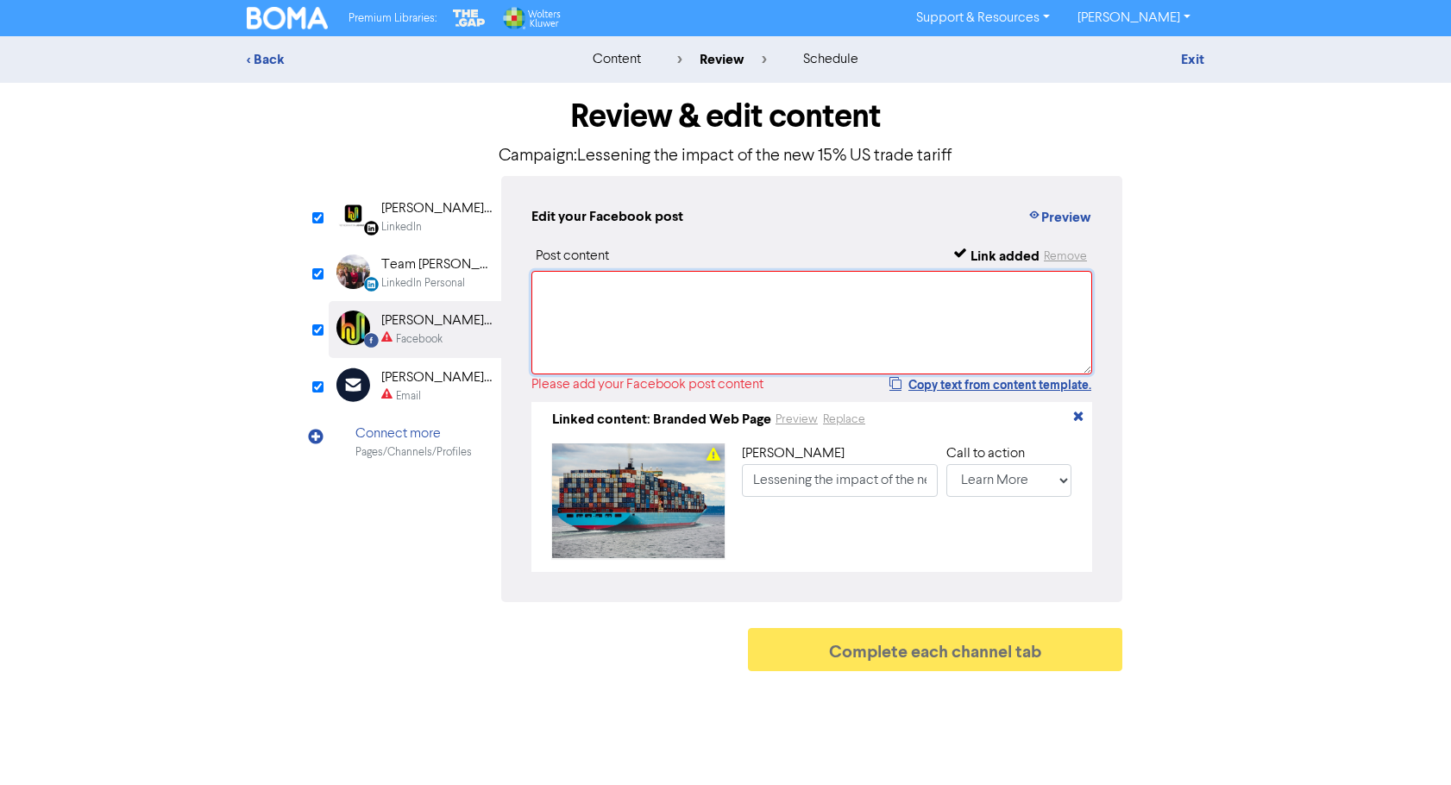
paste textarea "The newly increased 15% trade tariff for NZ-US exports could well have a major …"
type textarea "The newly increased 15% trade tariff for NZ-US exports could well have a major …"
type input "The newly increased 15% trade tariff for NZ-US exports could well have a major …"
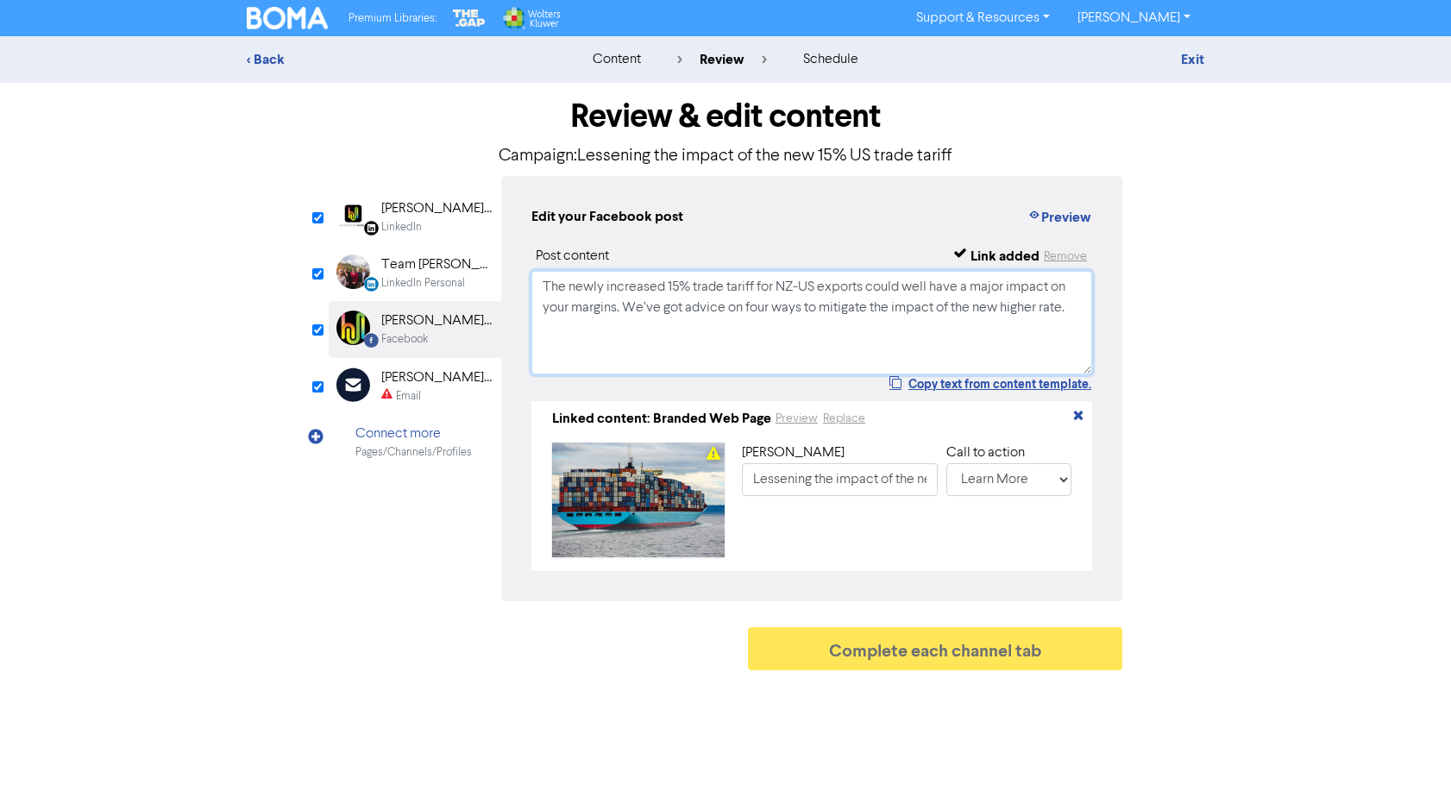
type textarea "The newly increased 15% trade tariff for NZ-US exports could well have a major …"
click at [403, 379] on div "[PERSON_NAME] [PERSON_NAME] Ltd" at bounding box center [436, 377] width 110 height 21
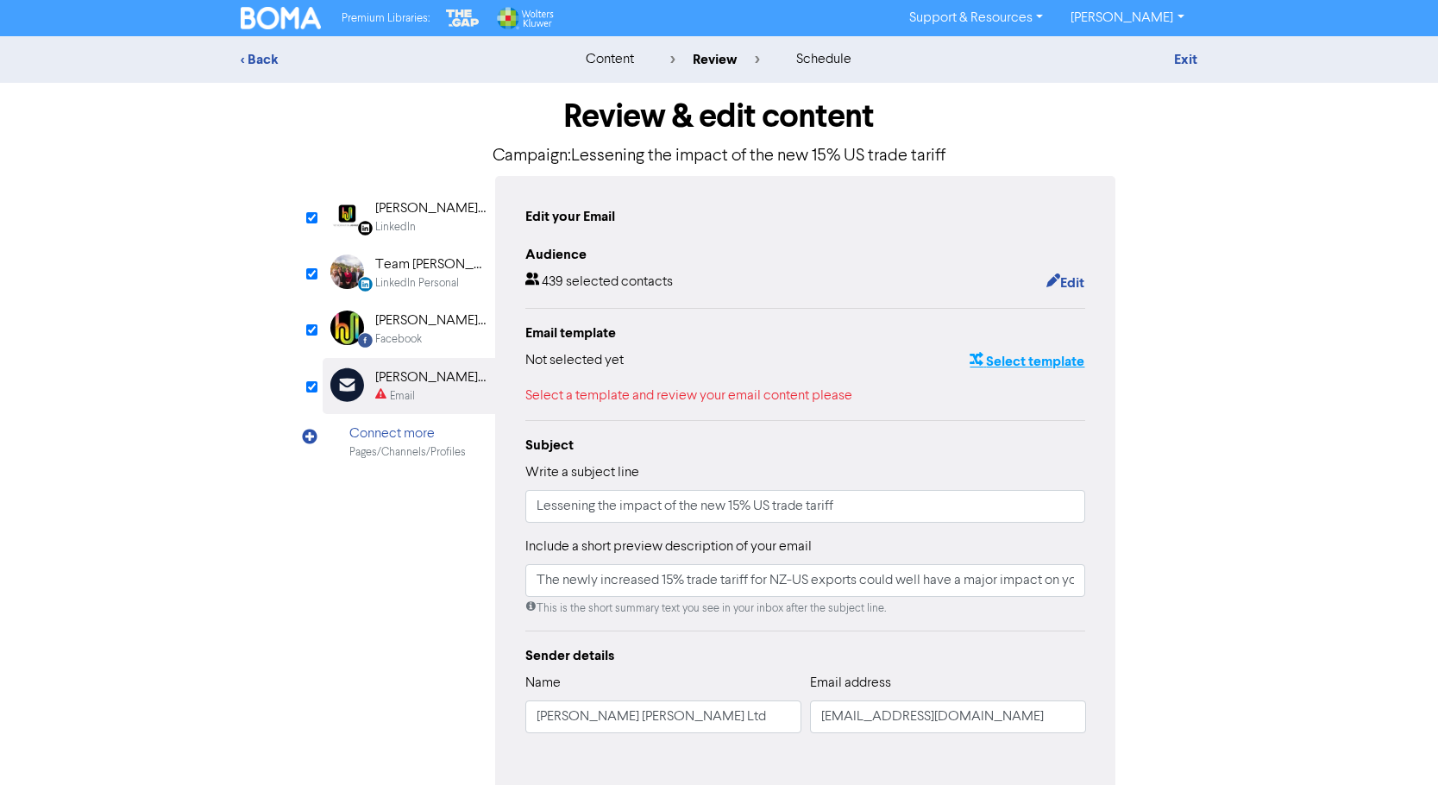
click at [1047, 355] on button "Select template" at bounding box center [1026, 361] width 116 height 22
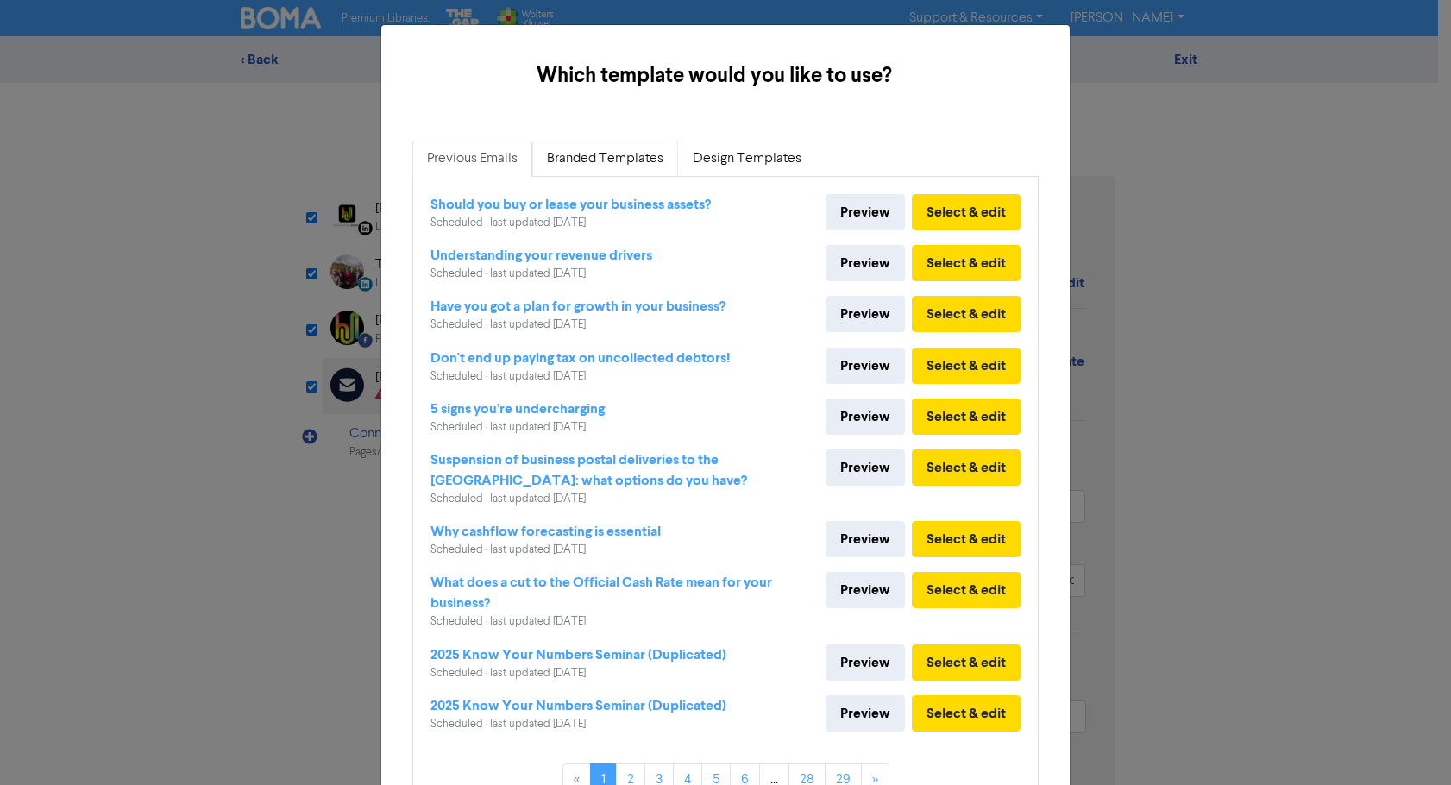
click at [623, 164] on link "Branded Templates" at bounding box center [605, 159] width 146 height 36
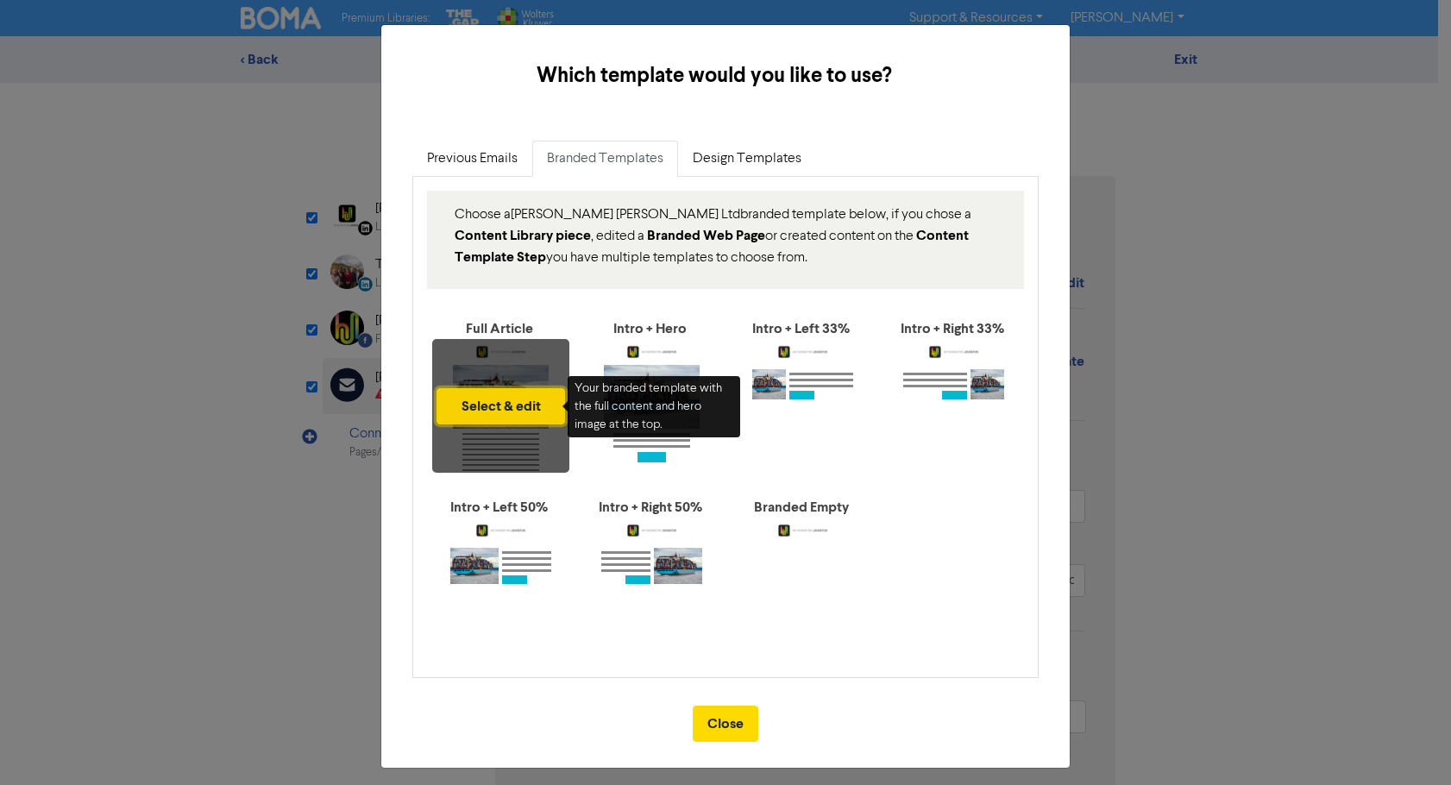
click at [495, 401] on button "Select & edit" at bounding box center [500, 406] width 128 height 36
type input "The newly increased 15% trade tariff for NZ-US exports could well have a major …"
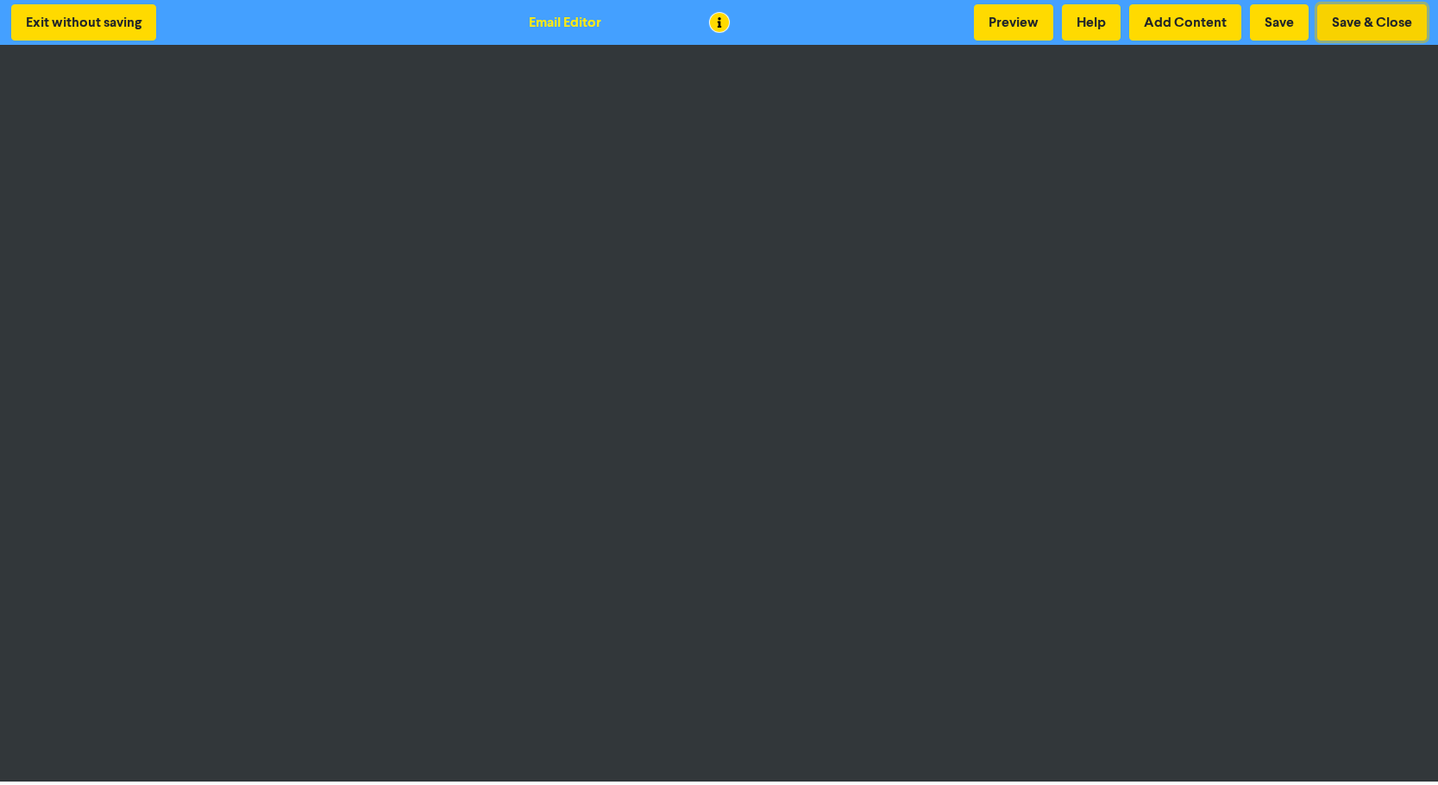
click at [1358, 14] on button "Save & Close" at bounding box center [1372, 22] width 110 height 36
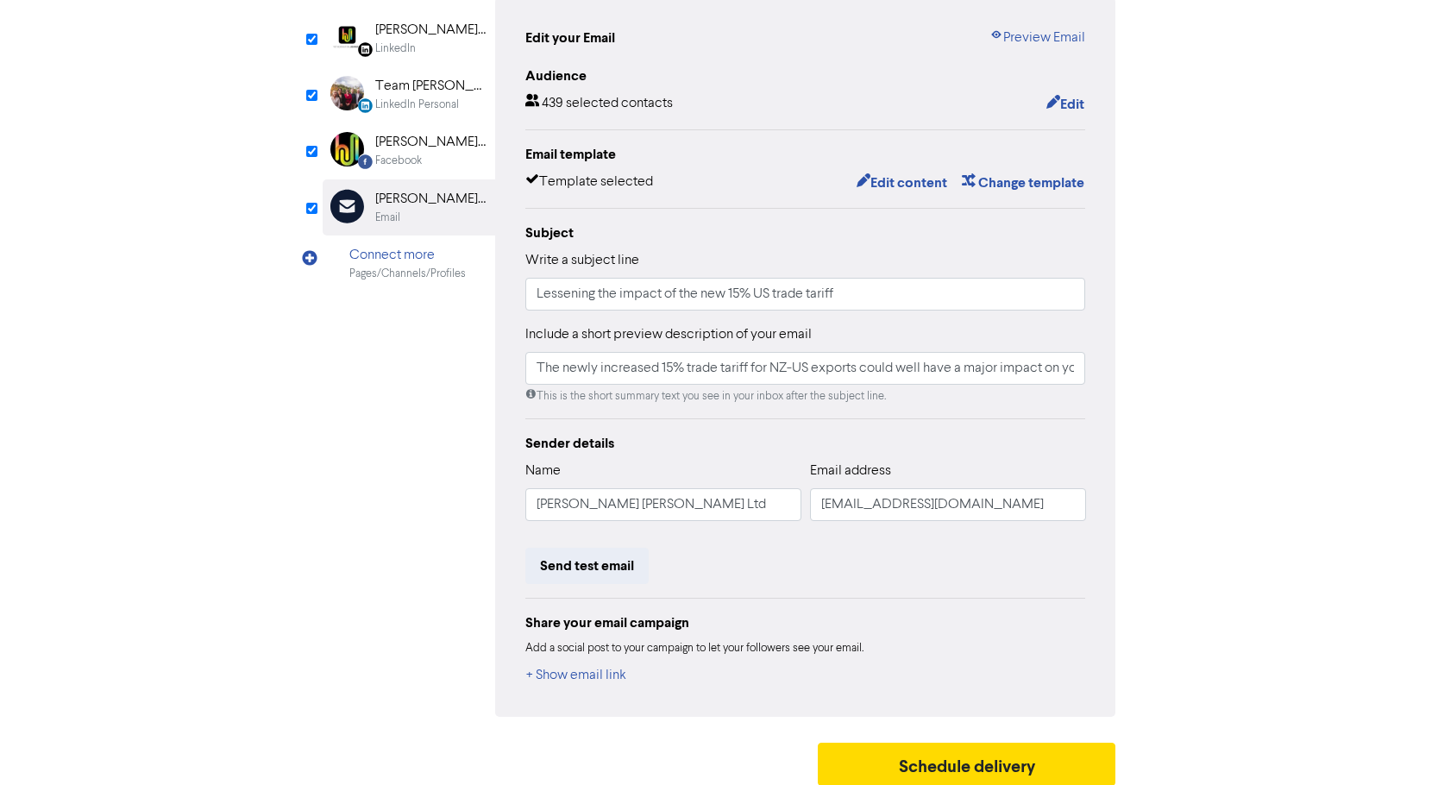
scroll to position [190, 0]
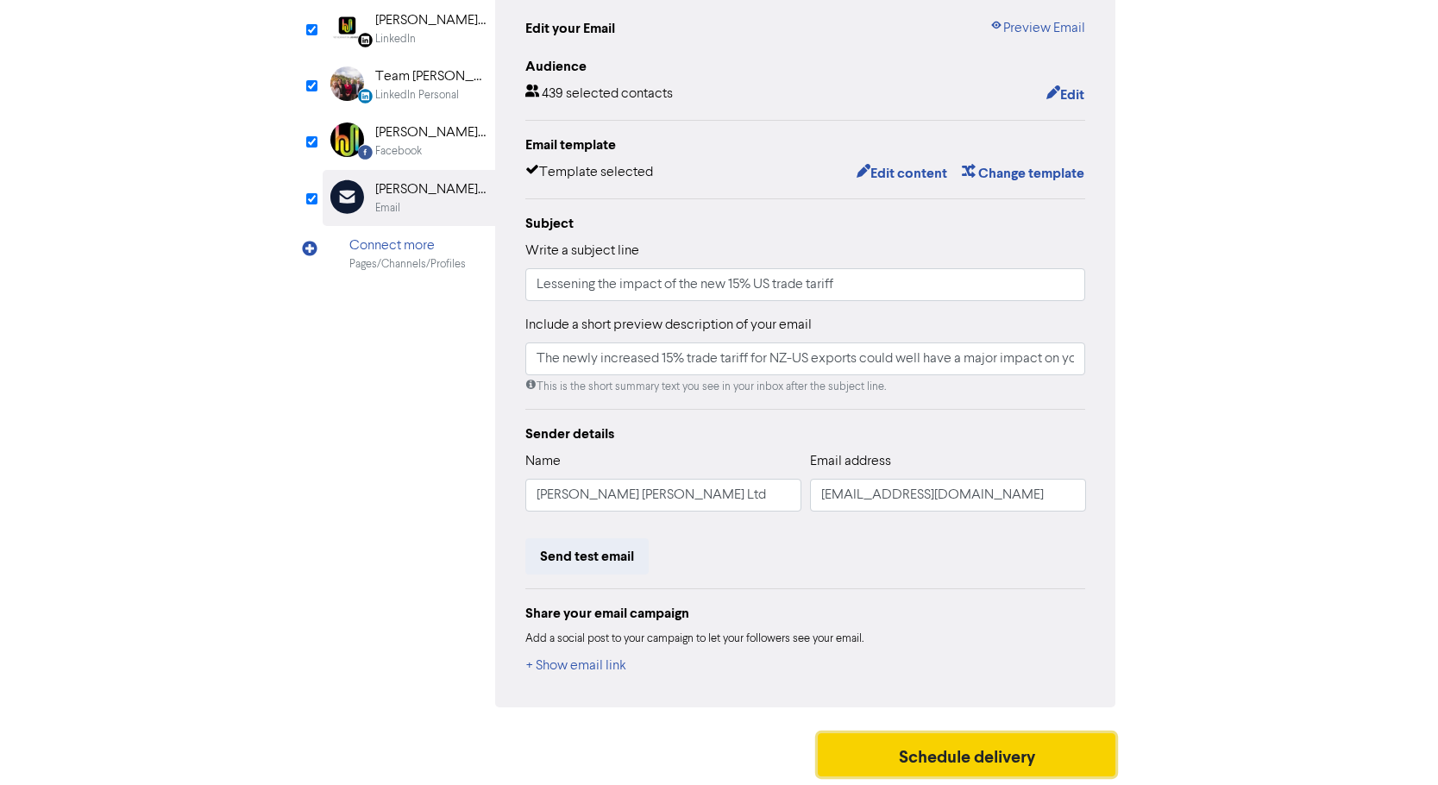
click at [927, 749] on button "Schedule delivery" at bounding box center [967, 754] width 298 height 43
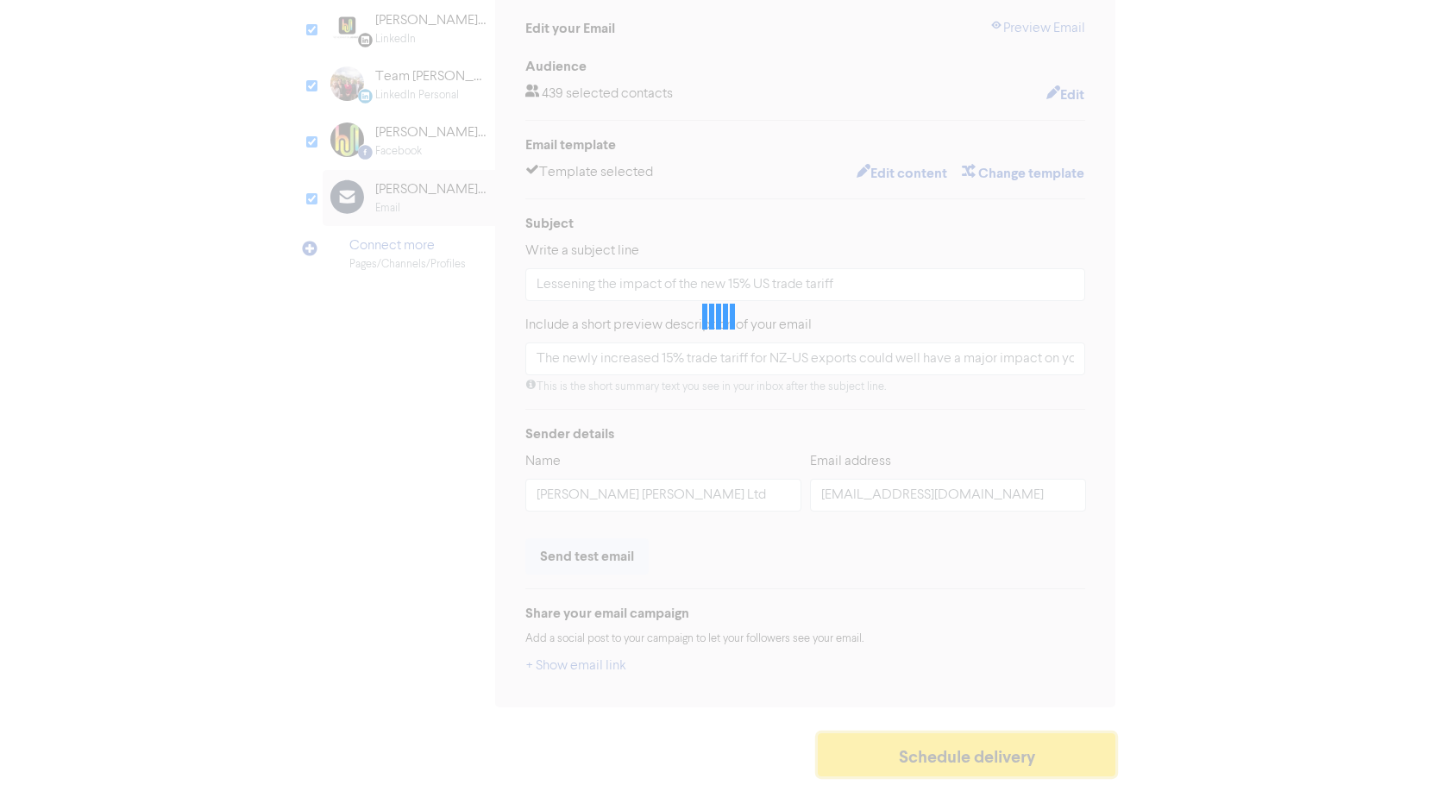
type input "The newly increased 15% trade tariff for NZ-US exports could well have a major …"
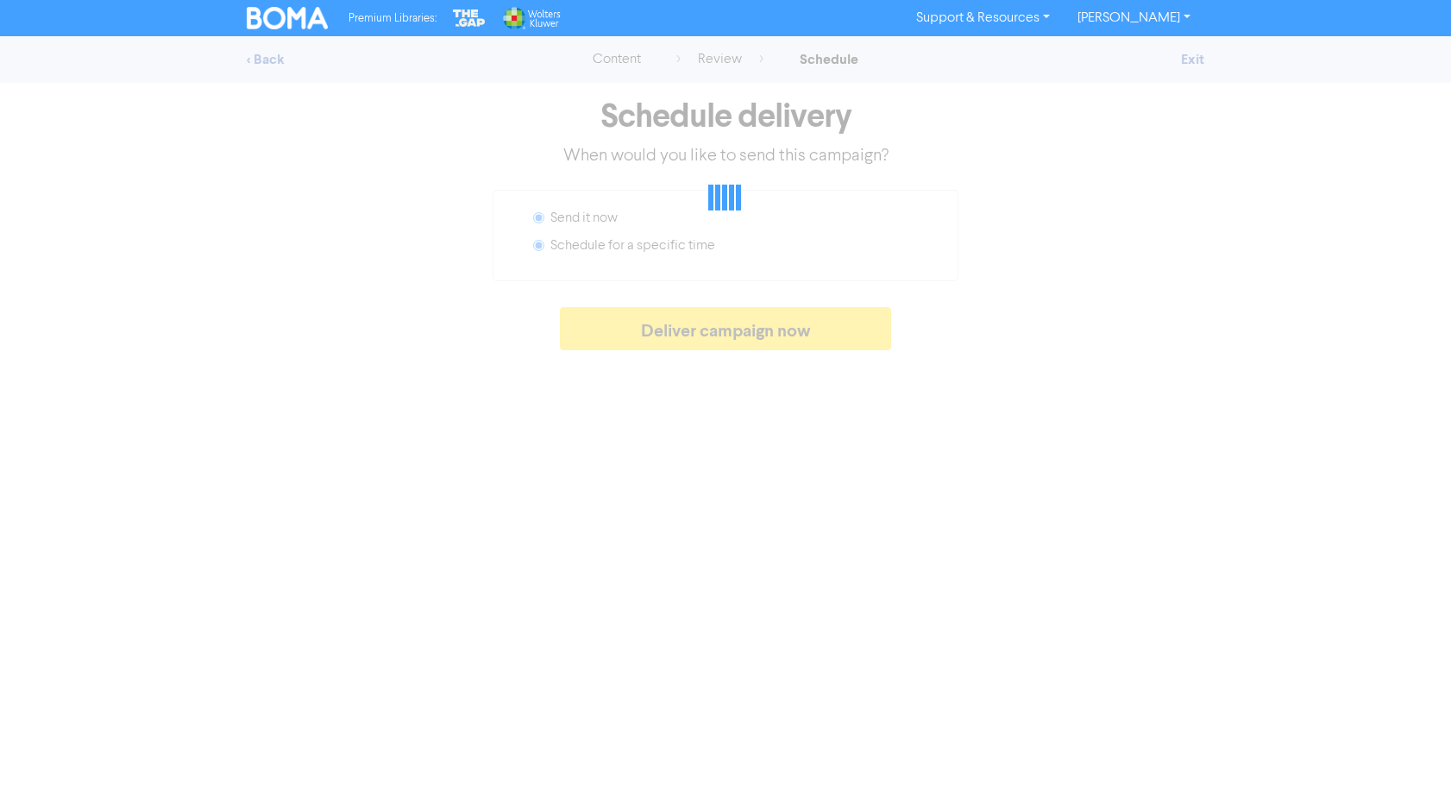
radio input "false"
radio input "true"
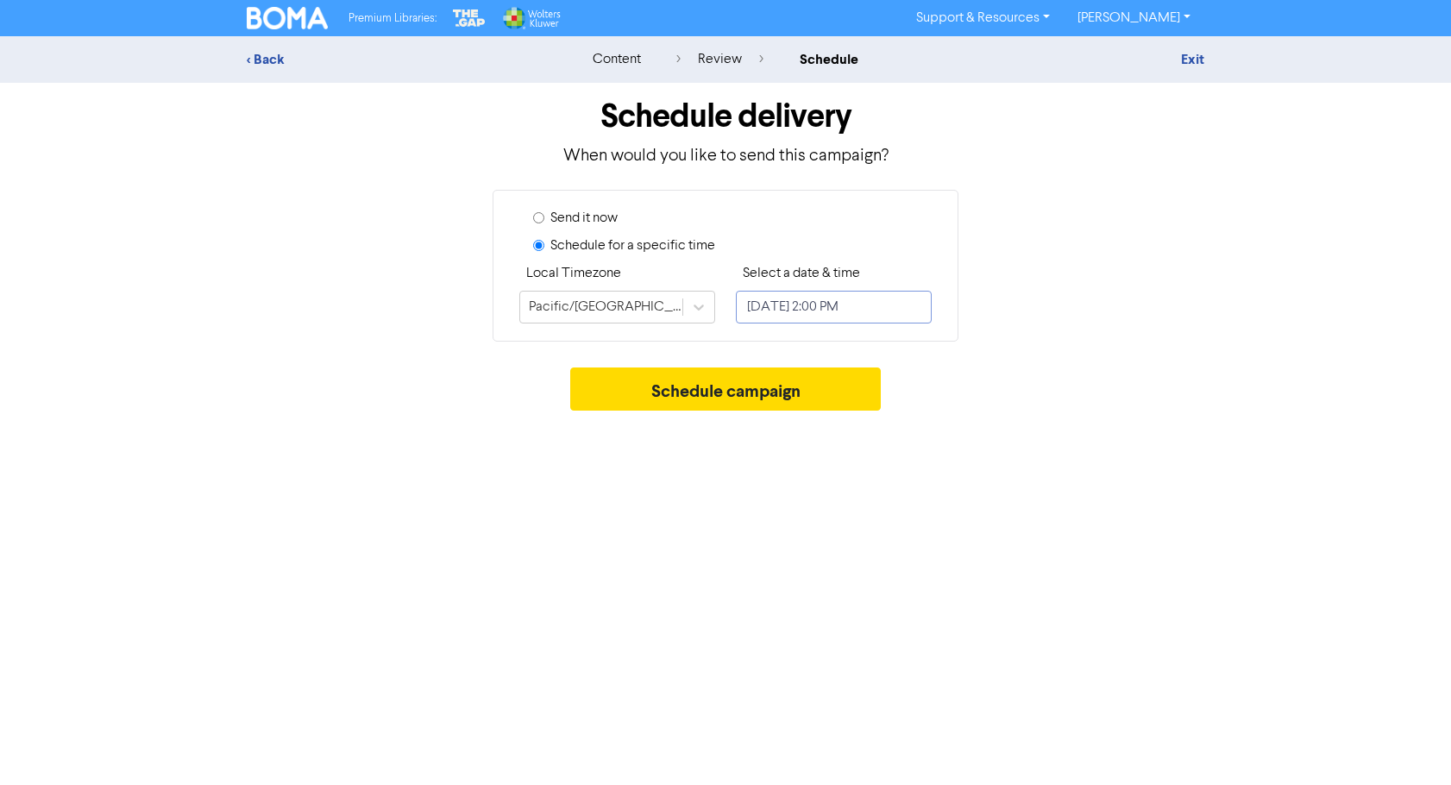
click at [772, 302] on input "[DATE] 2:00 PM" at bounding box center [834, 307] width 196 height 33
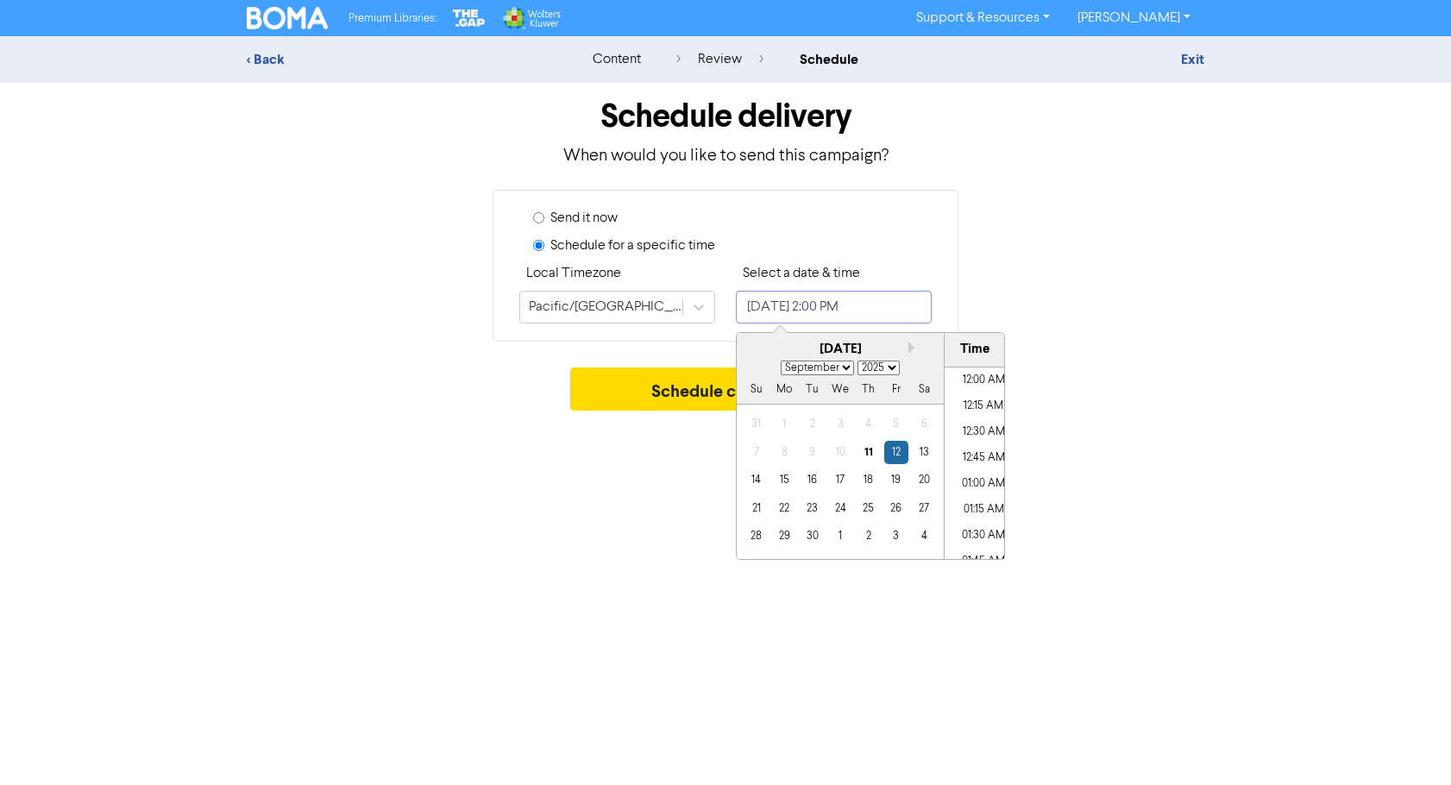
scroll to position [1366, 0]
click at [911, 347] on button "Next month" at bounding box center [914, 348] width 12 height 12
select select "9"
click at [869, 478] on div "16" at bounding box center [867, 479] width 23 height 23
type input "[DATE] 2:00 PM"
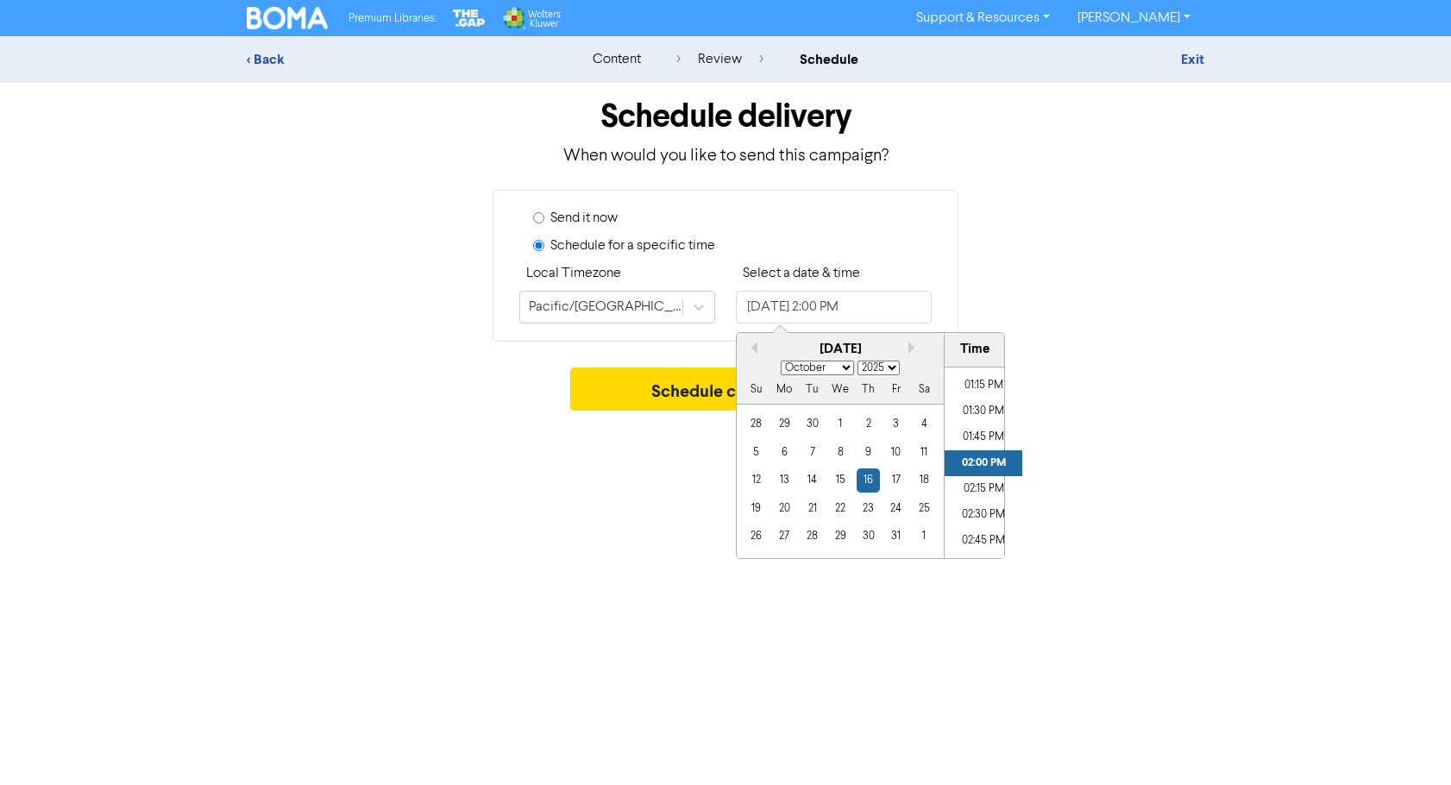
click at [655, 567] on div "Premium Libraries: Support & Resources Video Tutorials FAQ & Guides Marketing E…" at bounding box center [725, 392] width 1451 height 785
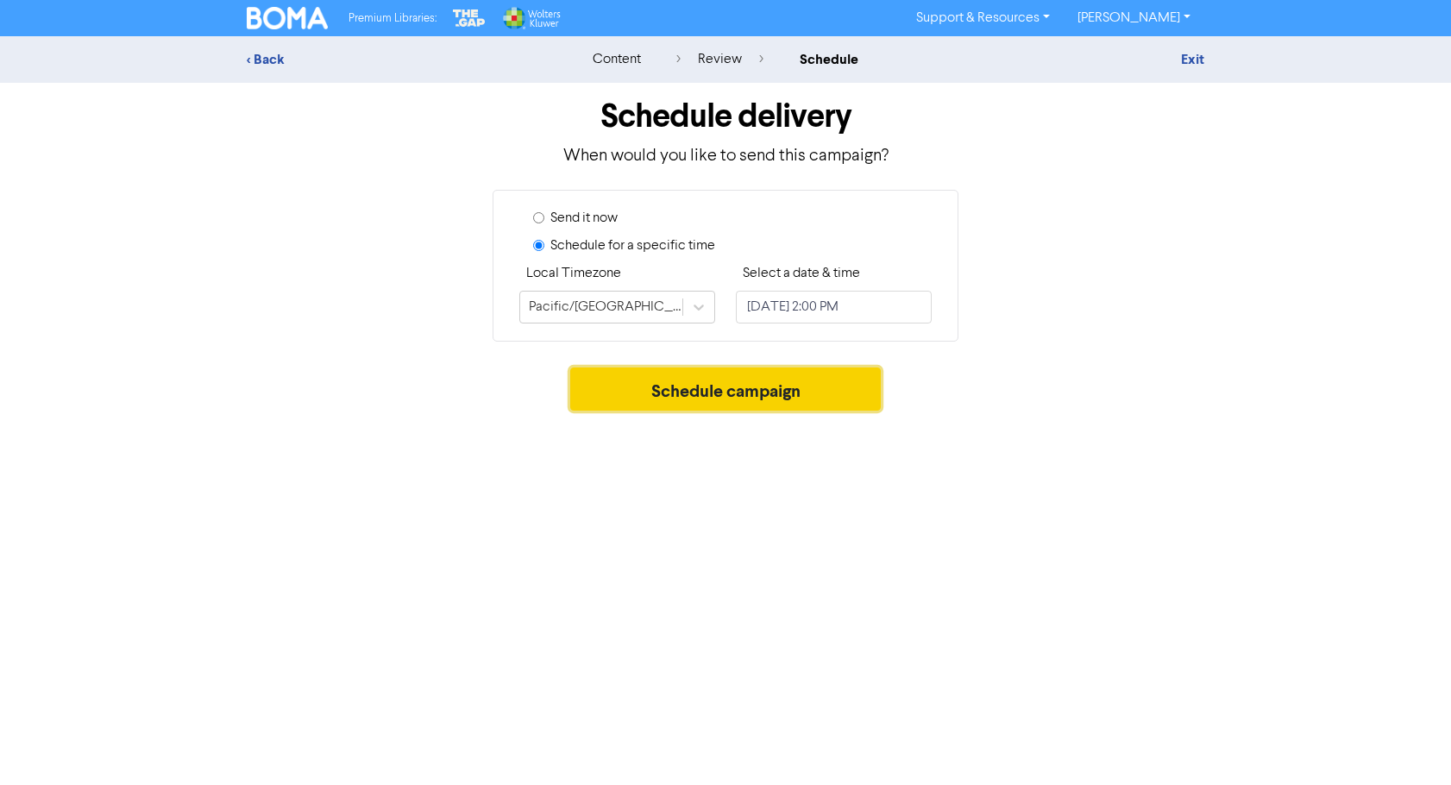
click at [724, 390] on button "Schedule campaign" at bounding box center [725, 388] width 311 height 43
